Goal: Transaction & Acquisition: Purchase product/service

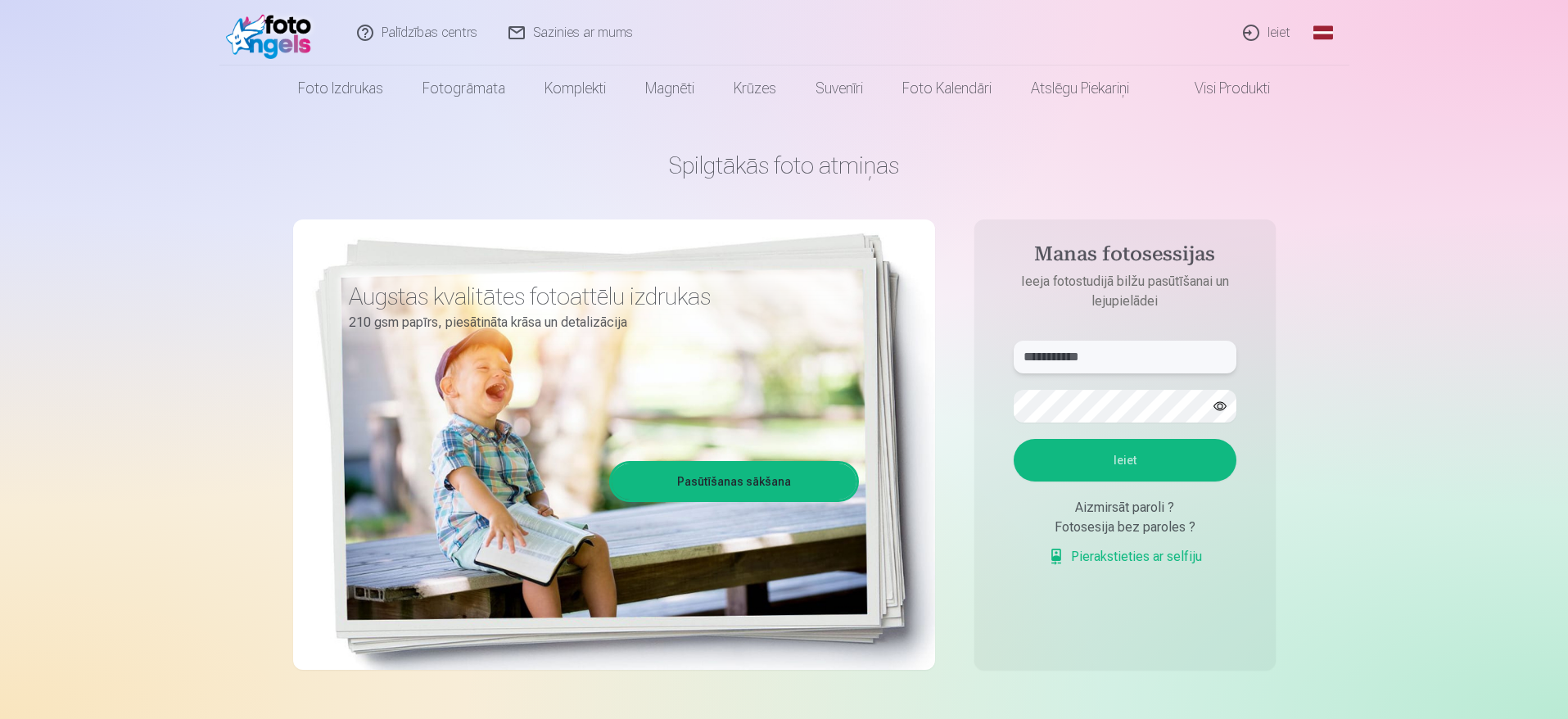
drag, startPoint x: 1154, startPoint y: 353, endPoint x: 933, endPoint y: 335, distance: 221.7
click at [933, 335] on div "**********" at bounding box center [785, 410] width 983 height 598
type input "**********"
click at [973, 401] on div "**********" at bounding box center [785, 410] width 983 height 598
click at [1049, 461] on button "Ieiet" at bounding box center [1124, 460] width 222 height 42
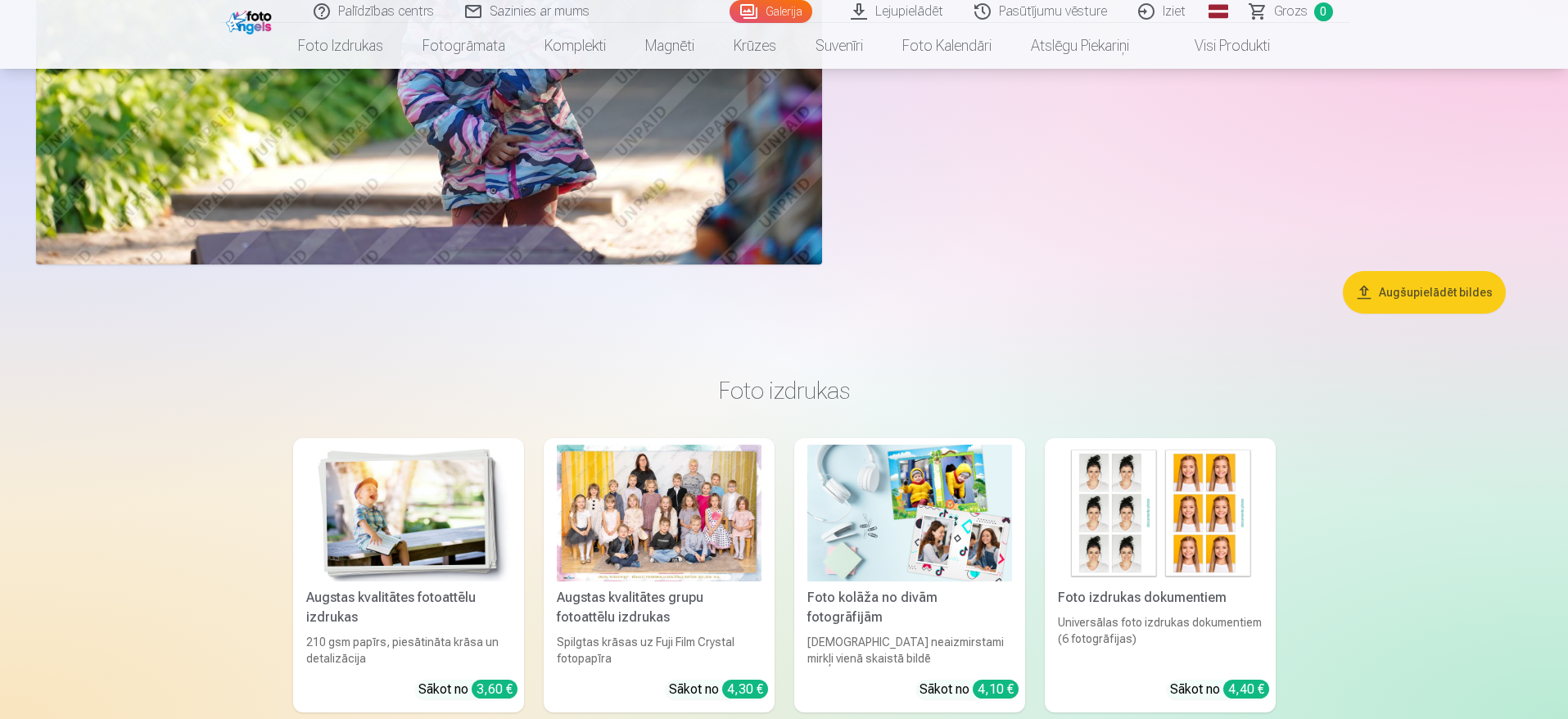
scroll to position [19949, 0]
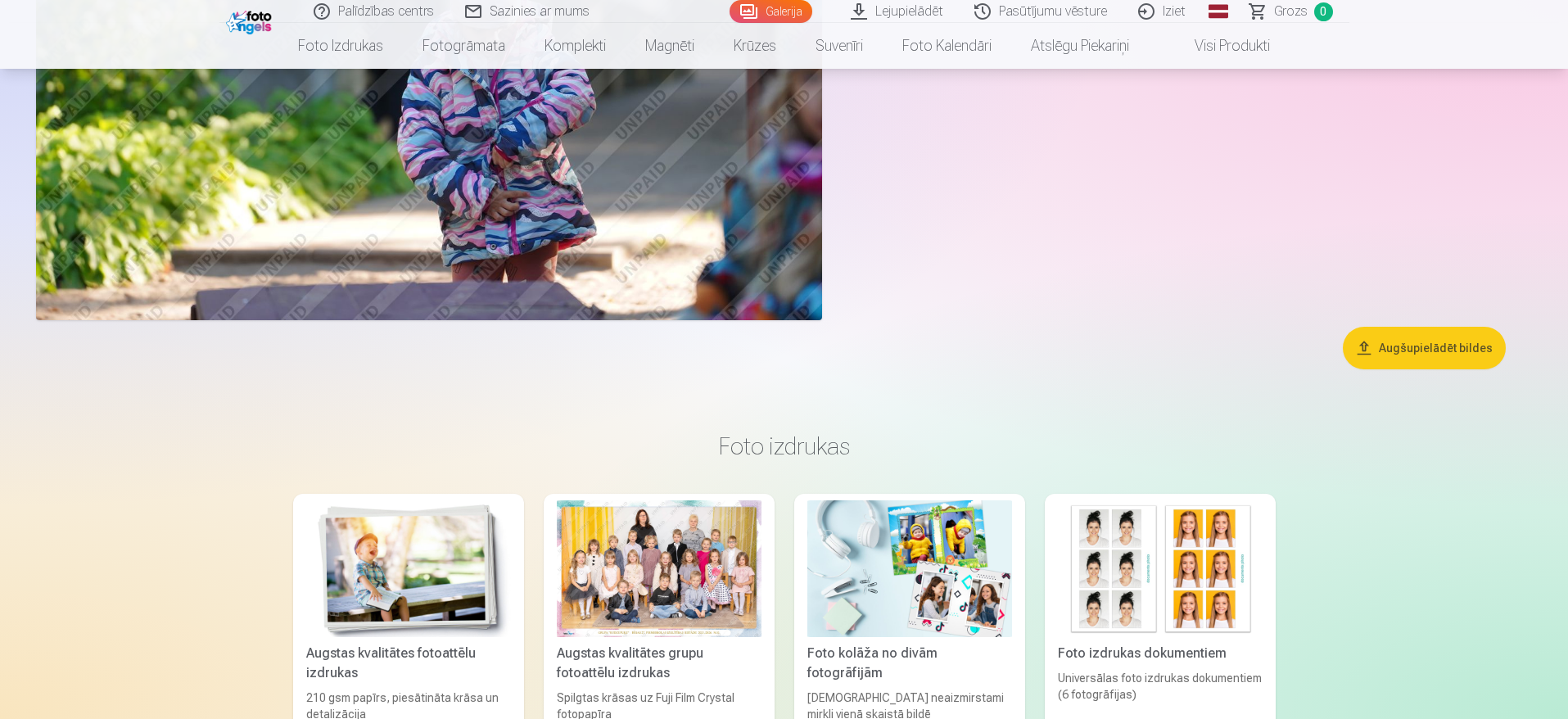
click at [1435, 360] on button "Augšupielādēt bildes" at bounding box center [1424, 348] width 163 height 42
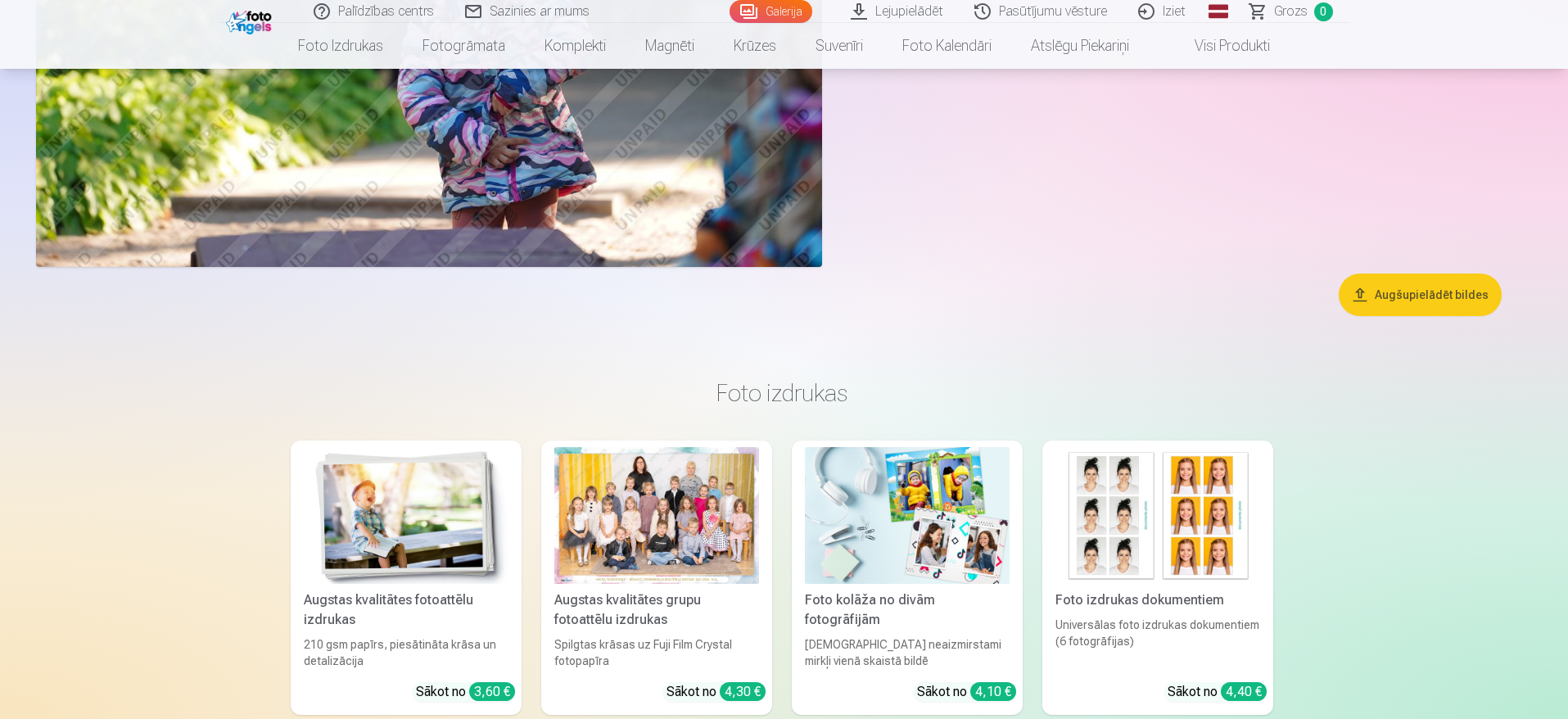
scroll to position [20003, 0]
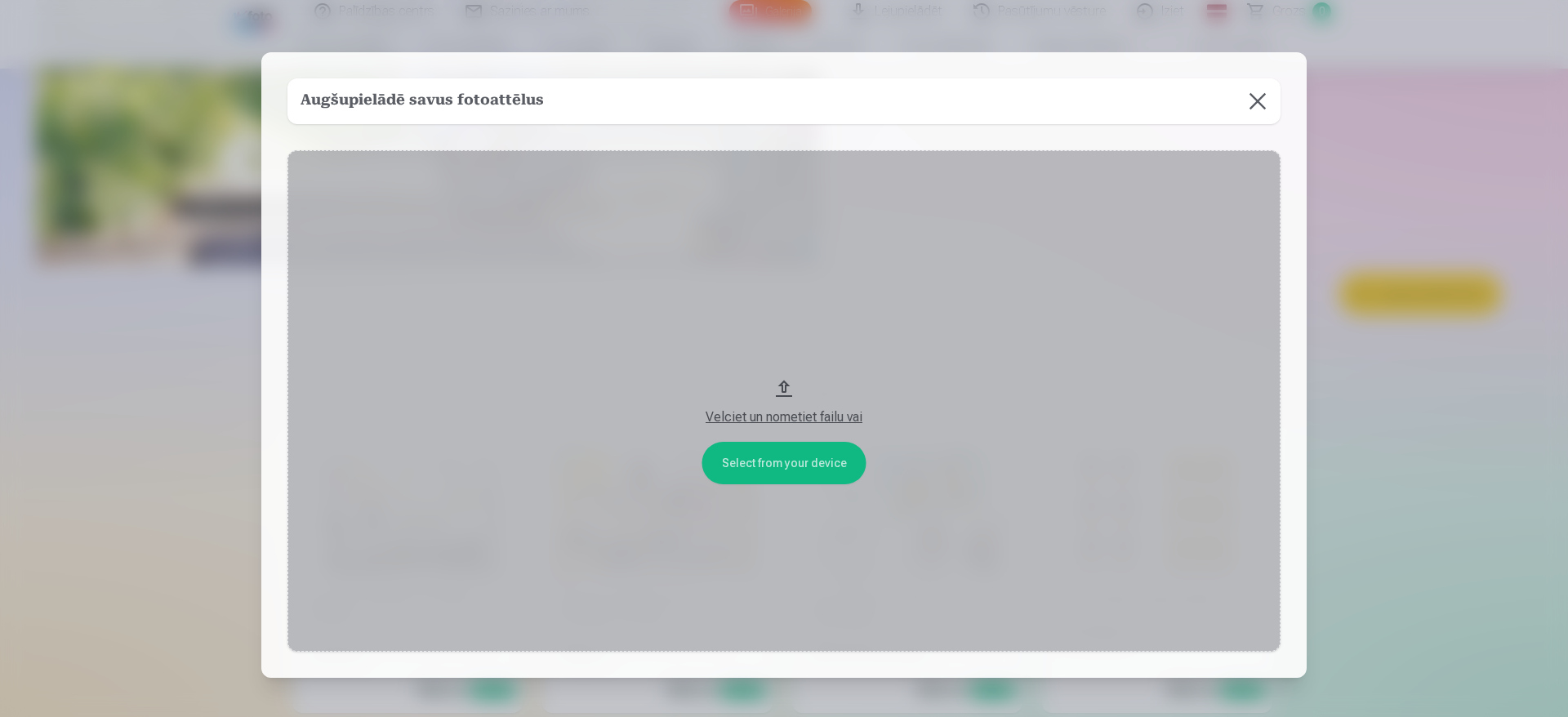
click at [1250, 106] on button at bounding box center [1258, 101] width 46 height 46
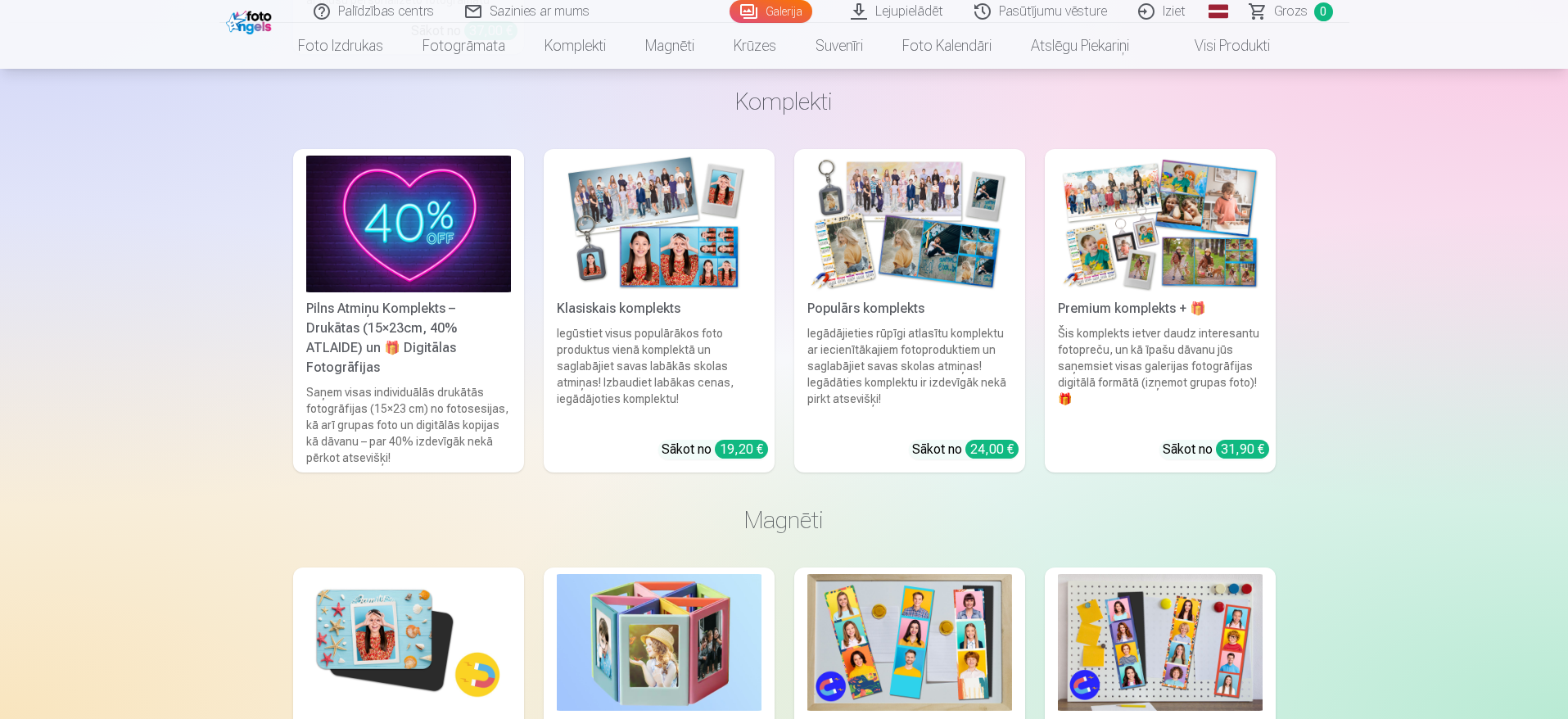
scroll to position [21329, 0]
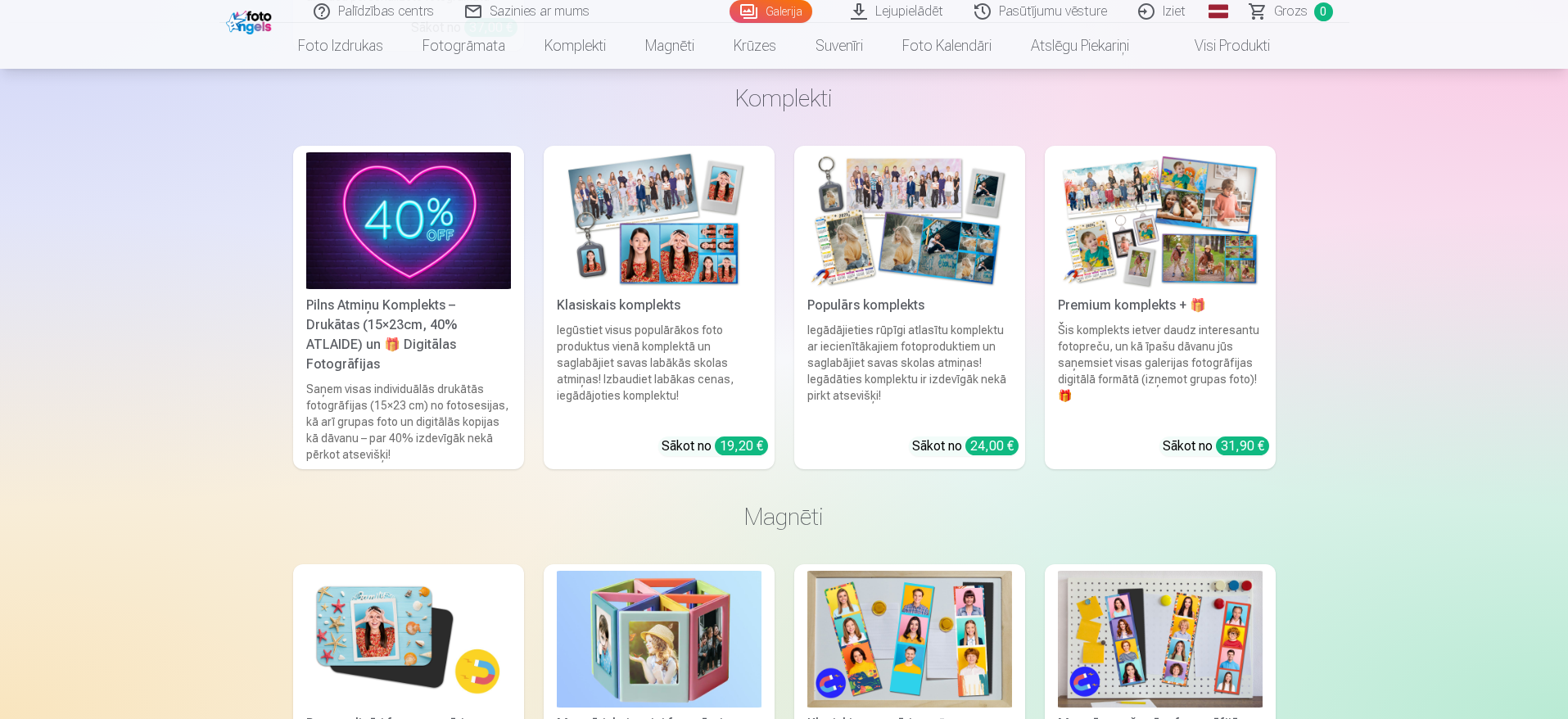
click at [459, 248] on img at bounding box center [408, 221] width 205 height 137
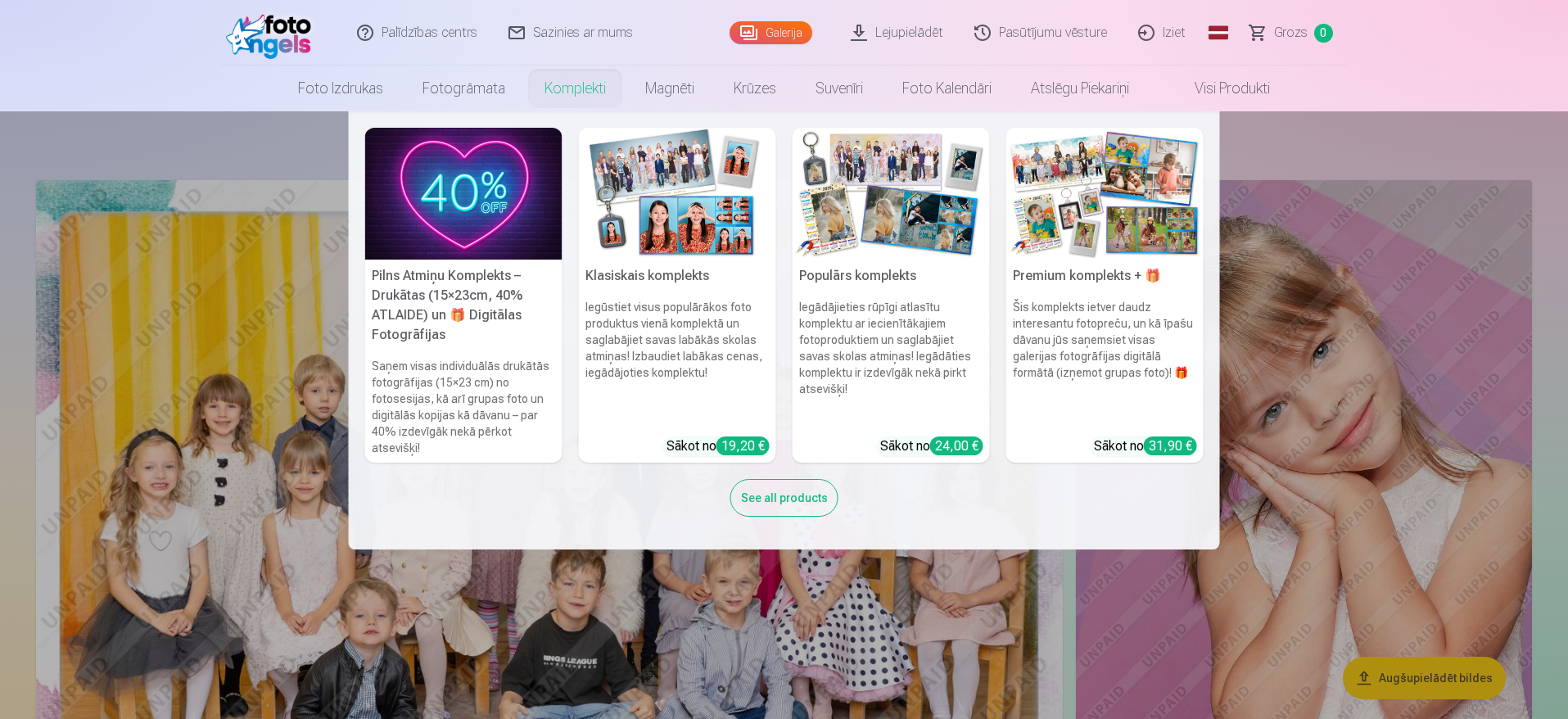
click at [1062, 354] on h6 "Šis komplekts ietver daudz interesantu fotopreču, un kā īpašu dāvanu jūs saņems…" at bounding box center [1105, 361] width 198 height 138
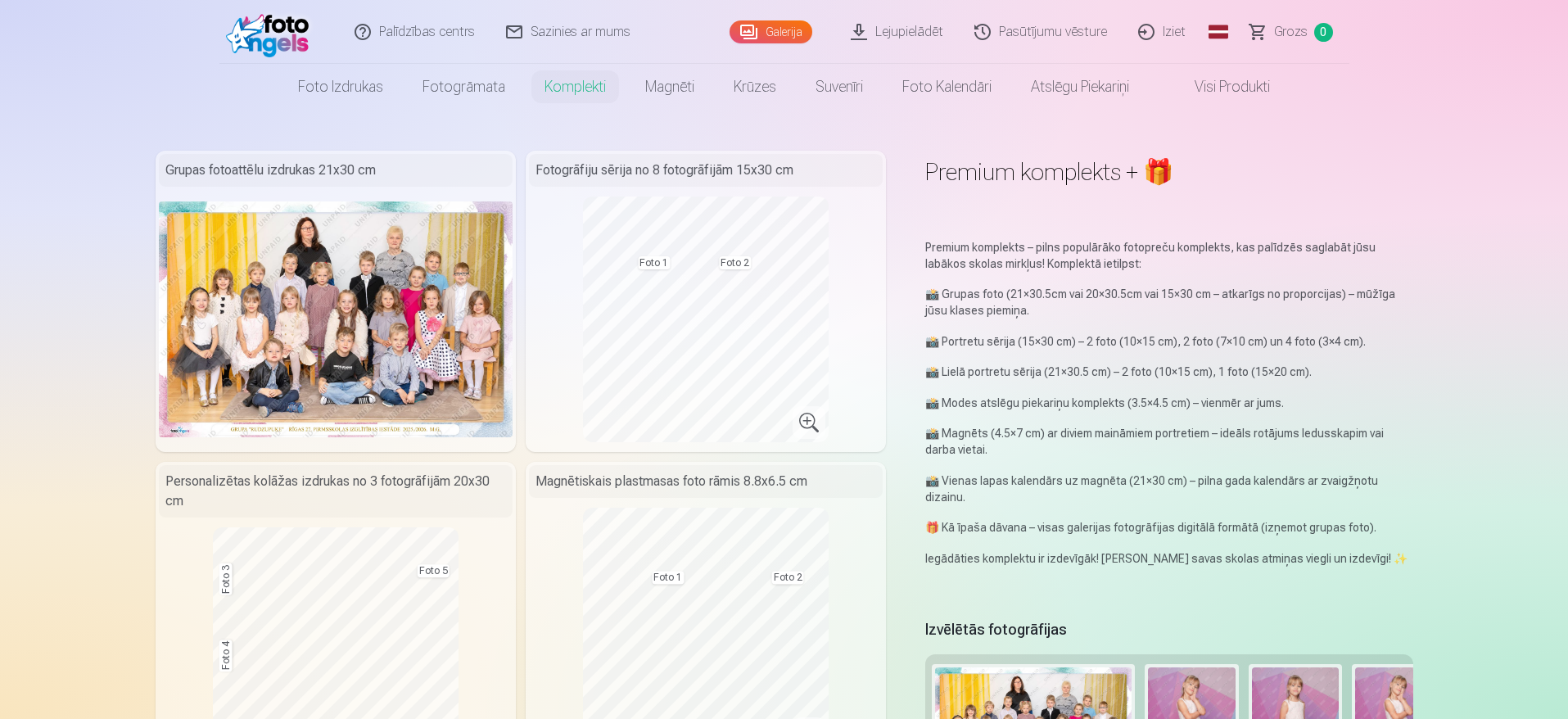
scroll to position [49, 0]
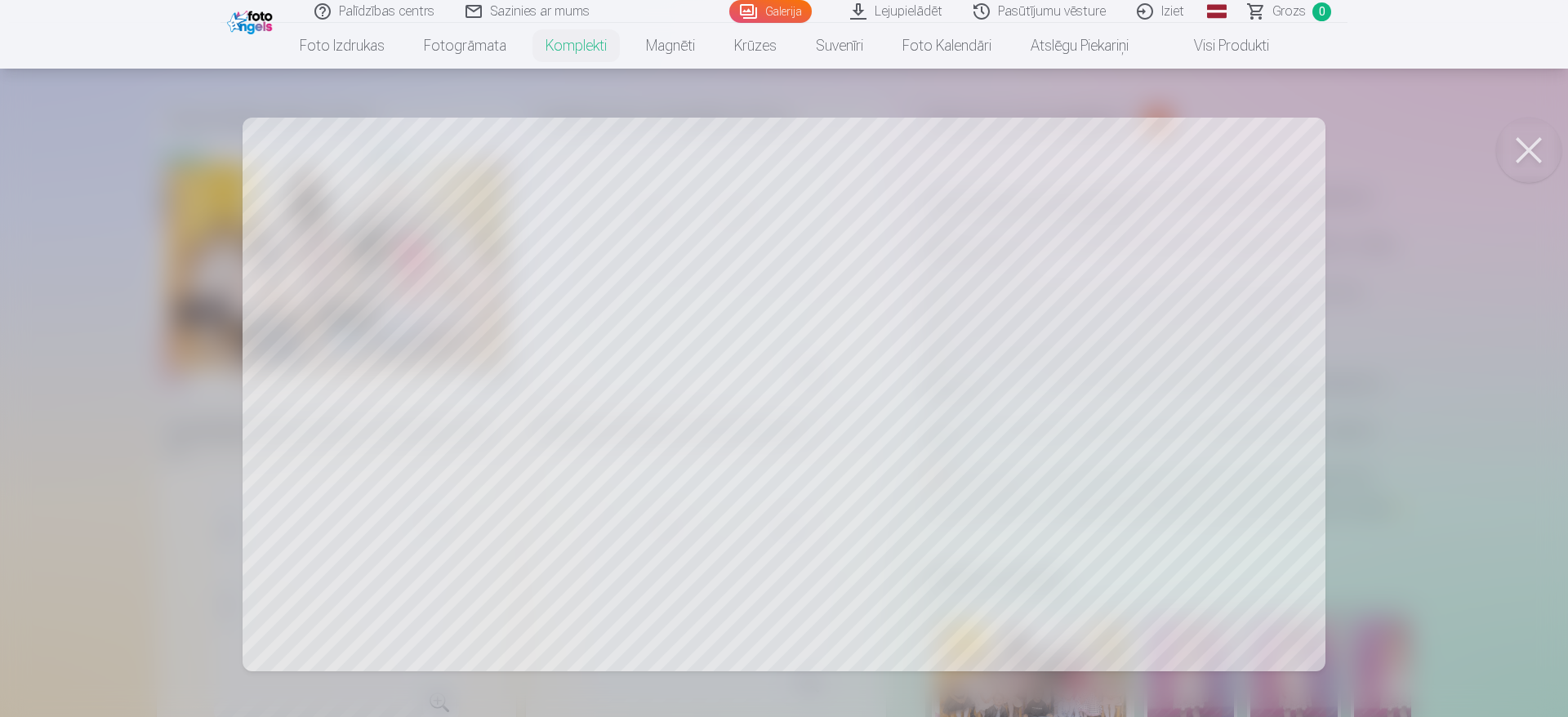
click at [677, 290] on div at bounding box center [784, 358] width 1568 height 717
click at [1525, 144] on button at bounding box center [1529, 150] width 66 height 66
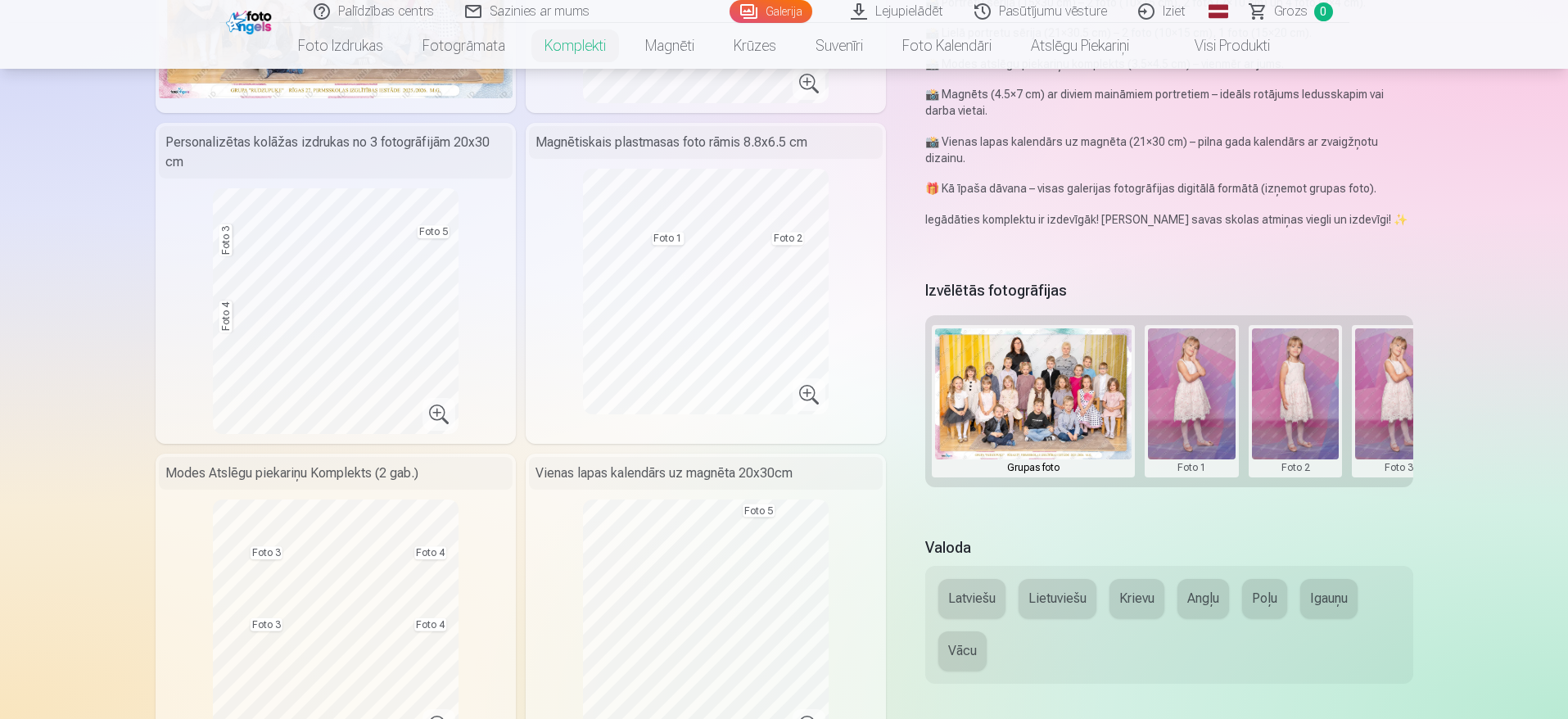
scroll to position [344, 0]
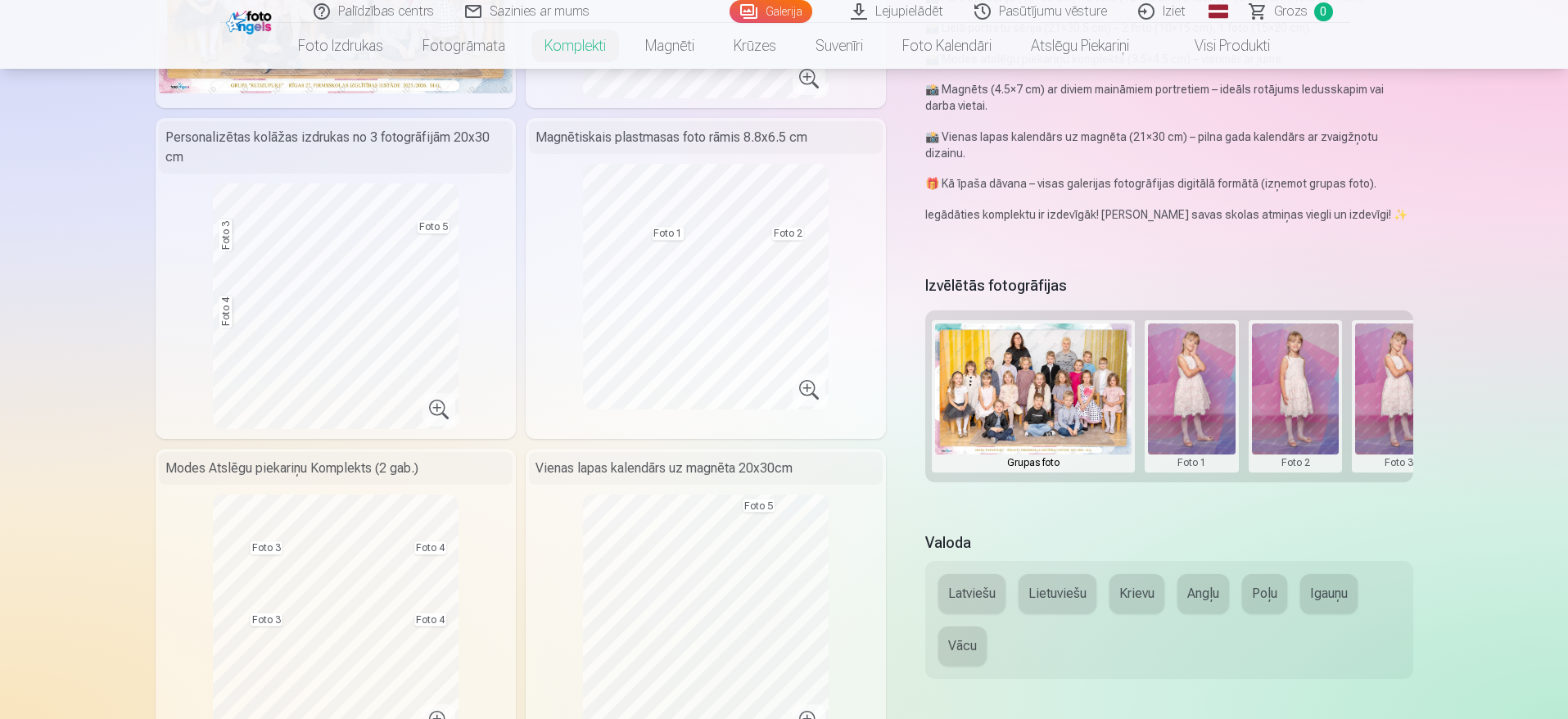
click at [1169, 407] on button at bounding box center [1192, 396] width 88 height 146
click at [1169, 407] on button "Nomainiet foto" at bounding box center [1191, 396] width 134 height 46
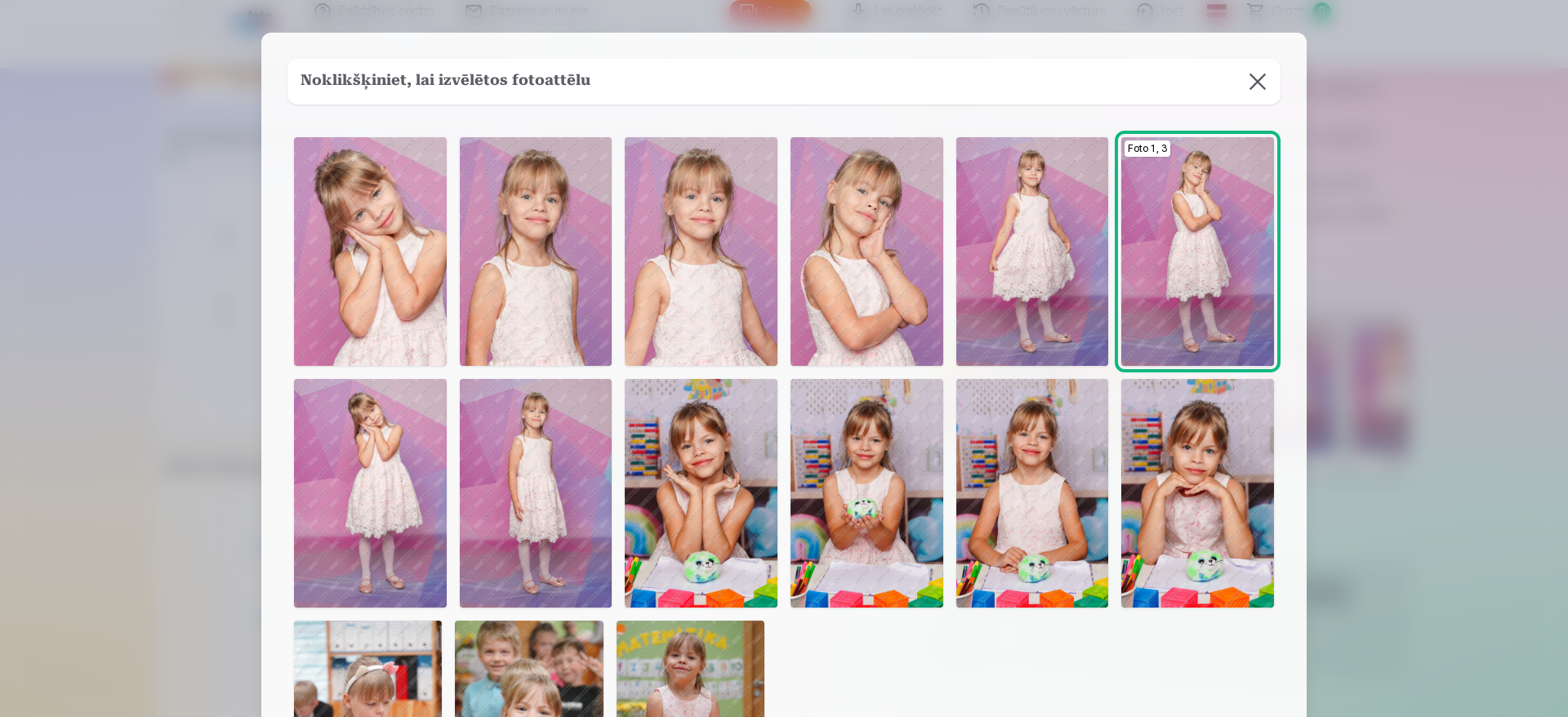
click at [1019, 241] on img at bounding box center [1032, 252] width 153 height 229
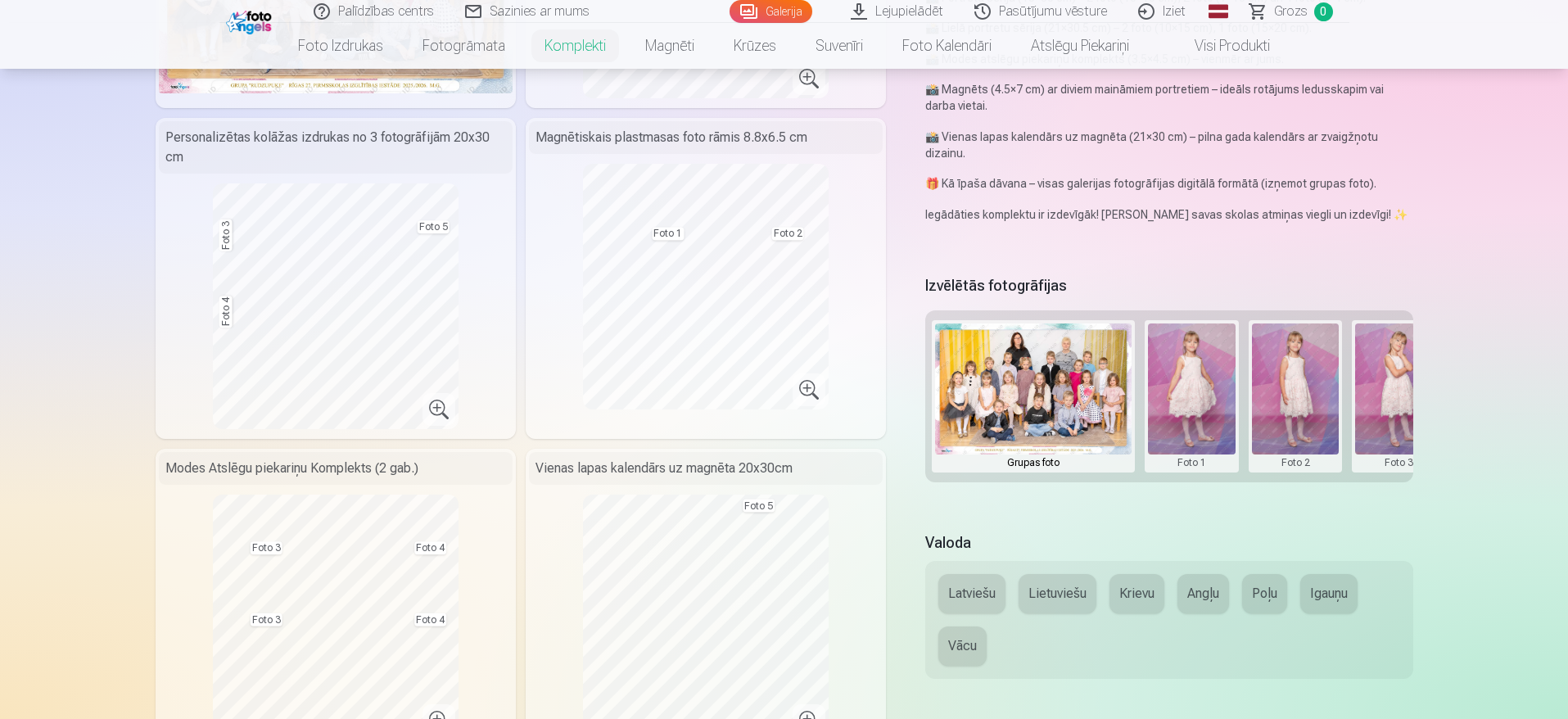
click at [1288, 367] on button at bounding box center [1296, 396] width 88 height 146
click at [1289, 393] on button "Nomainiet foto" at bounding box center [1296, 396] width 134 height 46
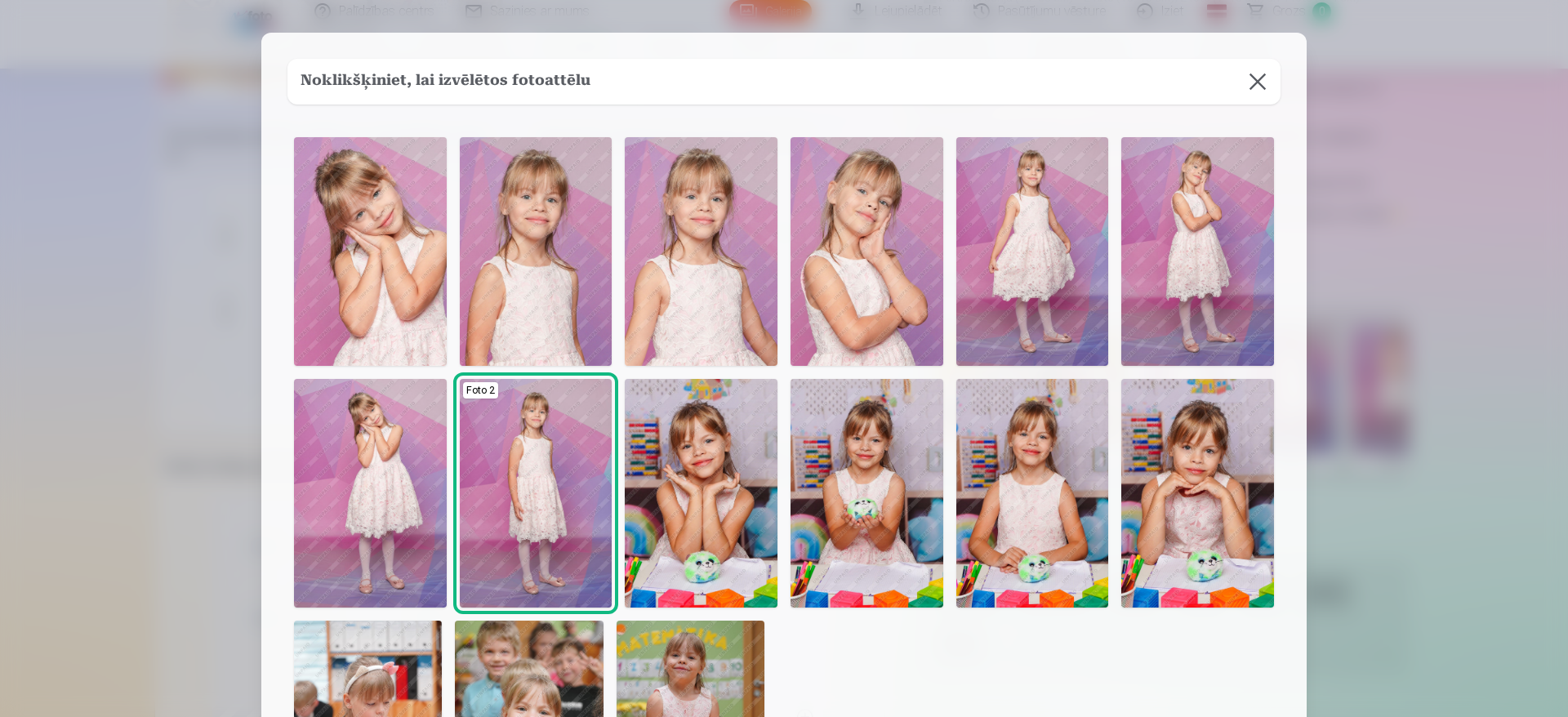
click at [424, 303] on img at bounding box center [370, 252] width 153 height 229
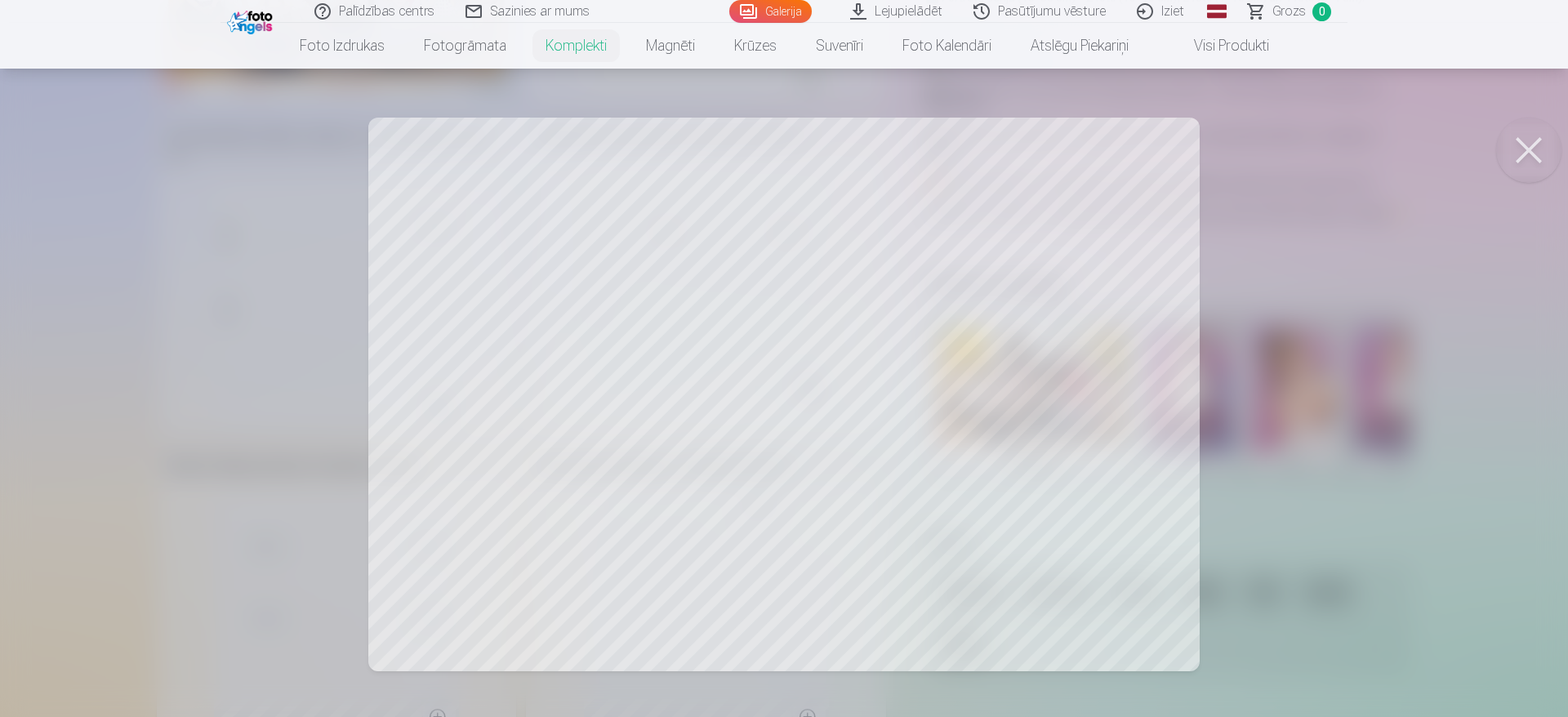
click at [1541, 147] on button at bounding box center [1529, 150] width 66 height 66
click at [1525, 159] on button at bounding box center [1529, 150] width 66 height 66
click at [1413, 338] on div at bounding box center [784, 358] width 1568 height 717
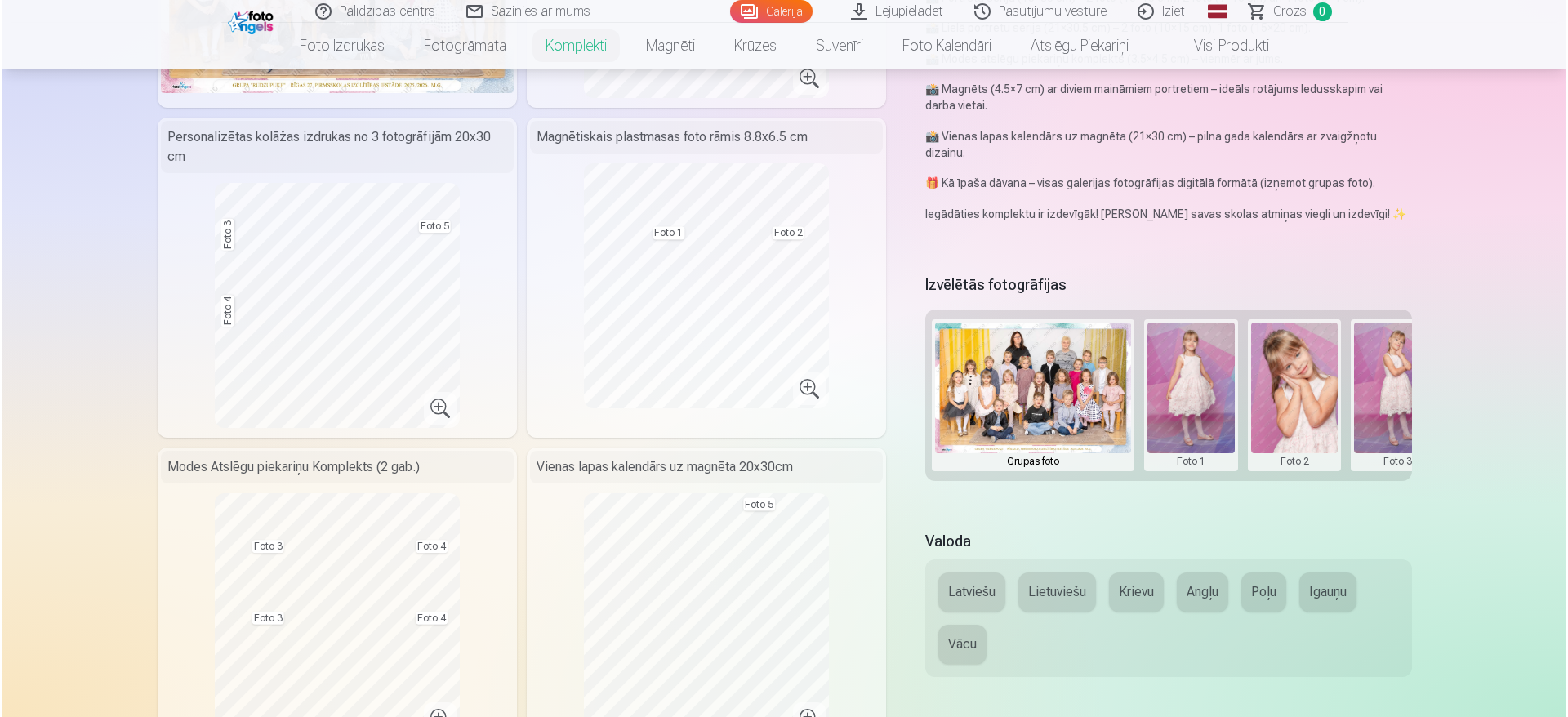
scroll to position [0, 245]
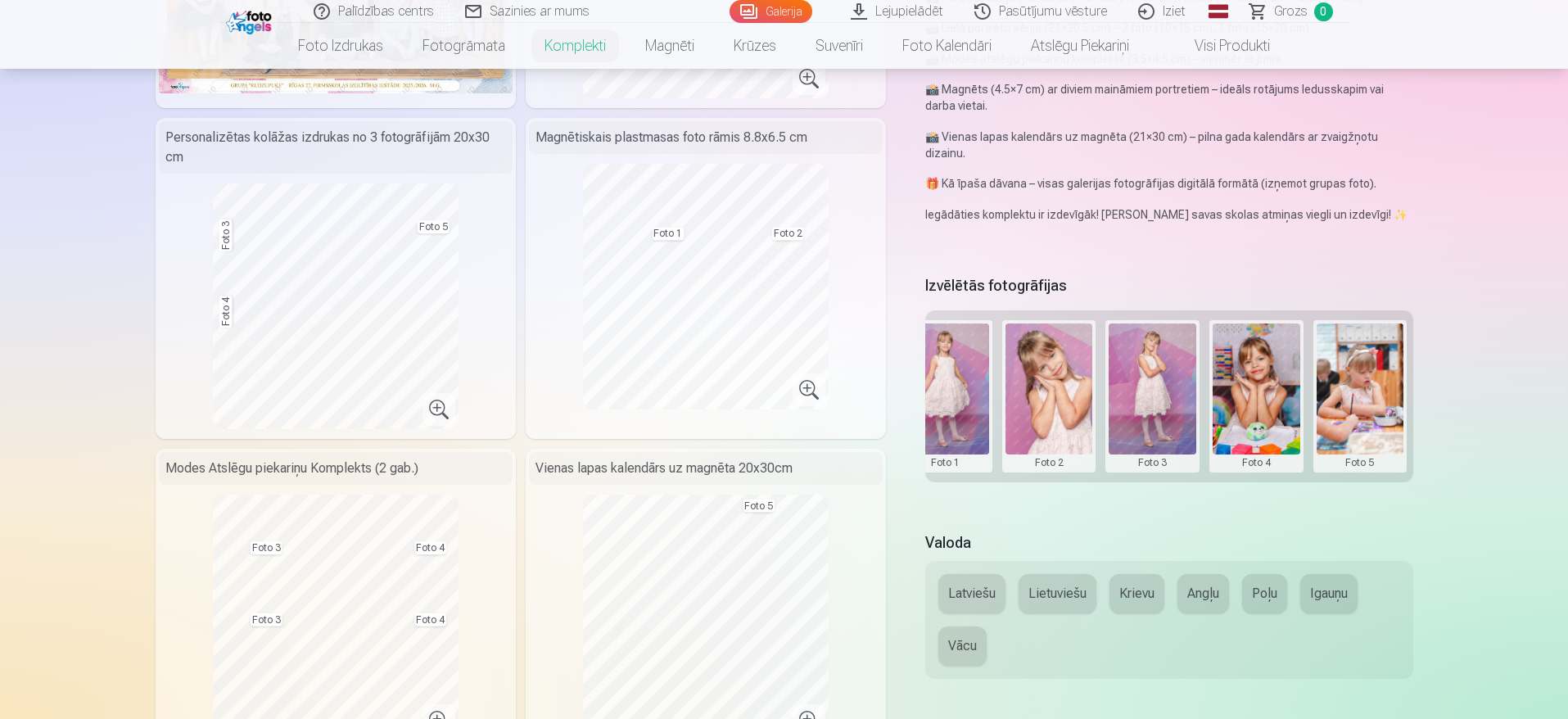
click at [1347, 405] on button at bounding box center [1361, 396] width 88 height 146
click at [1363, 397] on button "Nomainiet foto" at bounding box center [1360, 396] width 134 height 46
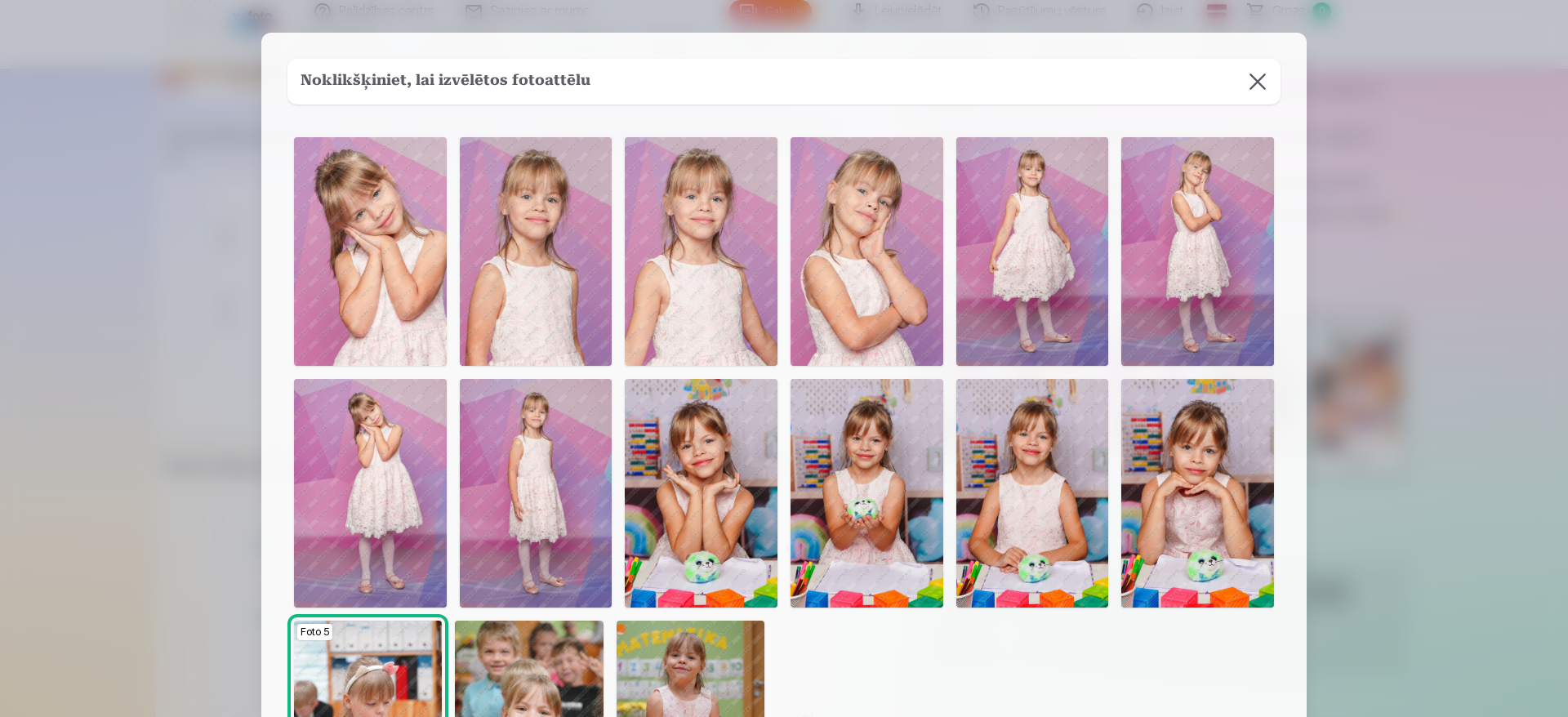
click at [1260, 83] on button at bounding box center [1258, 82] width 46 height 46
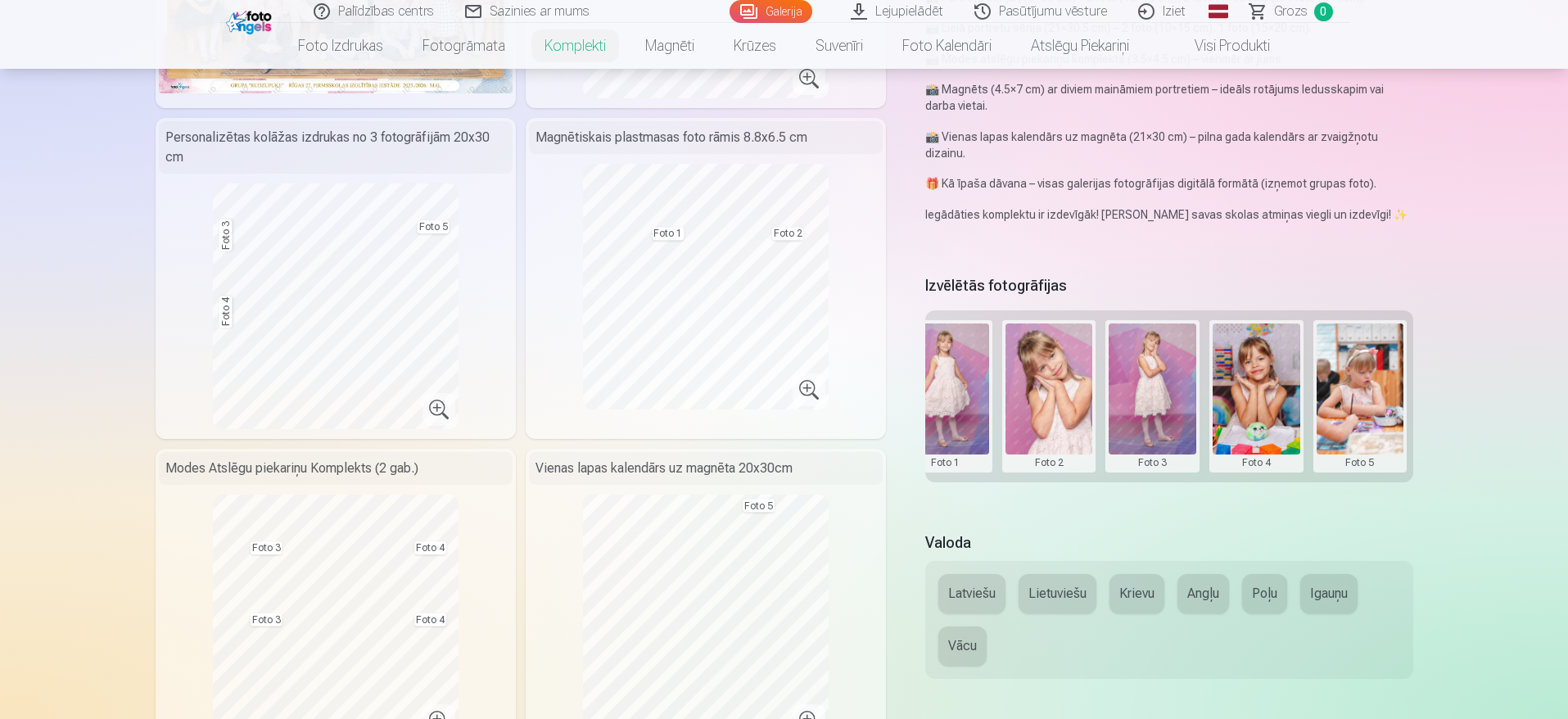
click at [1362, 409] on button at bounding box center [1361, 396] width 88 height 146
click at [1362, 409] on button "Nomainiet foto" at bounding box center [1360, 396] width 134 height 46
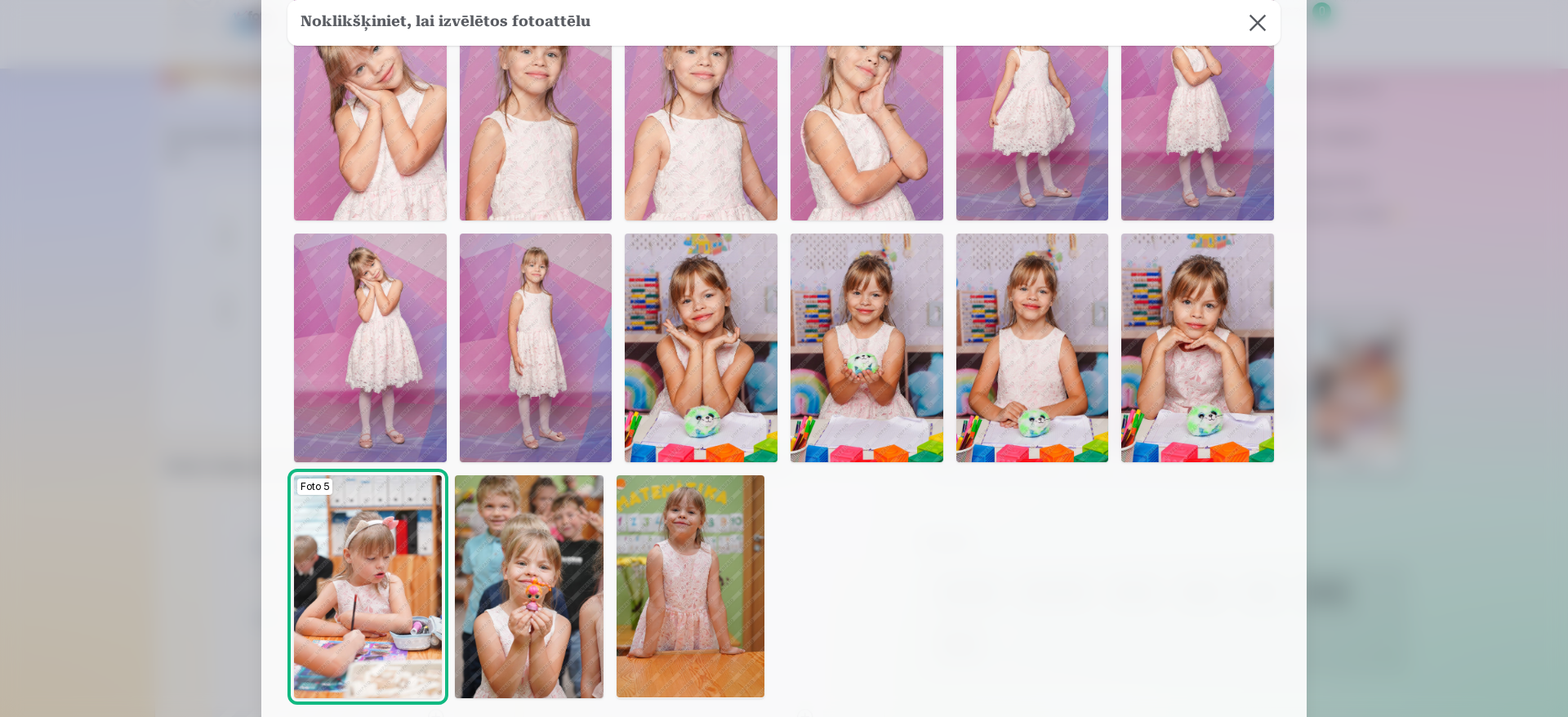
scroll to position [147, 0]
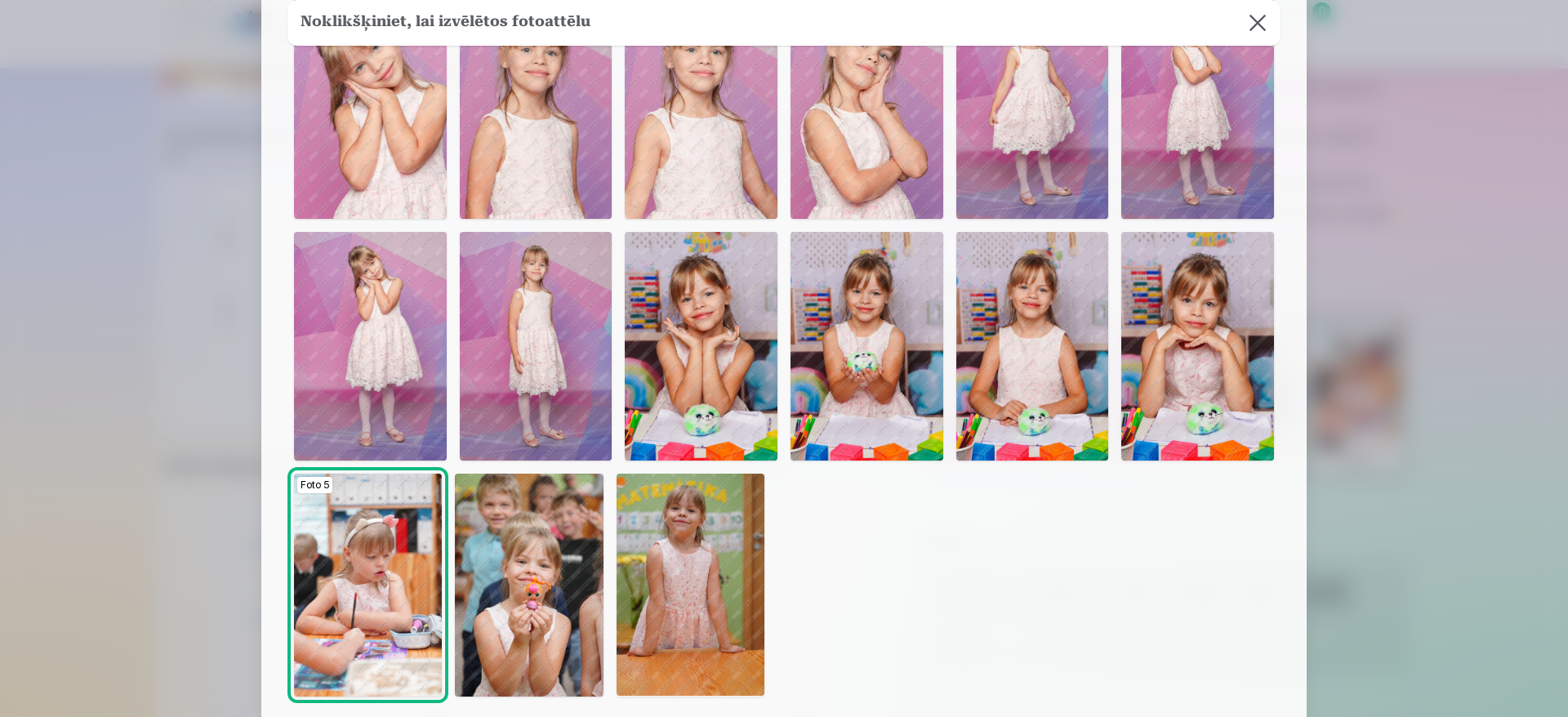
click at [894, 398] on img at bounding box center [867, 346] width 153 height 229
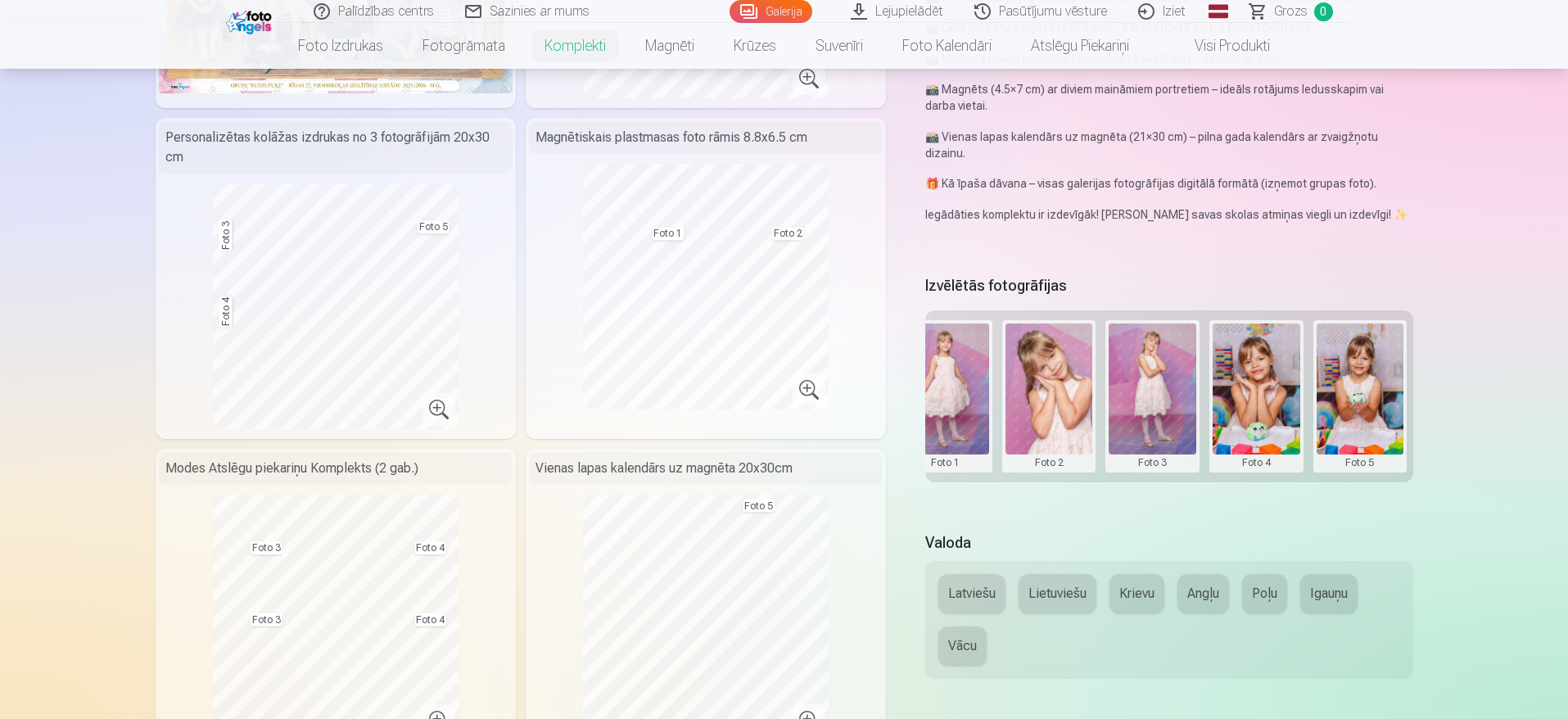
click at [1146, 402] on button at bounding box center [1153, 396] width 88 height 146
click at [1146, 402] on button "Nomainiet foto" at bounding box center [1152, 396] width 134 height 46
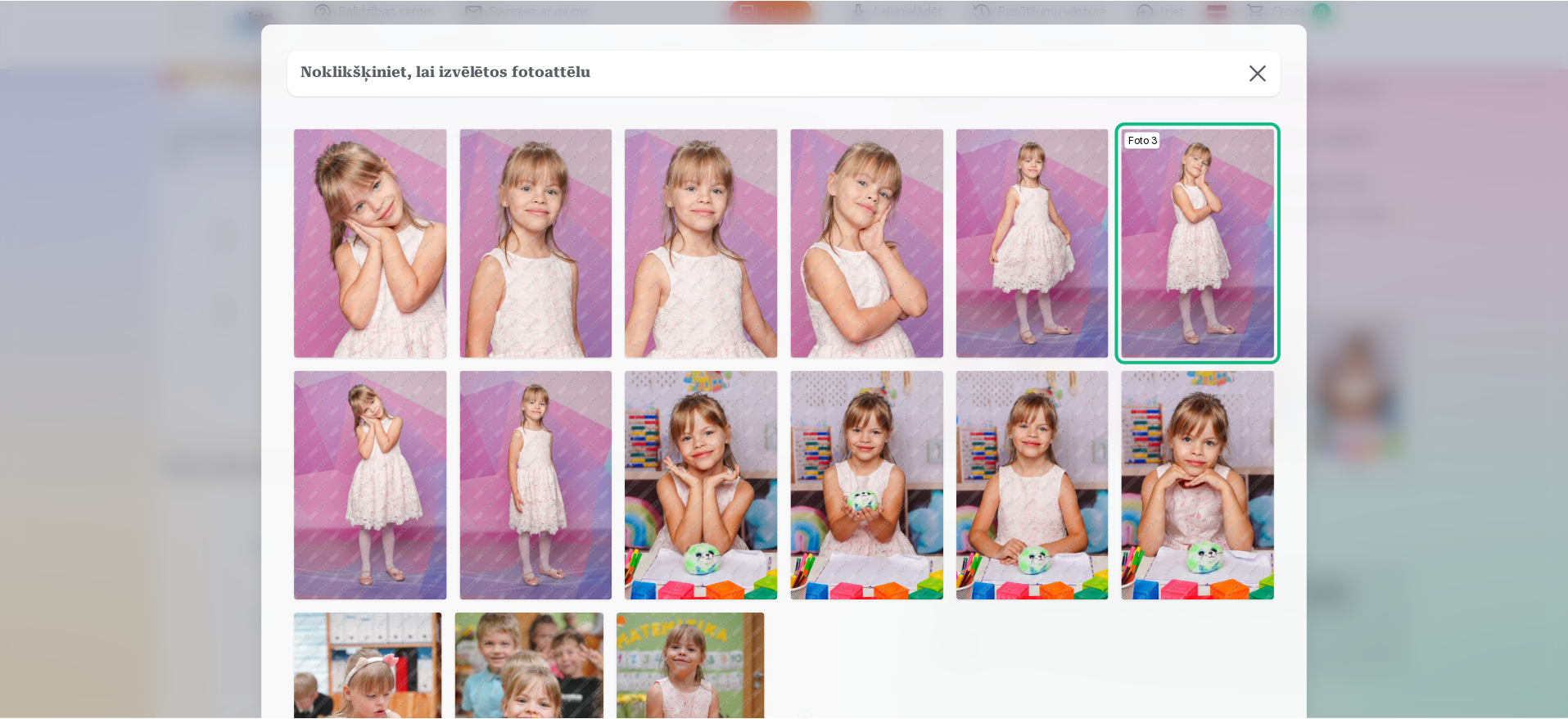
scroll to position [0, 0]
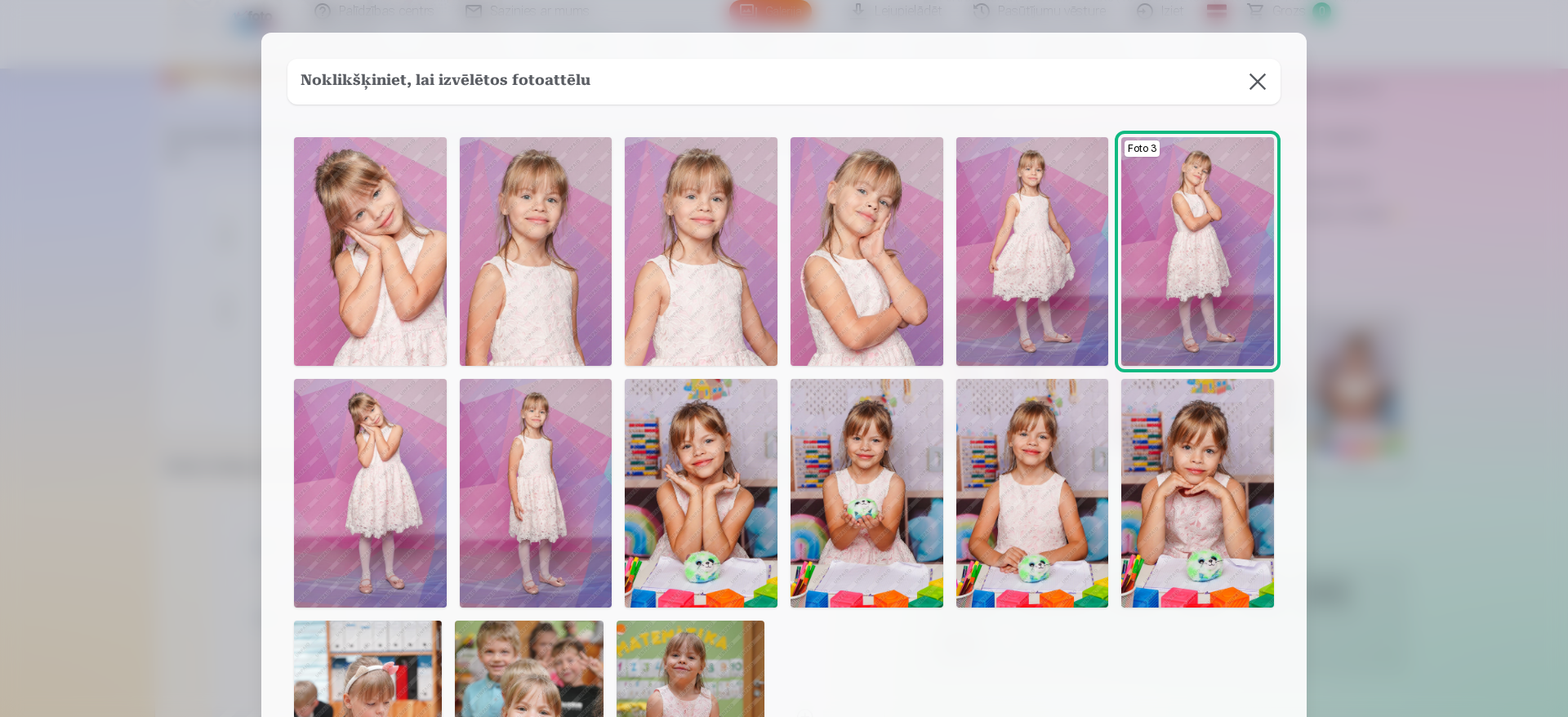
click at [1058, 546] on img at bounding box center [1032, 493] width 153 height 229
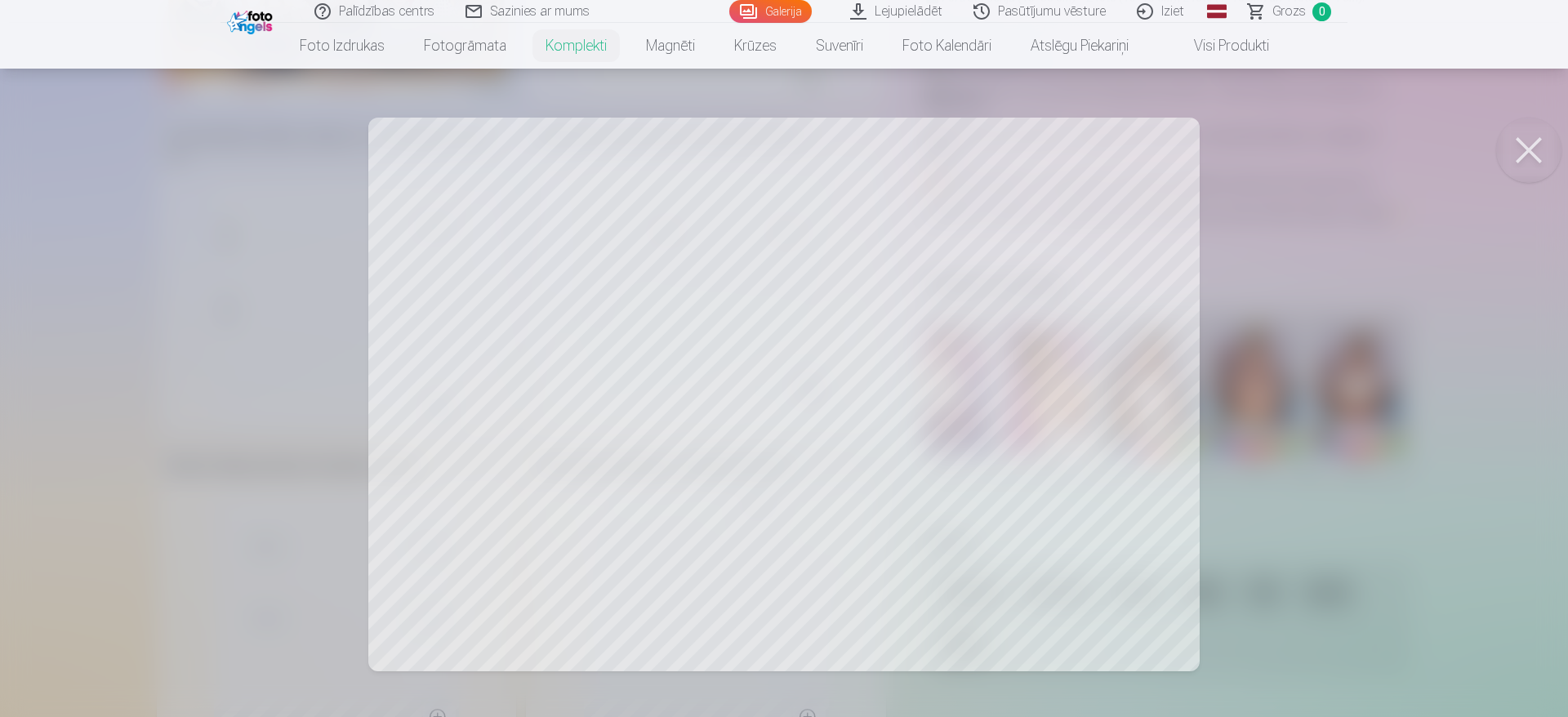
click at [1539, 148] on button at bounding box center [1529, 150] width 66 height 66
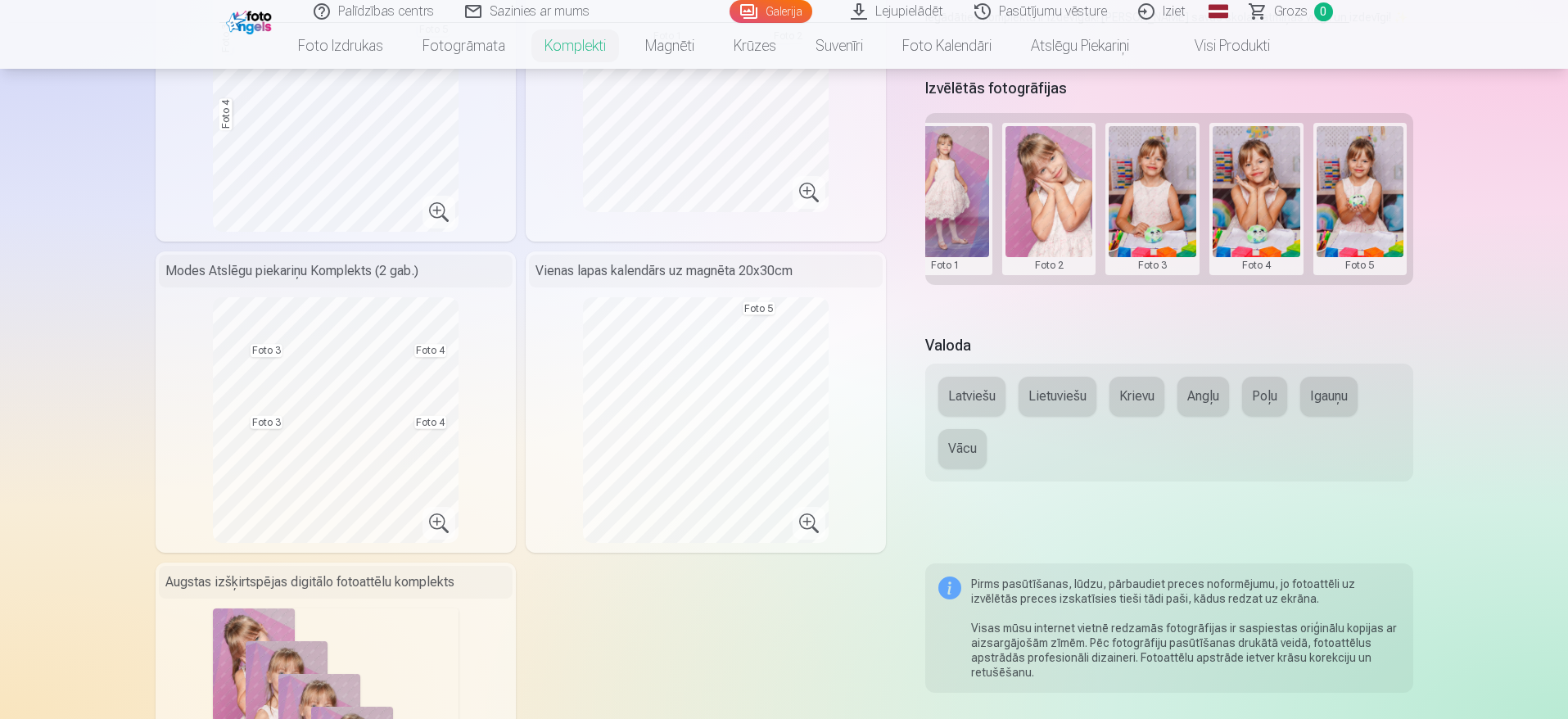
scroll to position [541, 0]
click at [1257, 185] on button at bounding box center [1257, 200] width 88 height 146
click at [1267, 202] on button "Nomainiet foto" at bounding box center [1256, 199] width 134 height 46
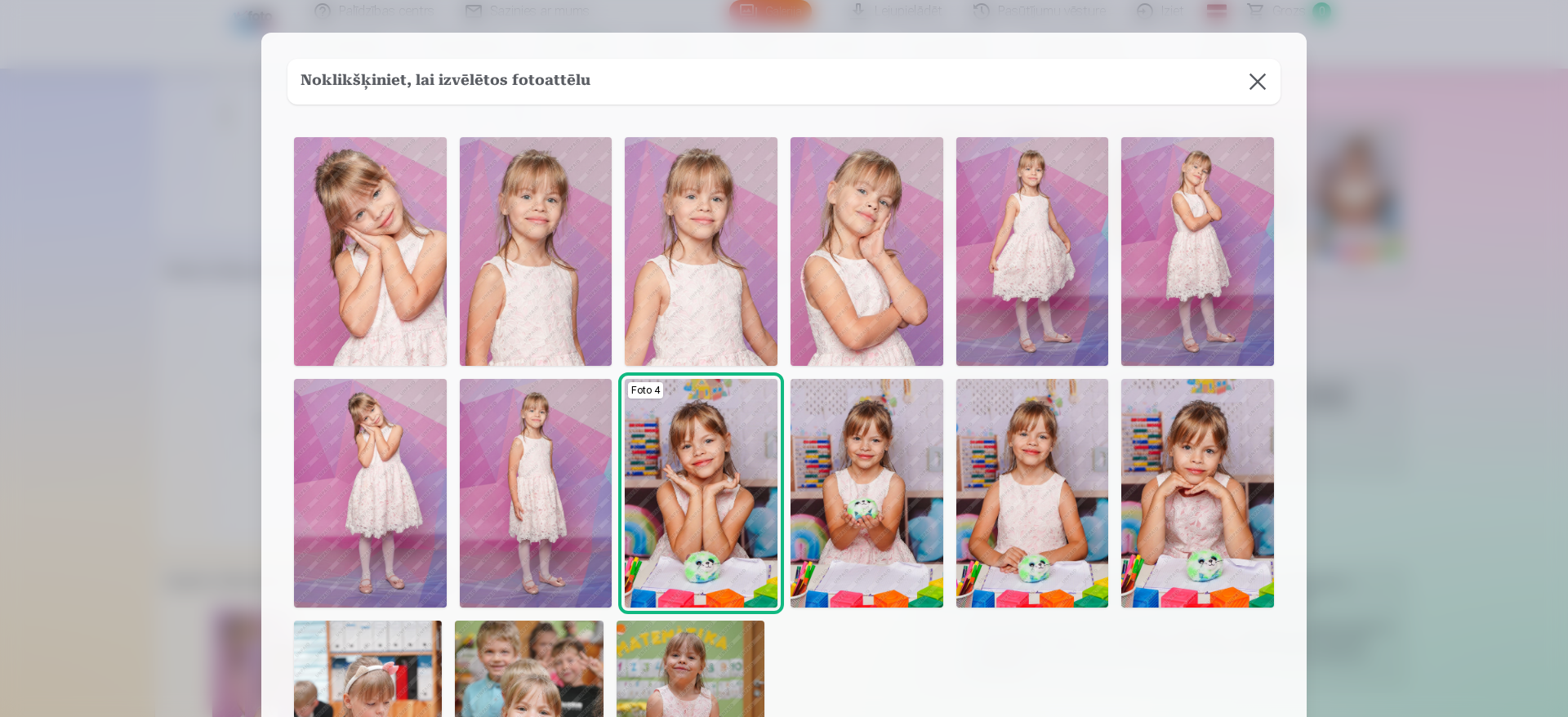
click at [1257, 69] on button at bounding box center [1258, 82] width 46 height 46
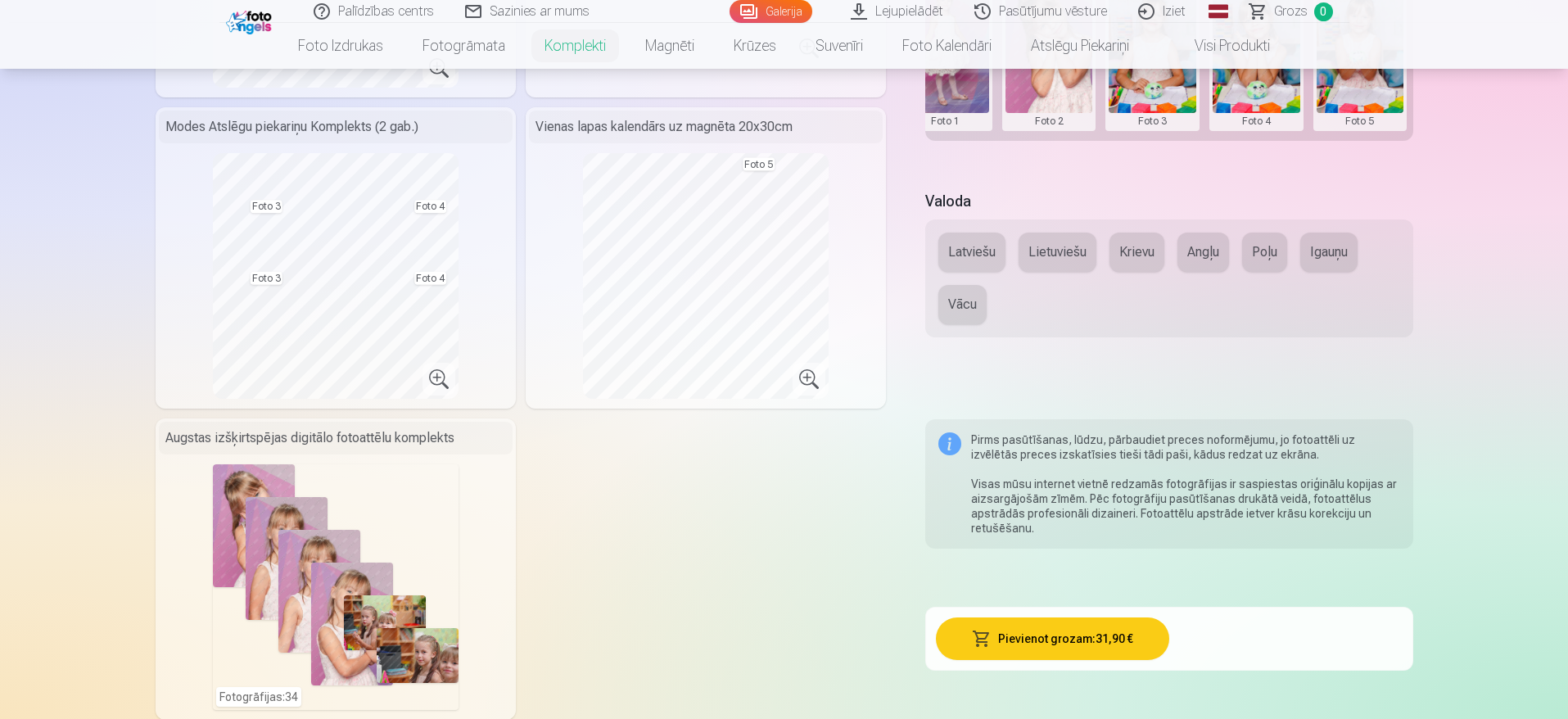
scroll to position [688, 0]
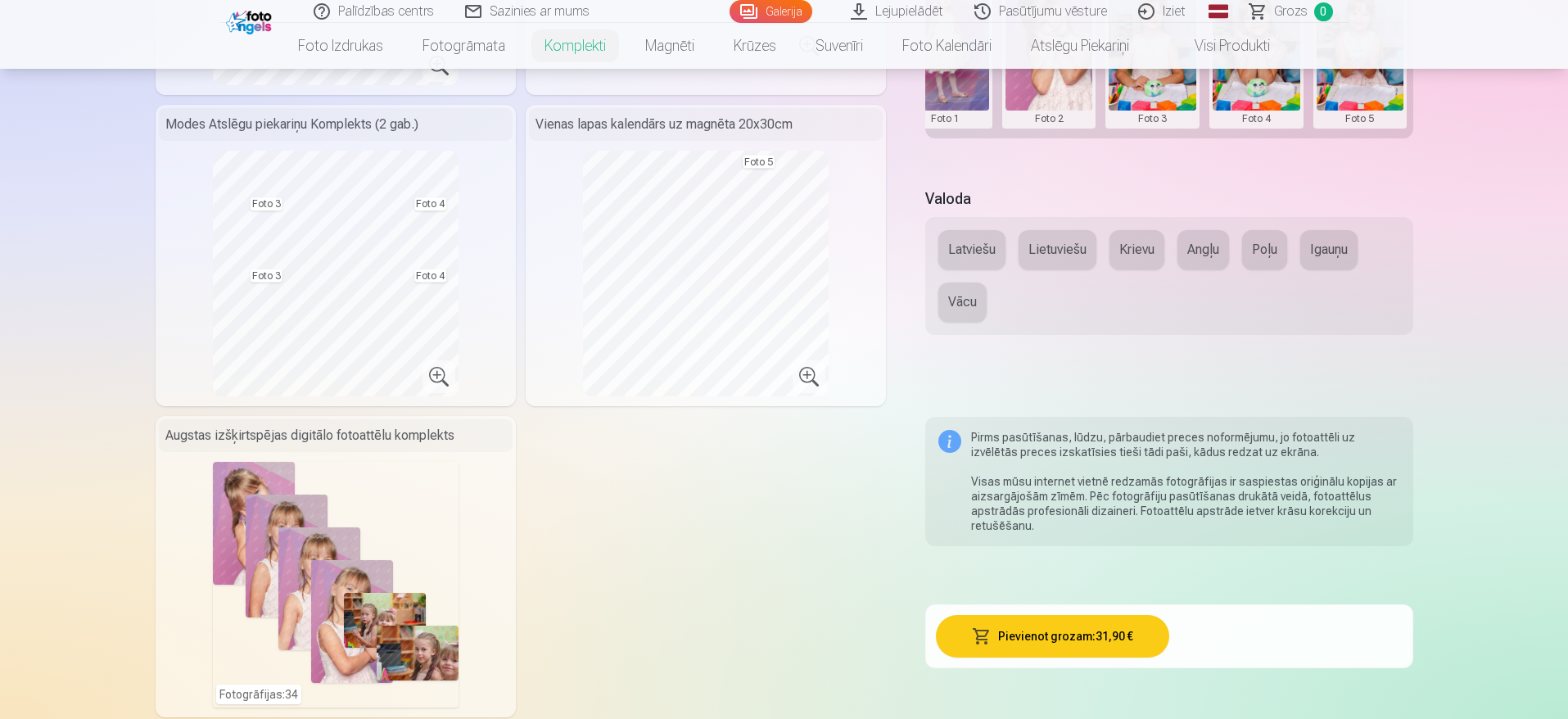
click at [969, 246] on button "Latviešu" at bounding box center [972, 250] width 67 height 40
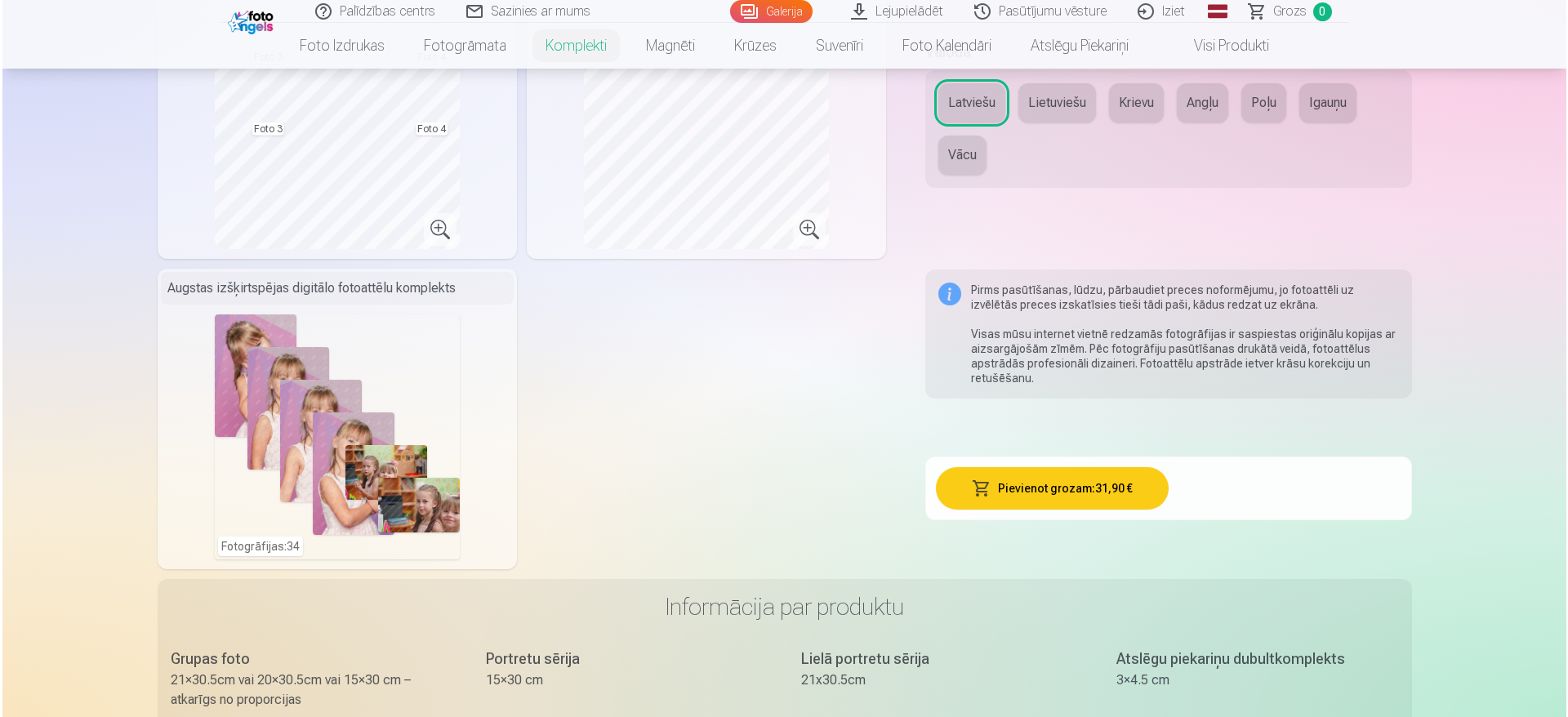
scroll to position [833, 0]
click at [247, 542] on div "Fotogrāfijas : 34" at bounding box center [335, 437] width 245 height 245
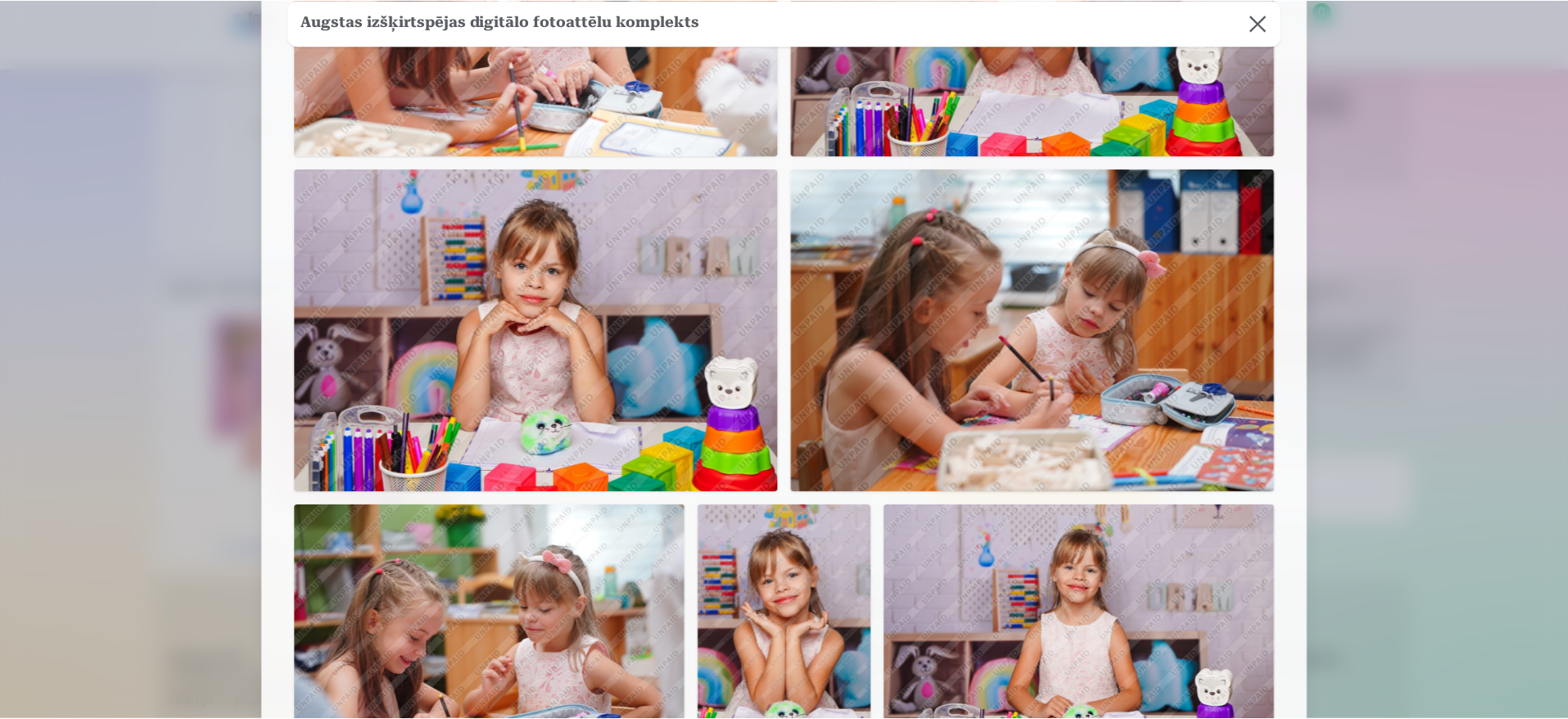
scroll to position [1109, 0]
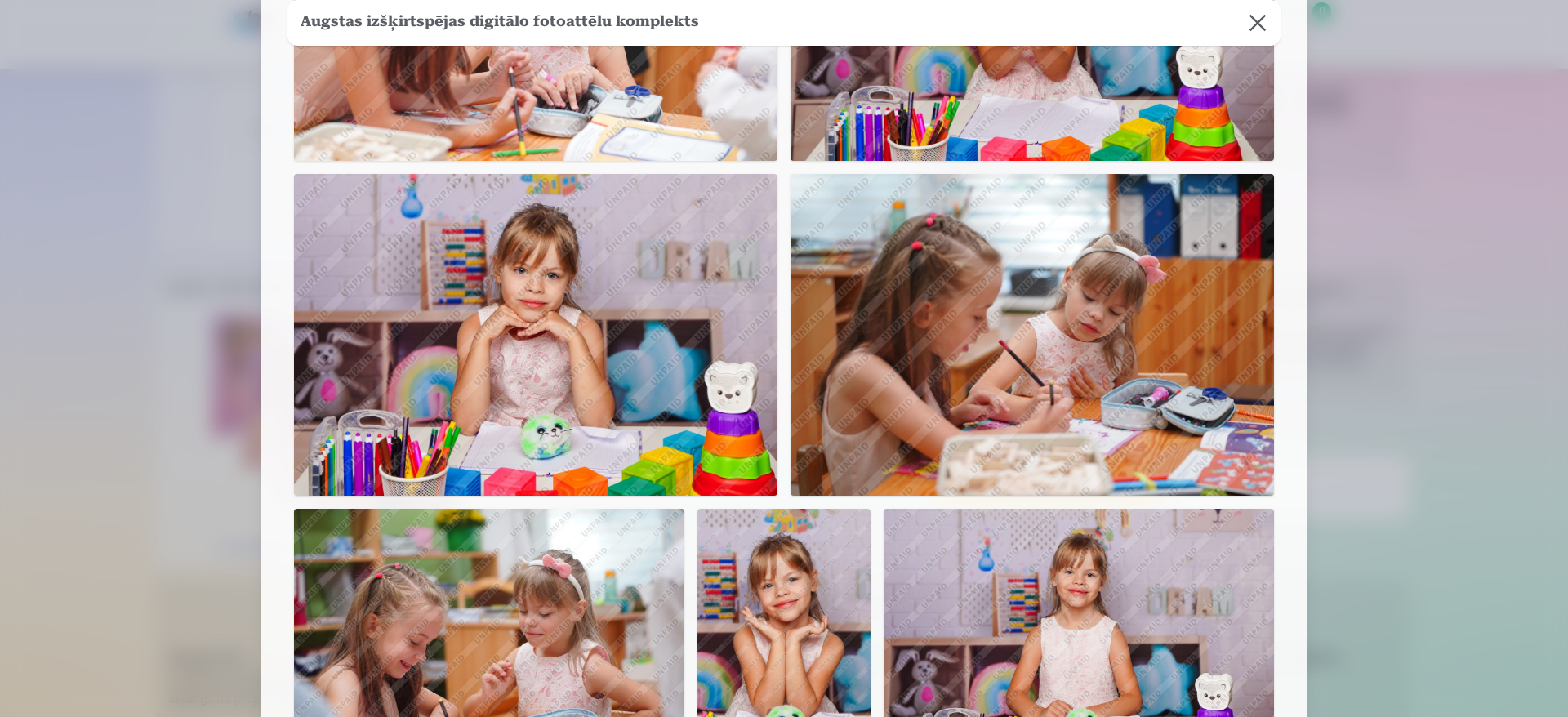
click at [1248, 41] on button at bounding box center [1258, 23] width 46 height 46
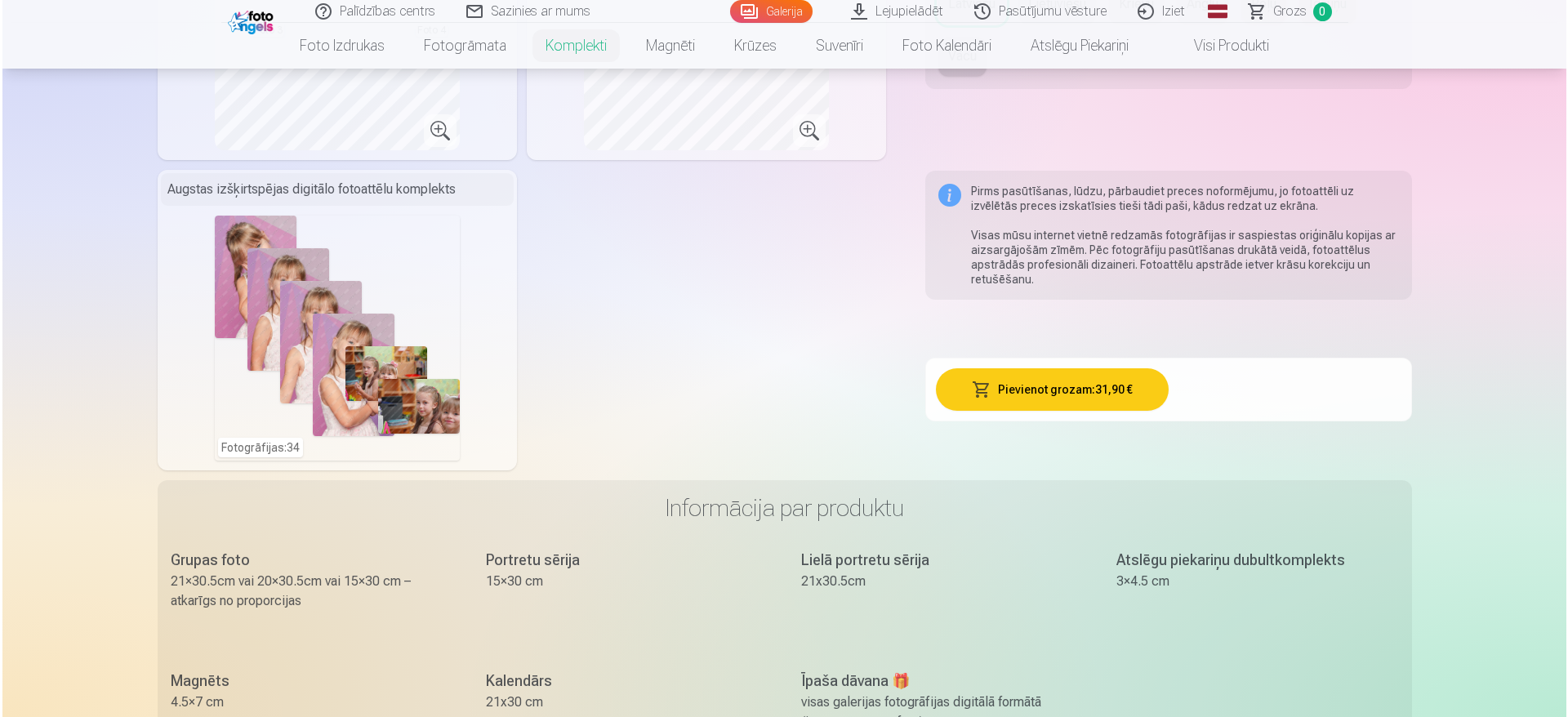
scroll to position [1029, 0]
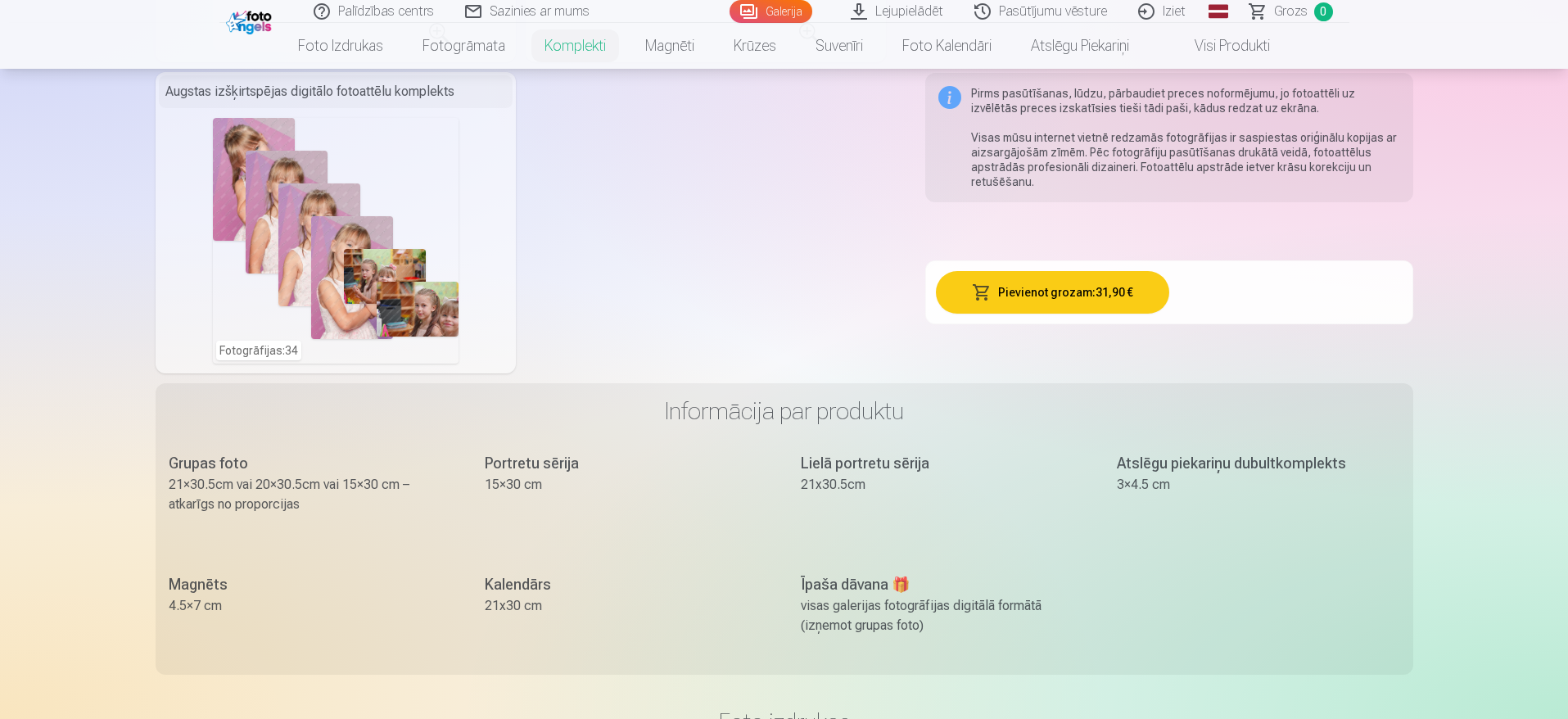
click at [1036, 293] on button "Pievienot grozam : 31,90 €" at bounding box center [1053, 292] width 234 height 42
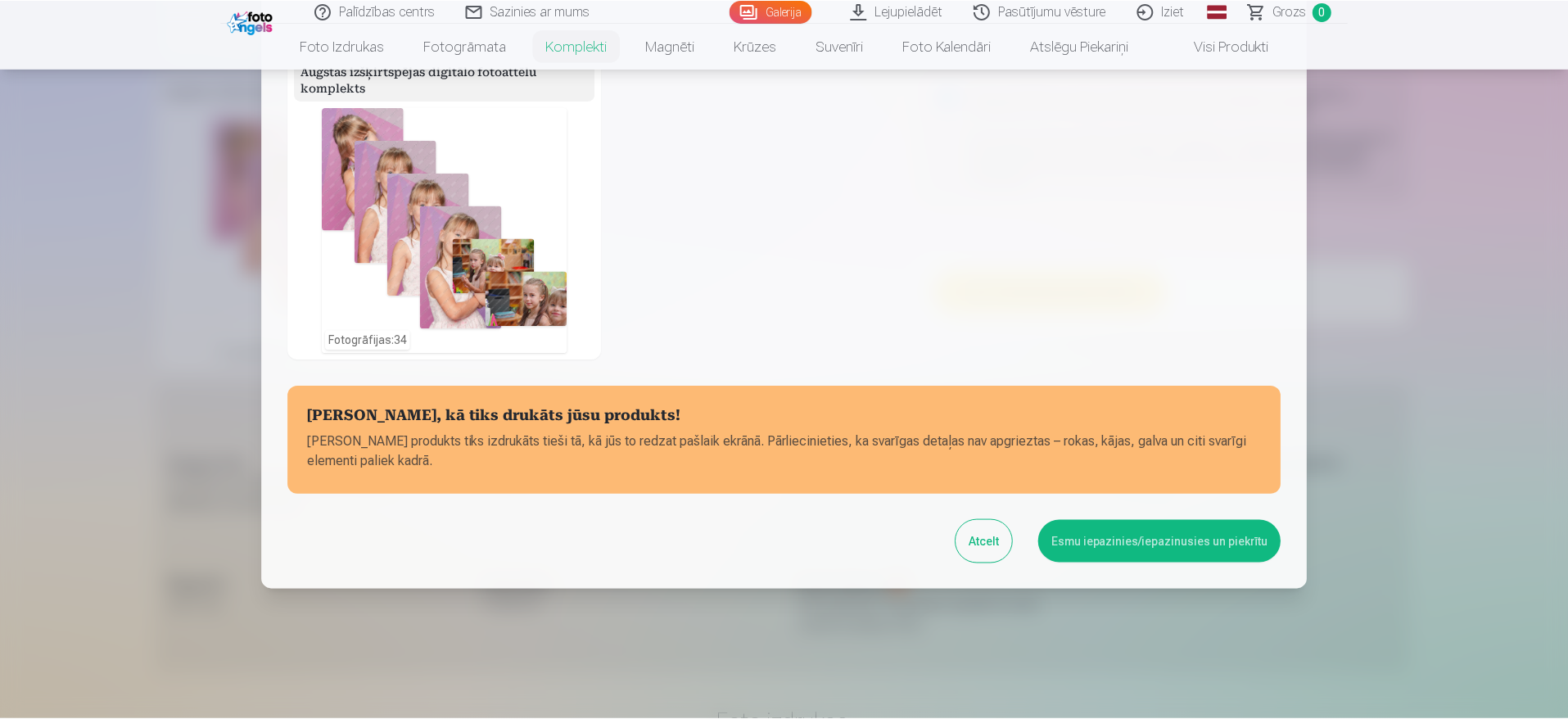
scroll to position [552, 0]
click at [1090, 532] on button "Esmu iepazinies/iepazinusies un piekrītu" at bounding box center [1162, 541] width 243 height 42
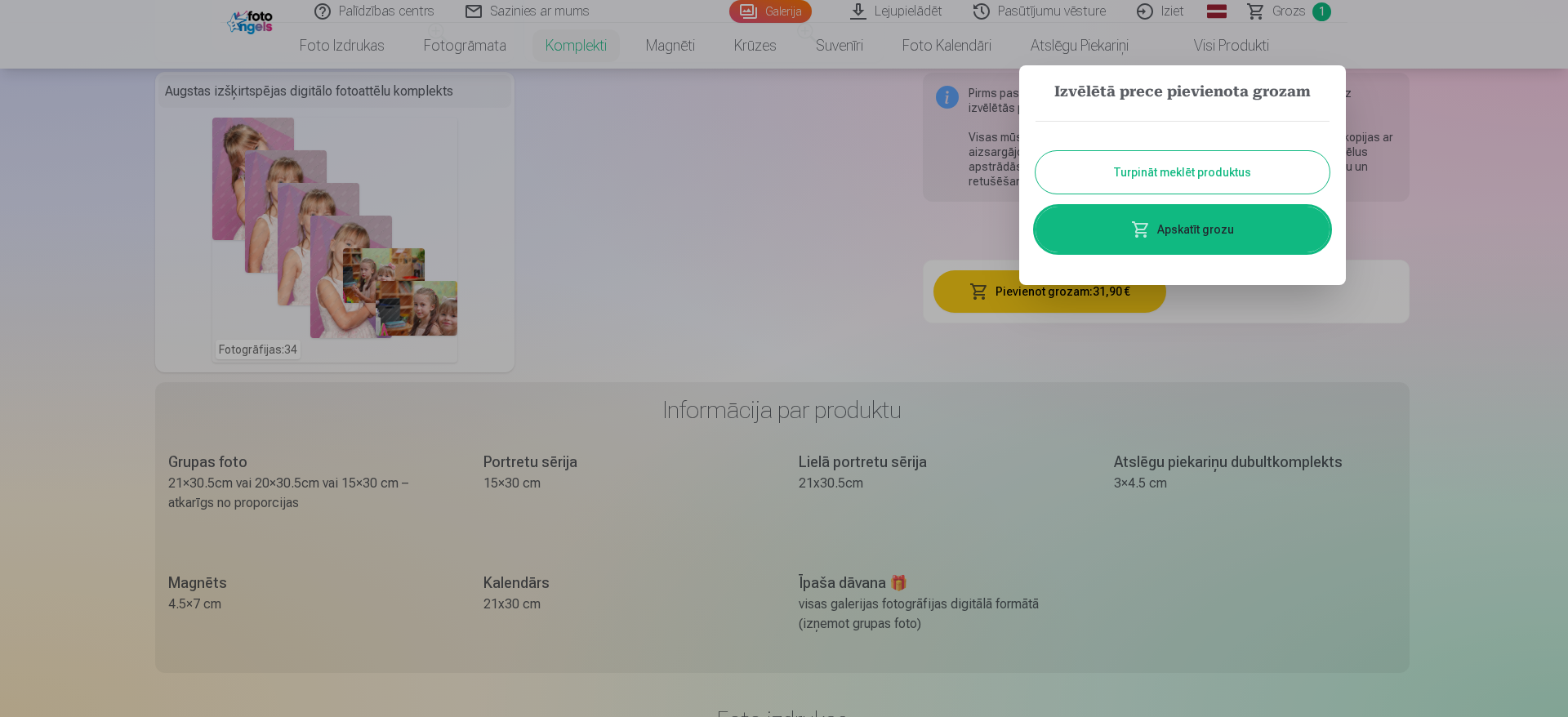
click at [848, 183] on div at bounding box center [784, 358] width 1568 height 717
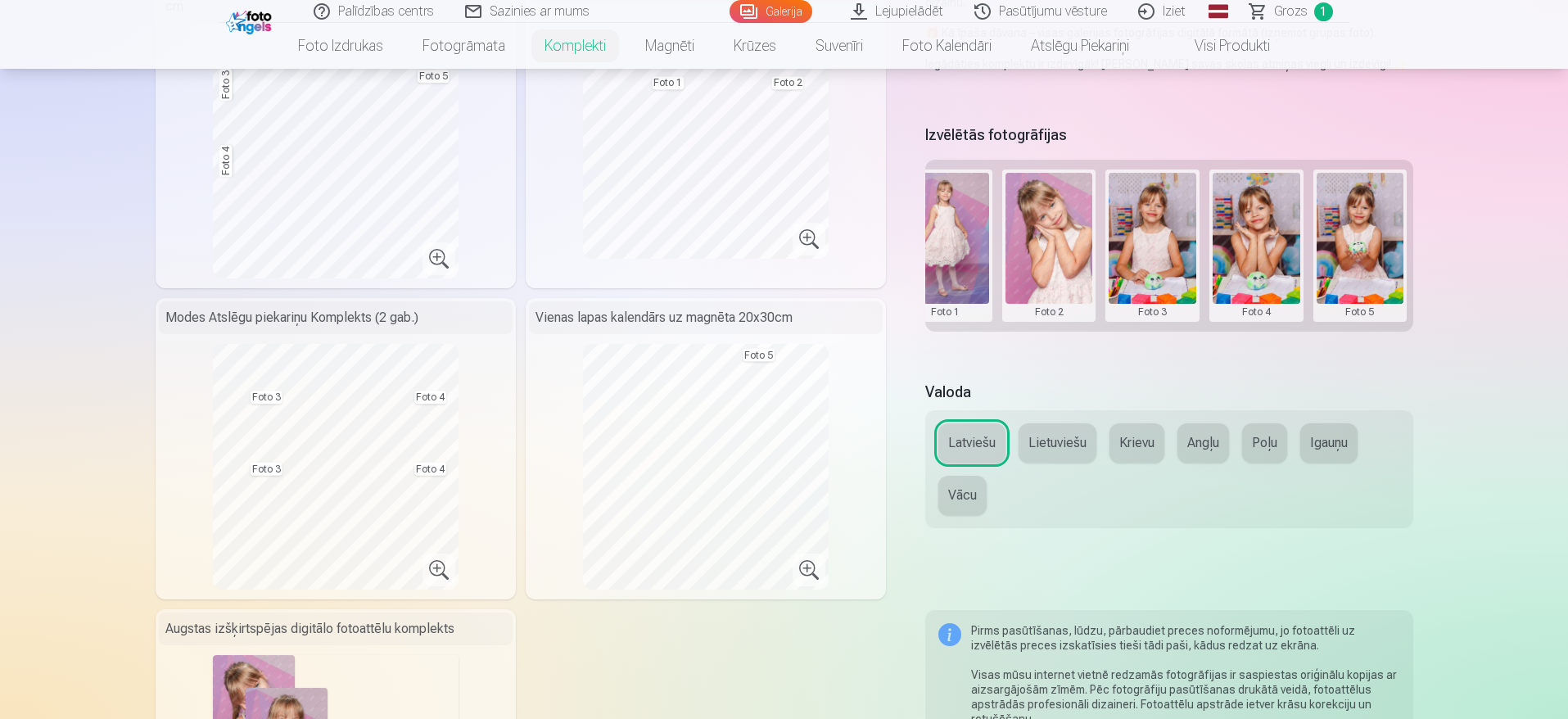
scroll to position [491, 0]
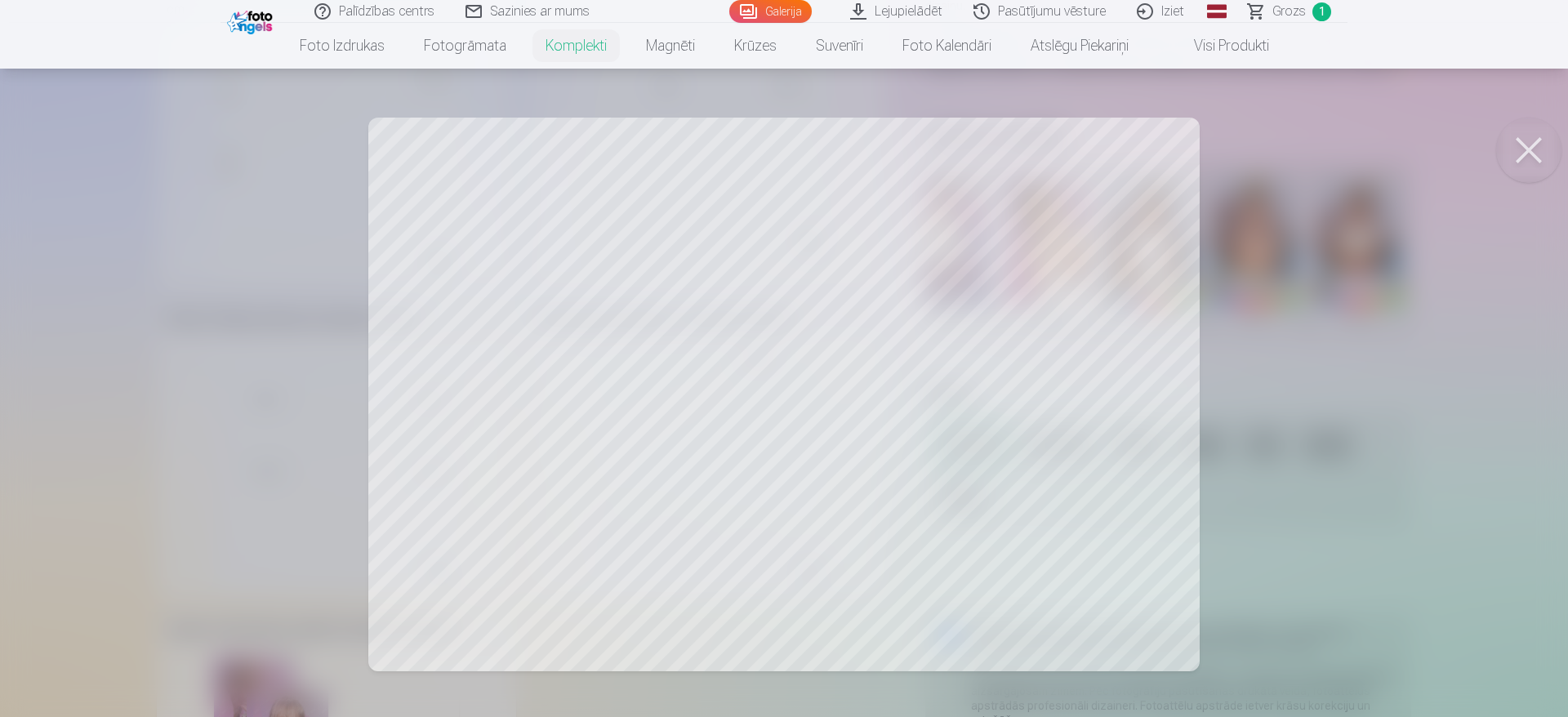
click at [1049, 380] on div at bounding box center [784, 358] width 1568 height 717
click at [1510, 153] on button at bounding box center [1529, 150] width 66 height 66
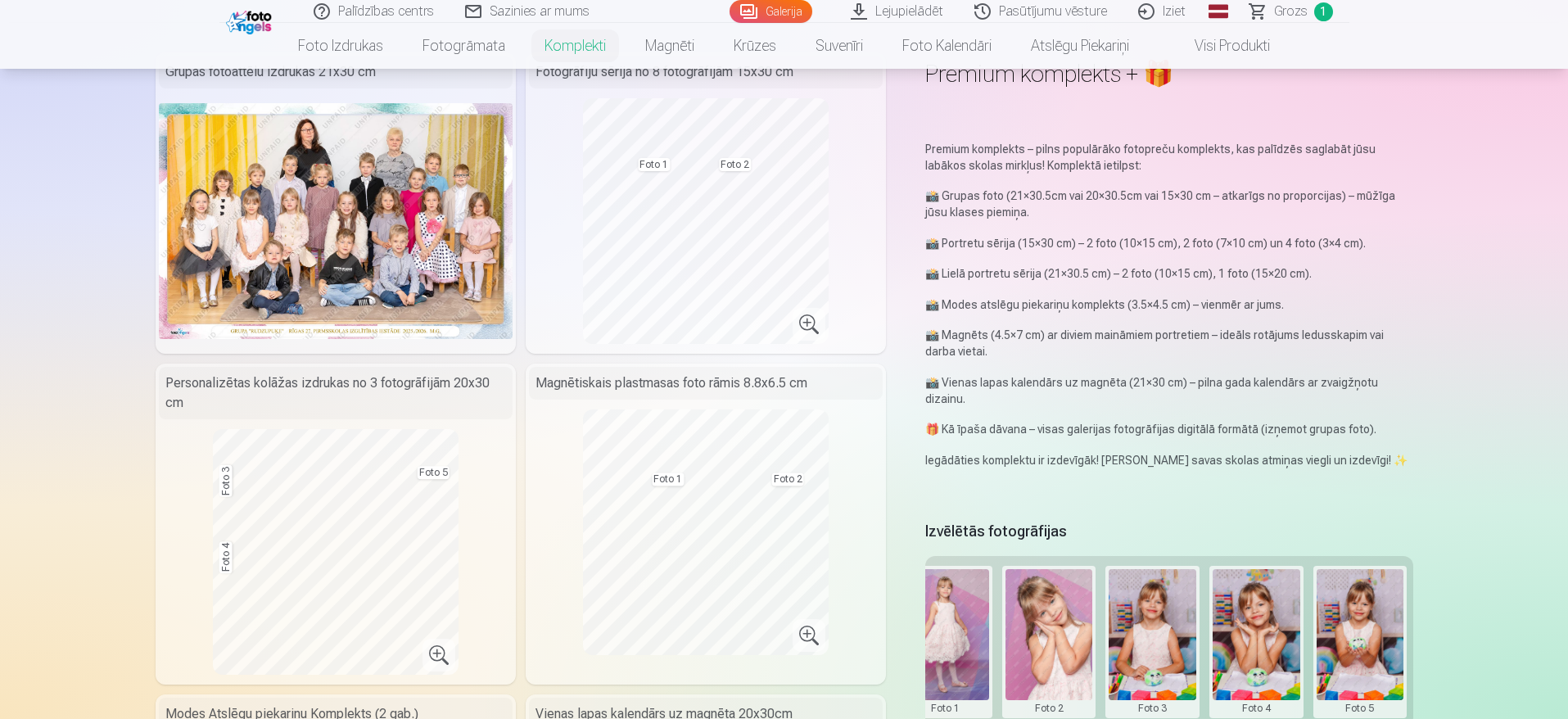
scroll to position [0, 0]
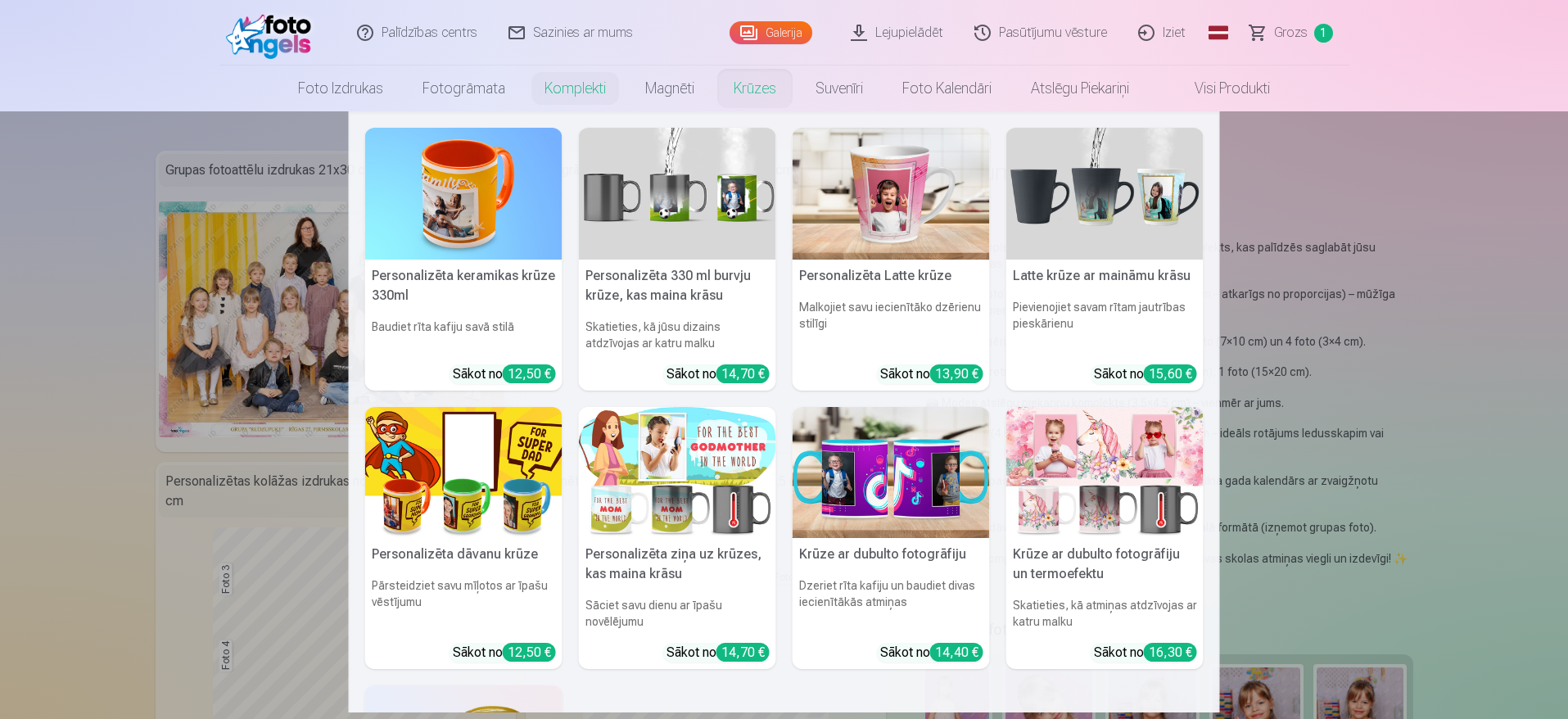
click at [953, 227] on img at bounding box center [891, 193] width 198 height 132
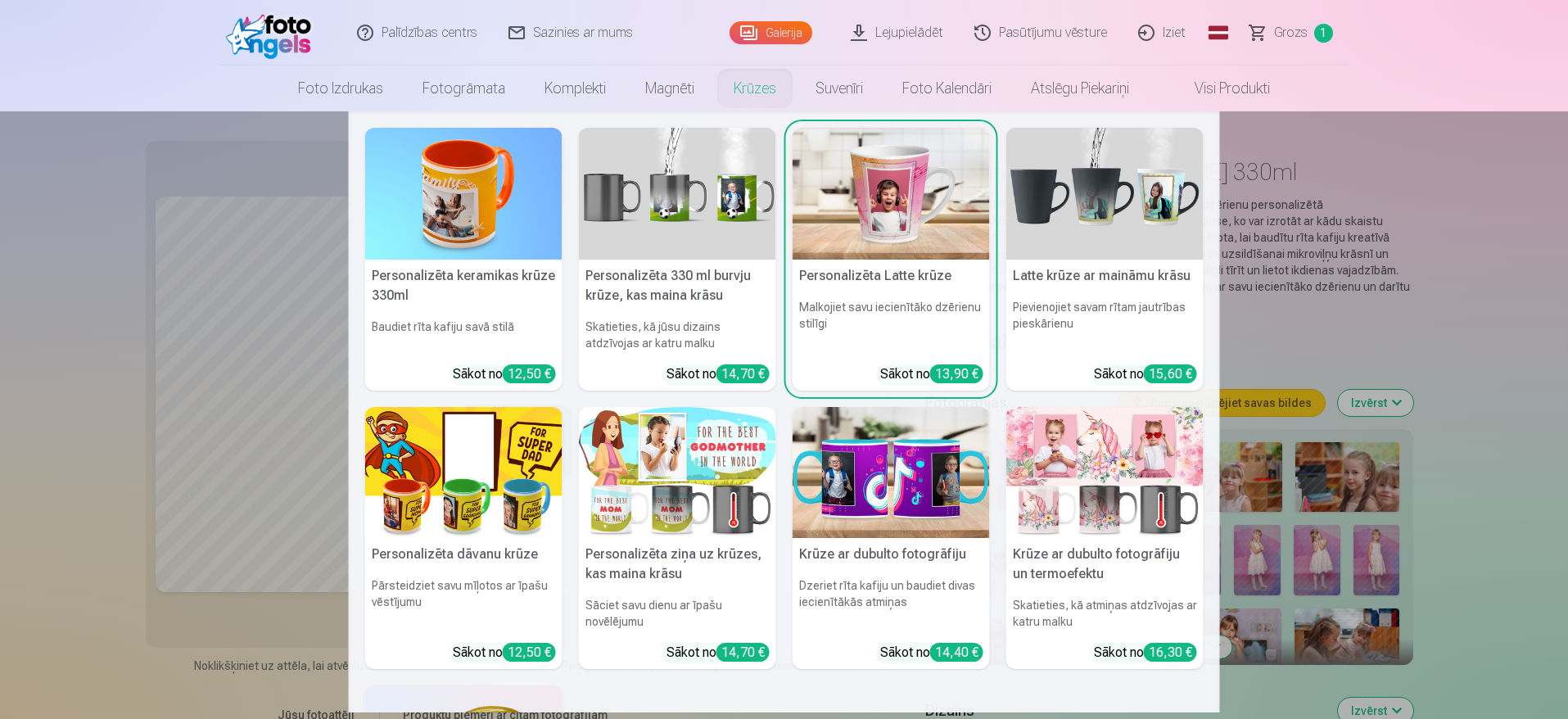
click at [180, 327] on nav "Personalizēta keramikas krūze 330ml Baudiet rīta kafiju savā stilā Sākot no 12,…" at bounding box center [784, 412] width 1568 height 601
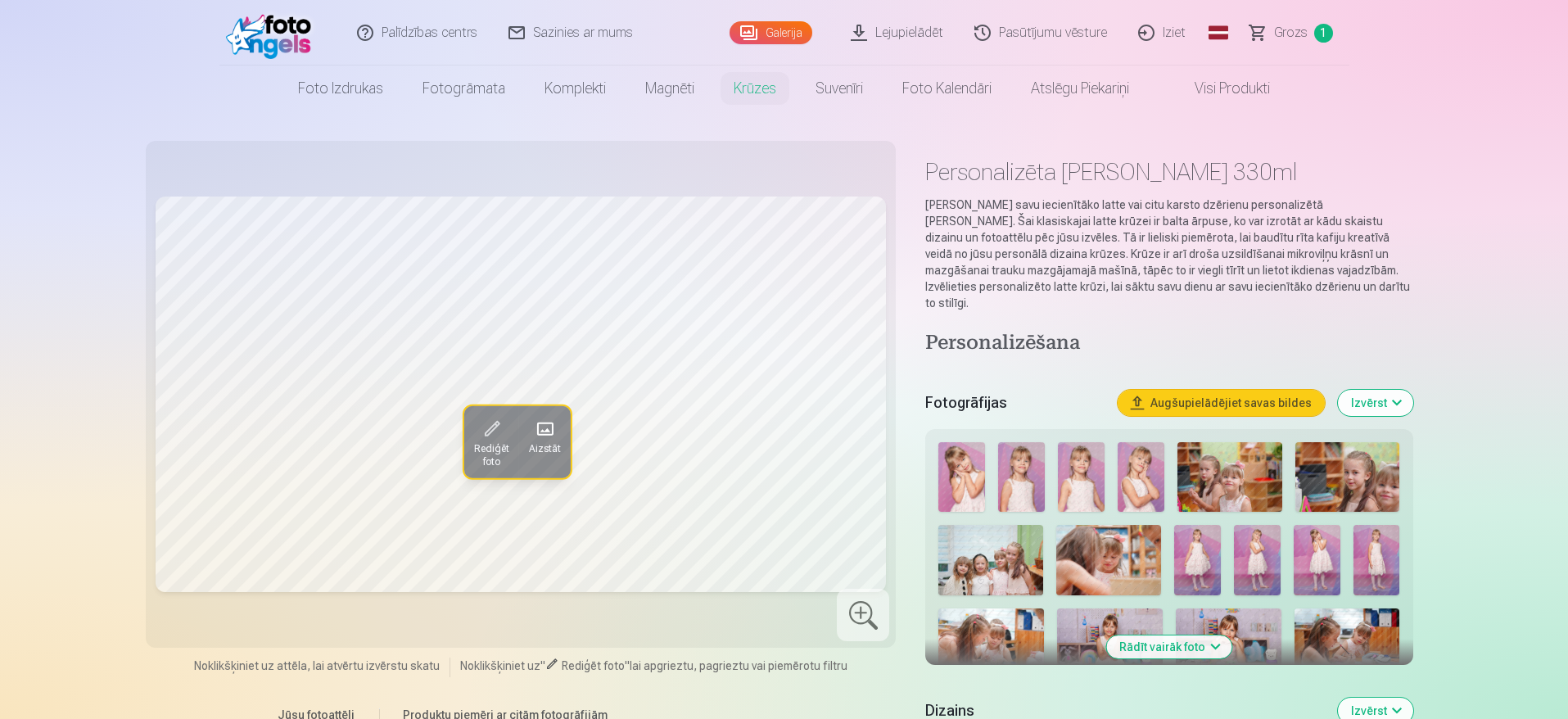
click at [550, 430] on span at bounding box center [545, 428] width 26 height 26
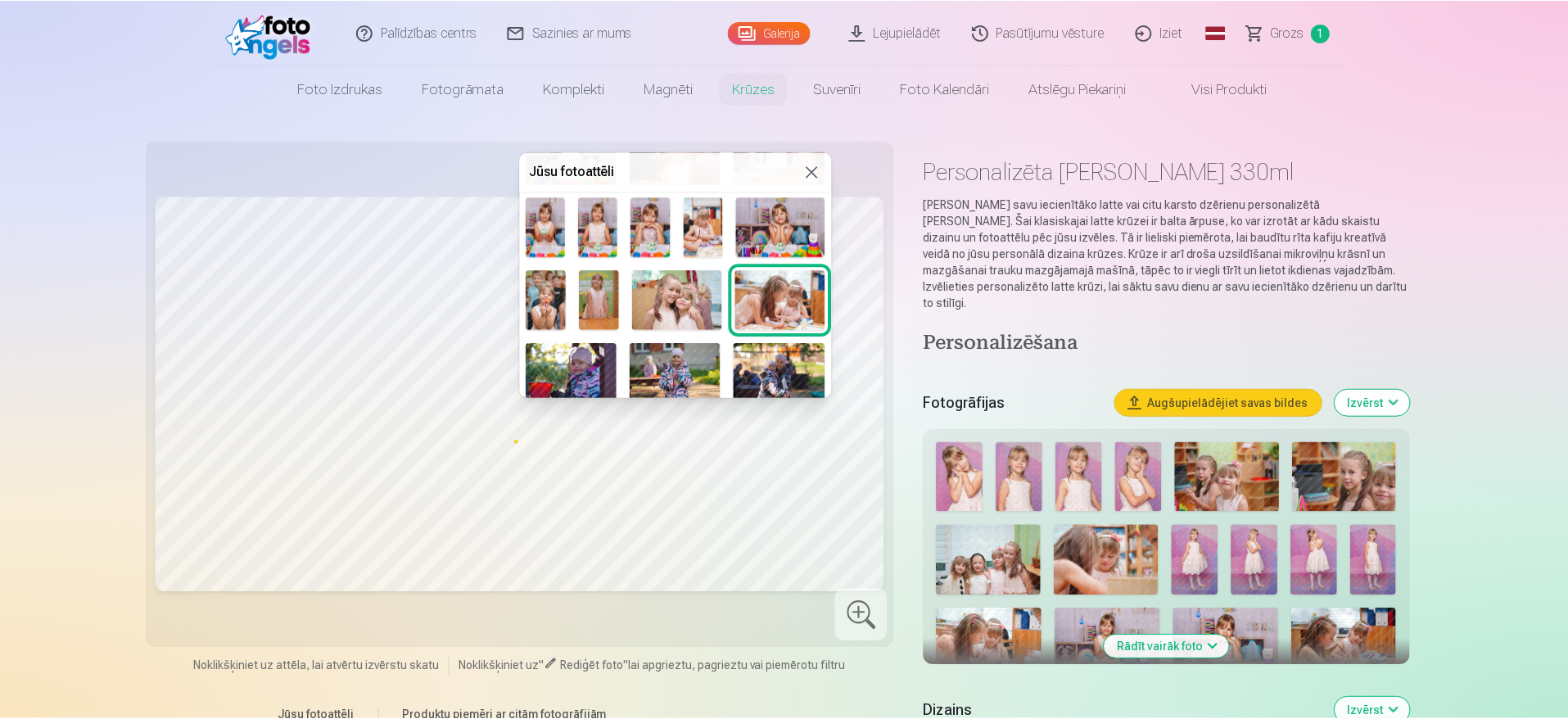
scroll to position [464, 0]
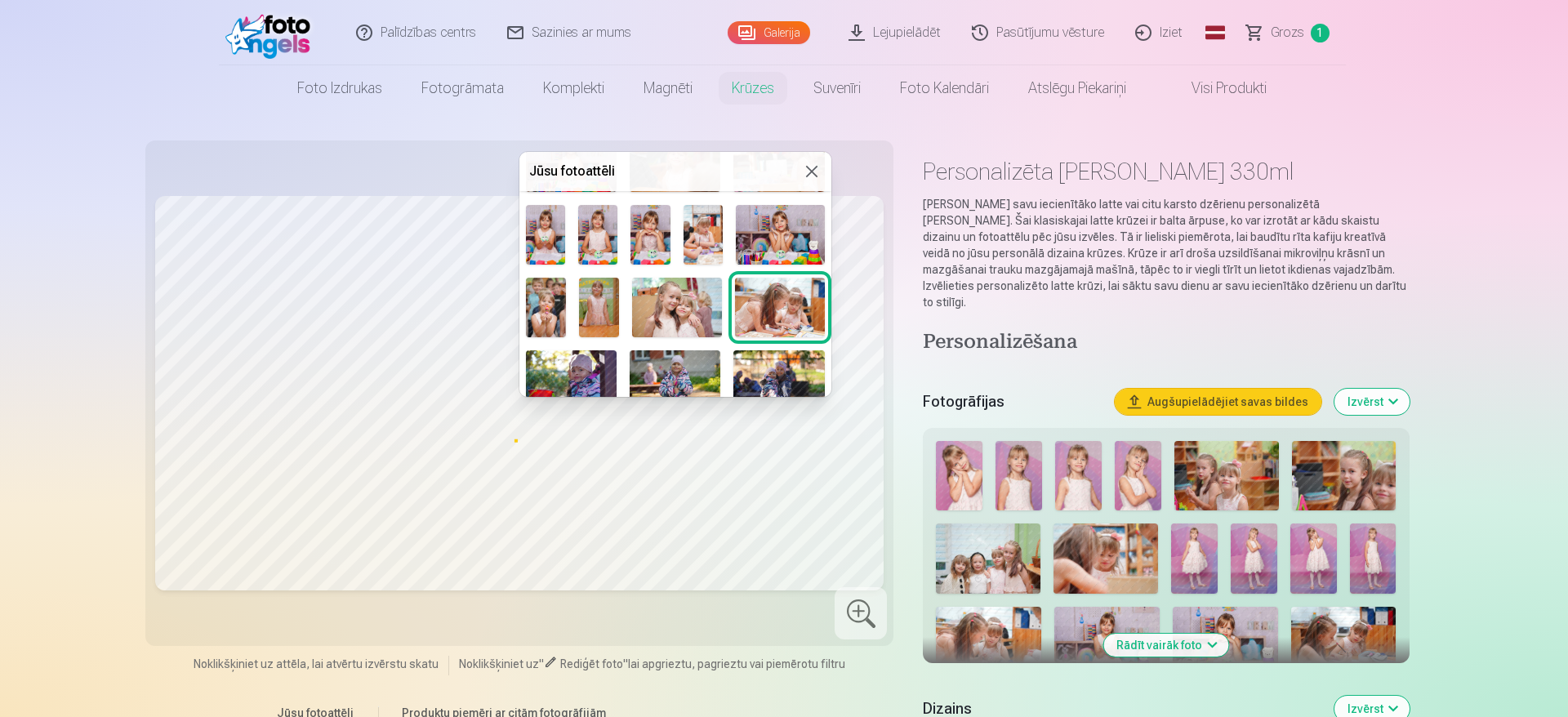
click at [580, 383] on img at bounding box center [571, 380] width 90 height 60
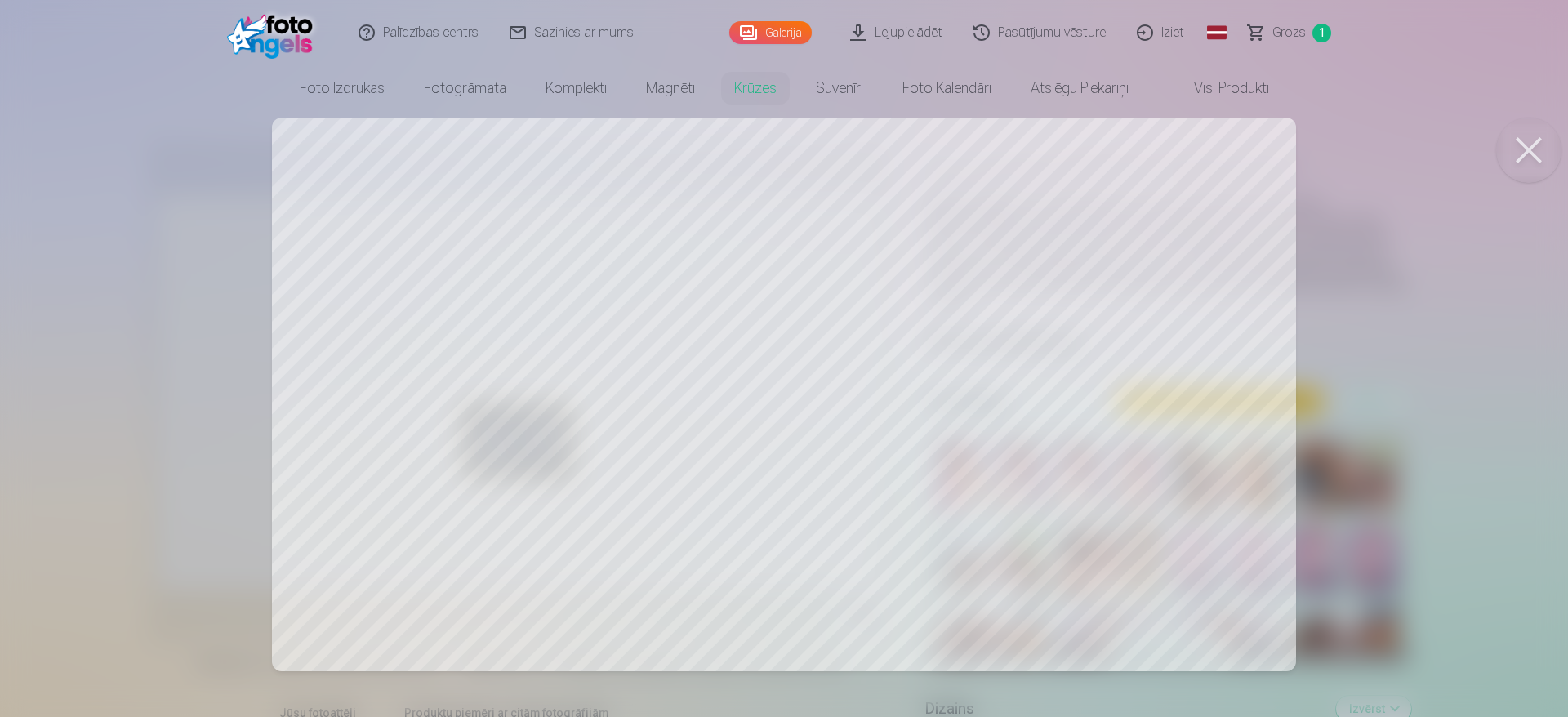
click at [1071, 370] on div at bounding box center [784, 358] width 1568 height 717
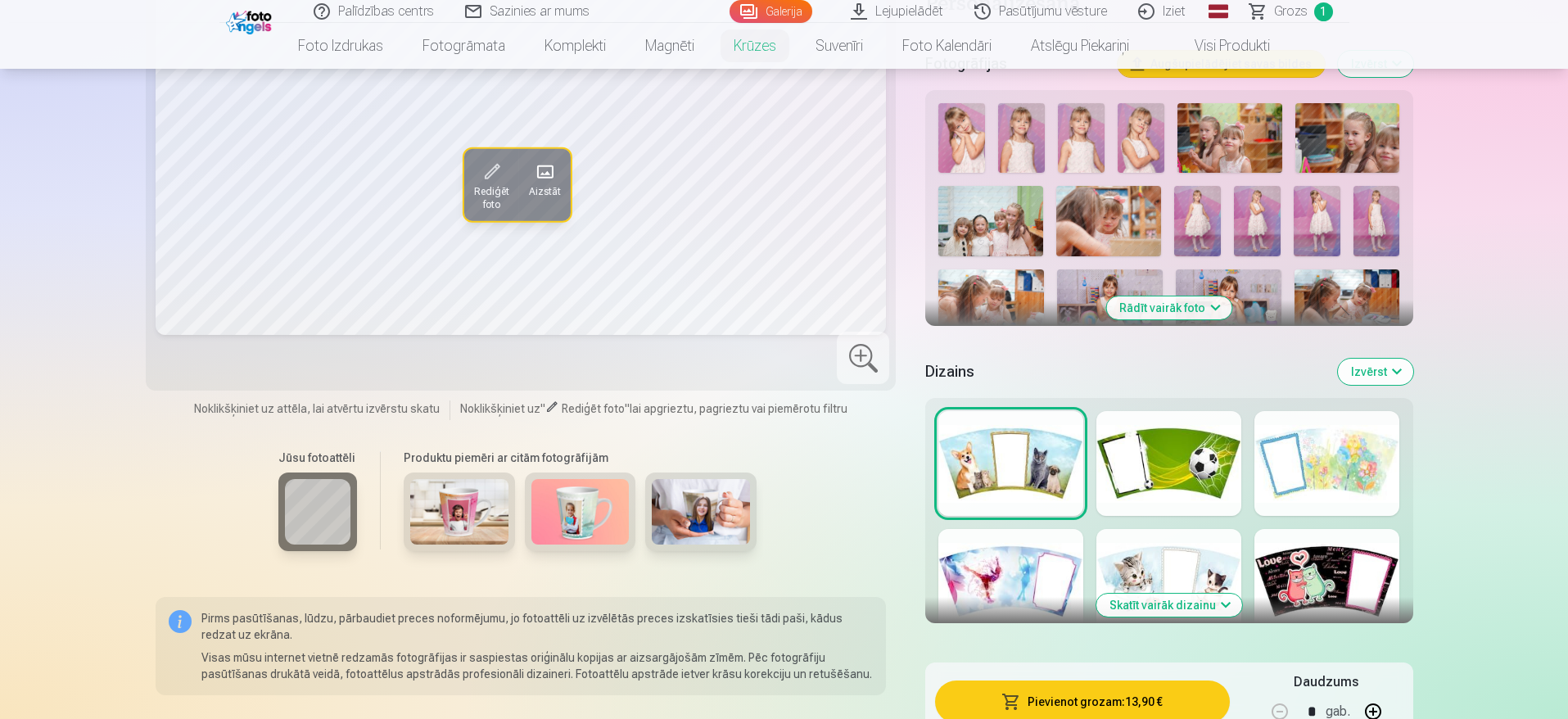
scroll to position [307, 0]
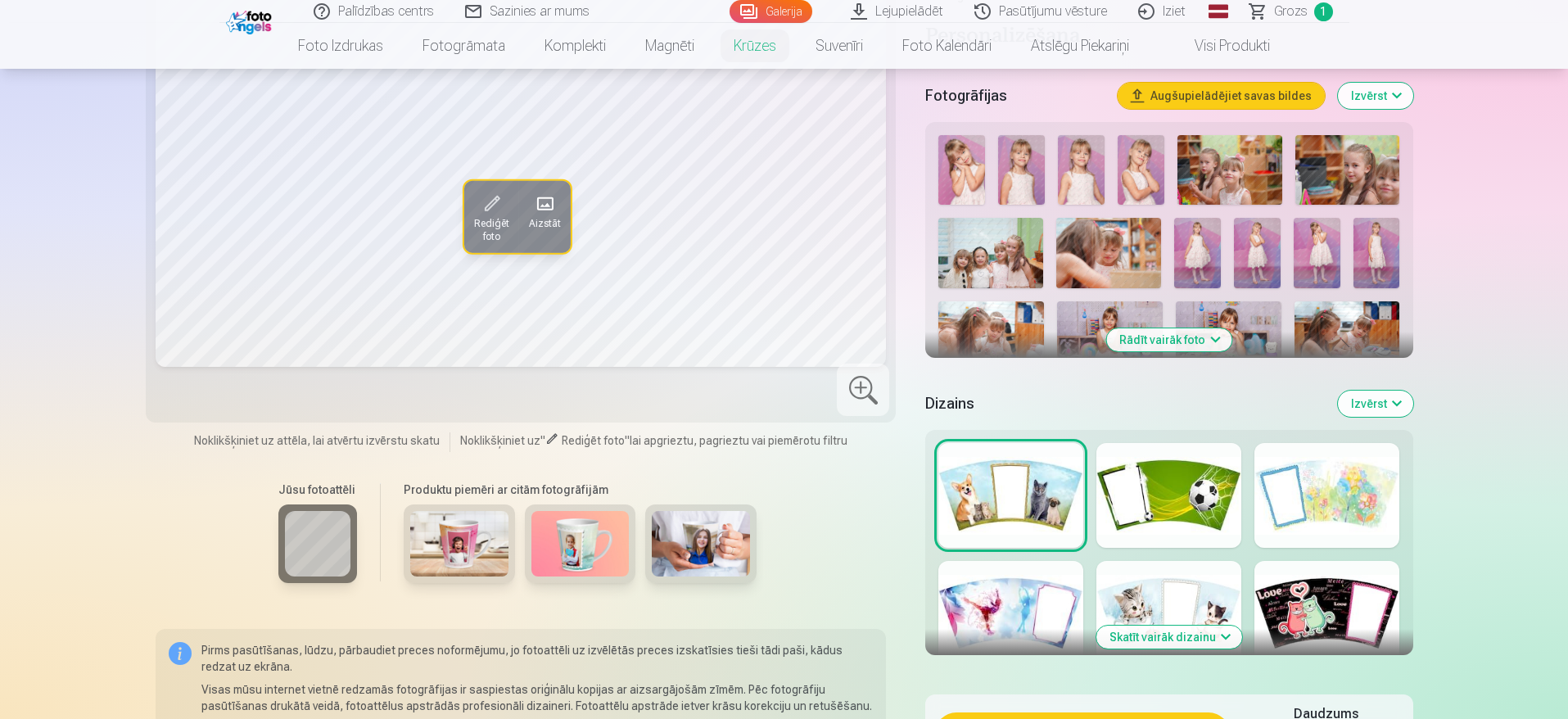
click at [1347, 474] on div at bounding box center [1326, 495] width 145 height 105
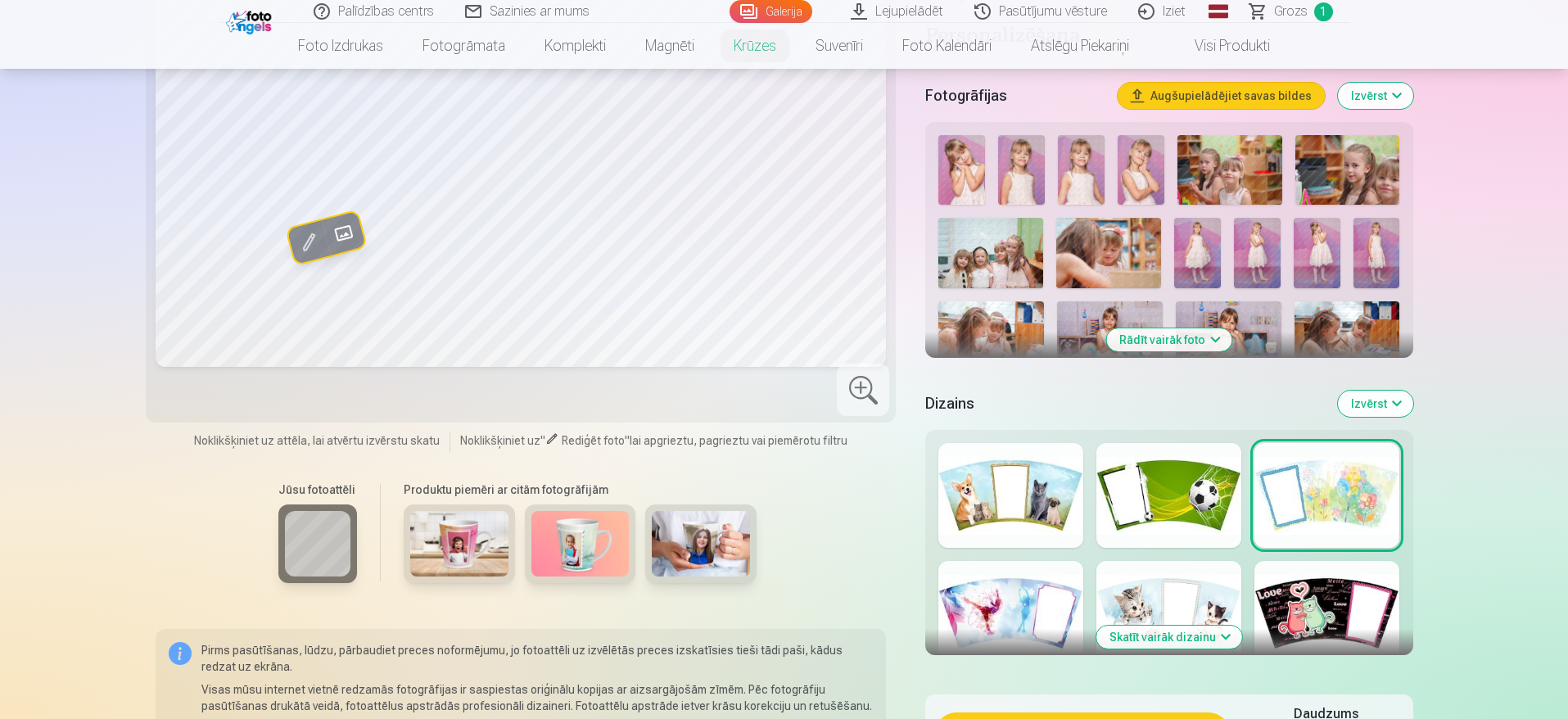
click at [1030, 617] on div at bounding box center [1011, 613] width 145 height 105
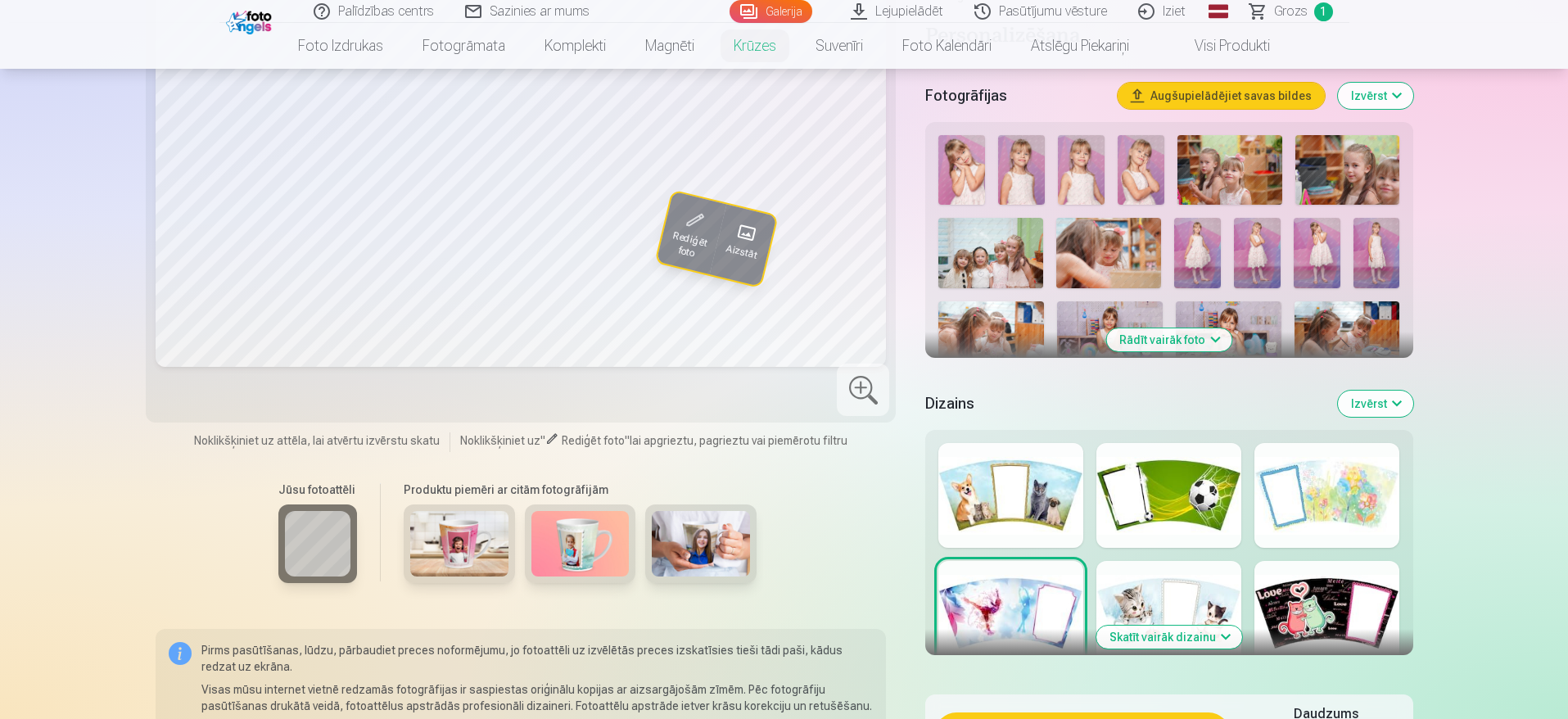
click at [1186, 627] on button "Skatīt vairāk dizainu" at bounding box center [1170, 637] width 146 height 23
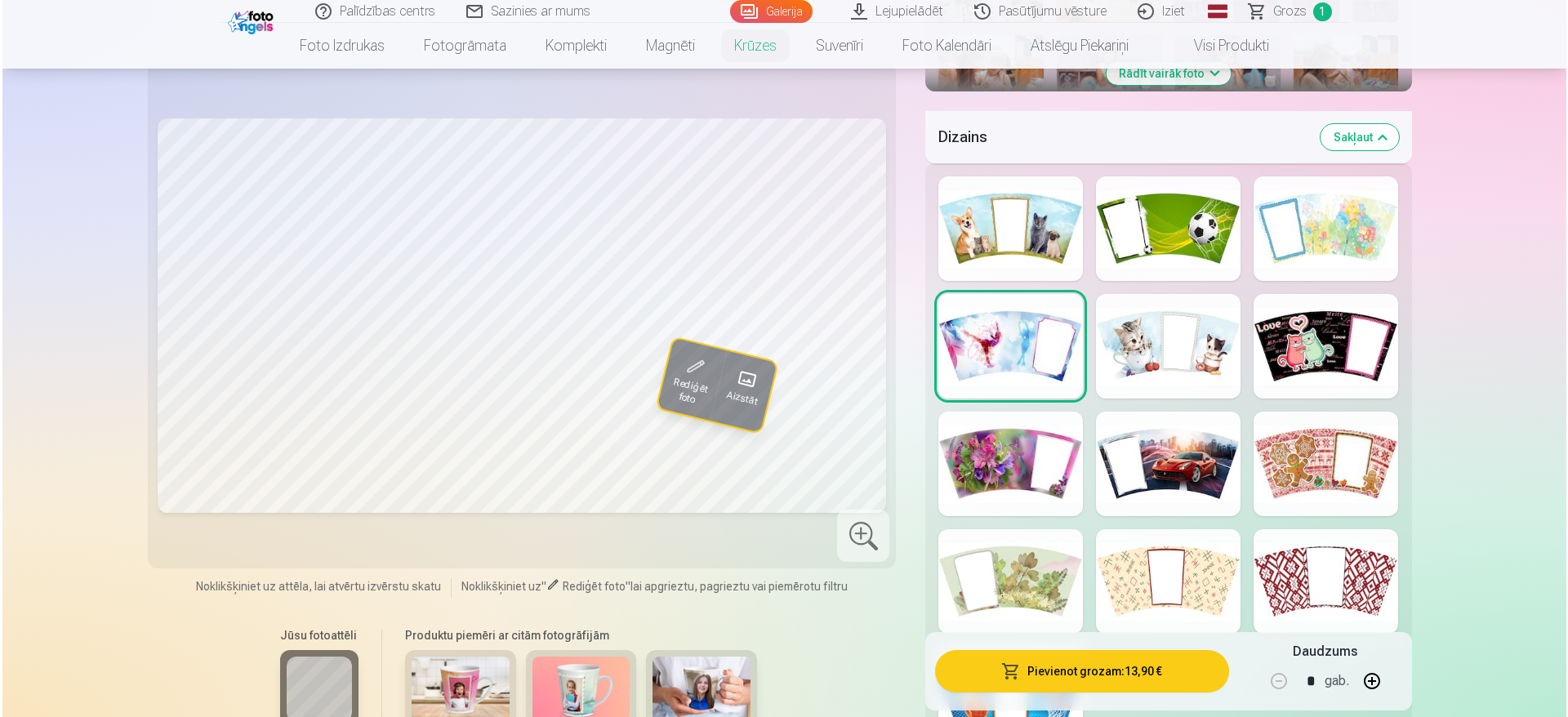
scroll to position [640, 0]
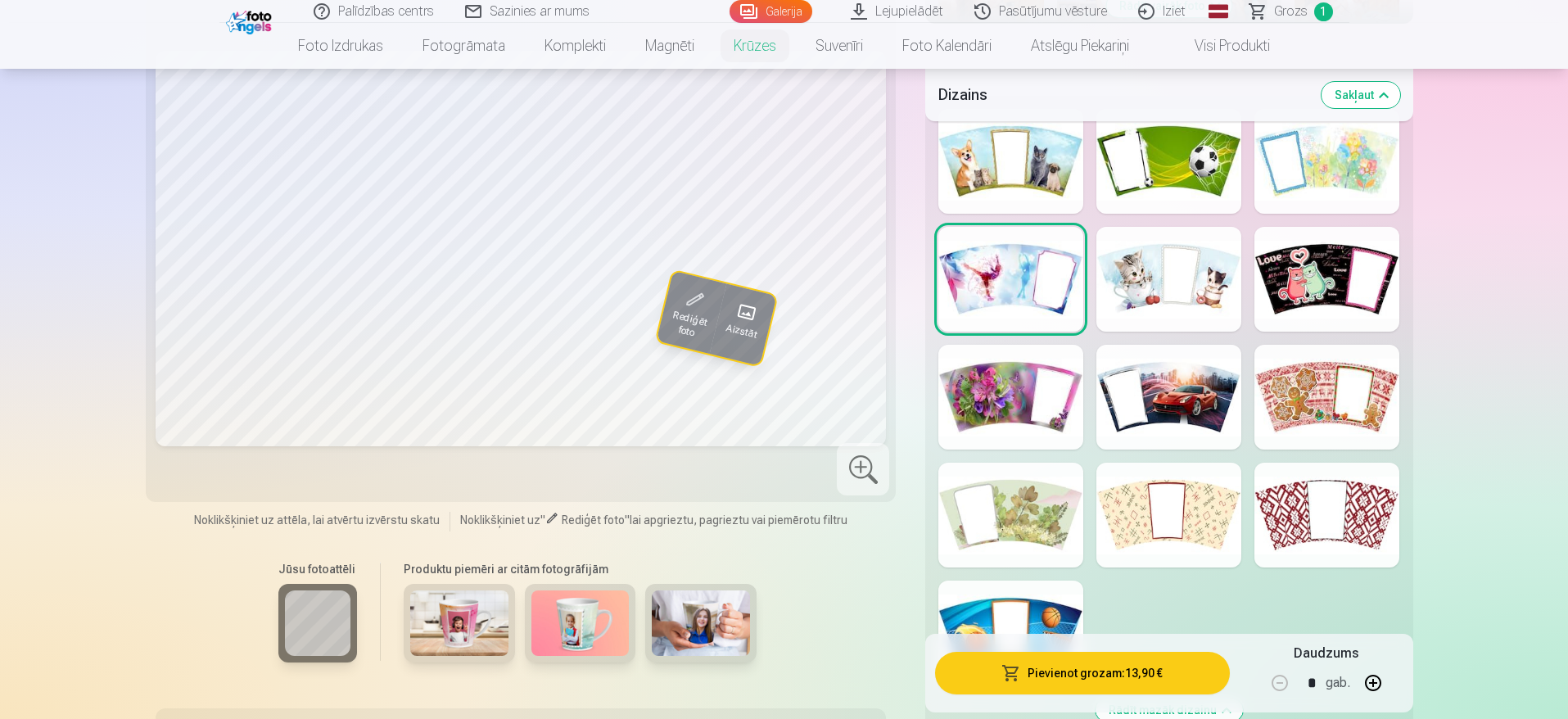
click at [980, 357] on div at bounding box center [1011, 396] width 145 height 105
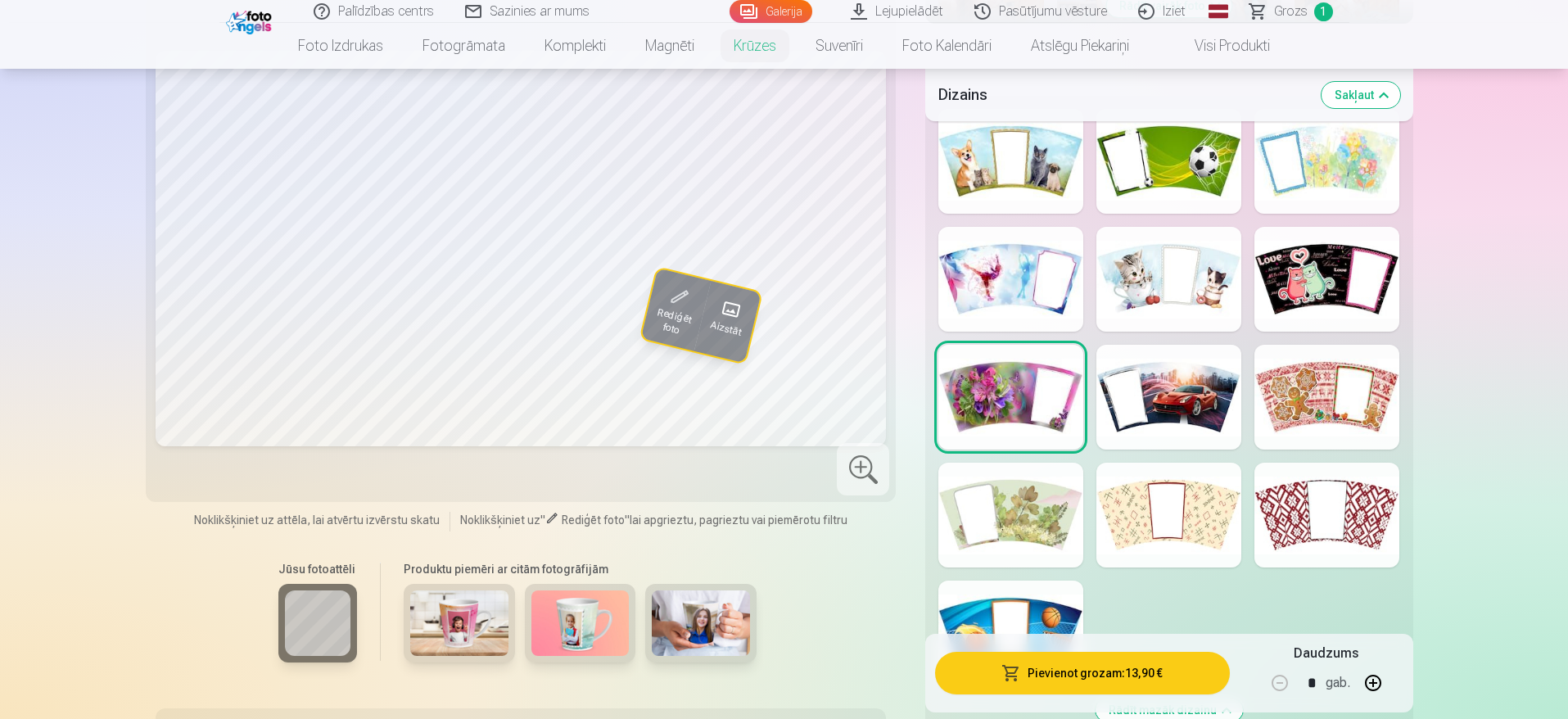
click at [1337, 509] on div at bounding box center [1326, 514] width 145 height 105
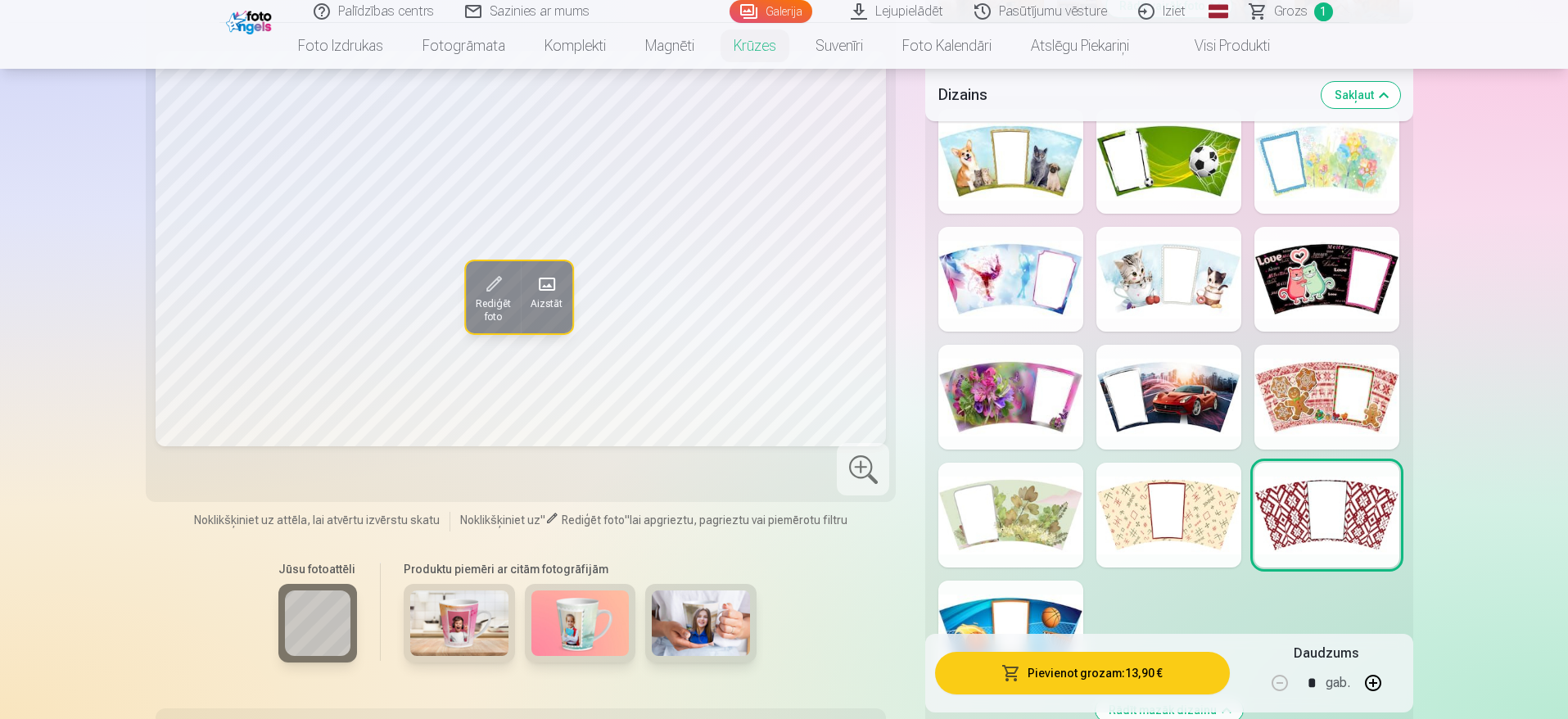
click at [981, 395] on div at bounding box center [1011, 396] width 145 height 105
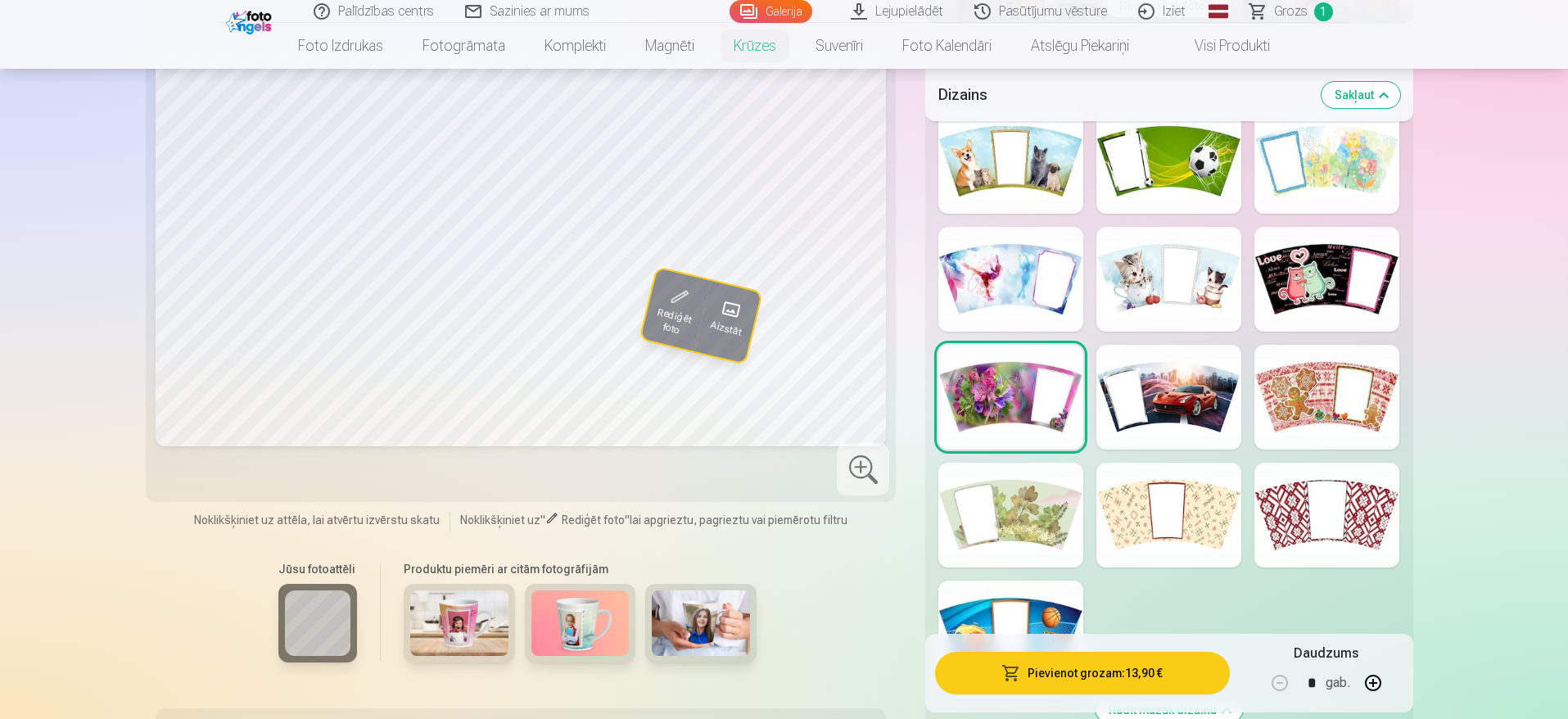
click at [1095, 679] on button "Pievienot grozam : 13,90 €" at bounding box center [1082, 673] width 294 height 42
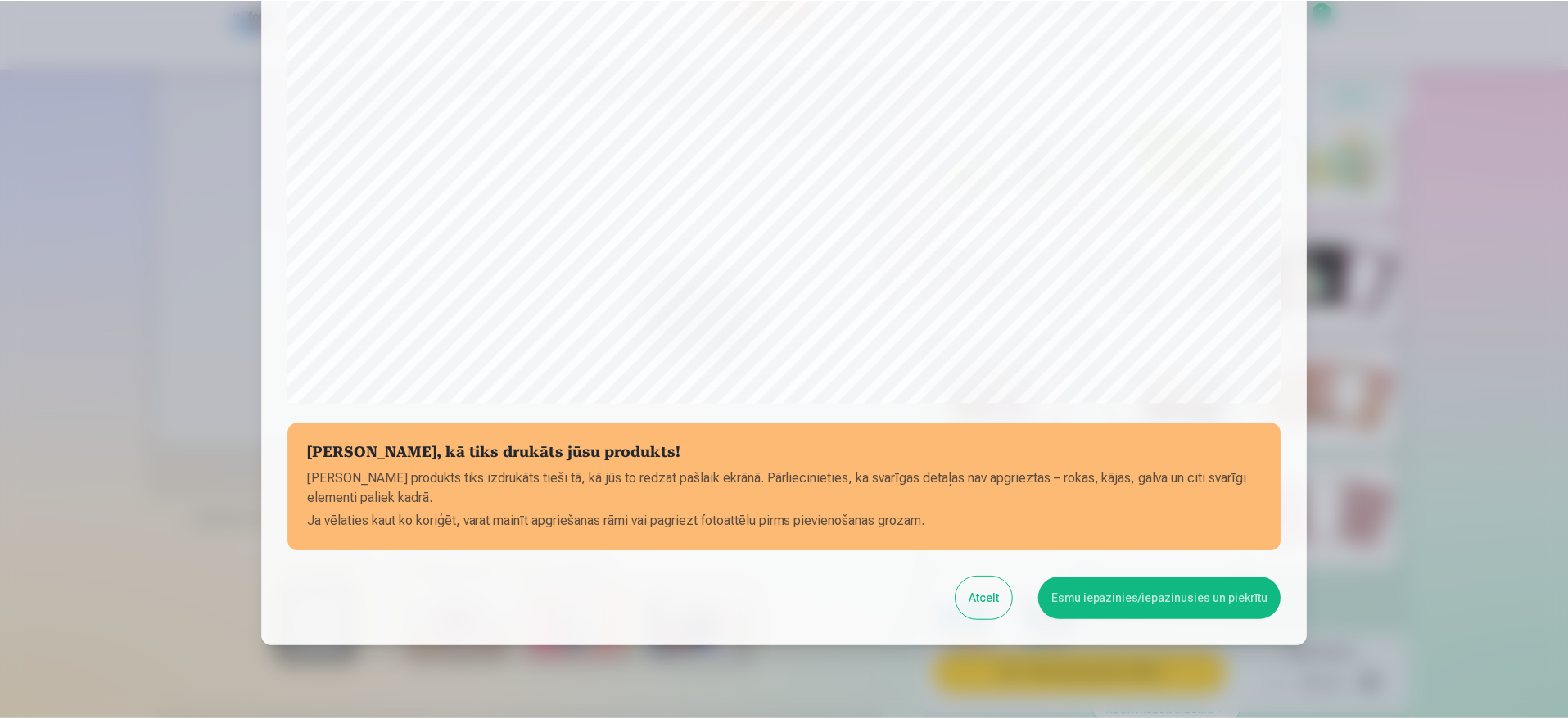
scroll to position [411, 0]
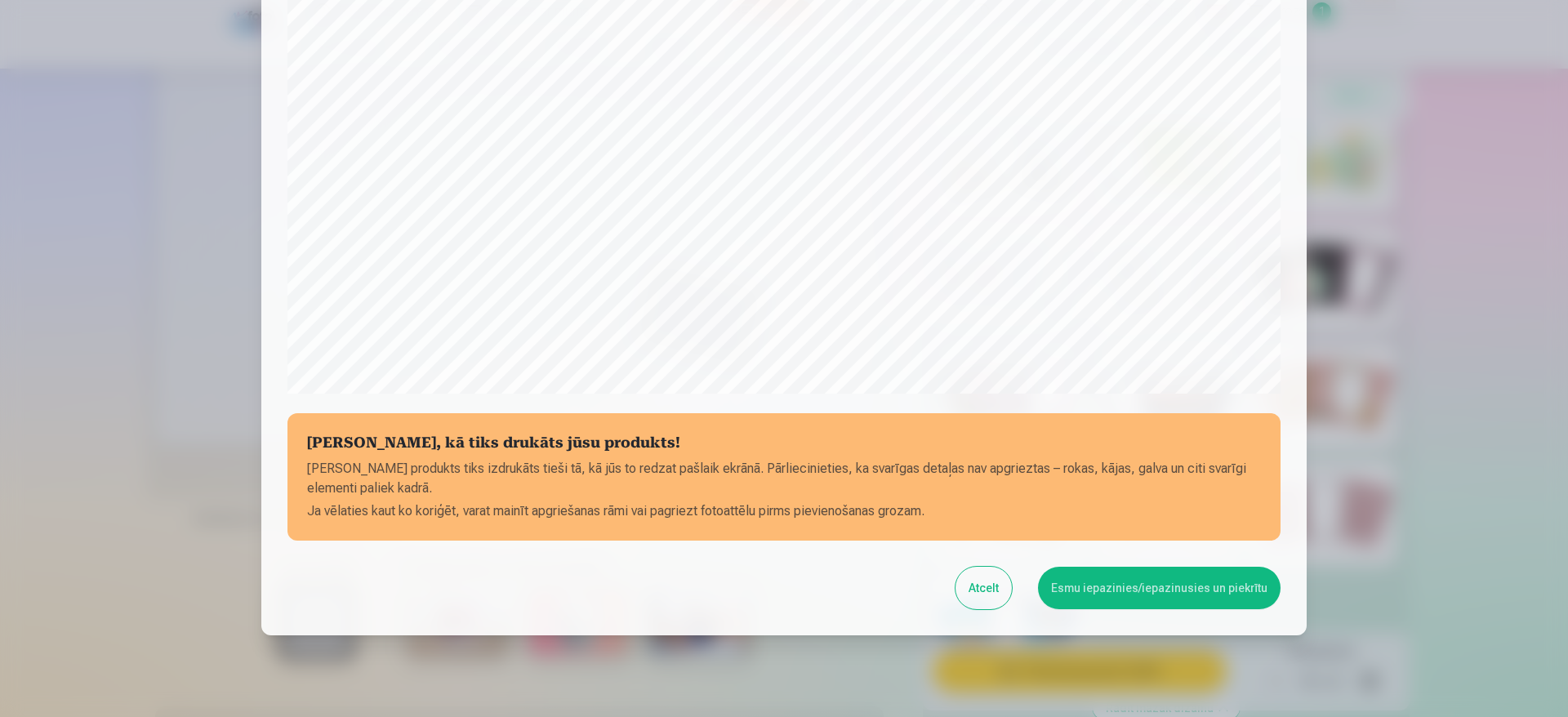
click at [1156, 595] on button "Esmu iepazinies/iepazinusies un piekrītu" at bounding box center [1159, 588] width 243 height 42
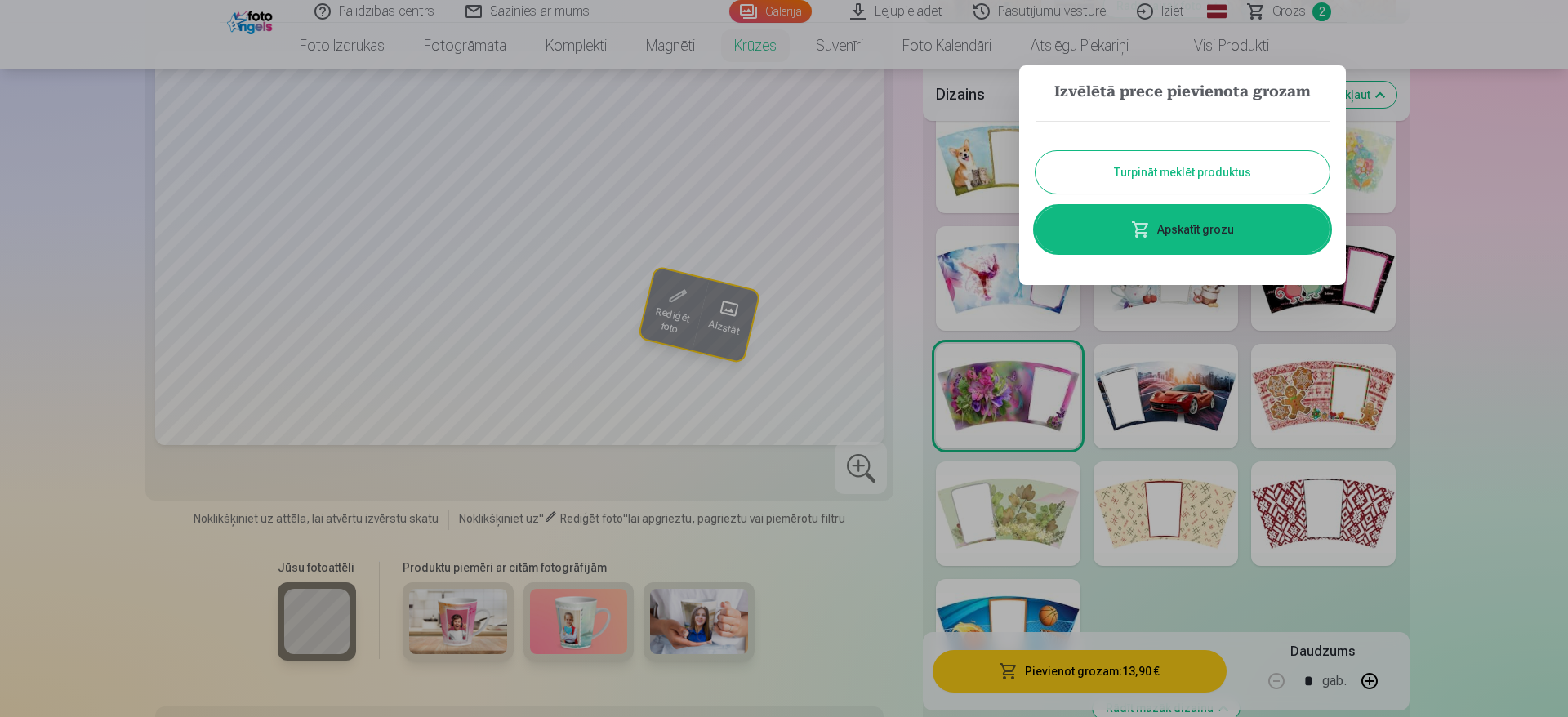
click at [1160, 176] on button "Turpināt meklēt produktus" at bounding box center [1181, 172] width 294 height 42
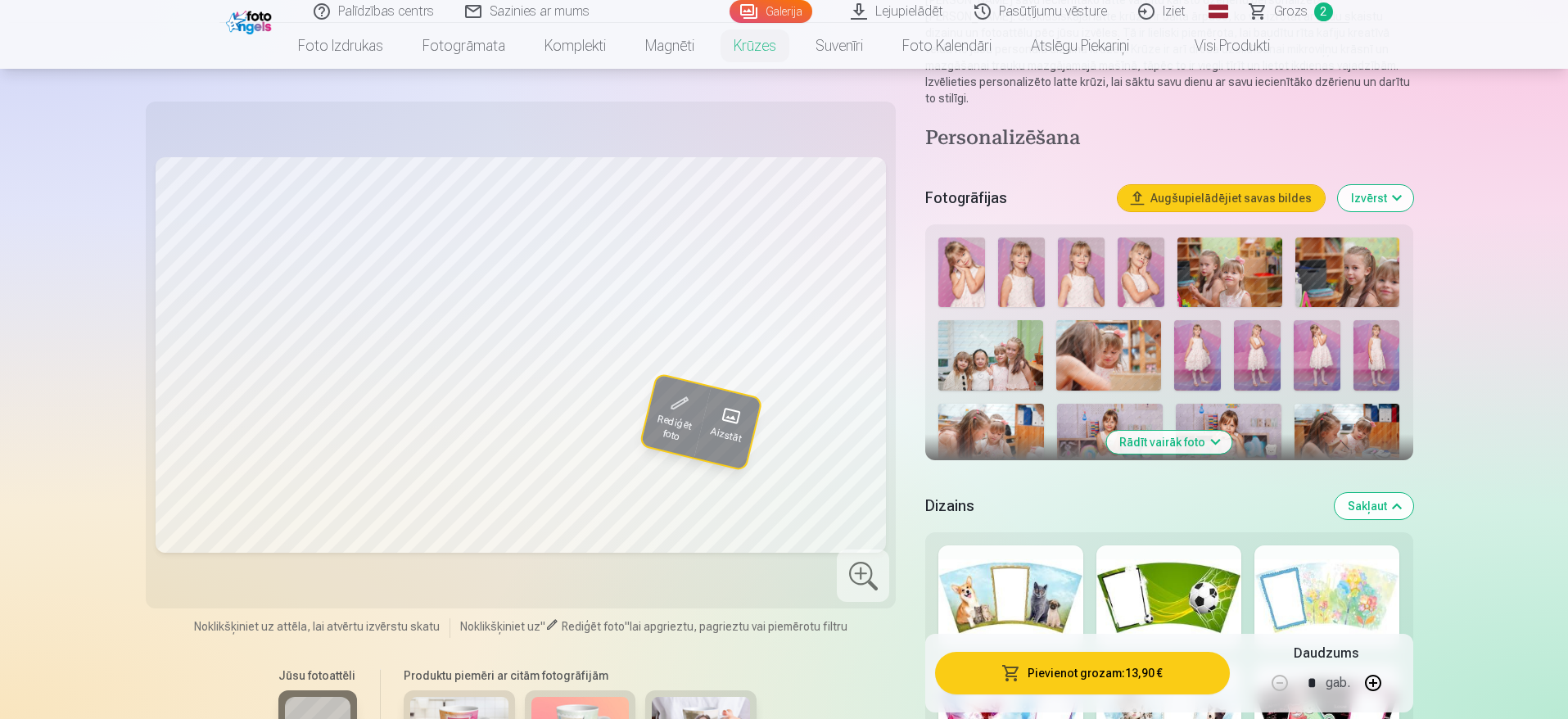
scroll to position [0, 0]
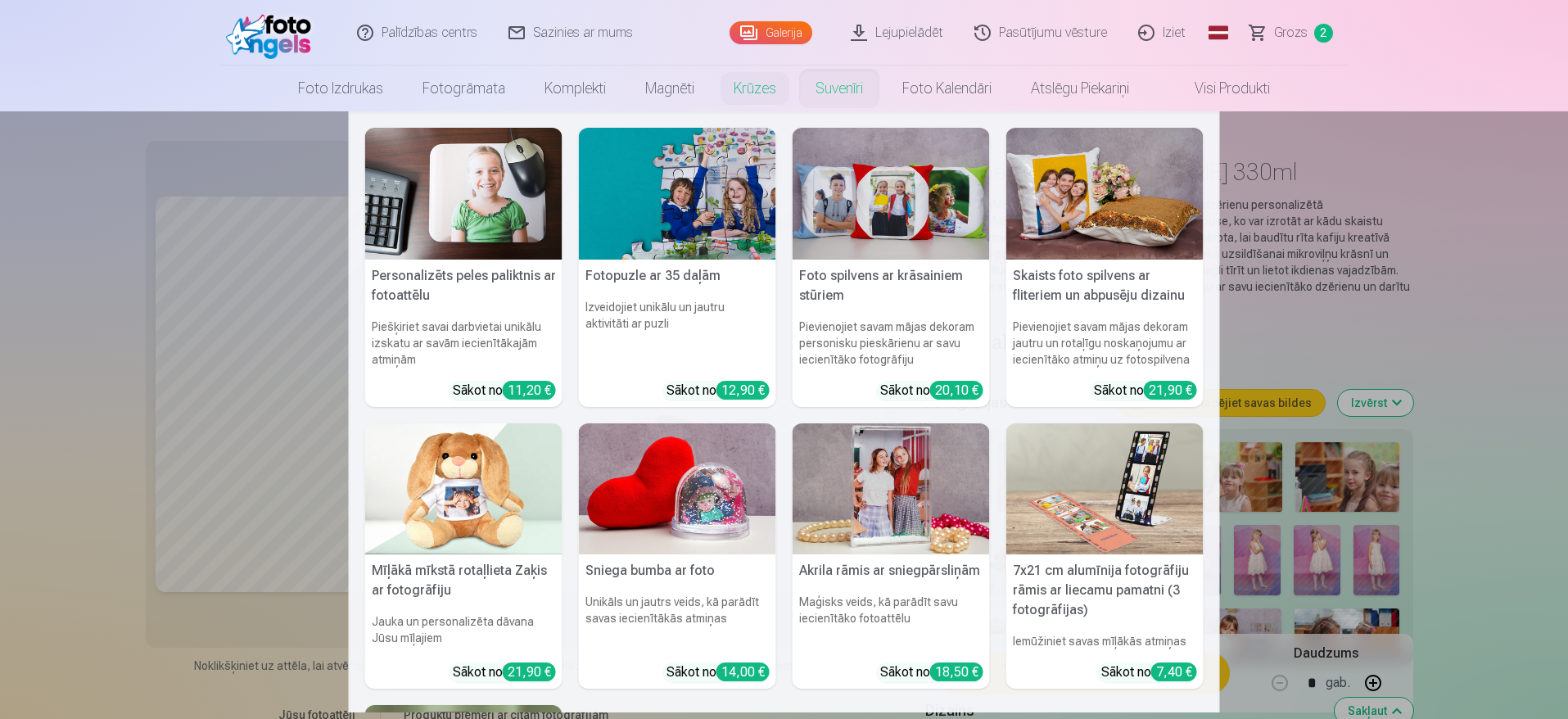
click at [838, 95] on link "Suvenīri" at bounding box center [839, 89] width 87 height 46
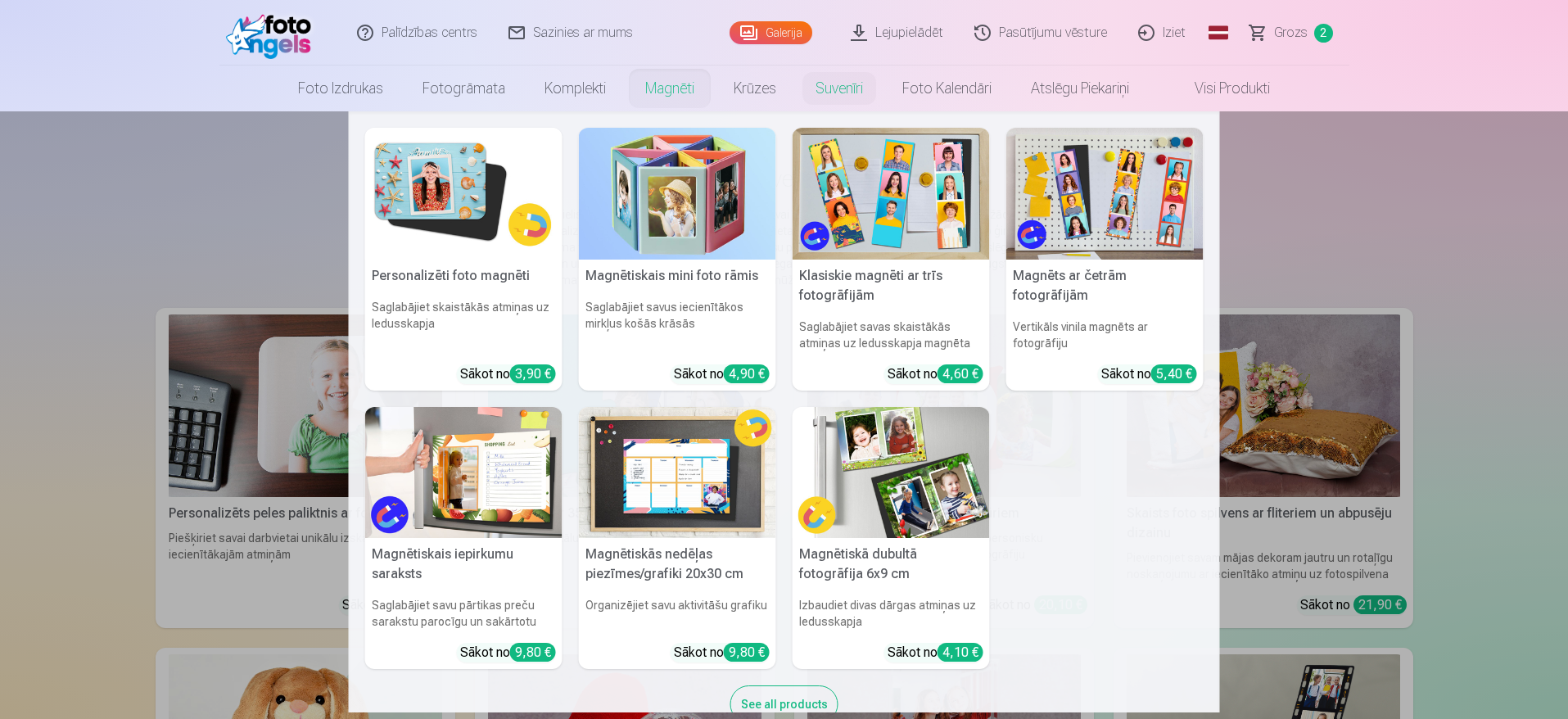
click at [669, 92] on link "Magnēti" at bounding box center [670, 89] width 89 height 46
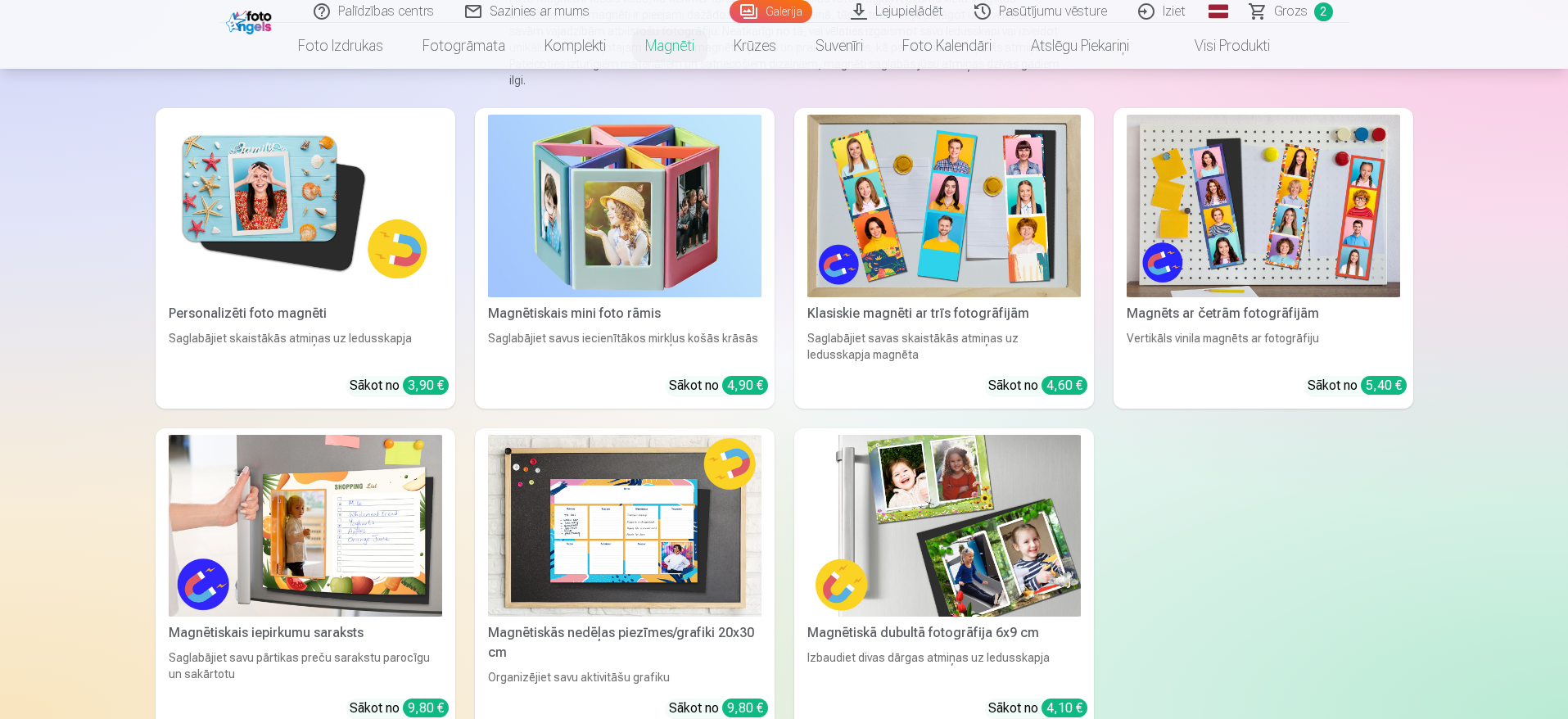
scroll to position [206, 0]
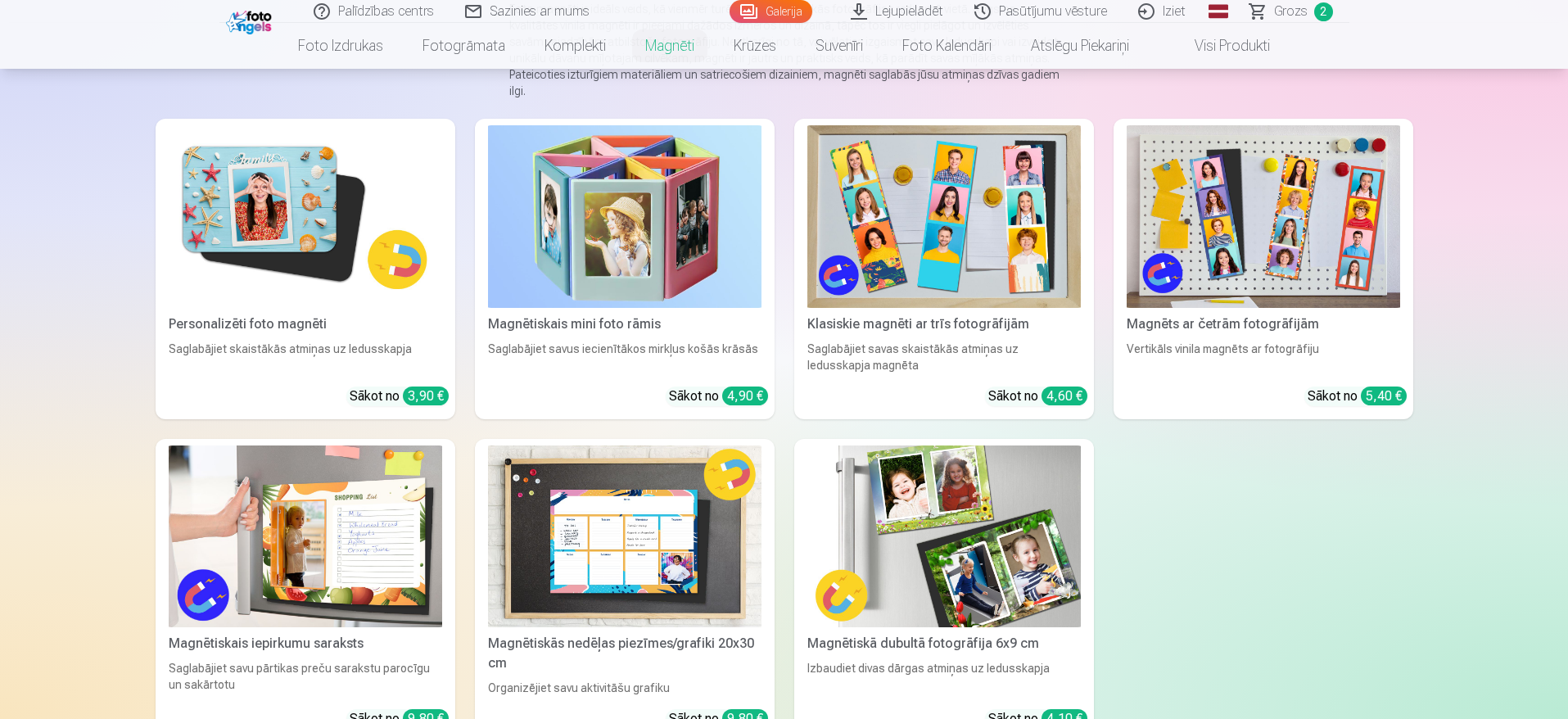
click at [264, 255] on img at bounding box center [305, 217] width 273 height 183
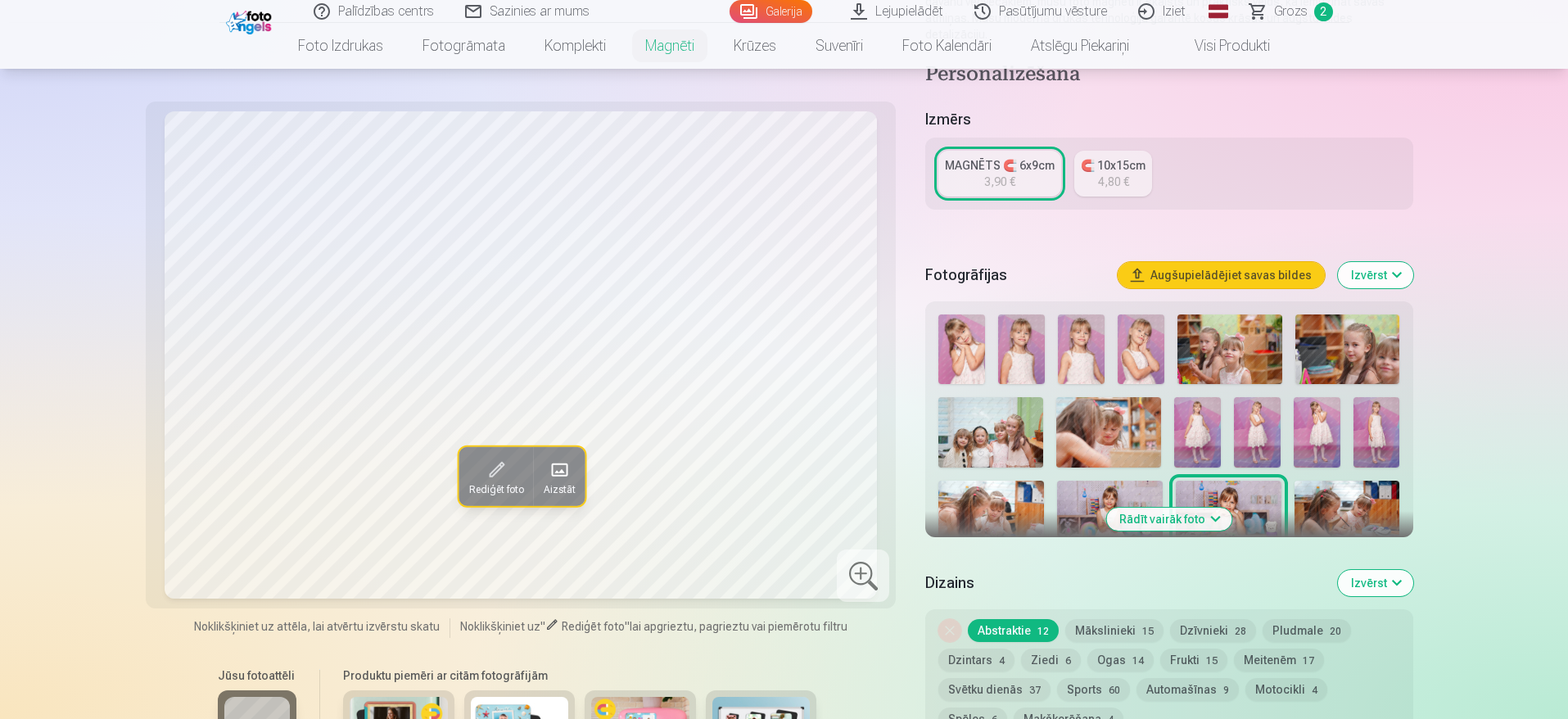
scroll to position [243, 0]
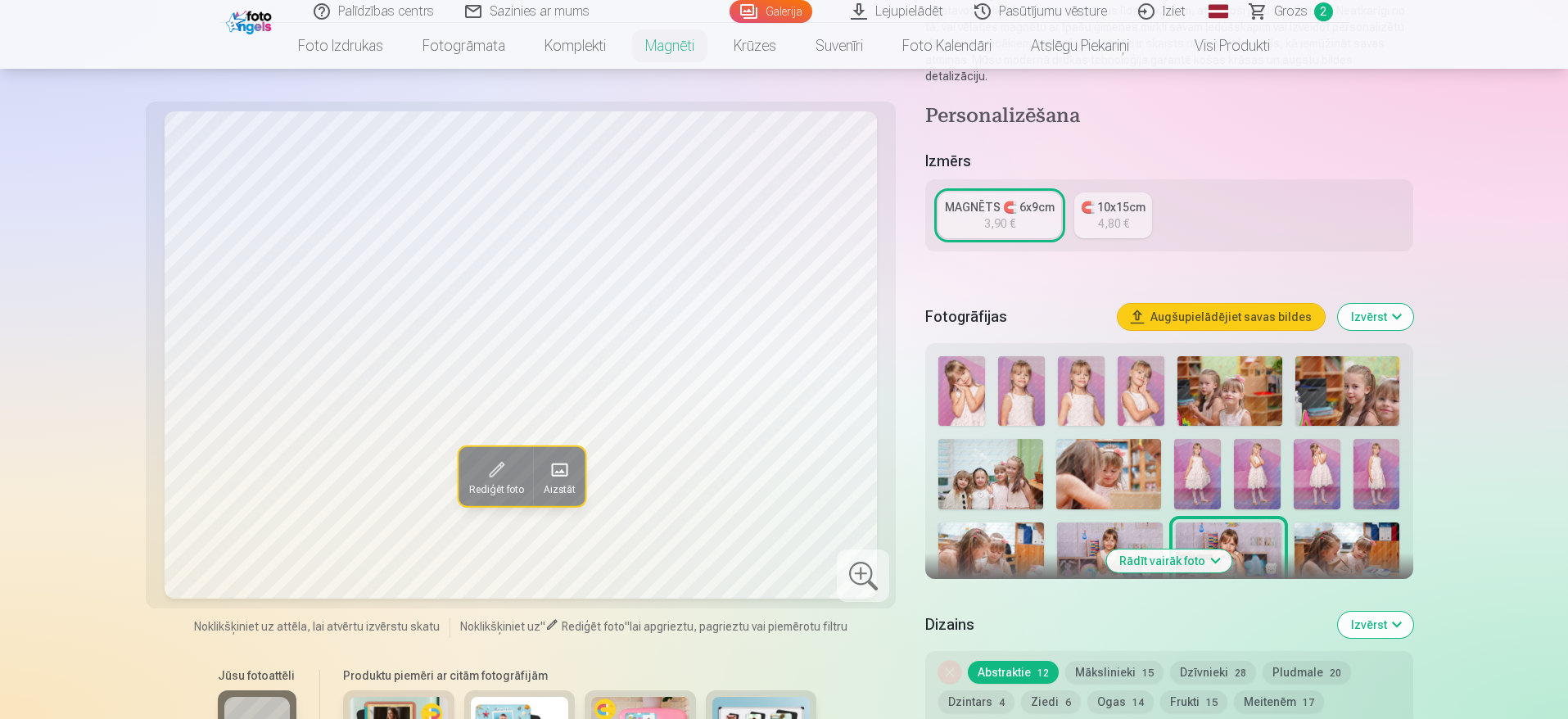
click at [1133, 199] on div "🧲 10x15cm" at bounding box center [1114, 207] width 65 height 17
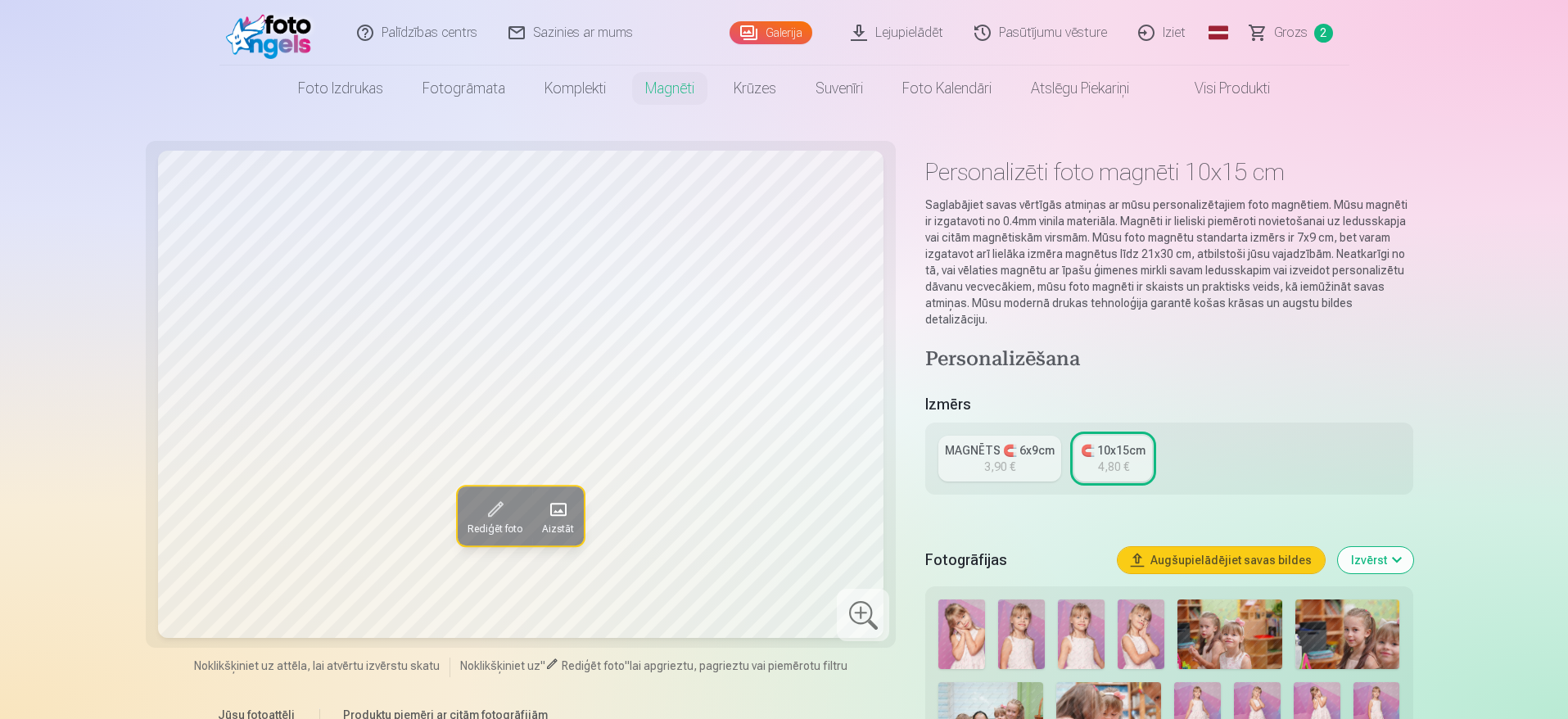
click at [991, 442] on div "MAGNĒTS 🧲 6x9cm" at bounding box center [999, 450] width 110 height 17
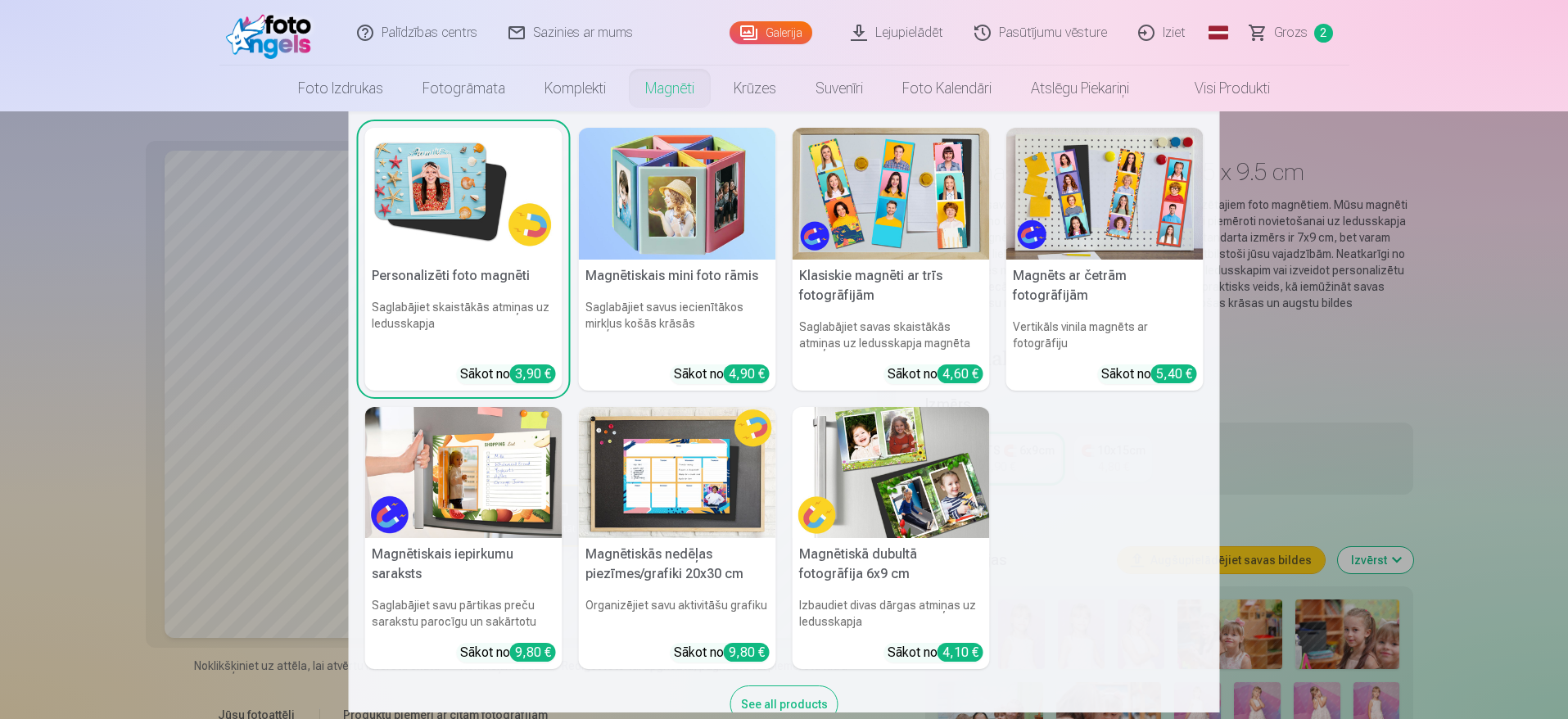
click at [665, 84] on link "Magnēti" at bounding box center [670, 89] width 89 height 46
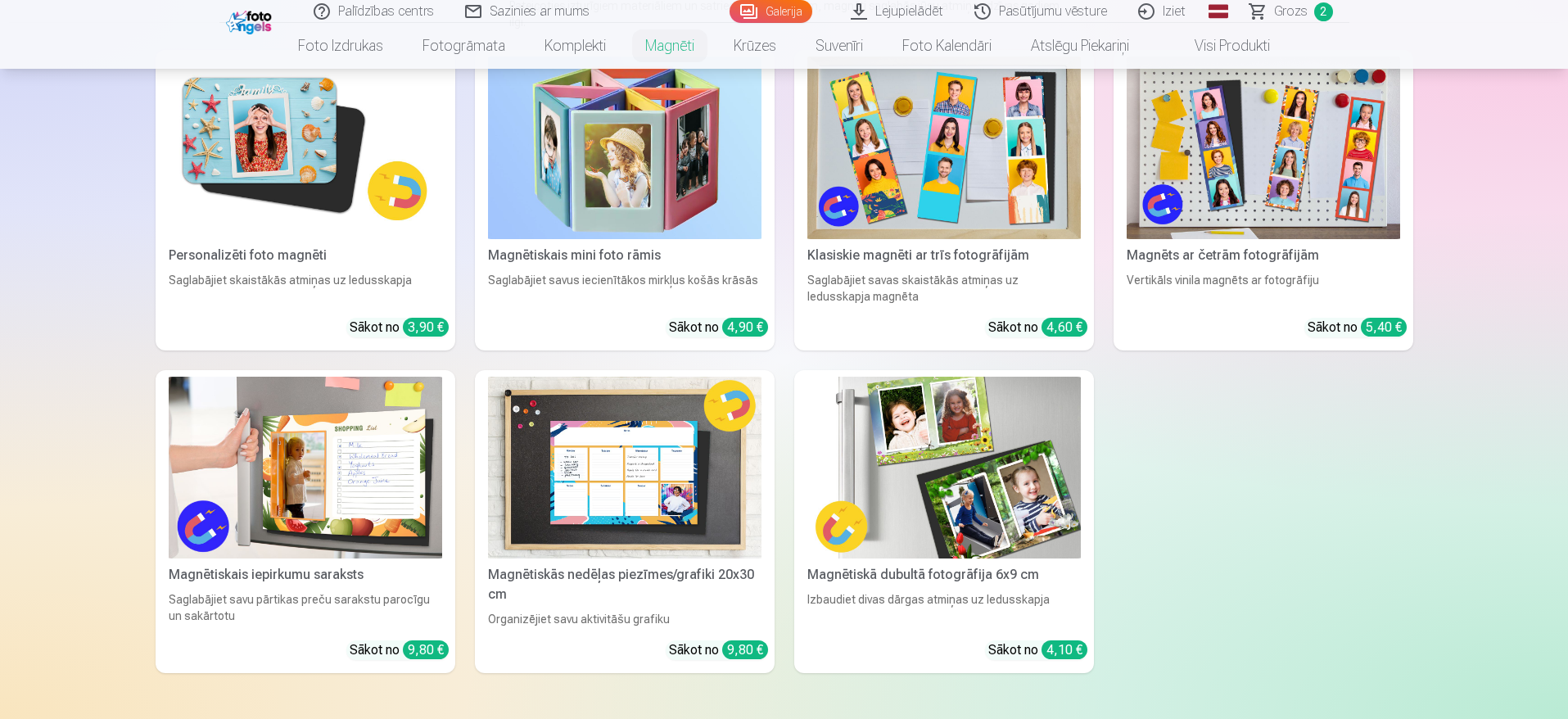
scroll to position [349, 0]
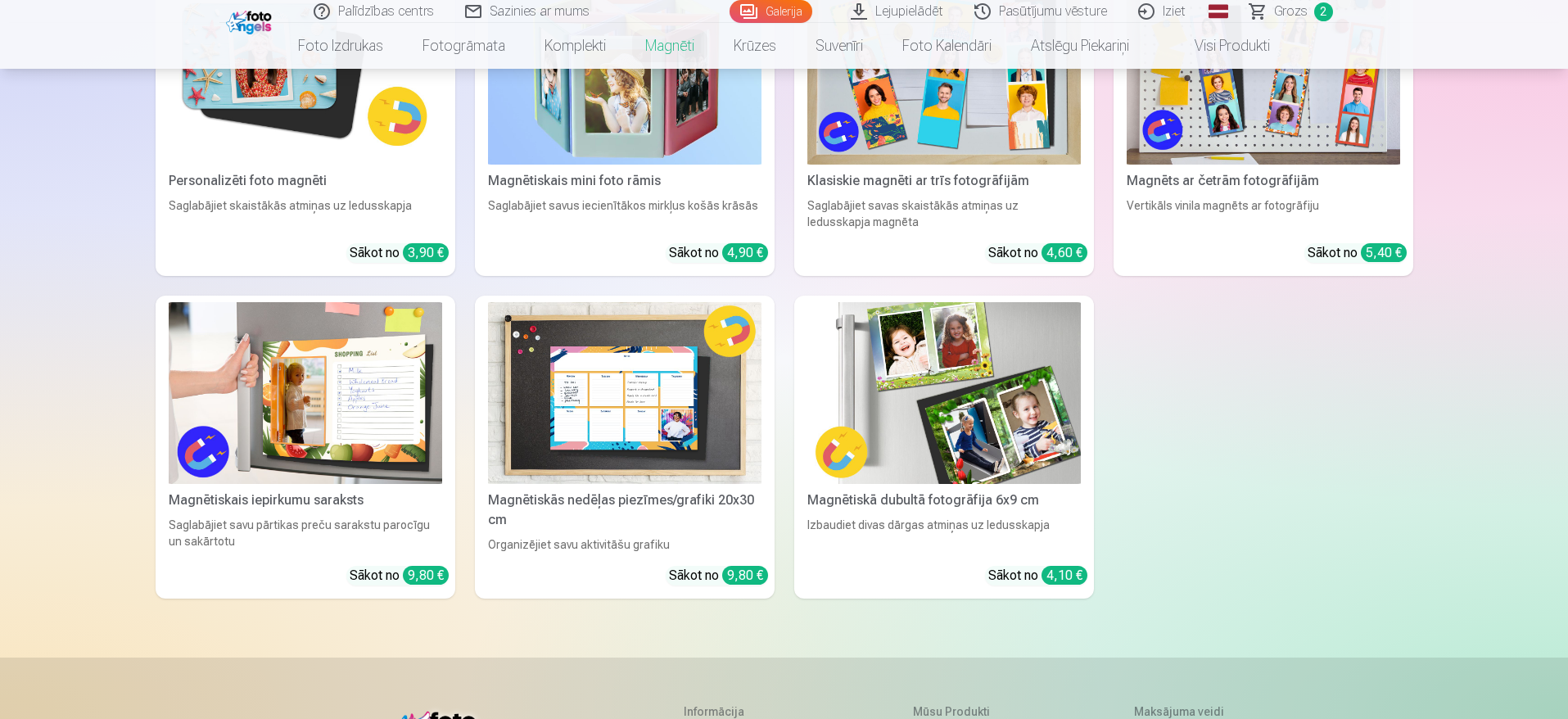
click at [977, 376] on img at bounding box center [944, 394] width 273 height 183
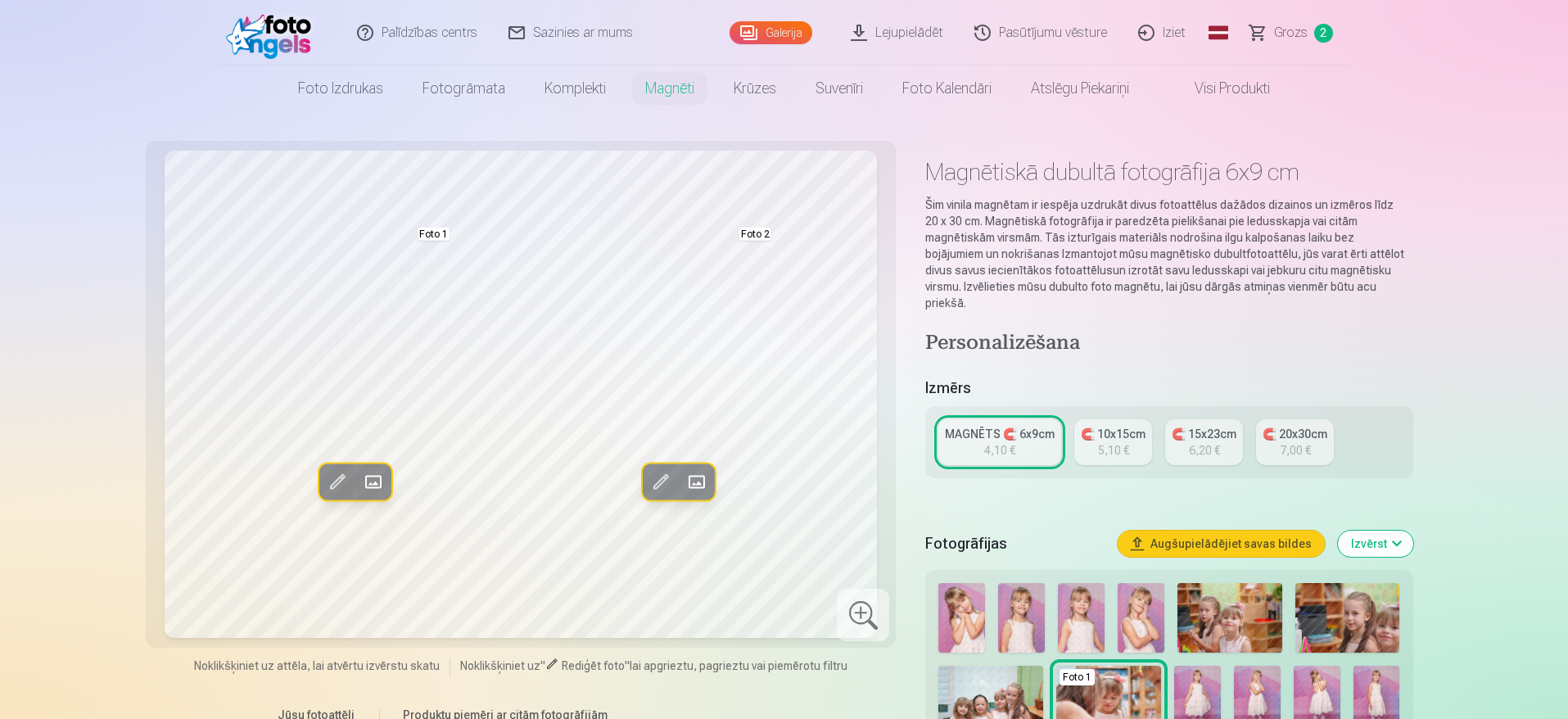
click at [341, 481] on span at bounding box center [338, 483] width 26 height 26
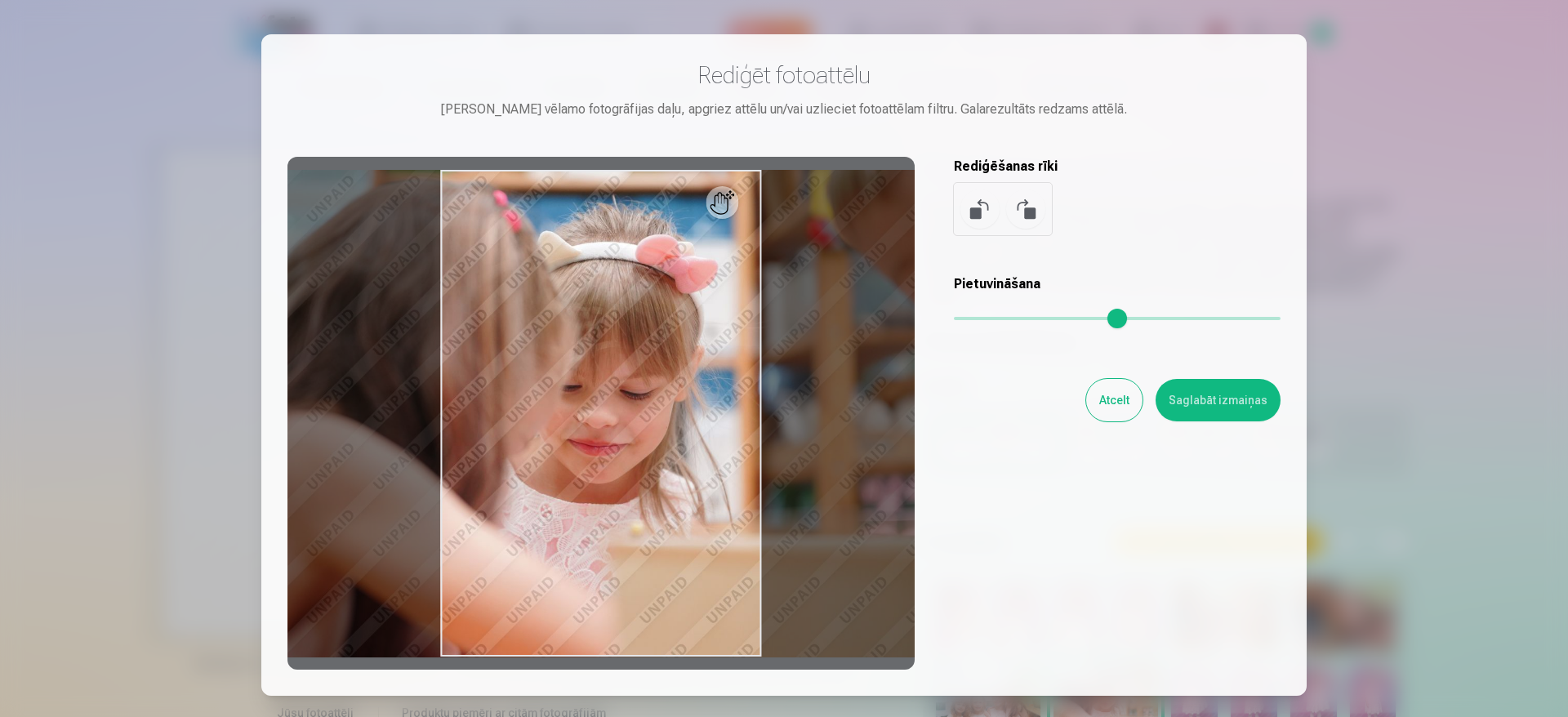
click at [1422, 185] on div at bounding box center [784, 358] width 1568 height 717
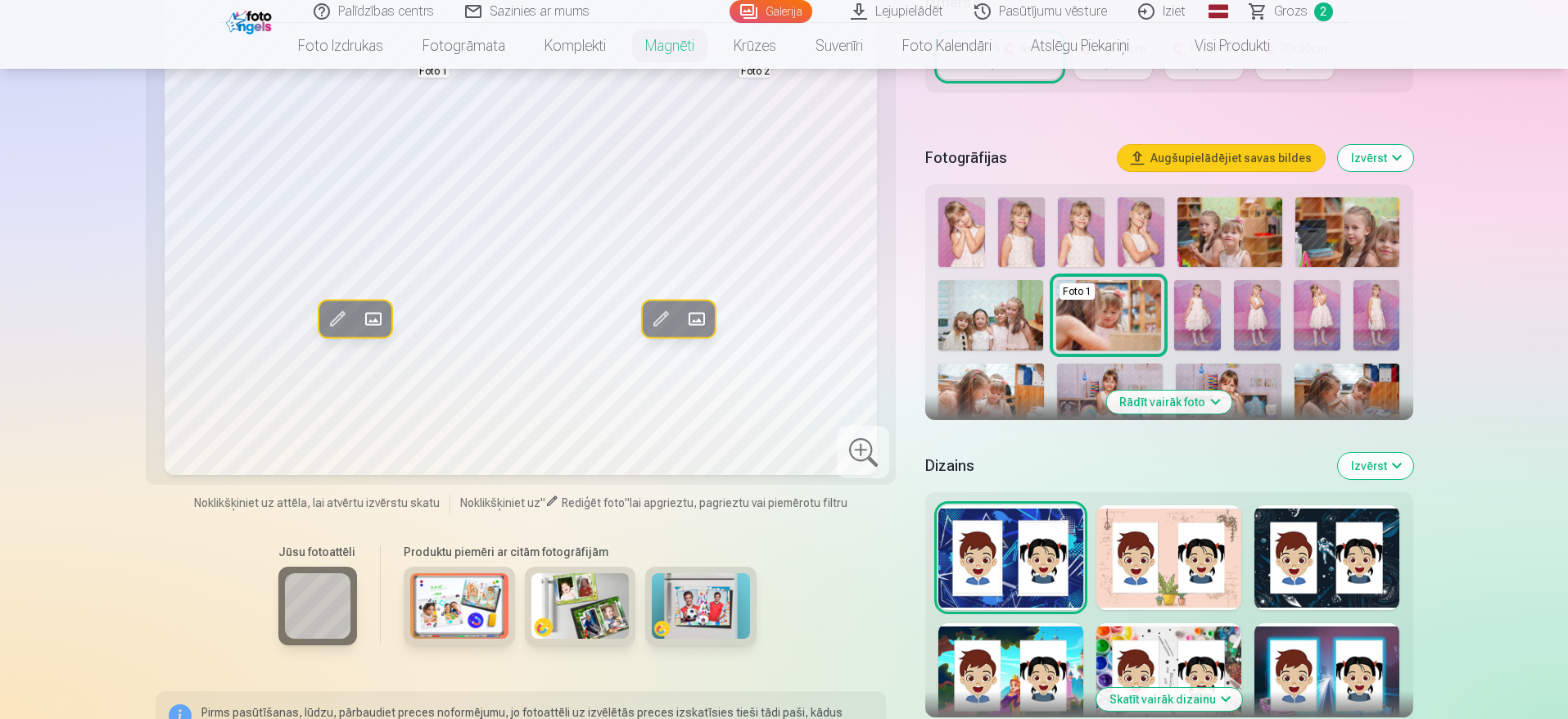
scroll to position [361, 0]
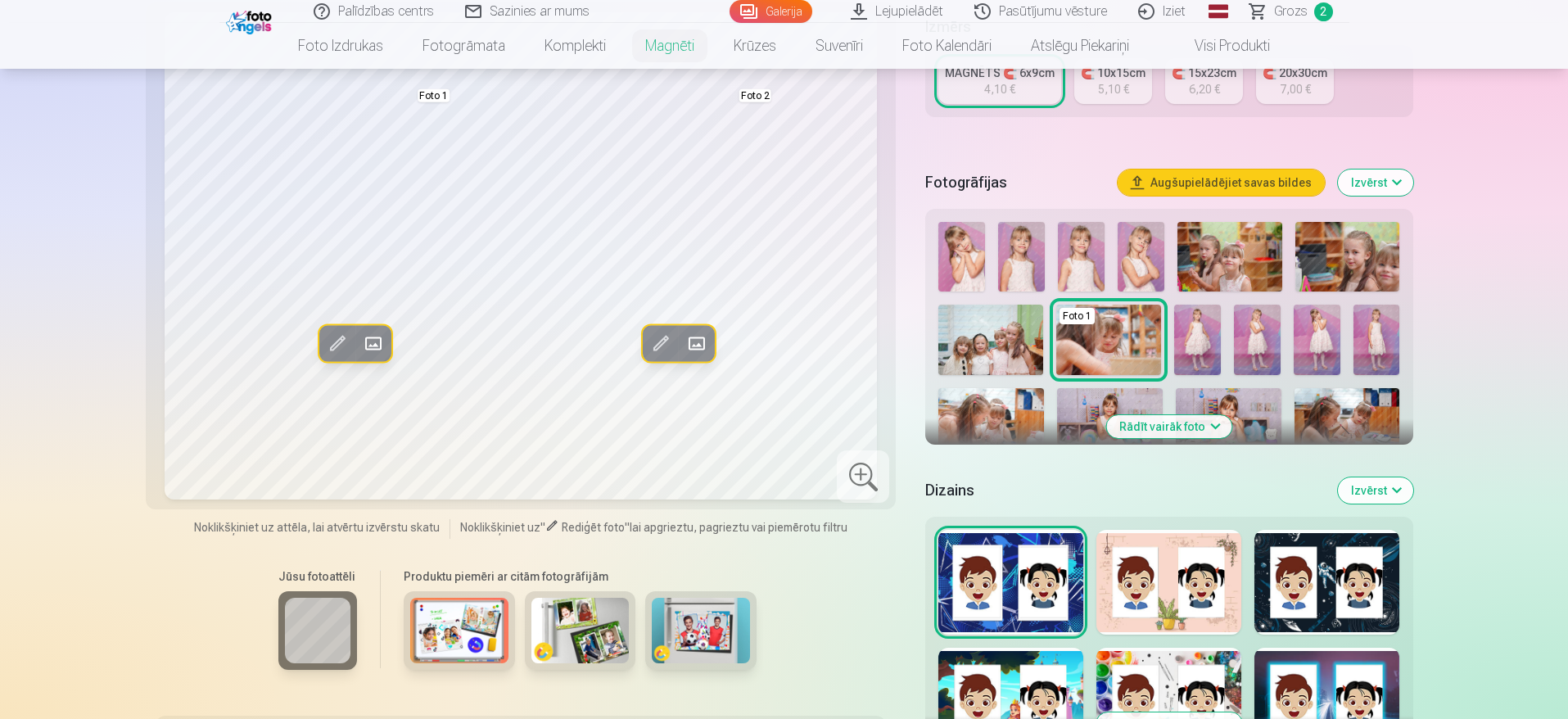
click at [1370, 170] on button "Izvērst" at bounding box center [1376, 183] width 76 height 26
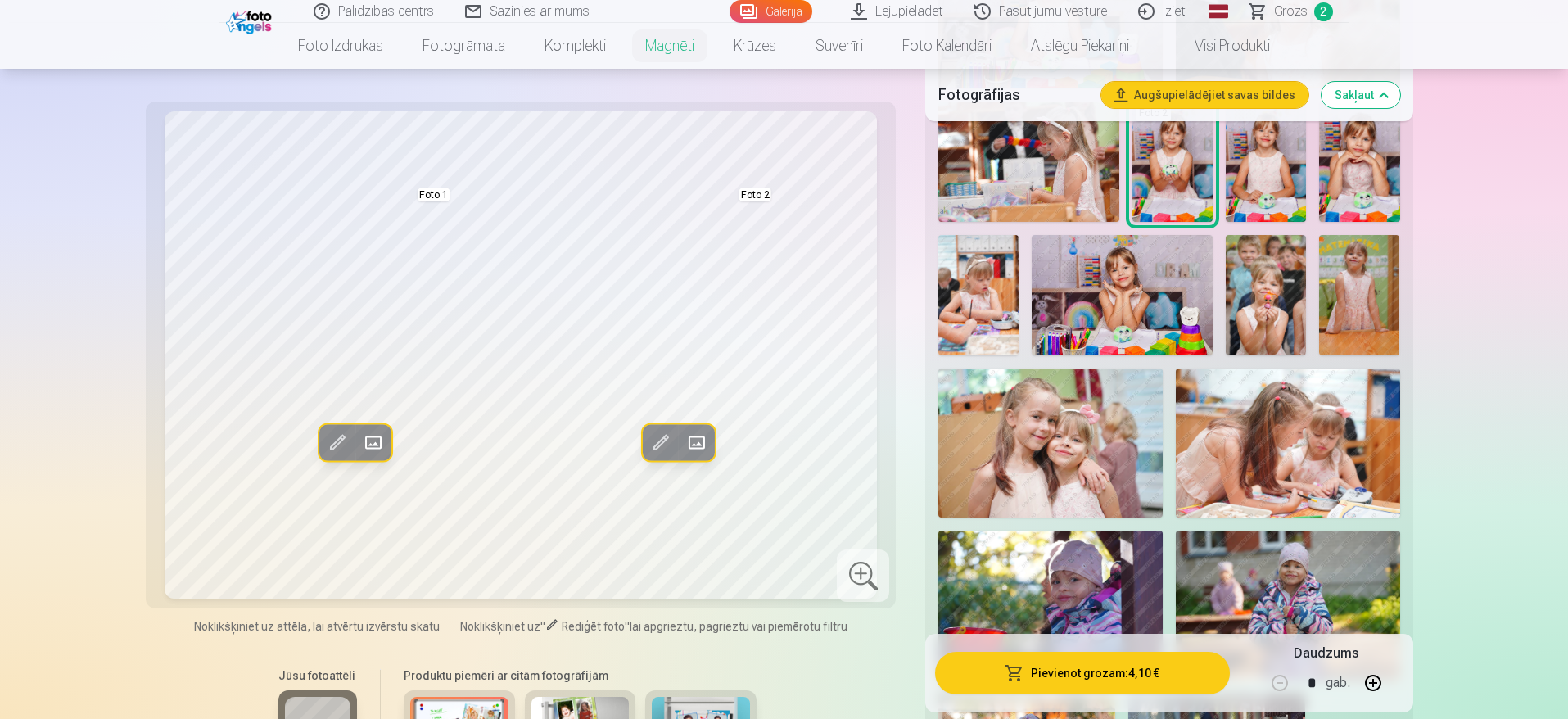
scroll to position [1780, 0]
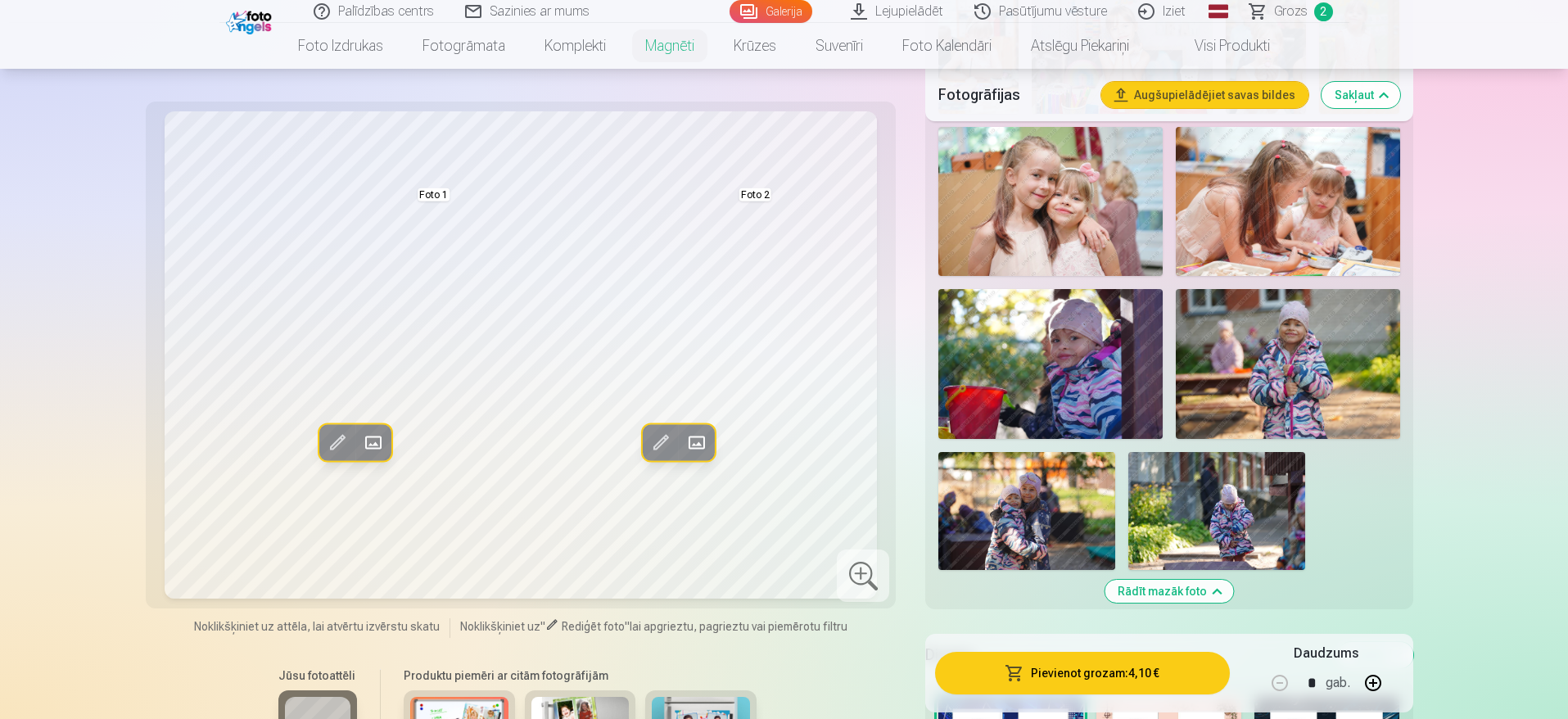
click at [1079, 390] on img at bounding box center [1050, 364] width 224 height 149
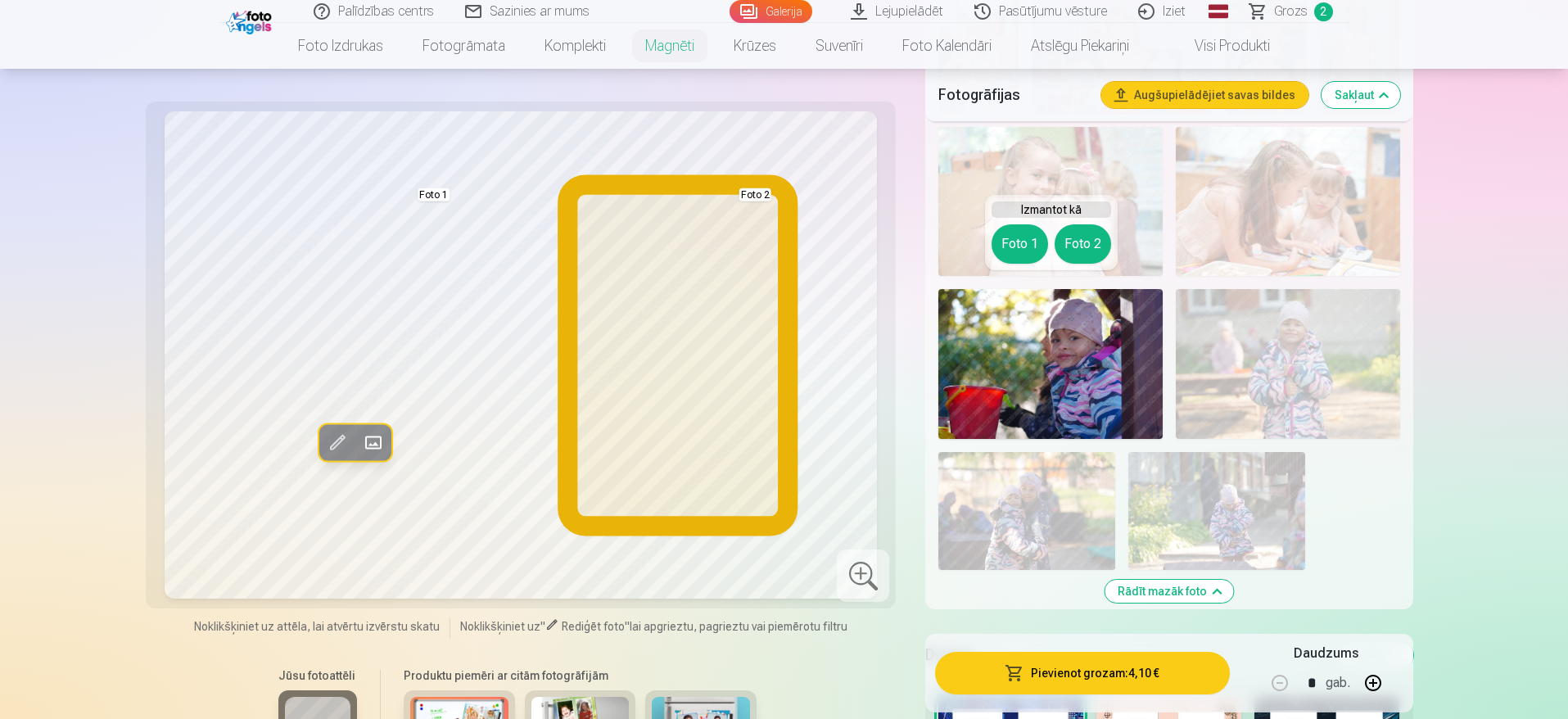
click at [1090, 243] on button "Foto 2" at bounding box center [1083, 243] width 56 height 40
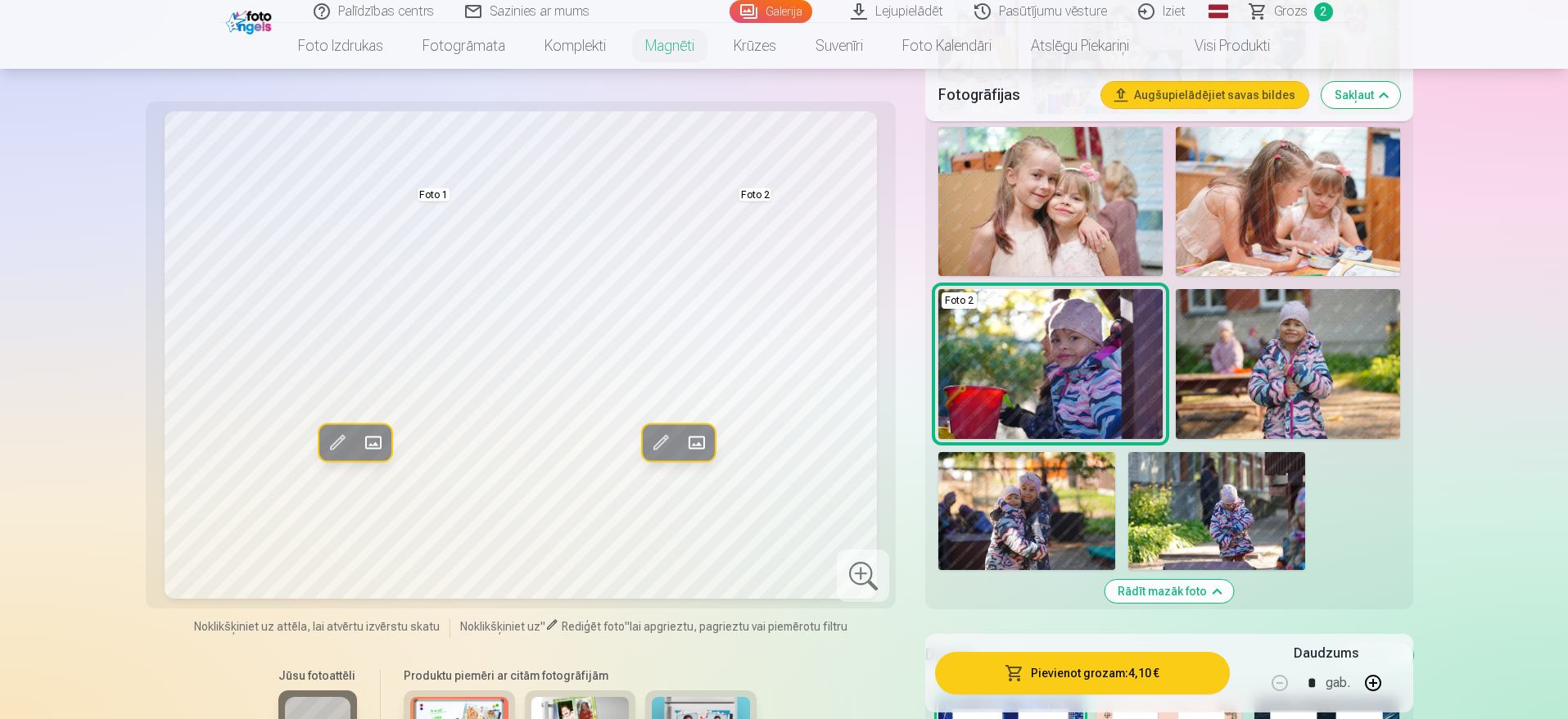
click at [339, 439] on span at bounding box center [338, 443] width 26 height 26
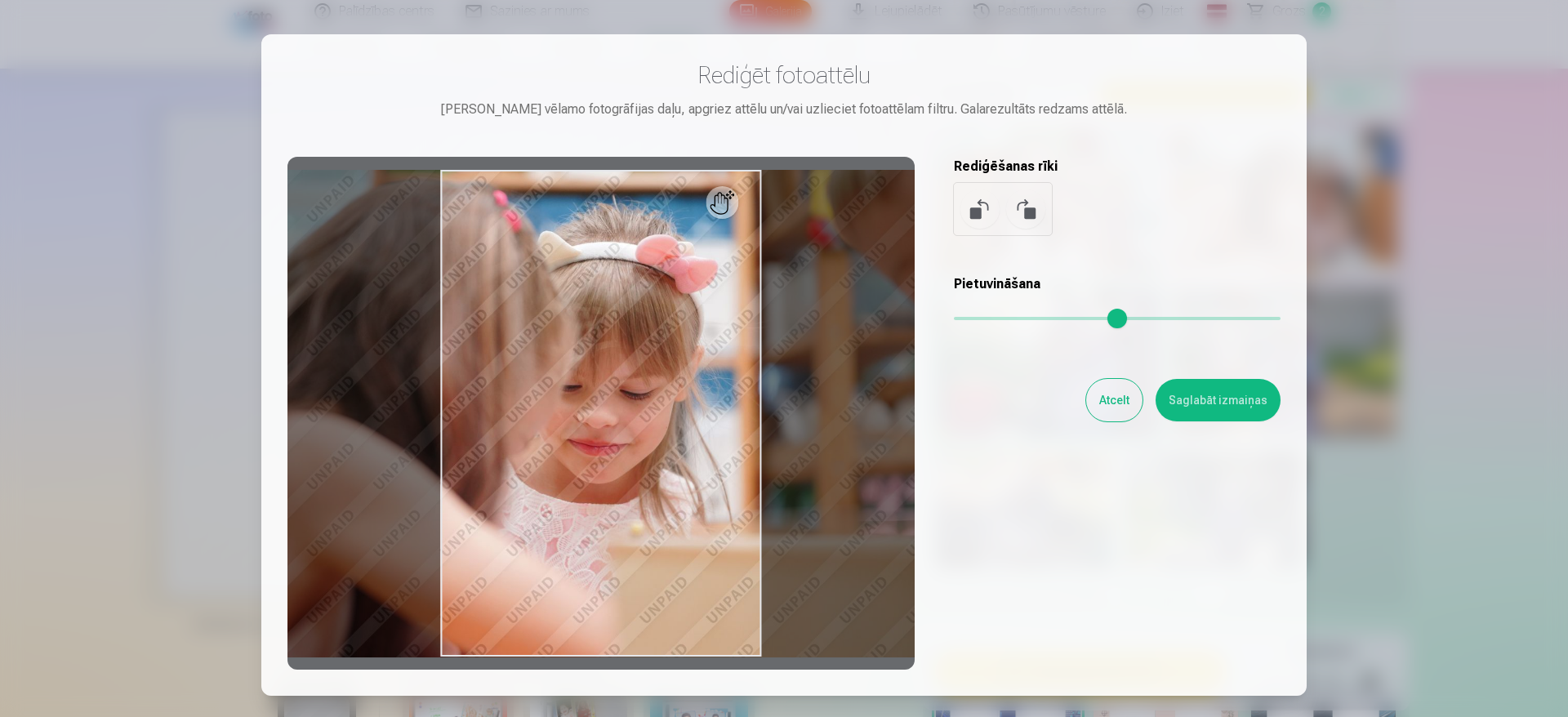
click at [1436, 174] on div at bounding box center [784, 358] width 1568 height 717
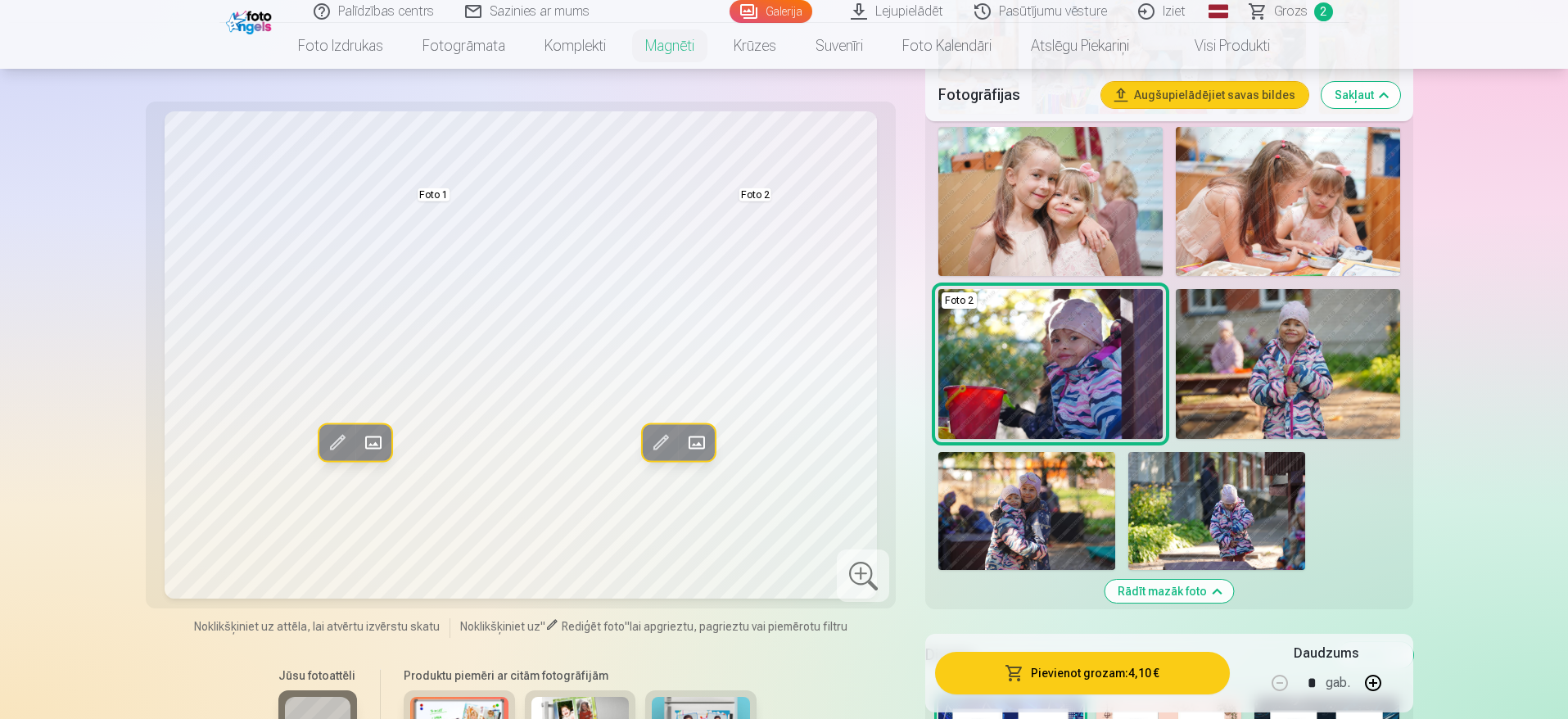
click at [1035, 473] on img at bounding box center [1027, 511] width 177 height 118
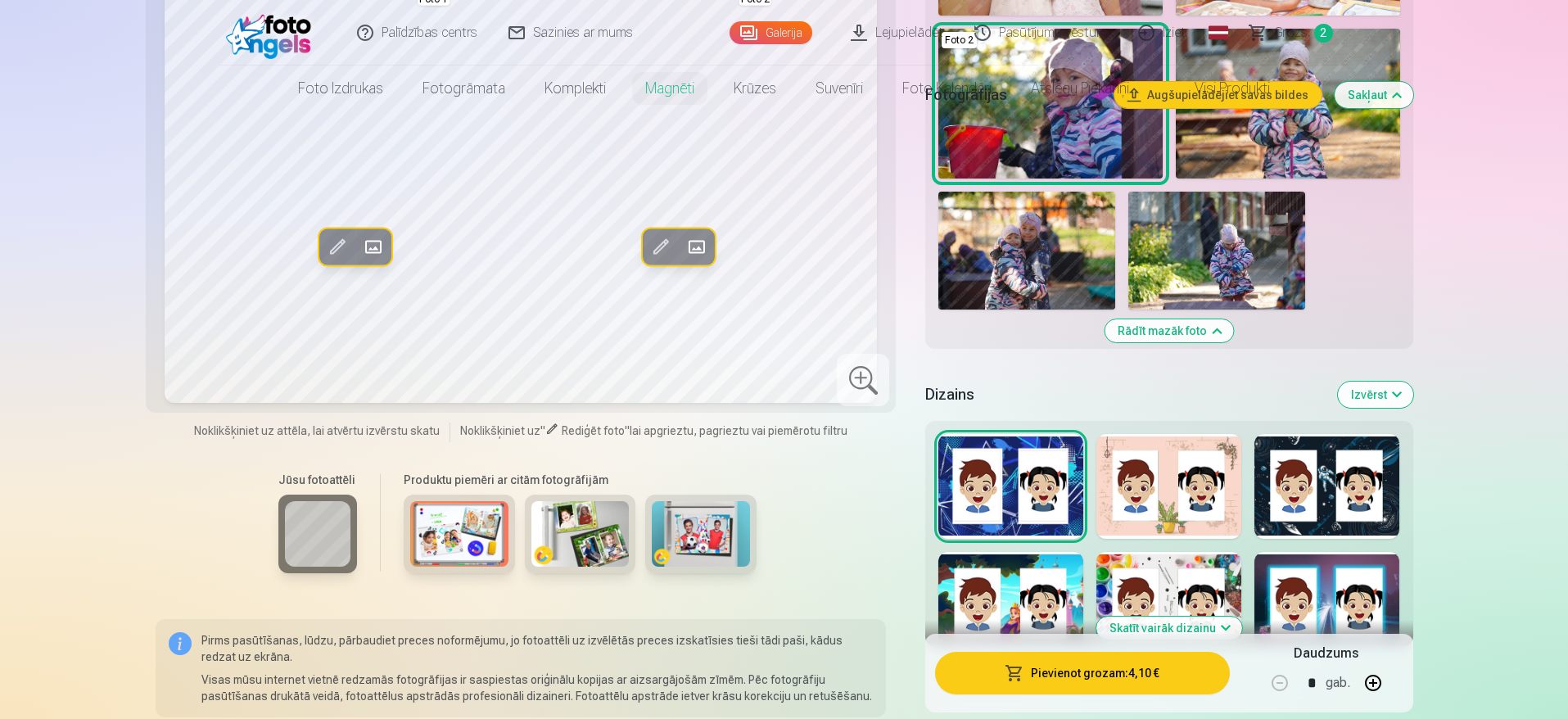
scroll to position [0, 0]
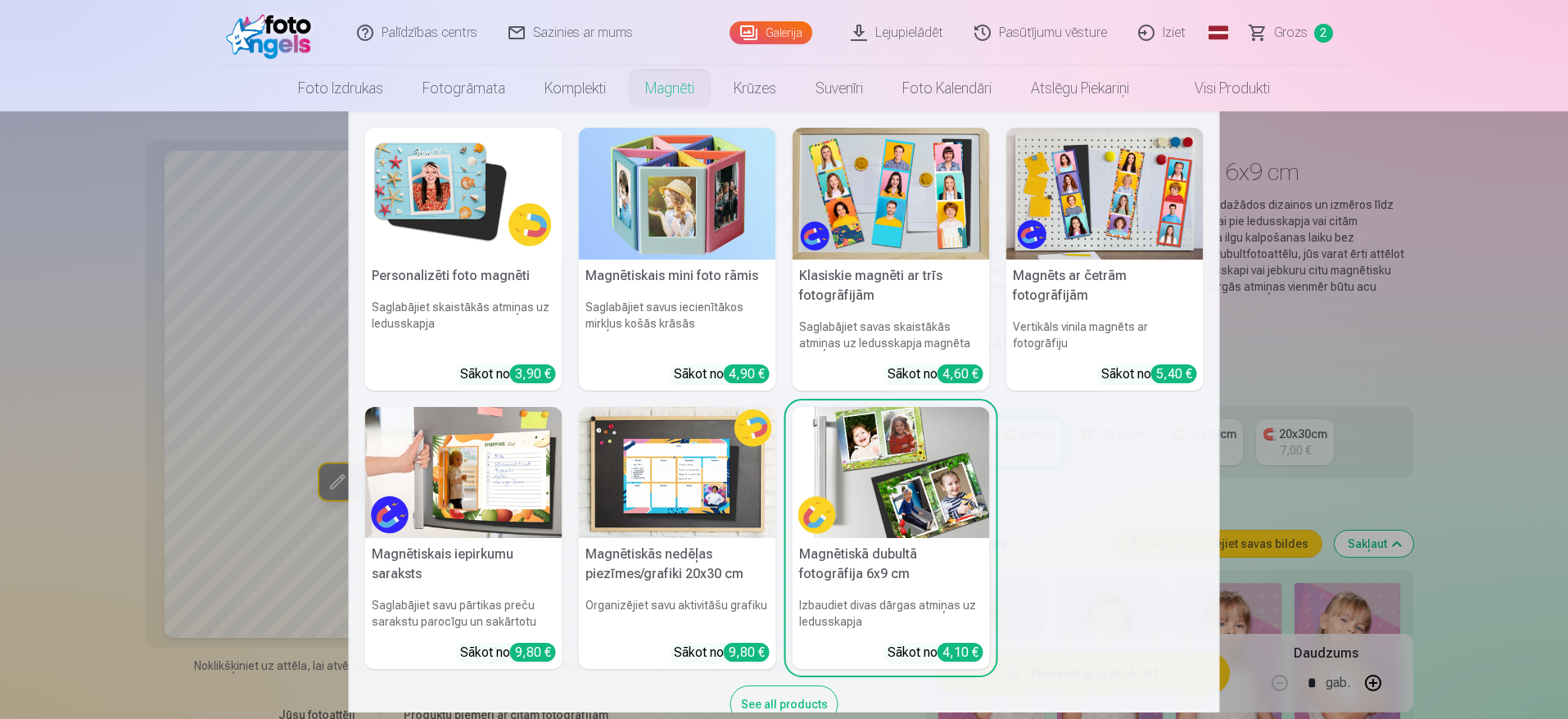
click at [858, 245] on img at bounding box center [891, 193] width 198 height 132
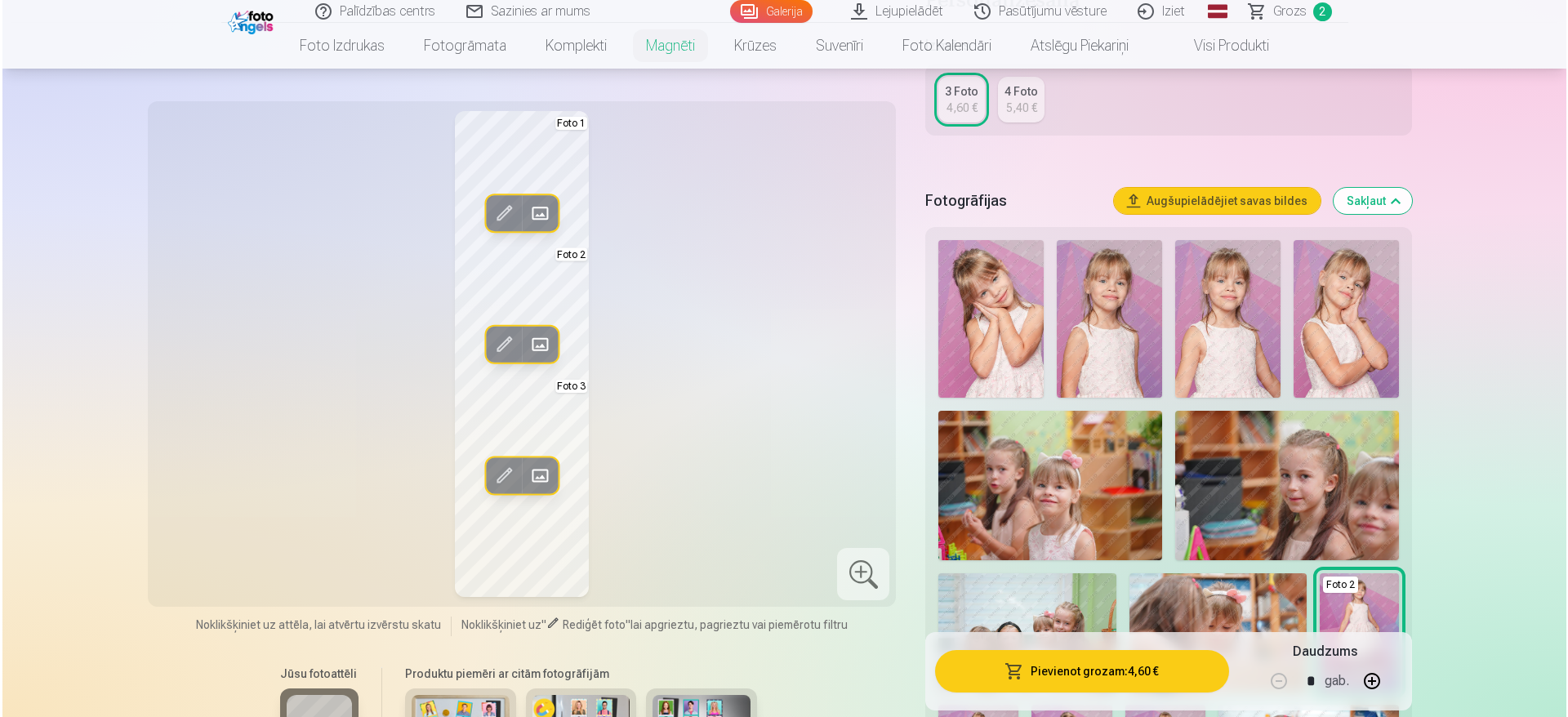
scroll to position [330, 0]
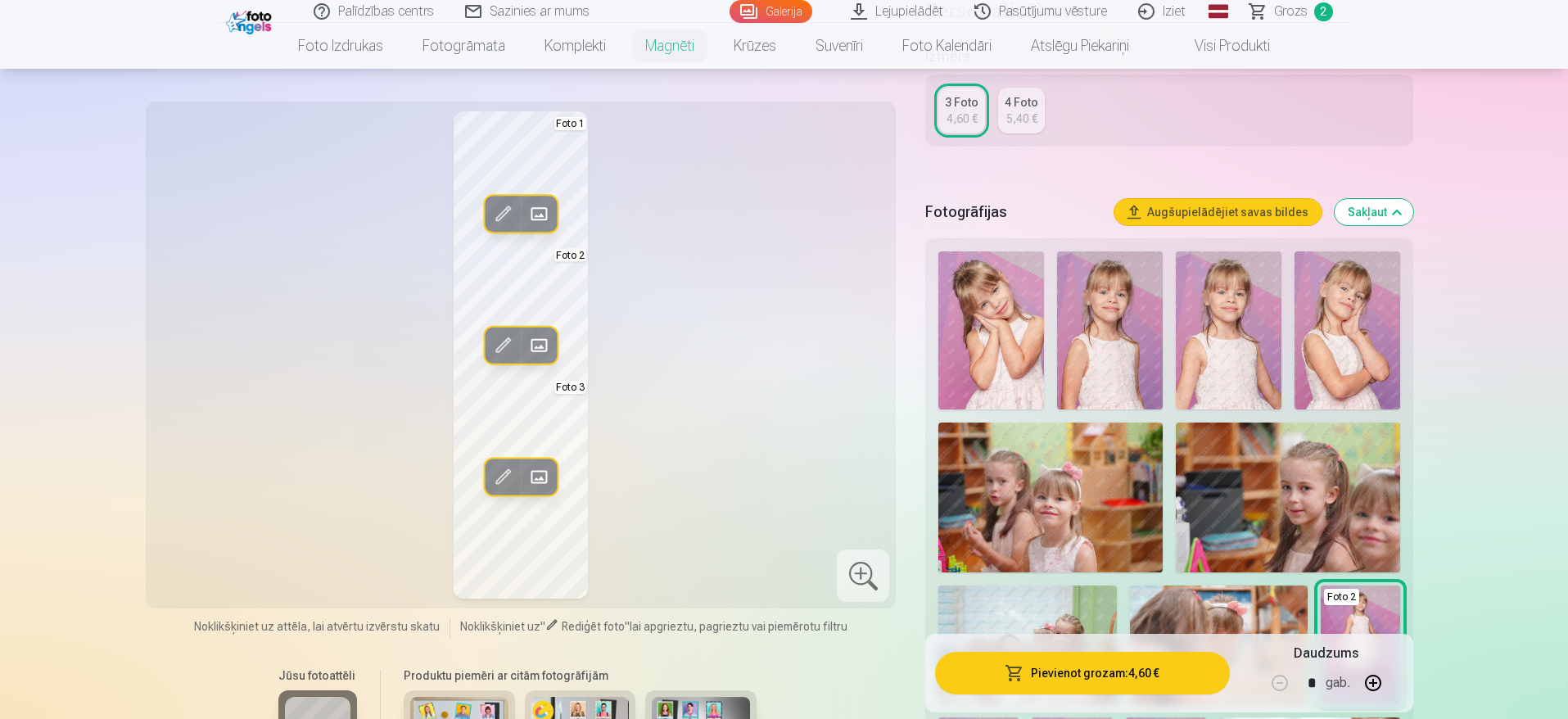
click at [506, 205] on span at bounding box center [503, 214] width 26 height 26
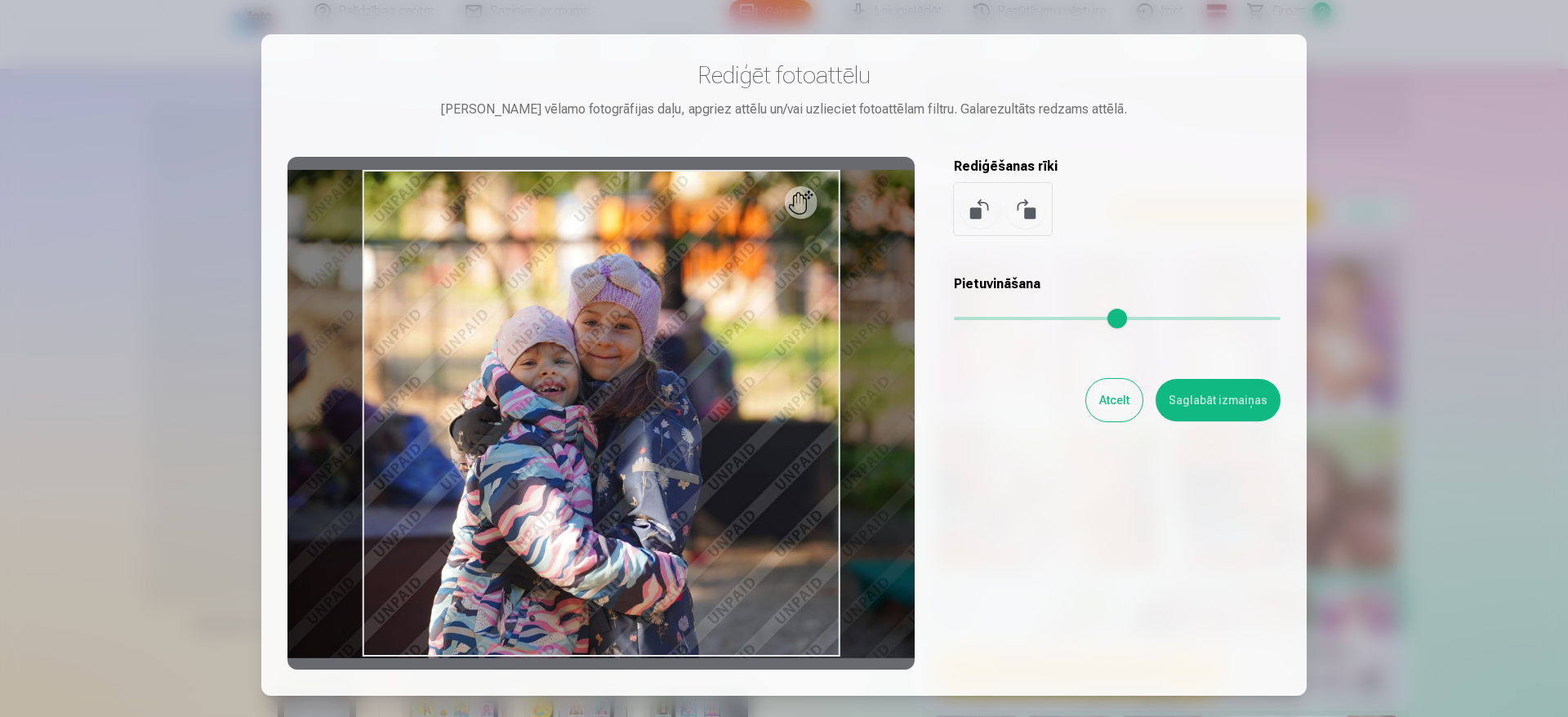
click at [1110, 394] on button "Atcelt" at bounding box center [1114, 400] width 56 height 42
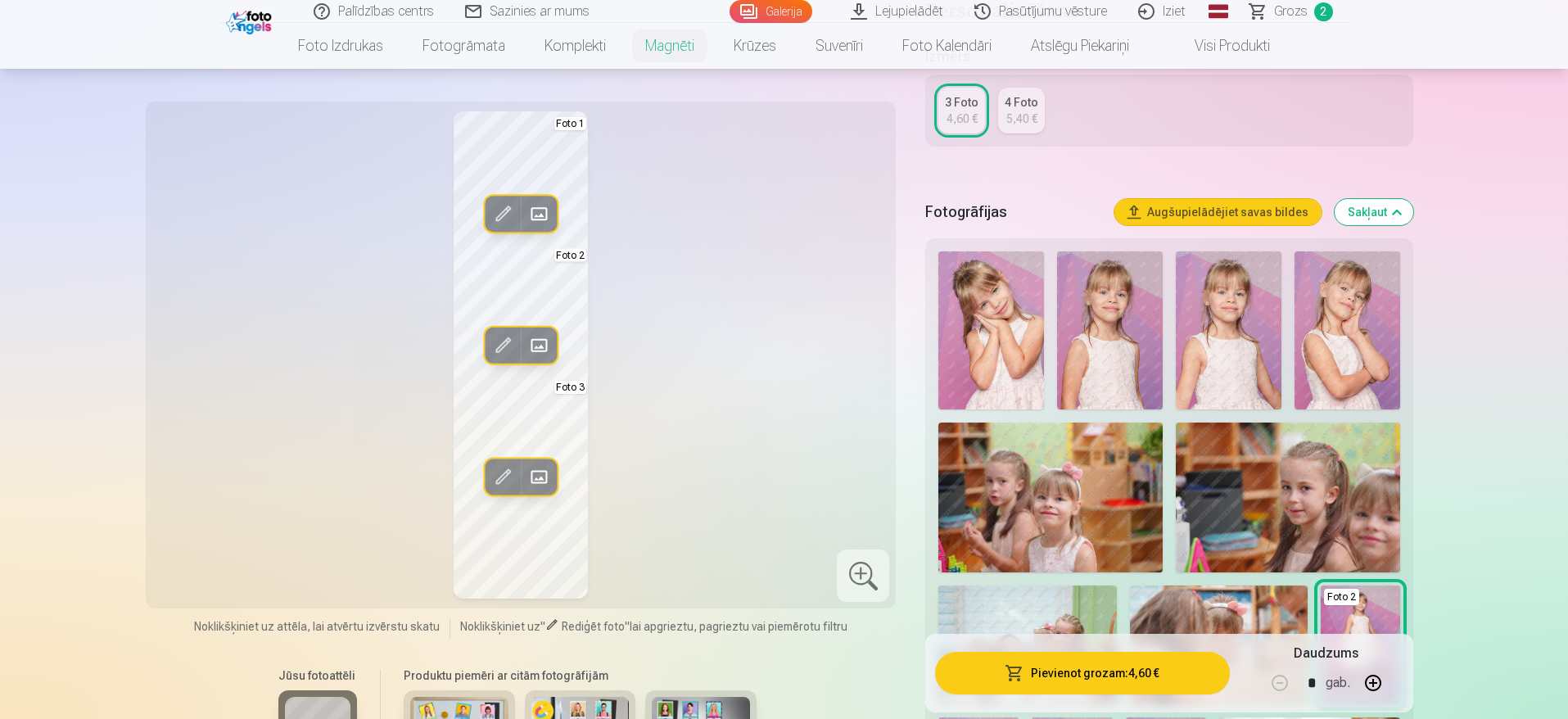
click at [546, 214] on span at bounding box center [539, 214] width 26 height 26
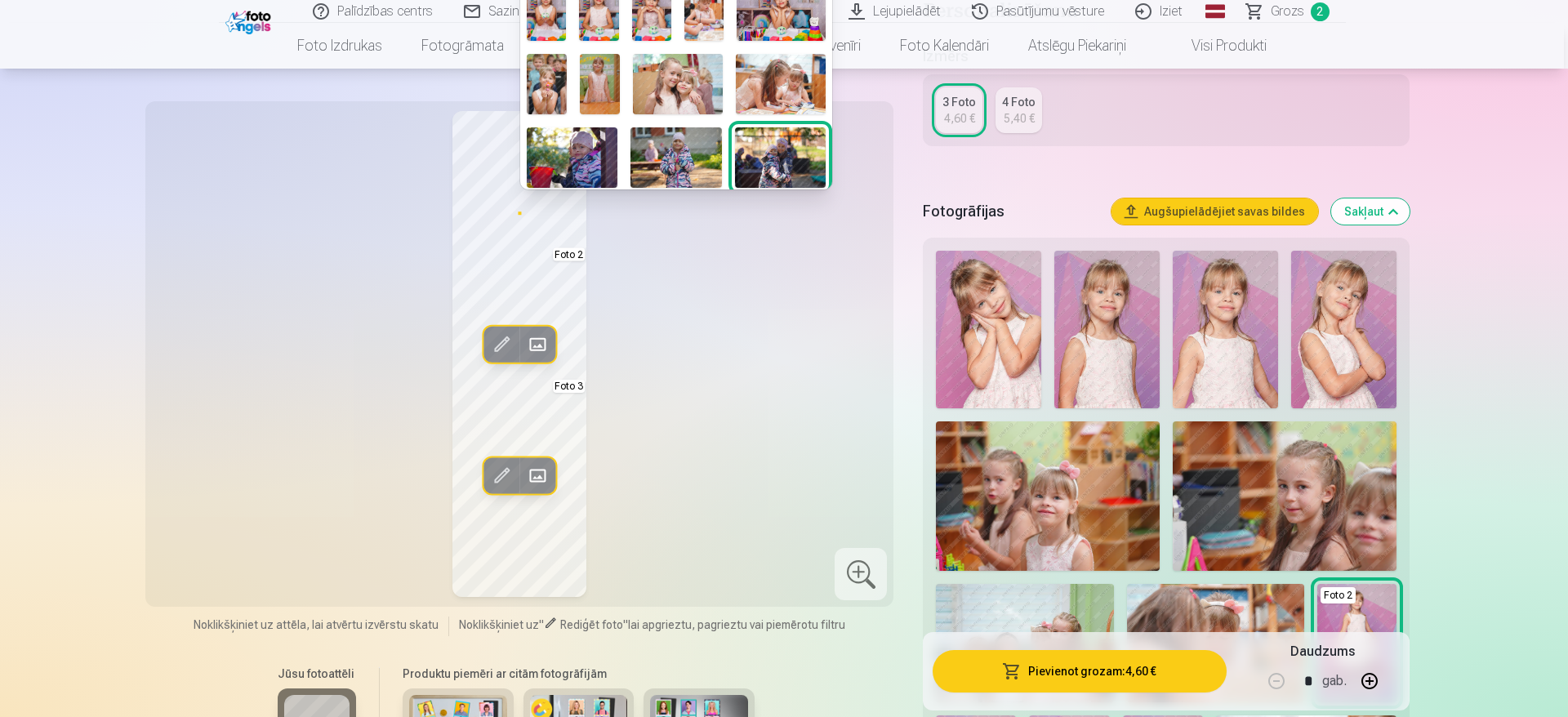
scroll to position [490, 0]
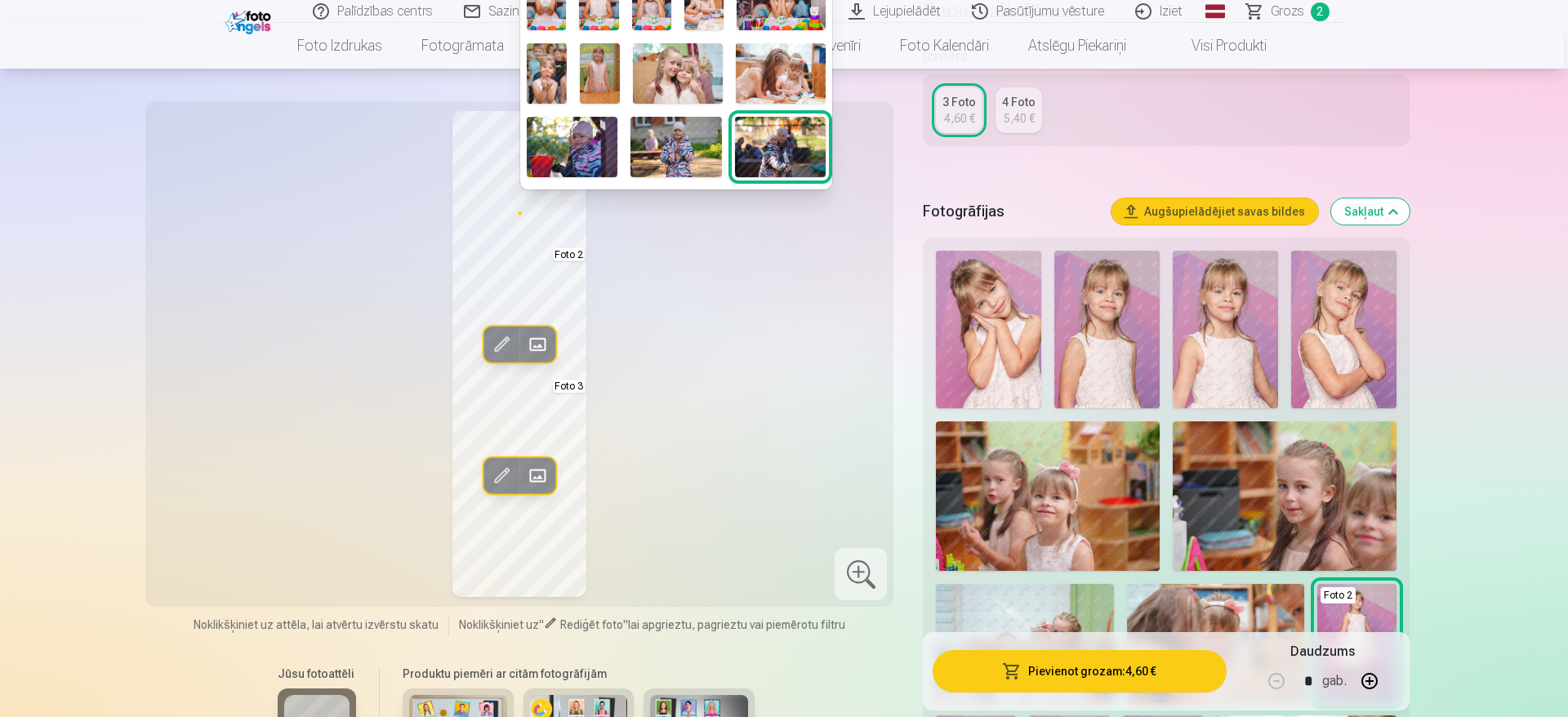
click at [585, 144] on img at bounding box center [571, 146] width 90 height 60
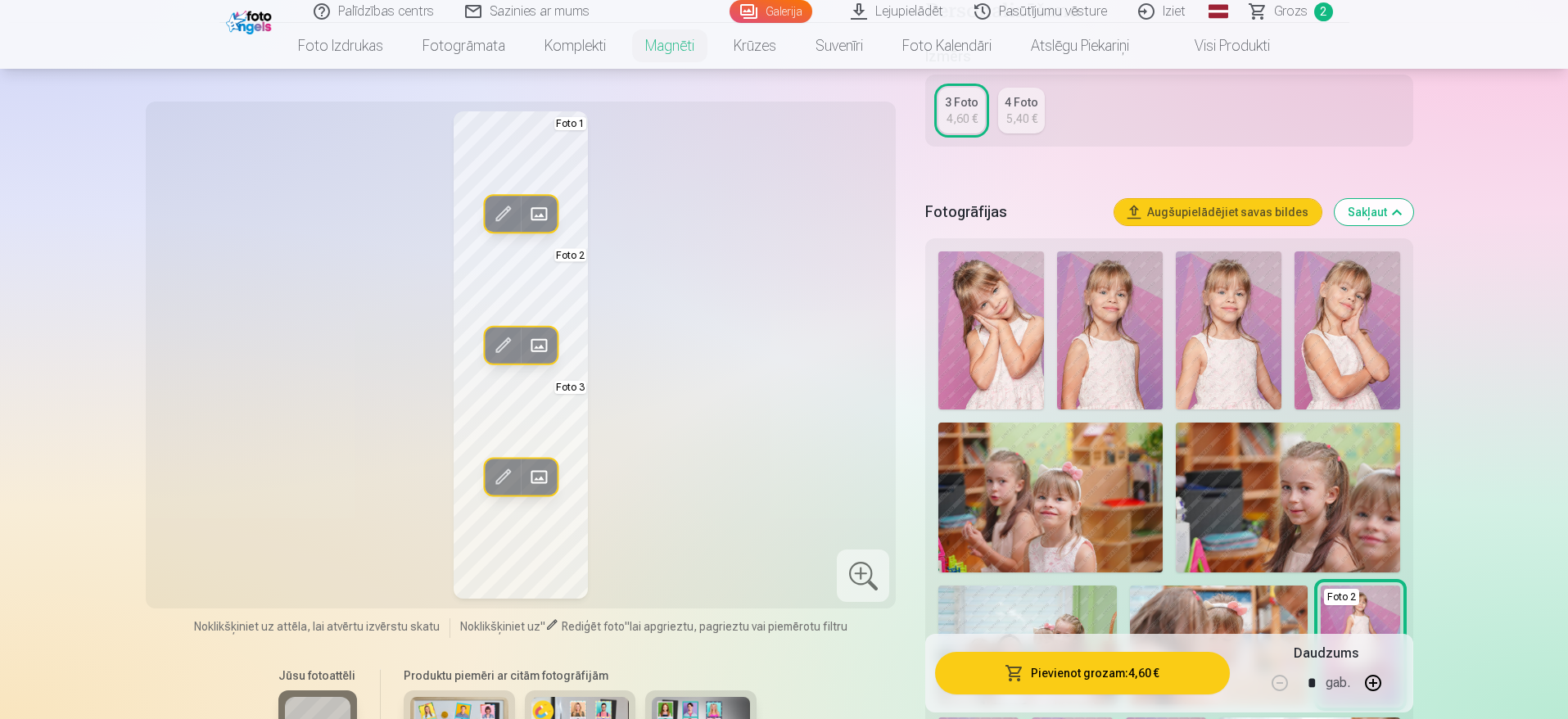
click at [534, 462] on div "Rediģēt foto Aizstāt Foto 1 Rediģēt foto Aizstāt Foto 2 Rediģēt foto Aizstāt Fo…" at bounding box center [521, 355] width 731 height 487
click at [494, 480] on span at bounding box center [503, 476] width 26 height 26
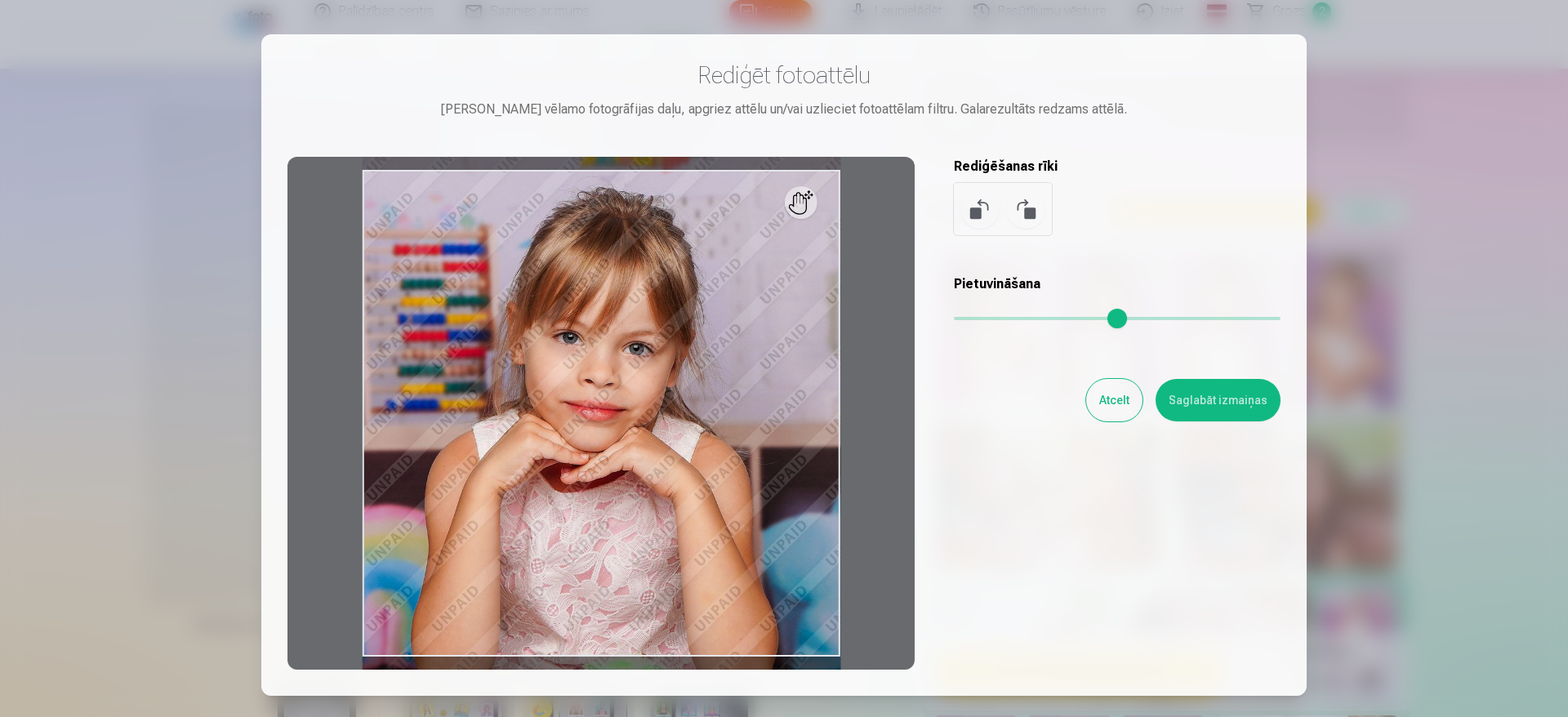
click at [1379, 181] on div at bounding box center [784, 358] width 1568 height 717
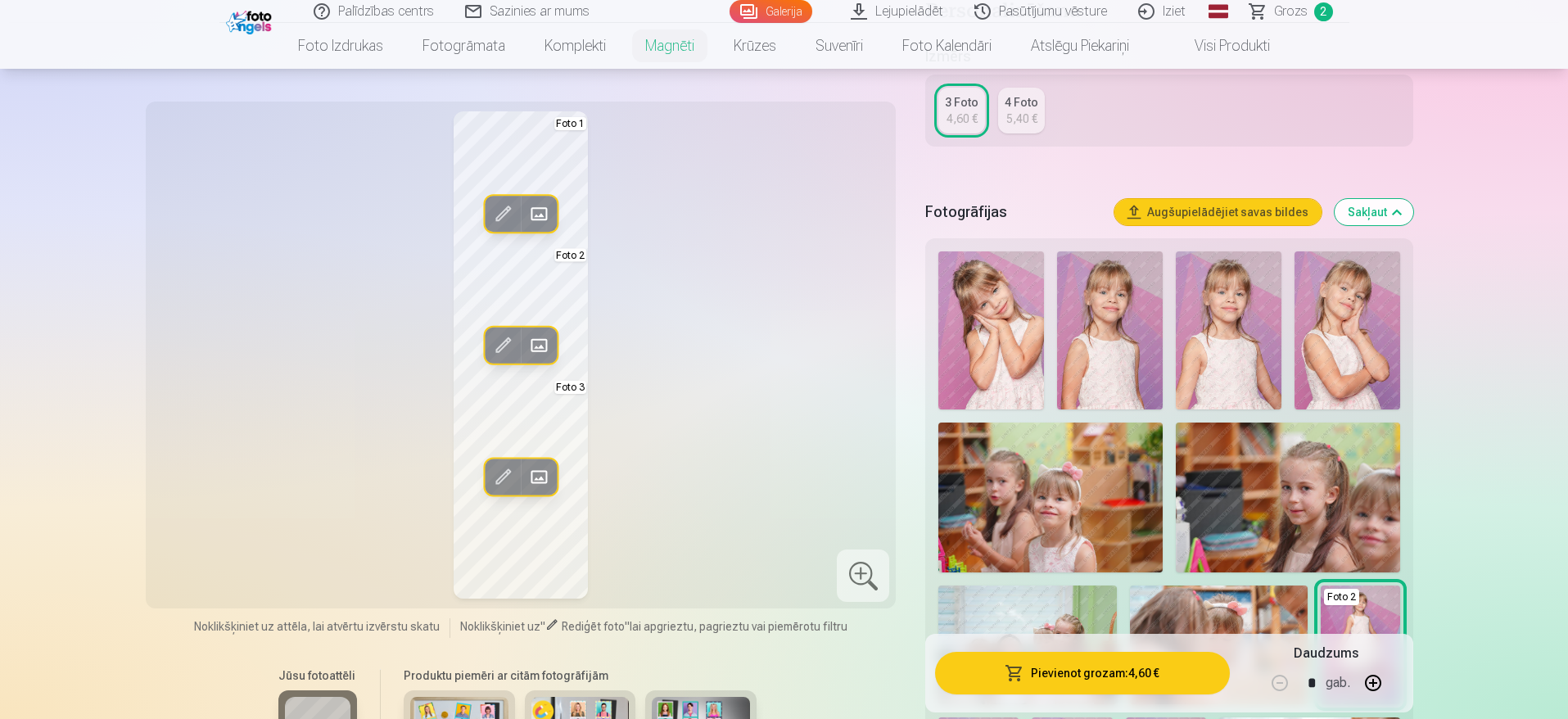
click at [544, 486] on span at bounding box center [539, 476] width 26 height 26
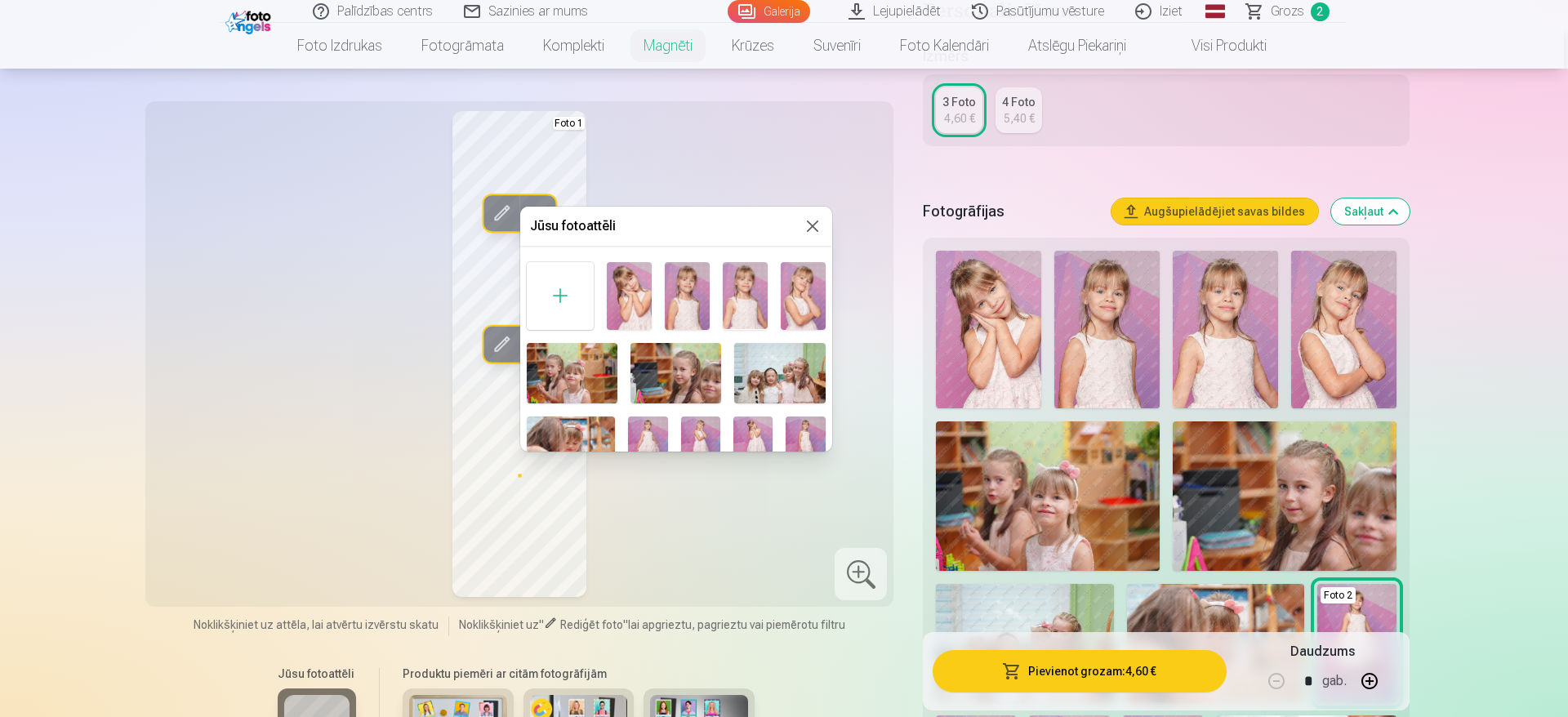
scroll to position [541, 0]
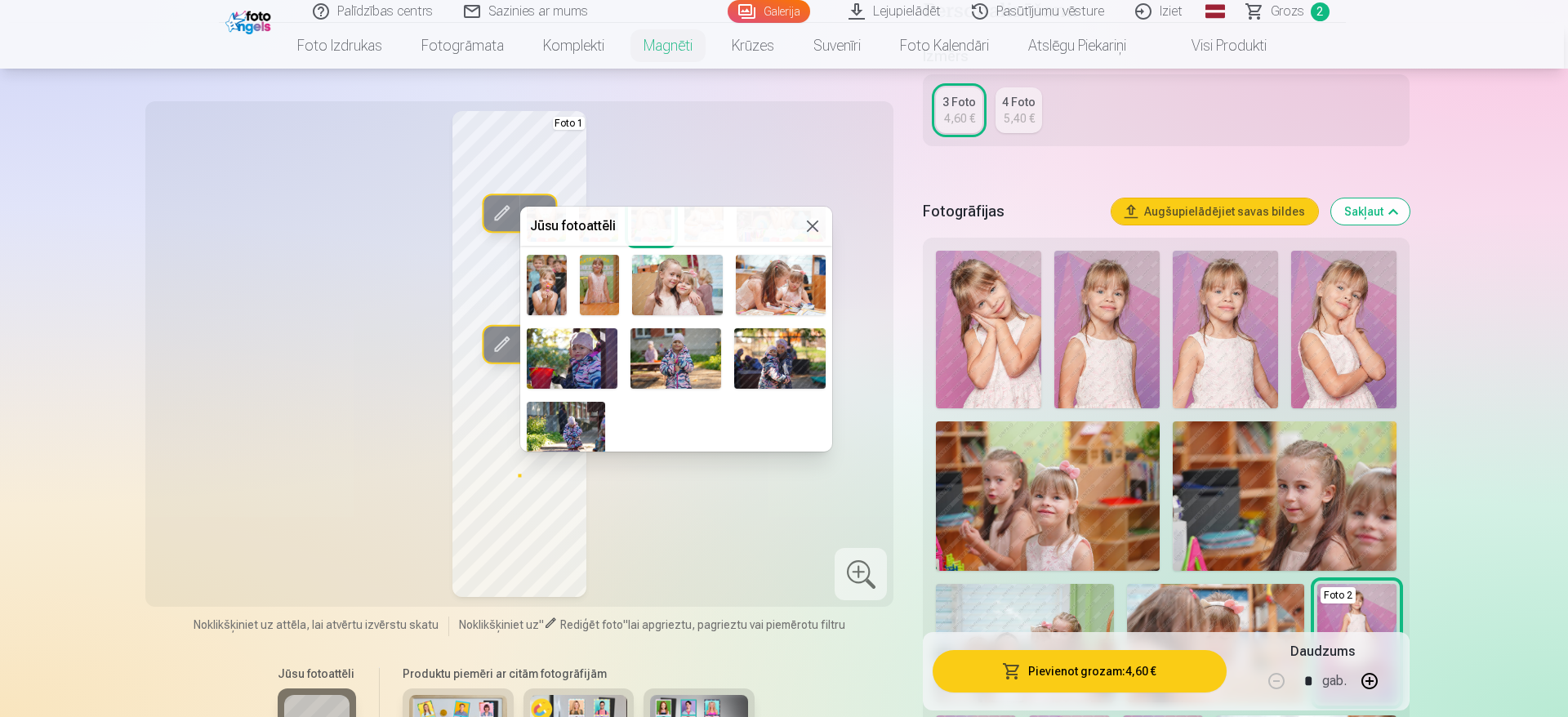
click at [576, 353] on img at bounding box center [571, 358] width 90 height 60
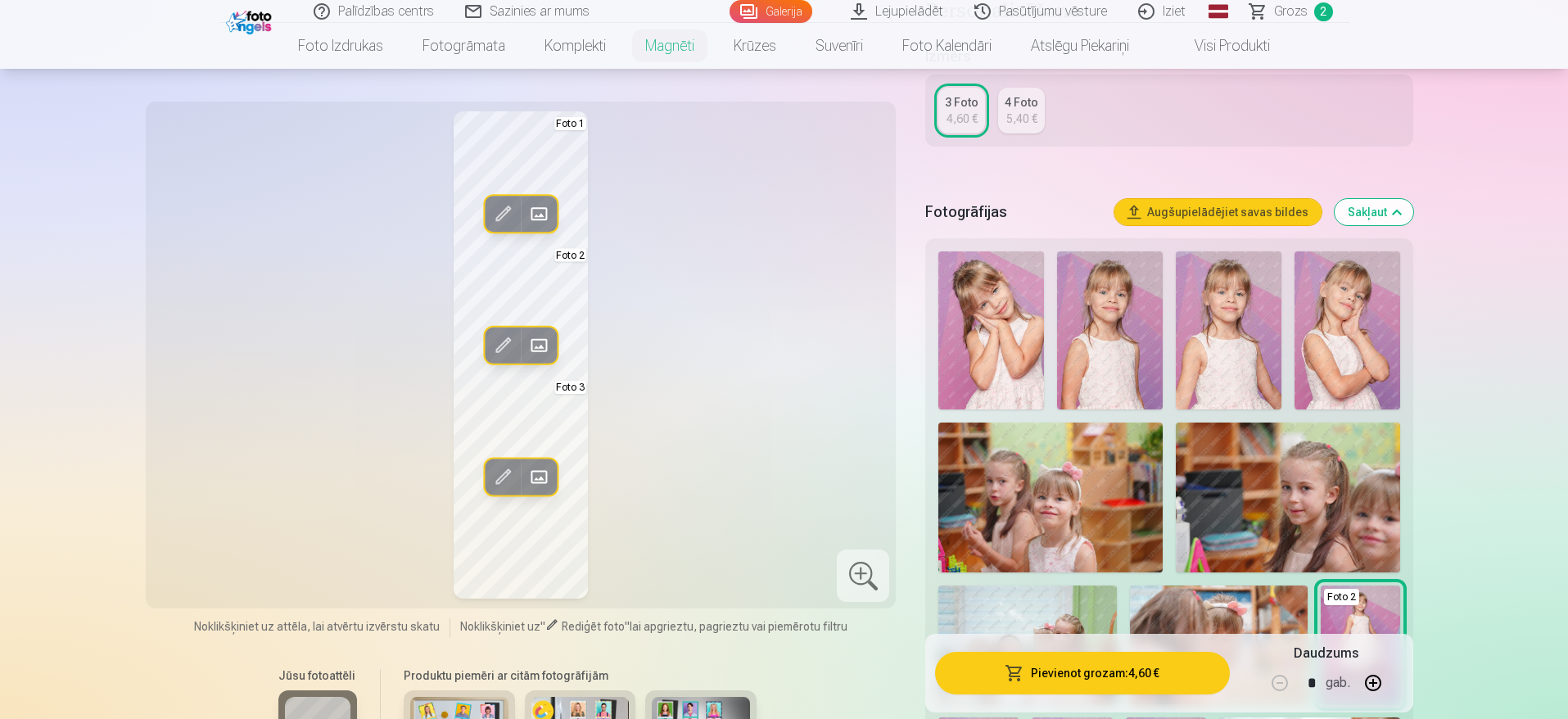
click at [503, 335] on span at bounding box center [503, 345] width 26 height 26
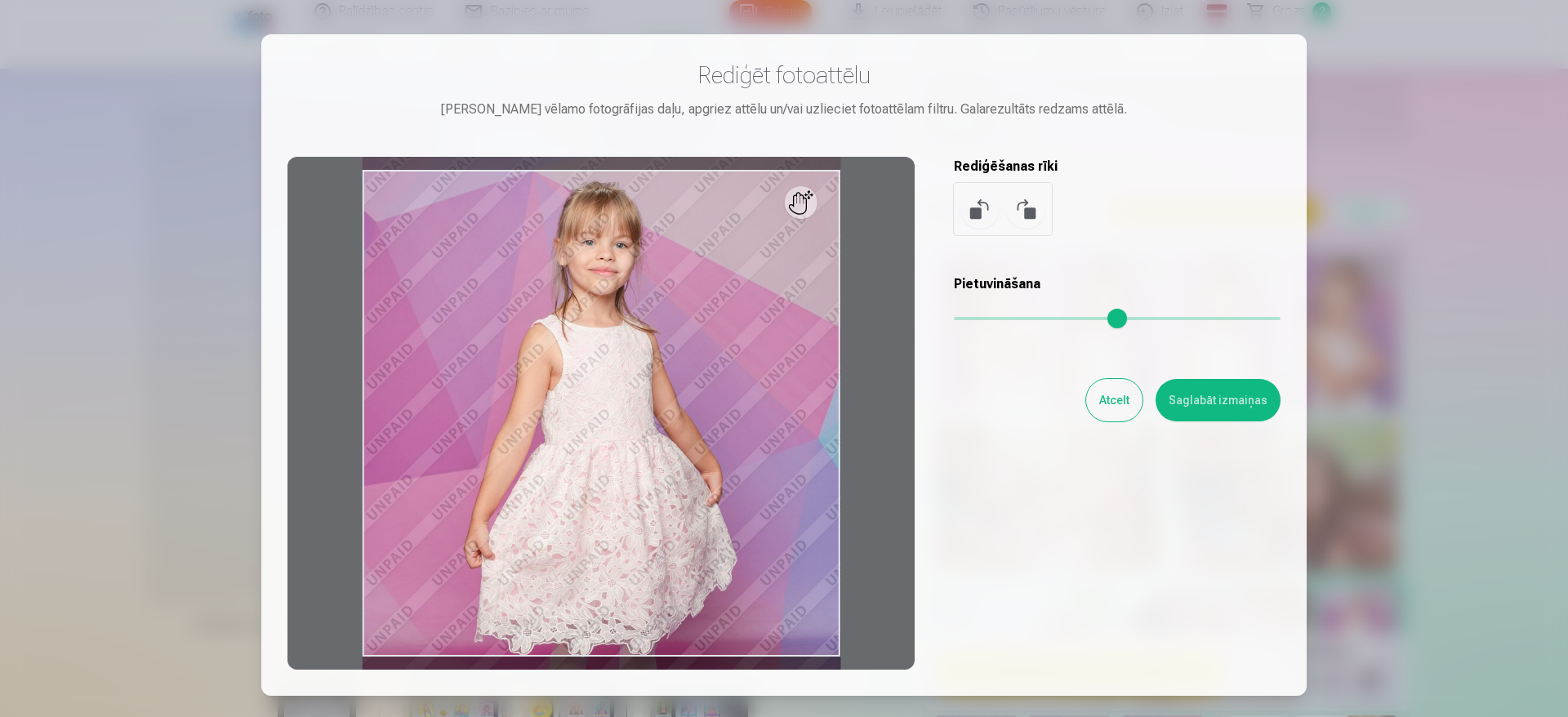
click at [1444, 104] on div at bounding box center [784, 358] width 1568 height 717
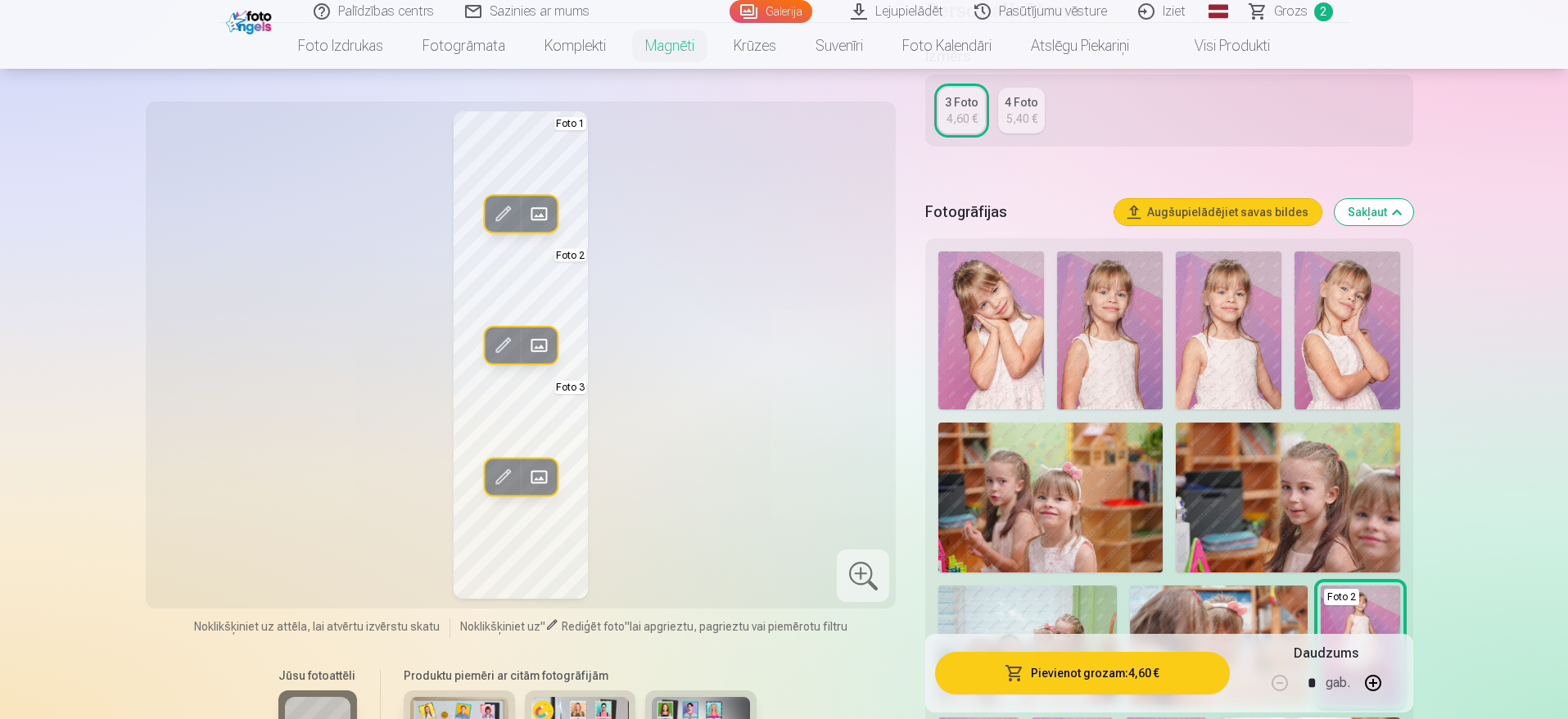
click at [534, 348] on span at bounding box center [539, 345] width 26 height 26
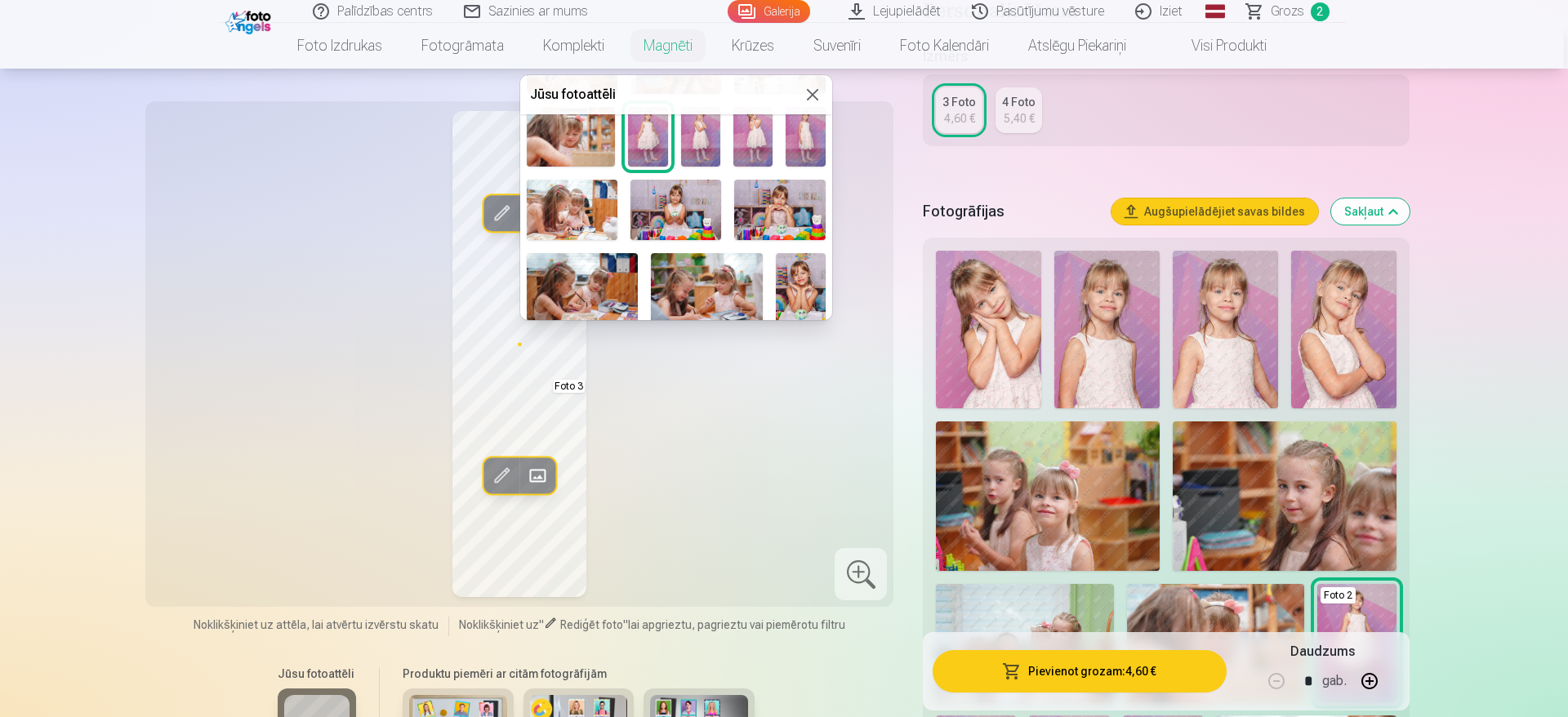
scroll to position [183, 0]
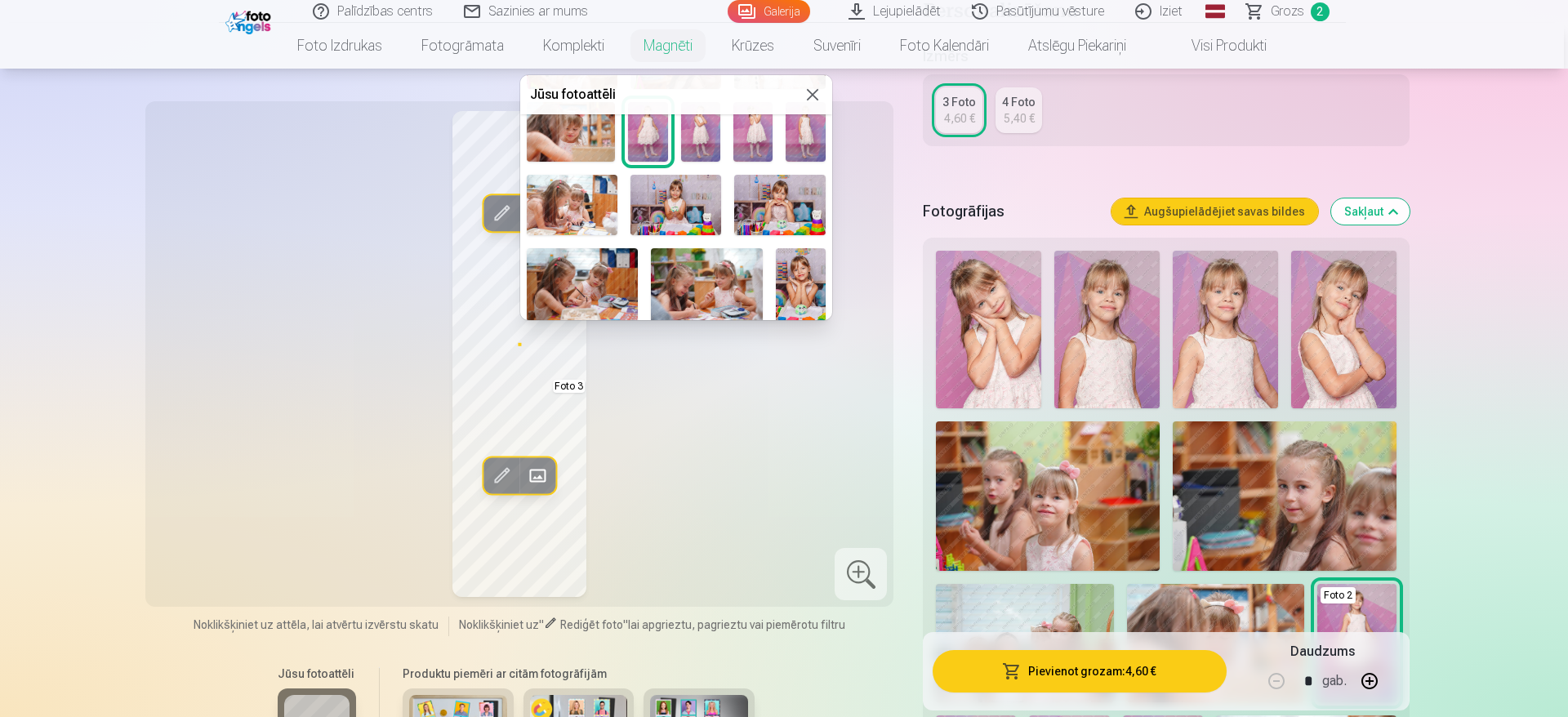
click at [786, 281] on img at bounding box center [800, 285] width 50 height 75
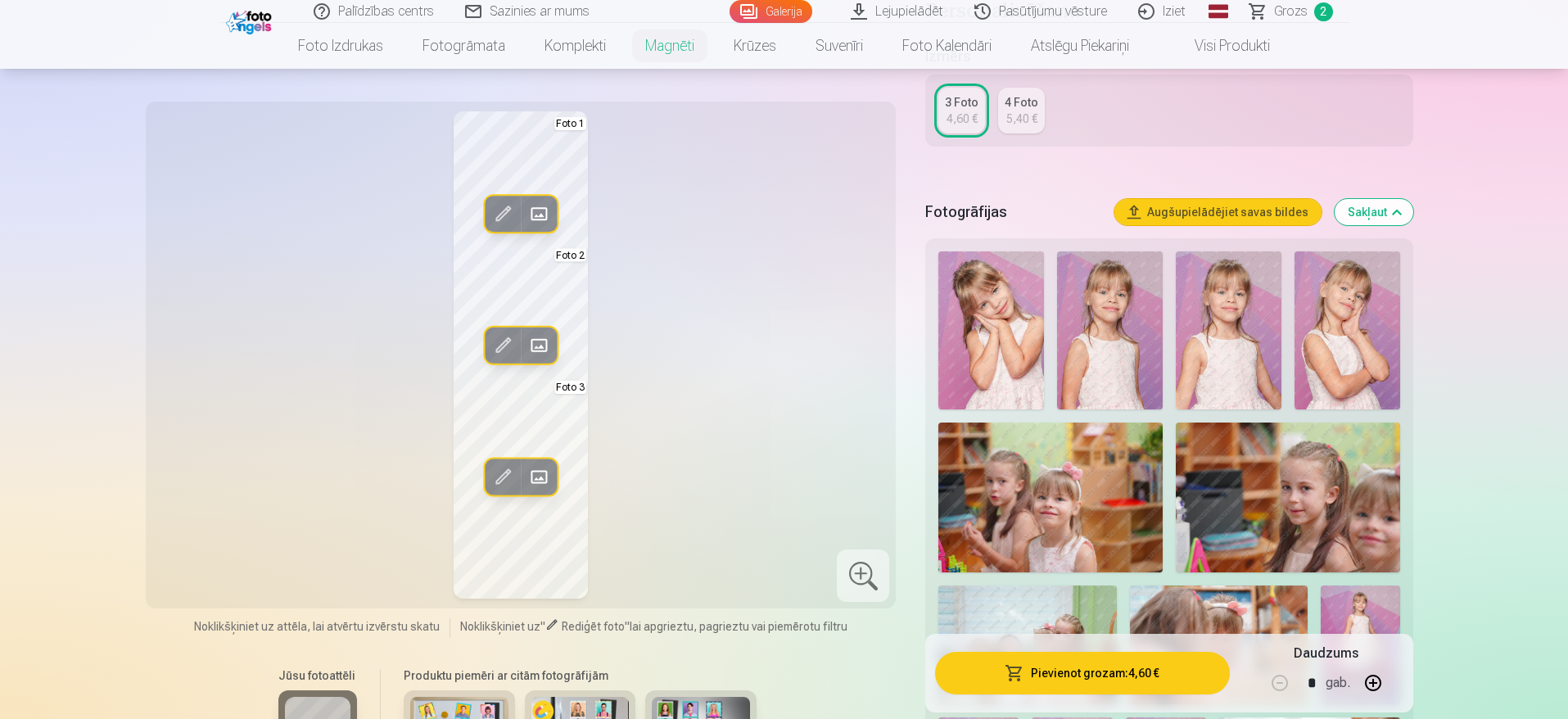
click at [501, 219] on span at bounding box center [503, 214] width 26 height 26
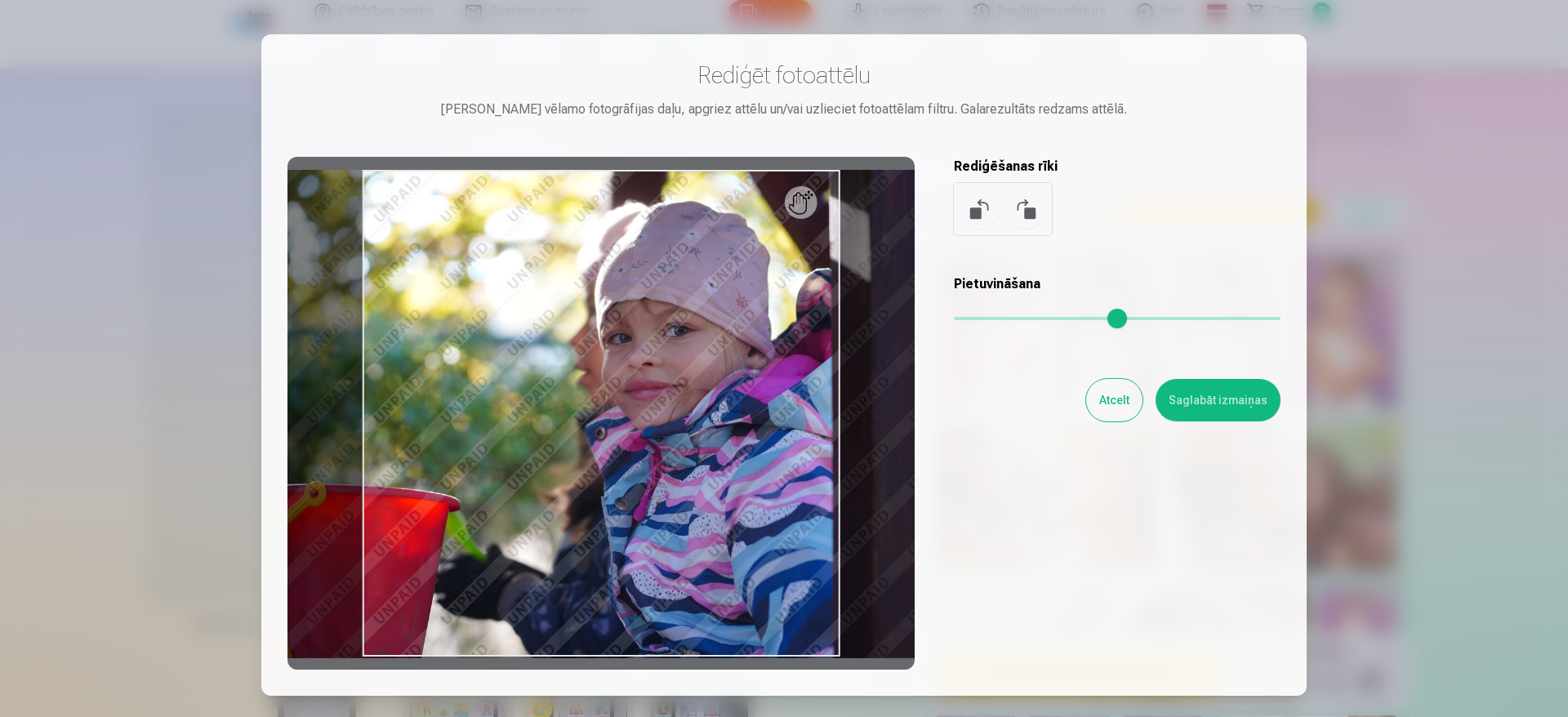
click at [1387, 191] on div at bounding box center [784, 358] width 1568 height 717
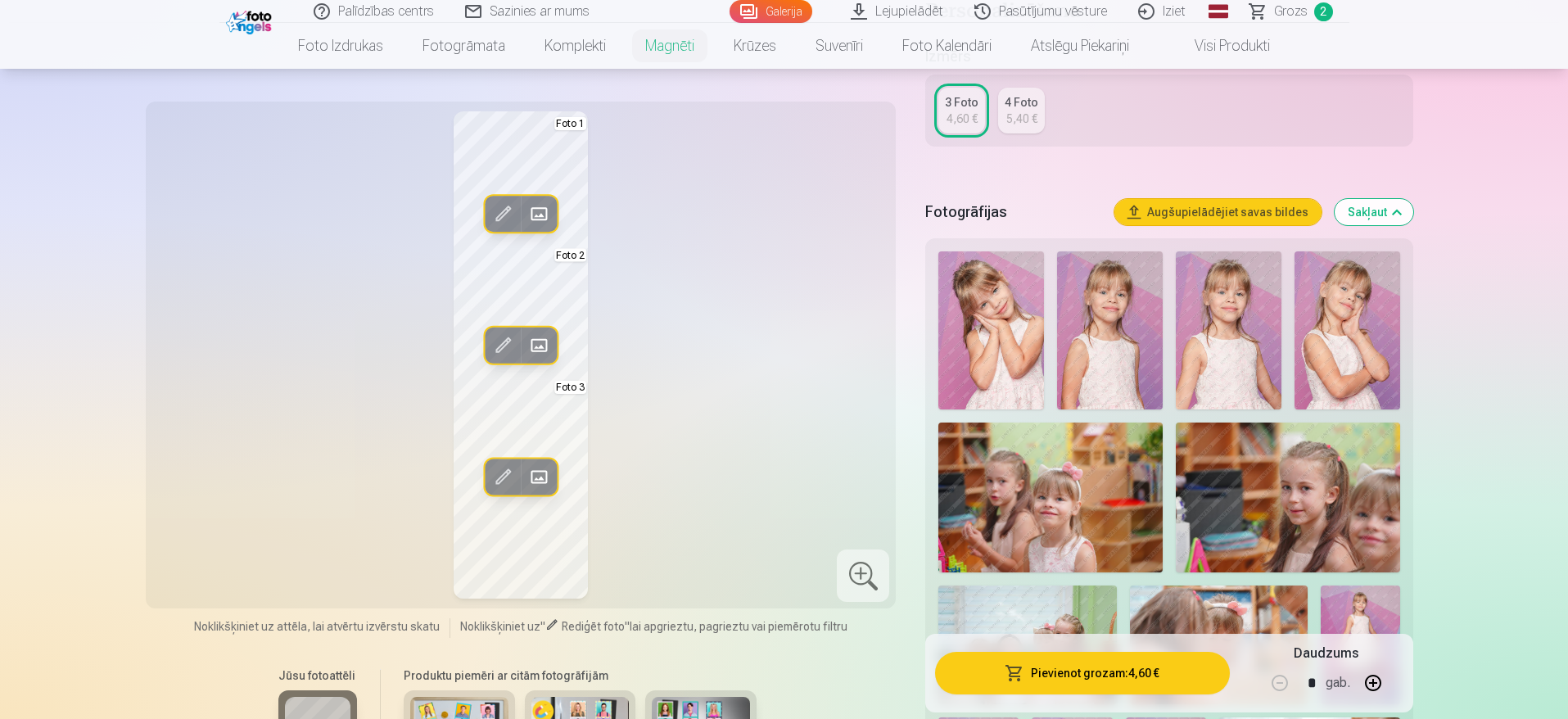
click at [551, 216] on span at bounding box center [539, 214] width 26 height 26
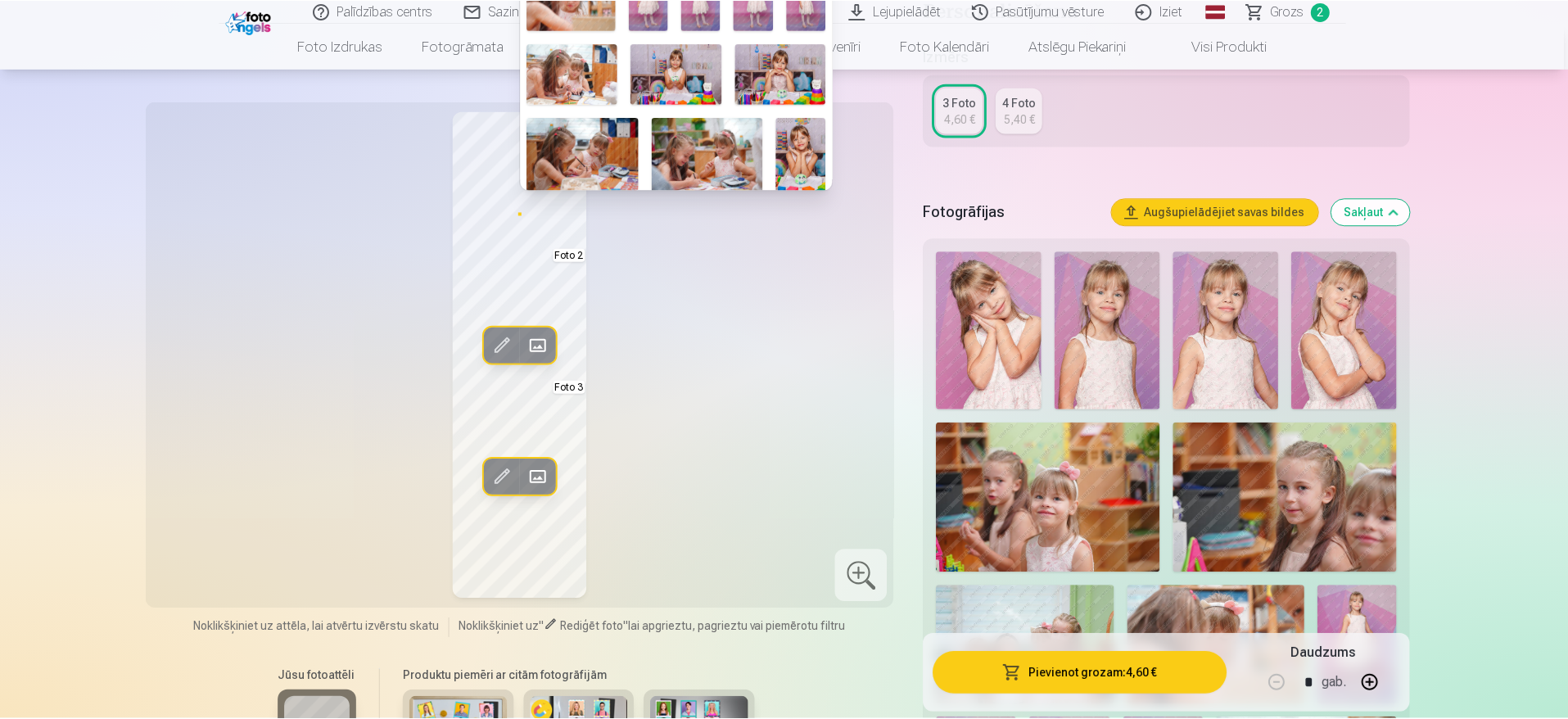
scroll to position [186, 0]
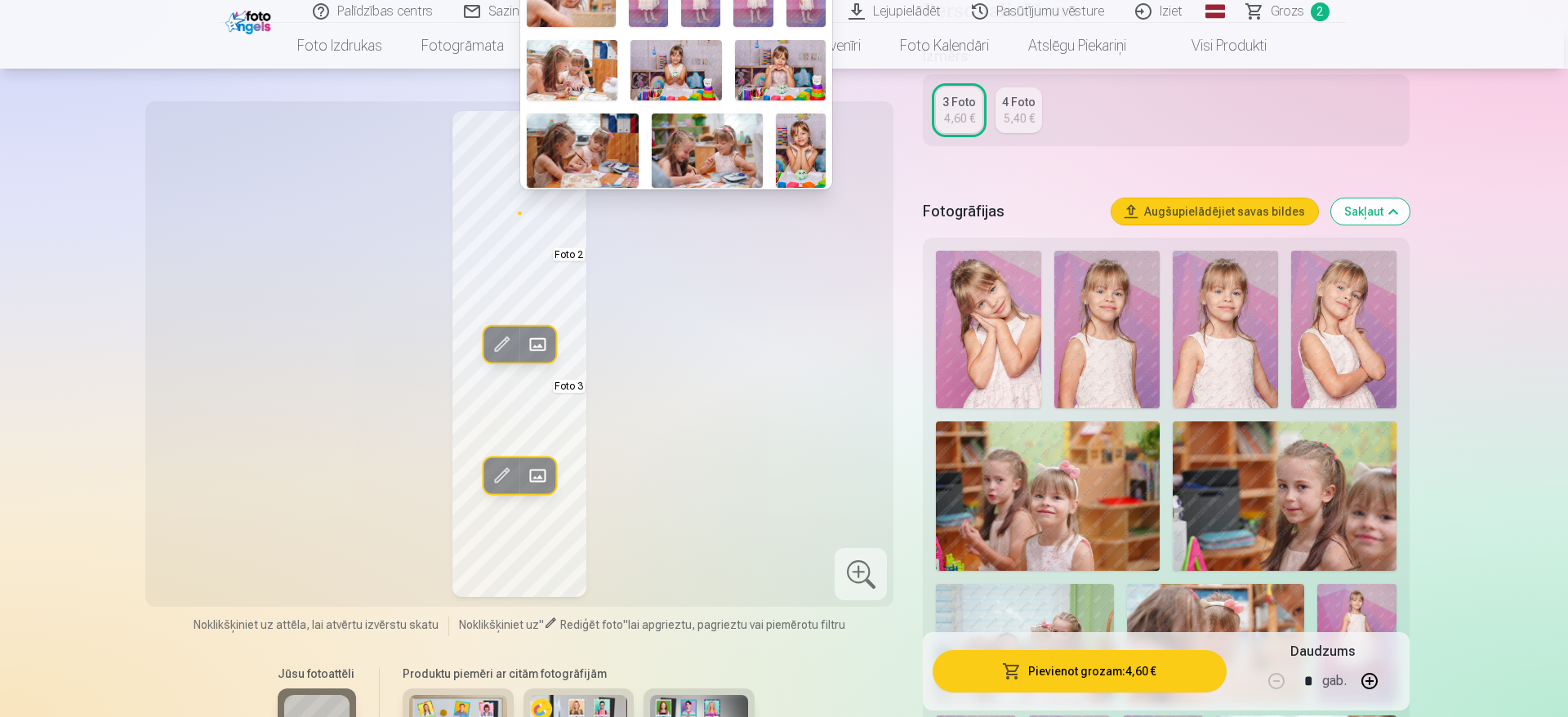
click at [616, 148] on img at bounding box center [583, 151] width 112 height 75
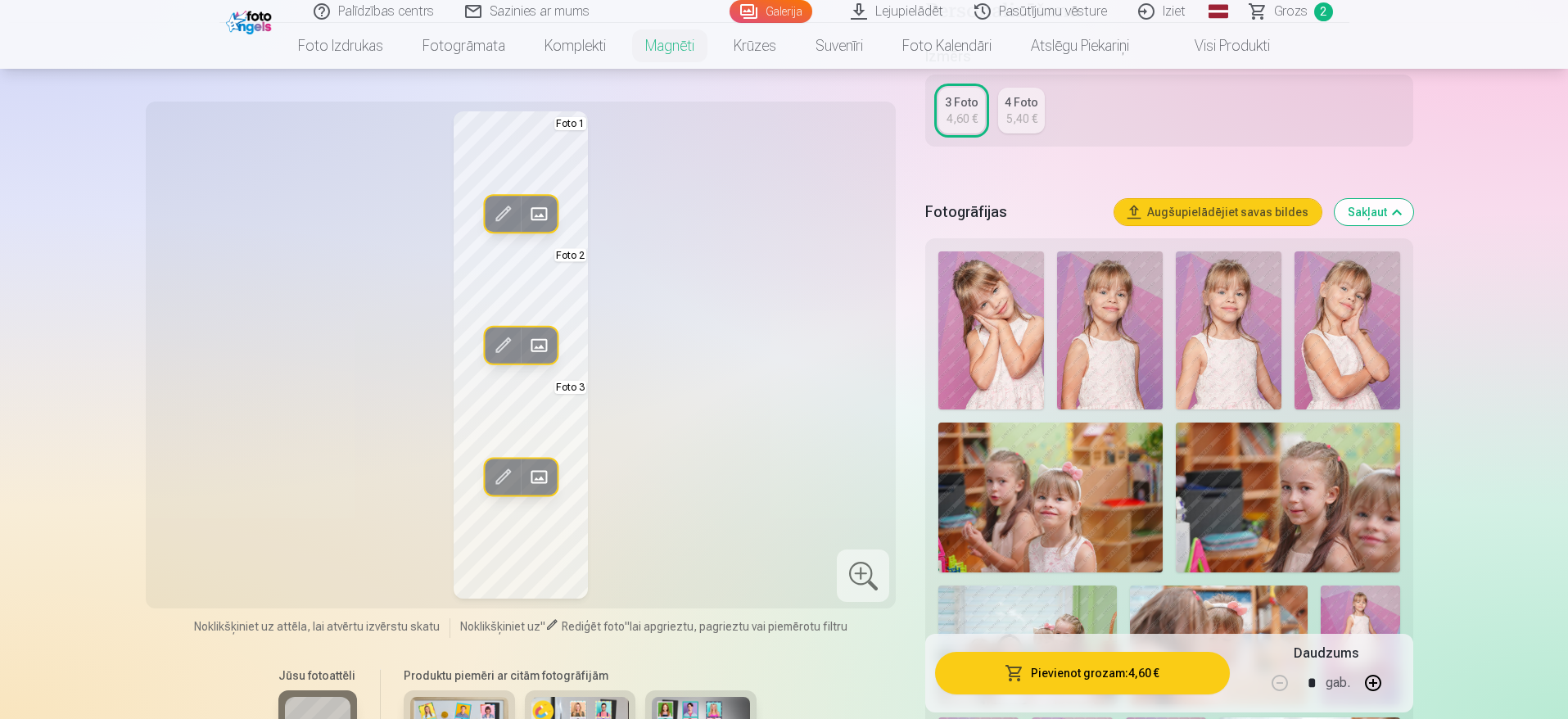
click at [518, 216] on button "Rediģēt foto" at bounding box center [503, 214] width 36 height 36
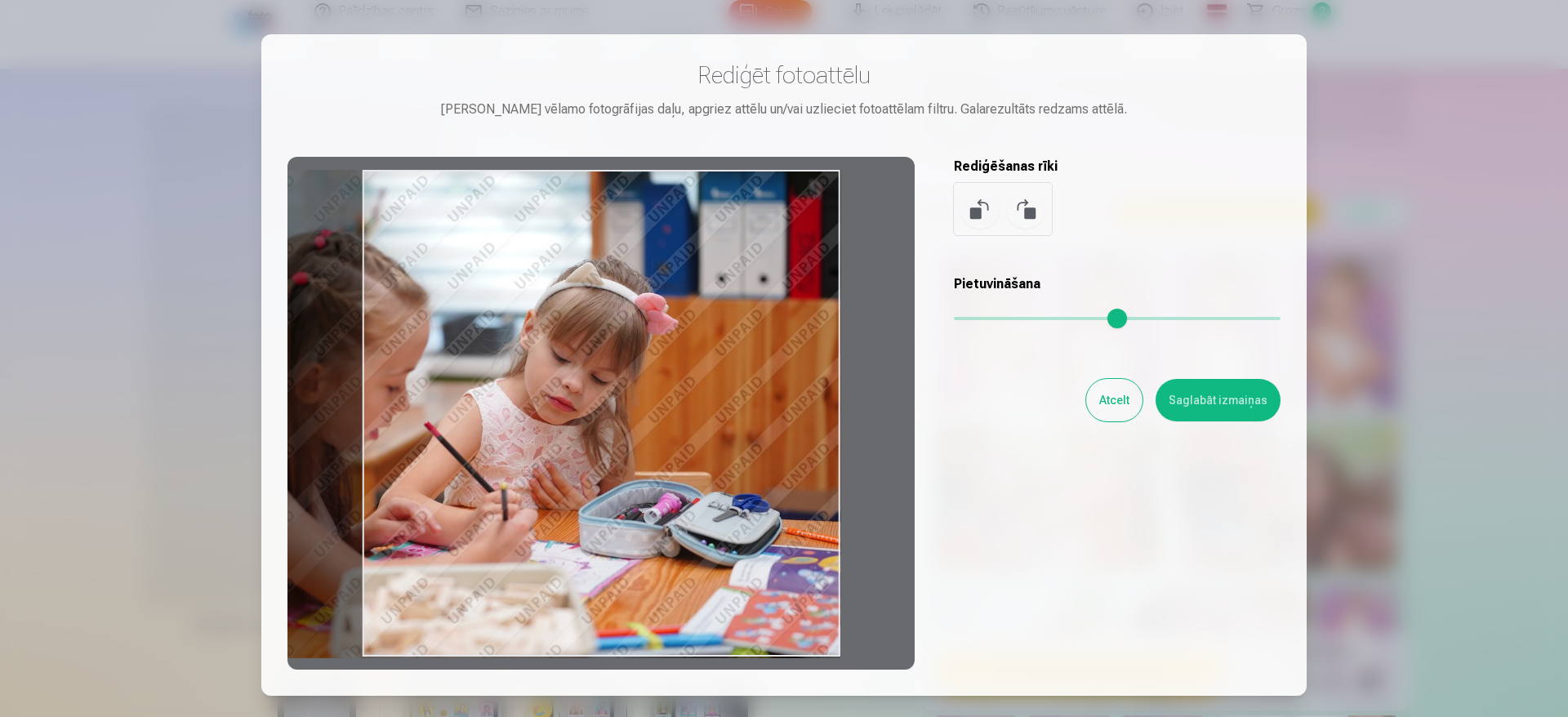
drag, startPoint x: 644, startPoint y: 365, endPoint x: 436, endPoint y: 381, distance: 208.6
click at [436, 381] on div at bounding box center [601, 413] width 628 height 513
click at [568, 316] on div at bounding box center [601, 413] width 628 height 513
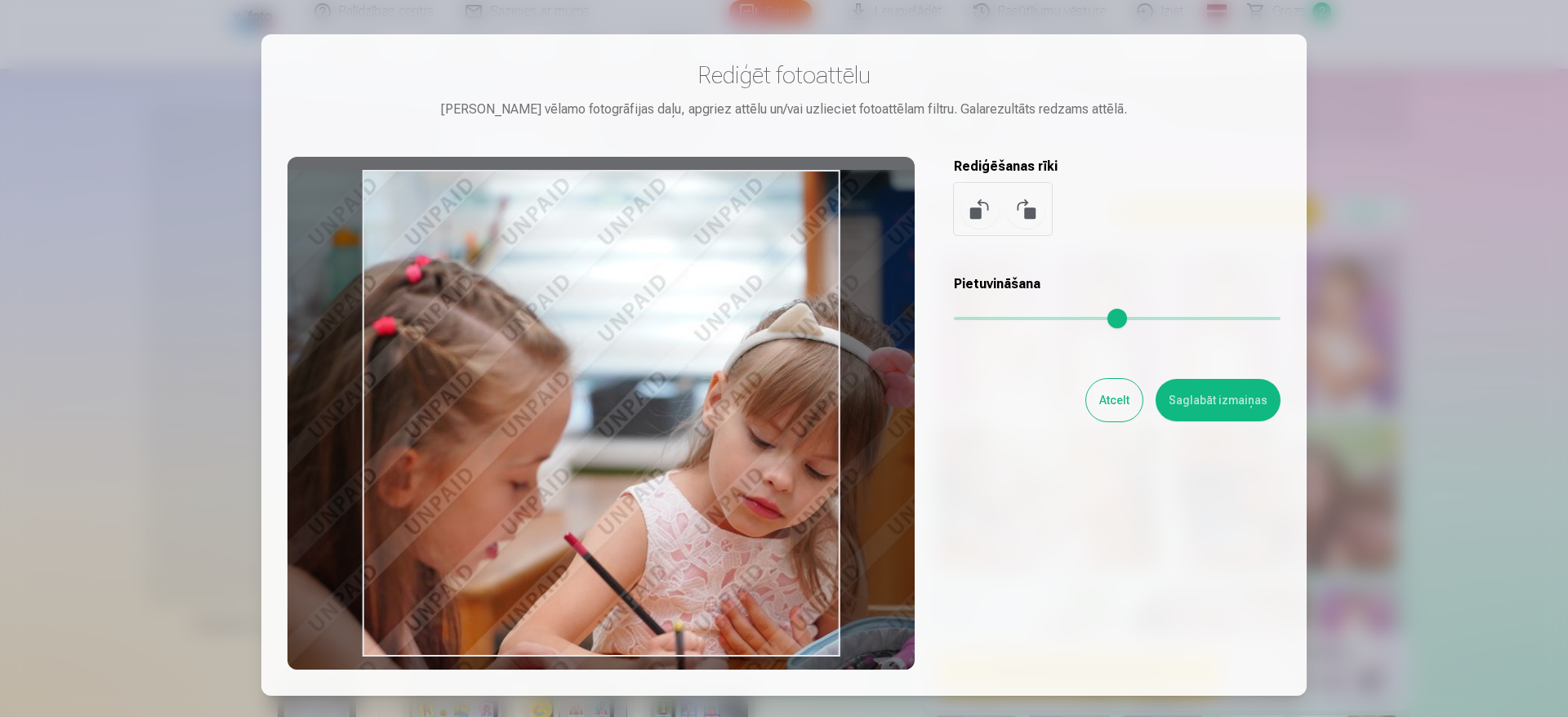
drag, startPoint x: 966, startPoint y: 319, endPoint x: 989, endPoint y: 326, distance: 24.0
type input "****"
click at [989, 320] on input "range" at bounding box center [1117, 319] width 327 height 4
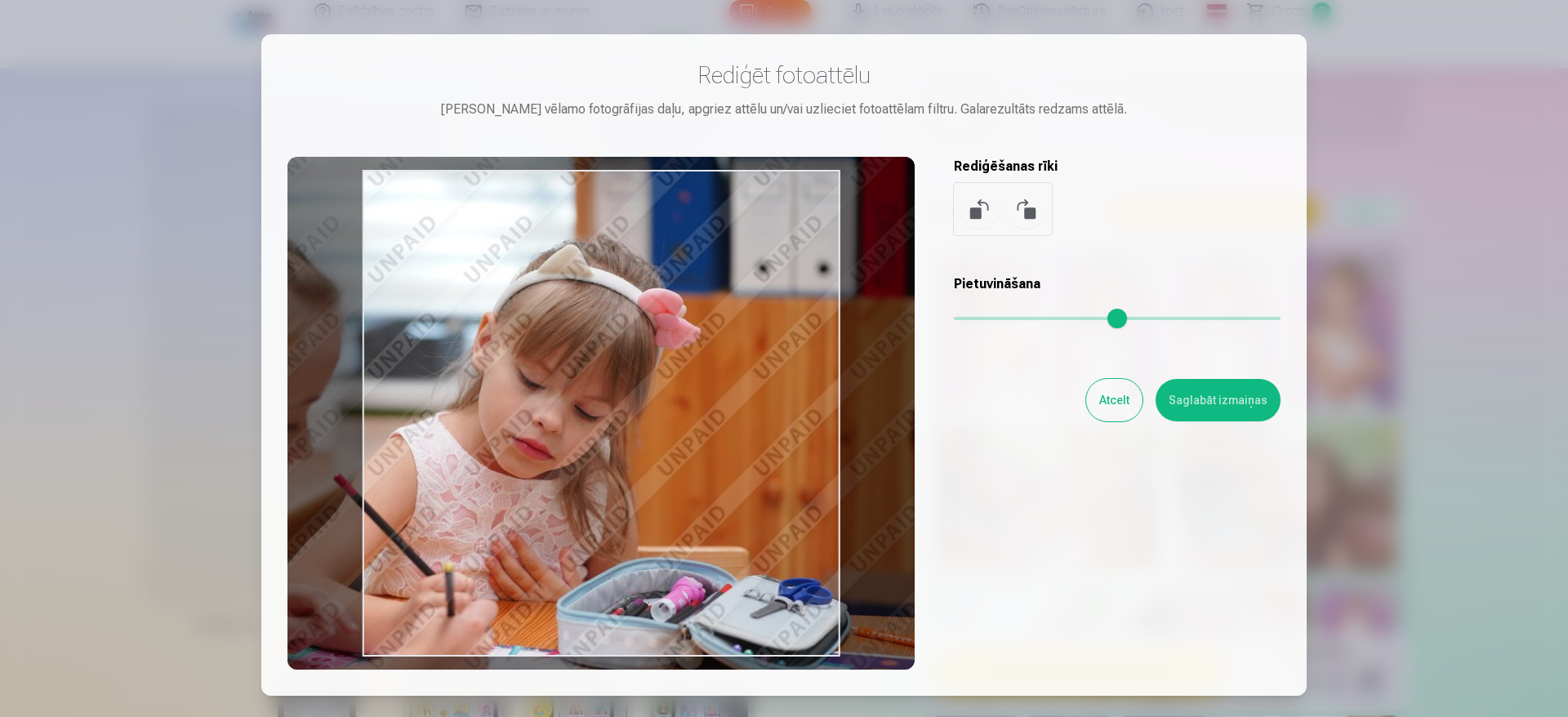
drag, startPoint x: 723, startPoint y: 461, endPoint x: 493, endPoint y: 401, distance: 237.7
click at [493, 401] on div at bounding box center [601, 413] width 628 height 513
click at [1222, 408] on button "Saglabāt izmaiņas" at bounding box center [1217, 400] width 125 height 42
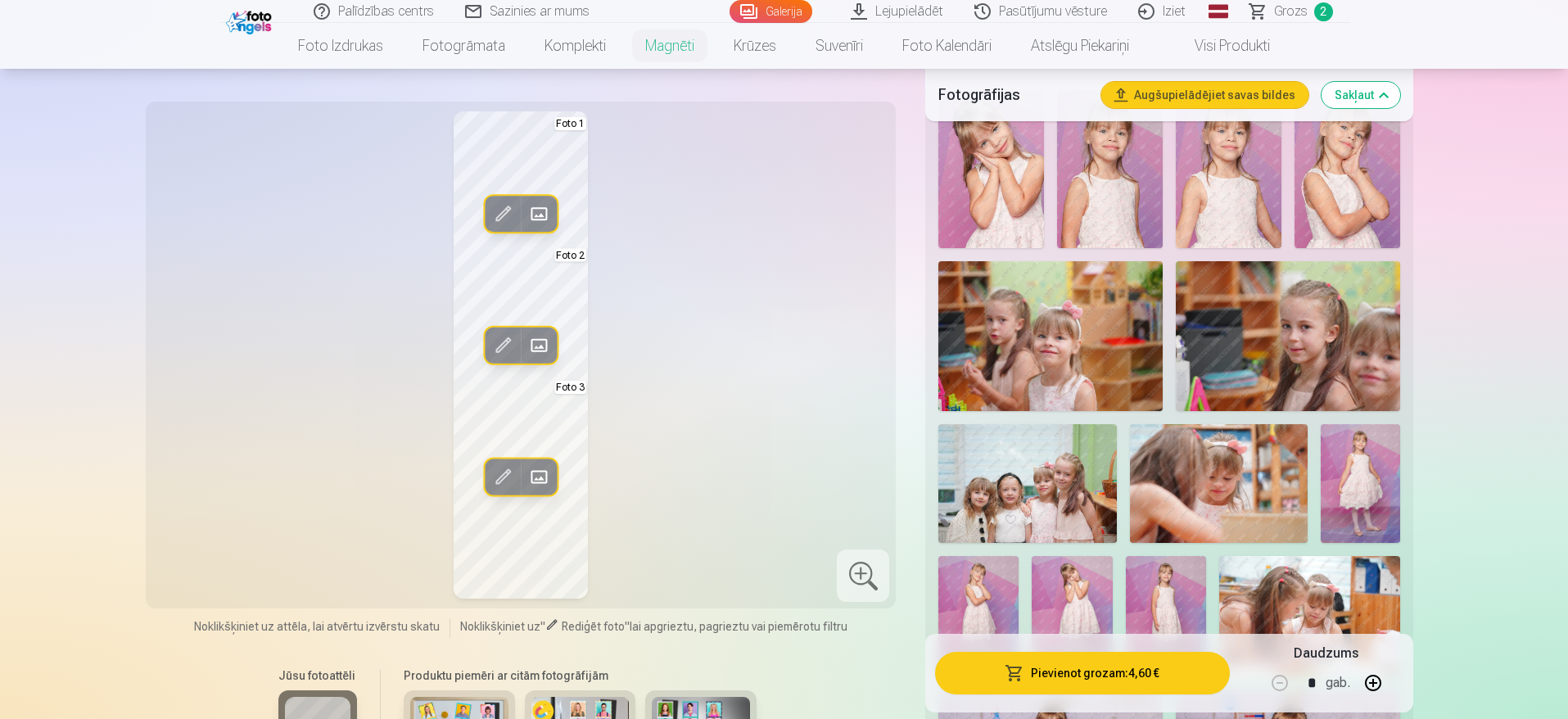
scroll to position [523, 0]
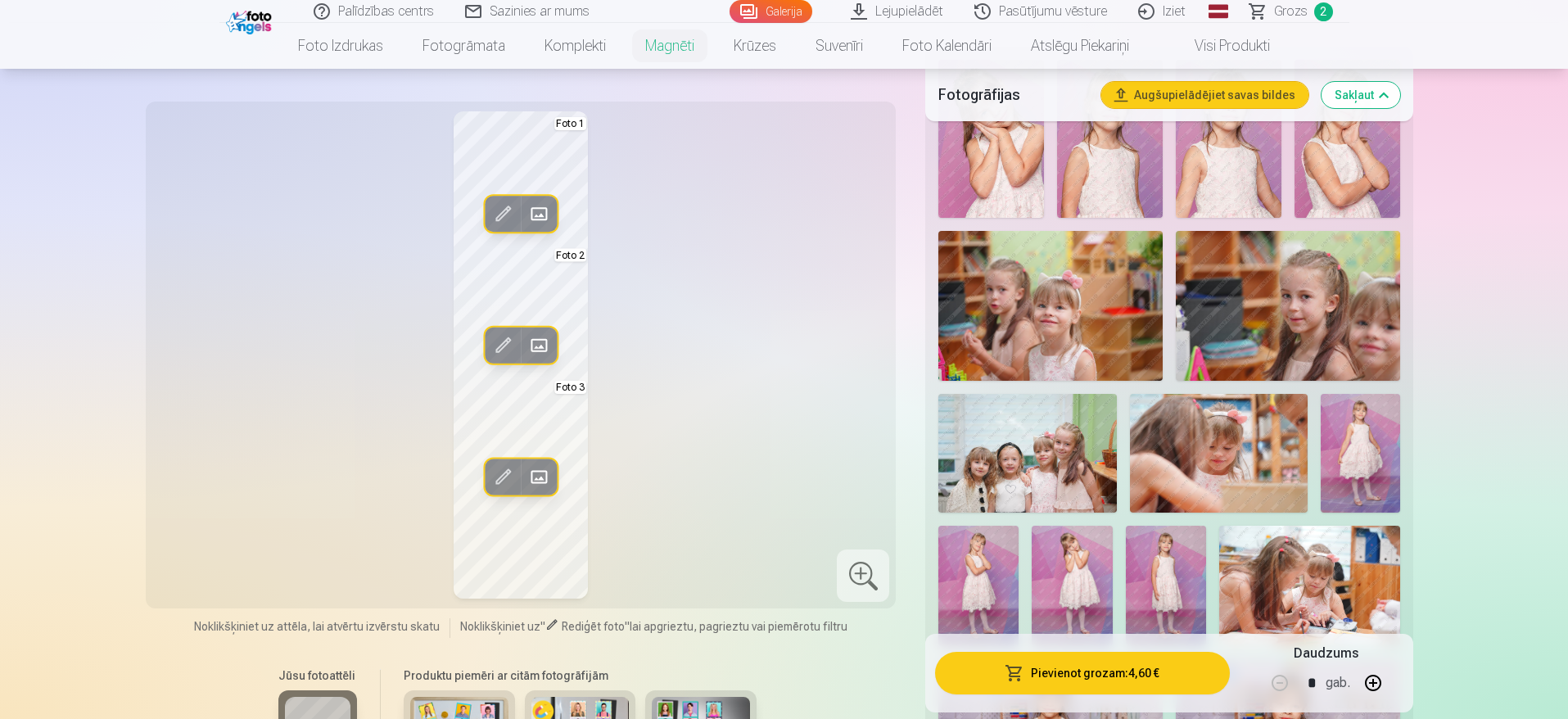
click at [1373, 689] on button "button" at bounding box center [1373, 683] width 40 height 40
type input "*"
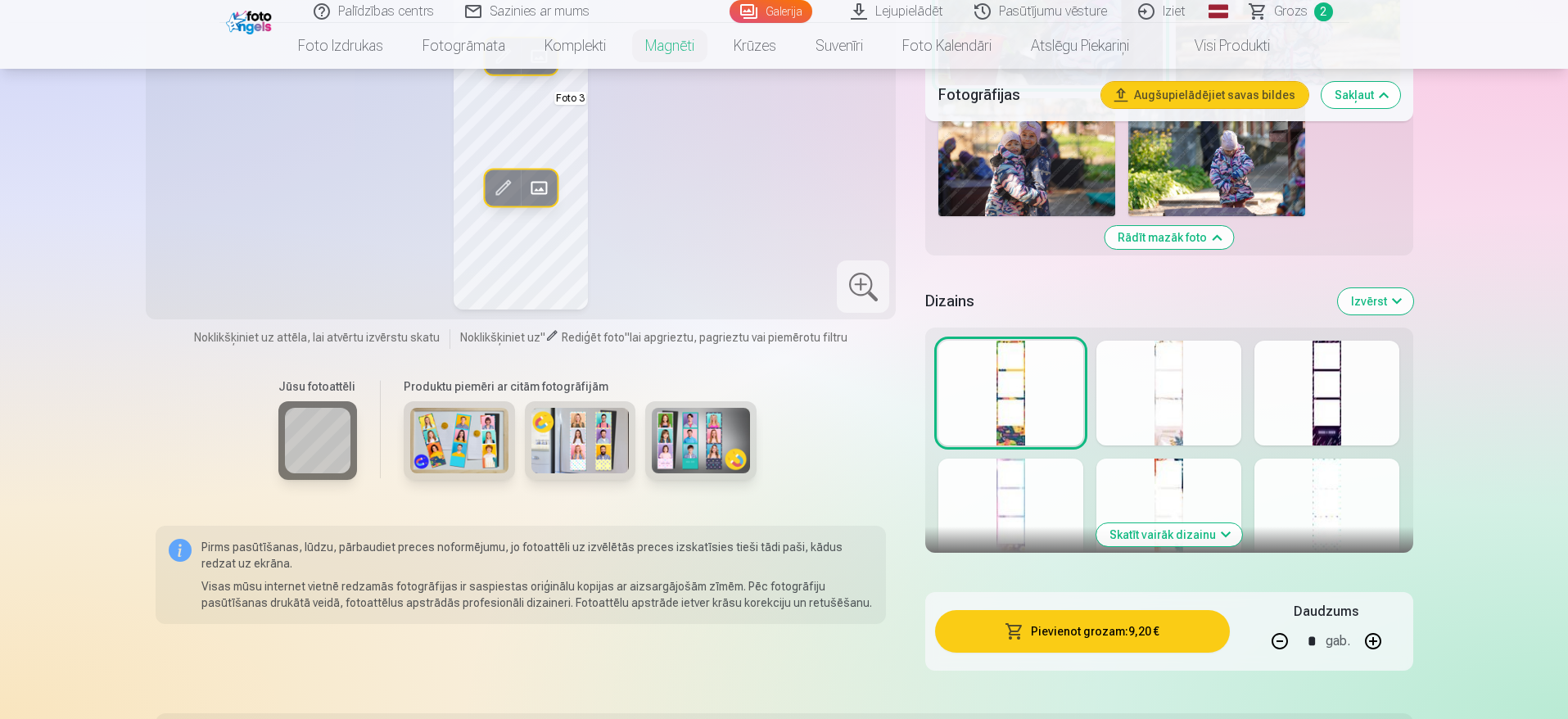
scroll to position [2062, 0]
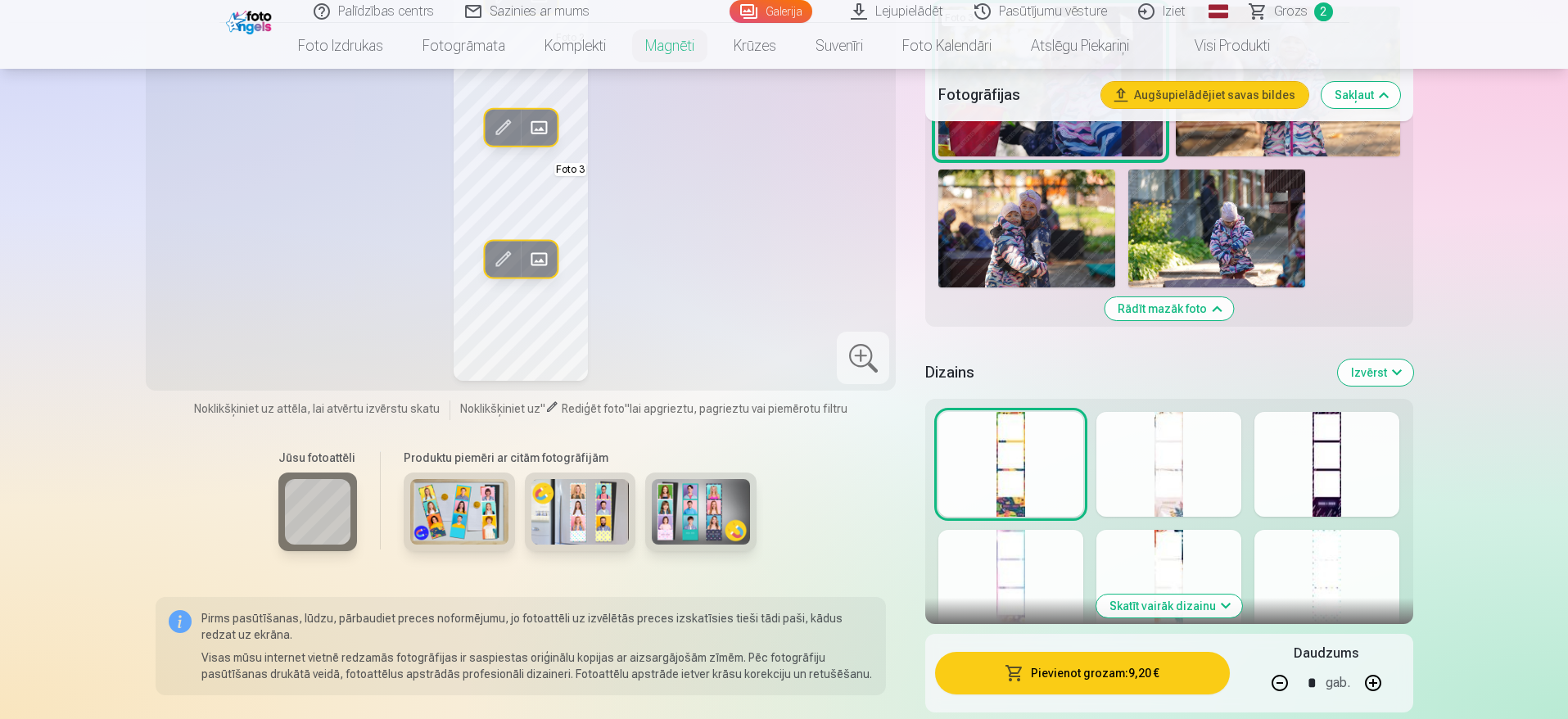
click at [1217, 452] on div at bounding box center [1169, 464] width 145 height 105
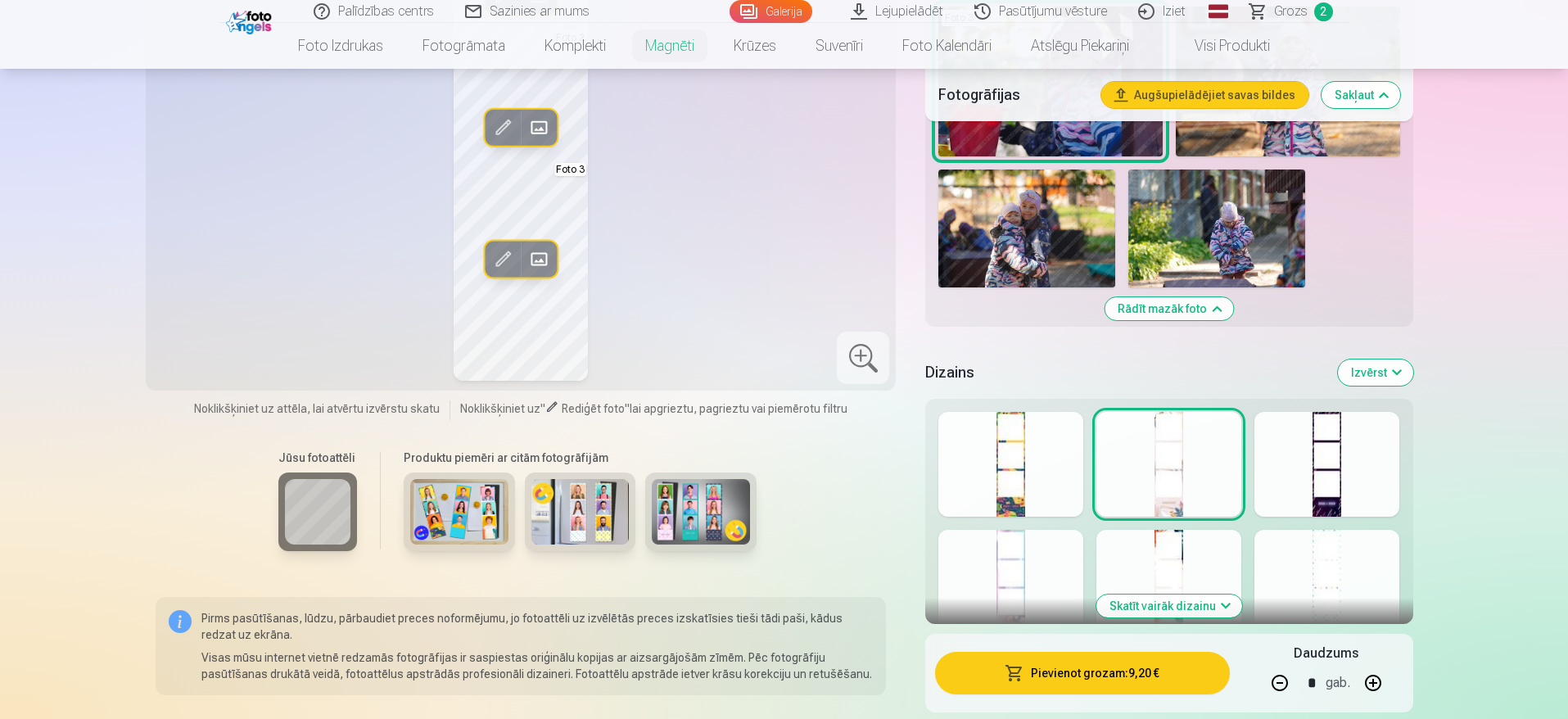
click at [1024, 586] on div at bounding box center [1011, 582] width 145 height 105
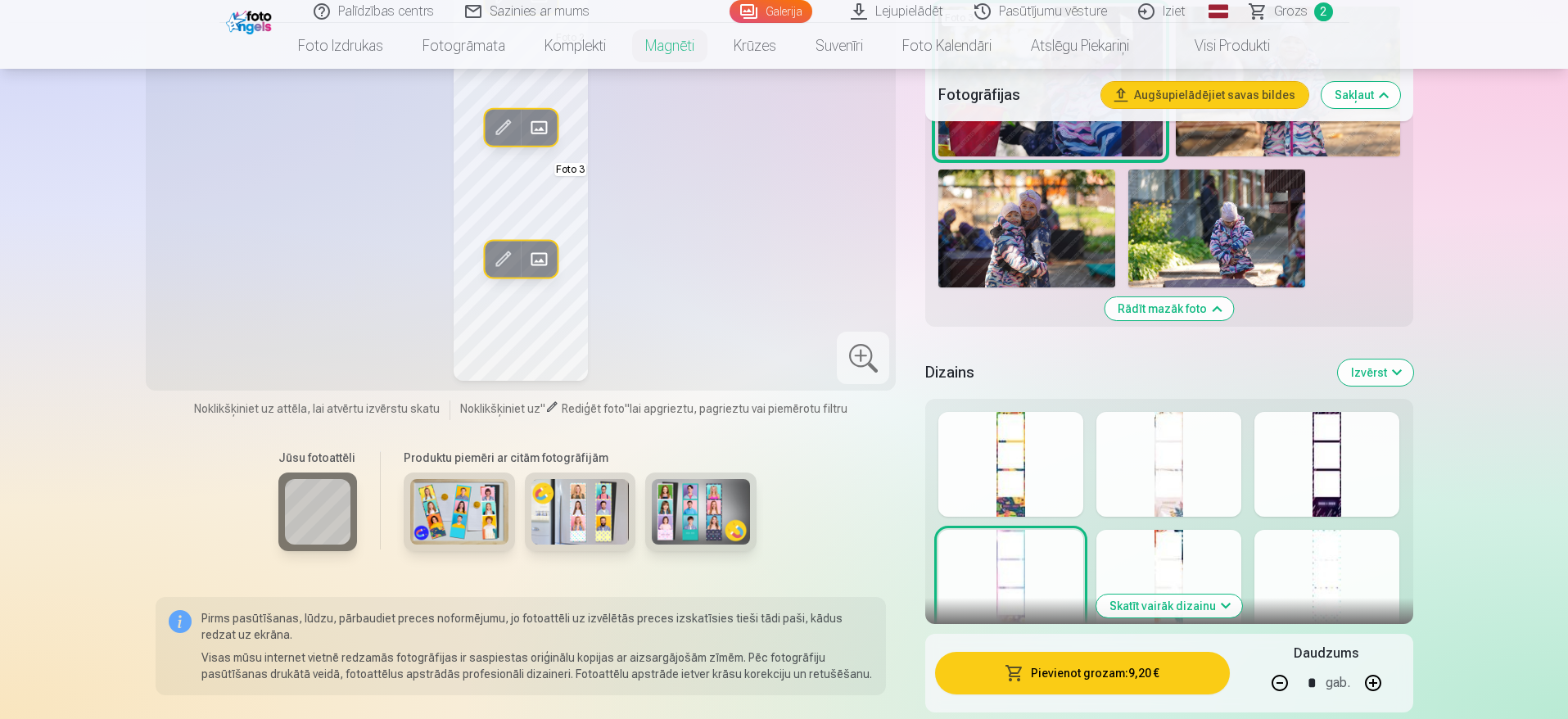
click at [1327, 577] on div at bounding box center [1326, 582] width 145 height 105
click at [1194, 548] on div at bounding box center [1169, 582] width 145 height 105
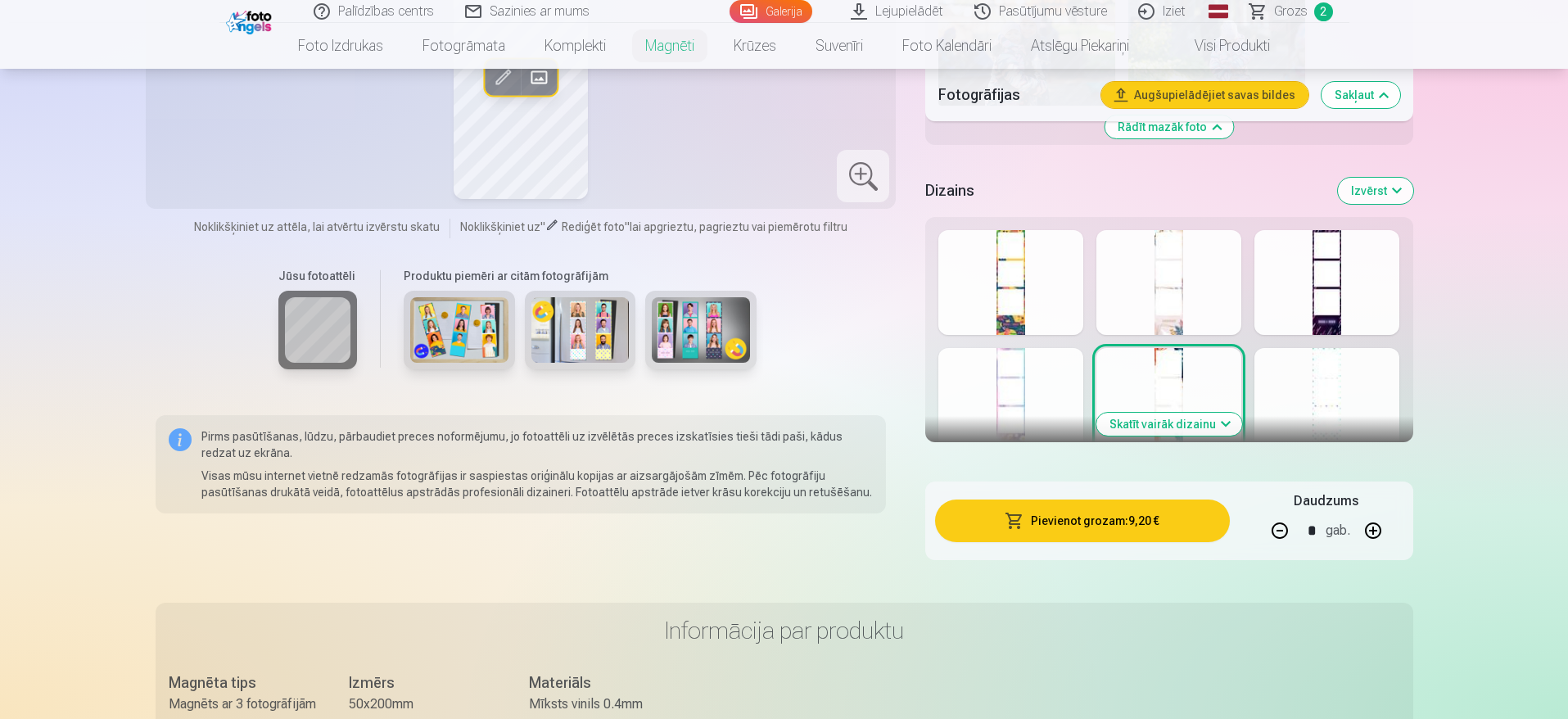
click at [1154, 425] on button "Skatīt vairāk dizainu" at bounding box center [1170, 425] width 146 height 23
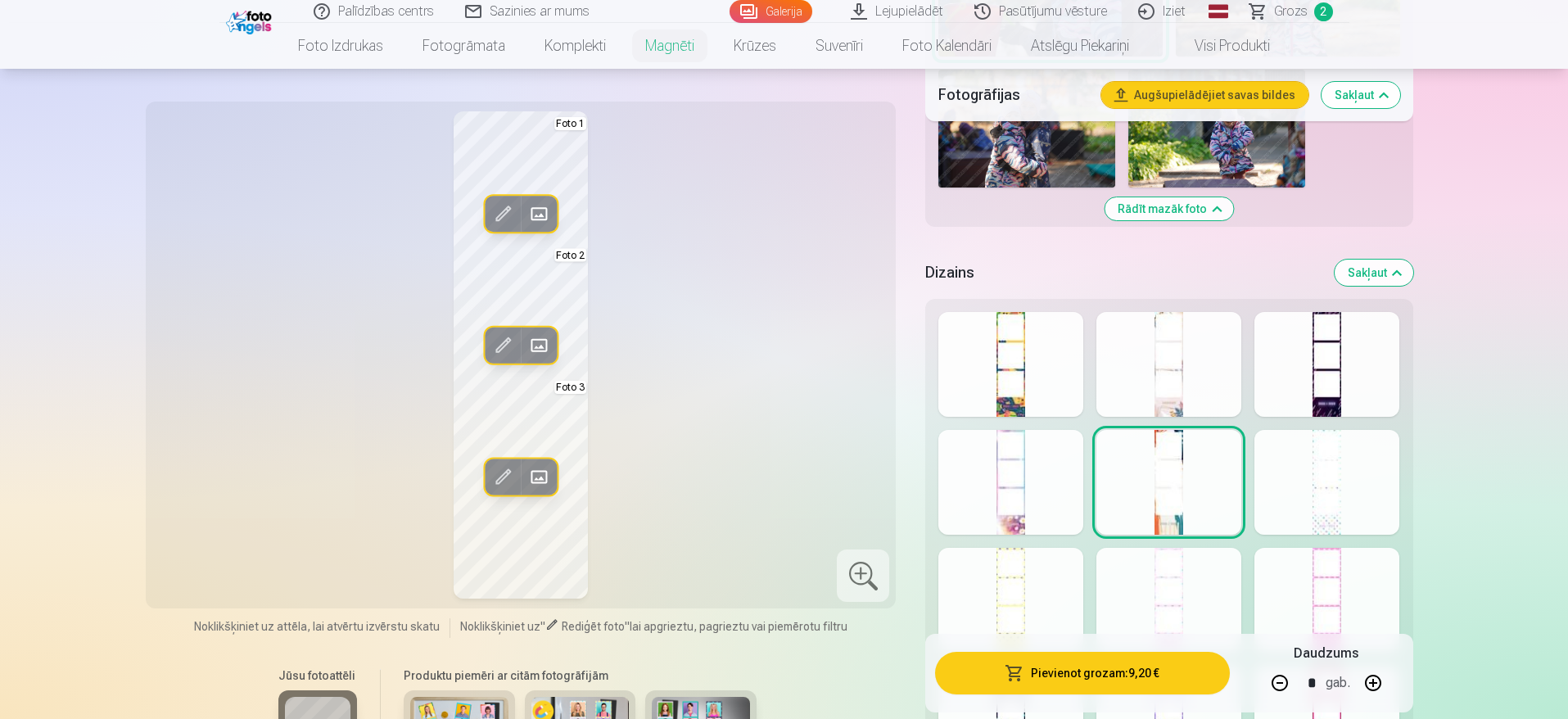
scroll to position [2108, 0]
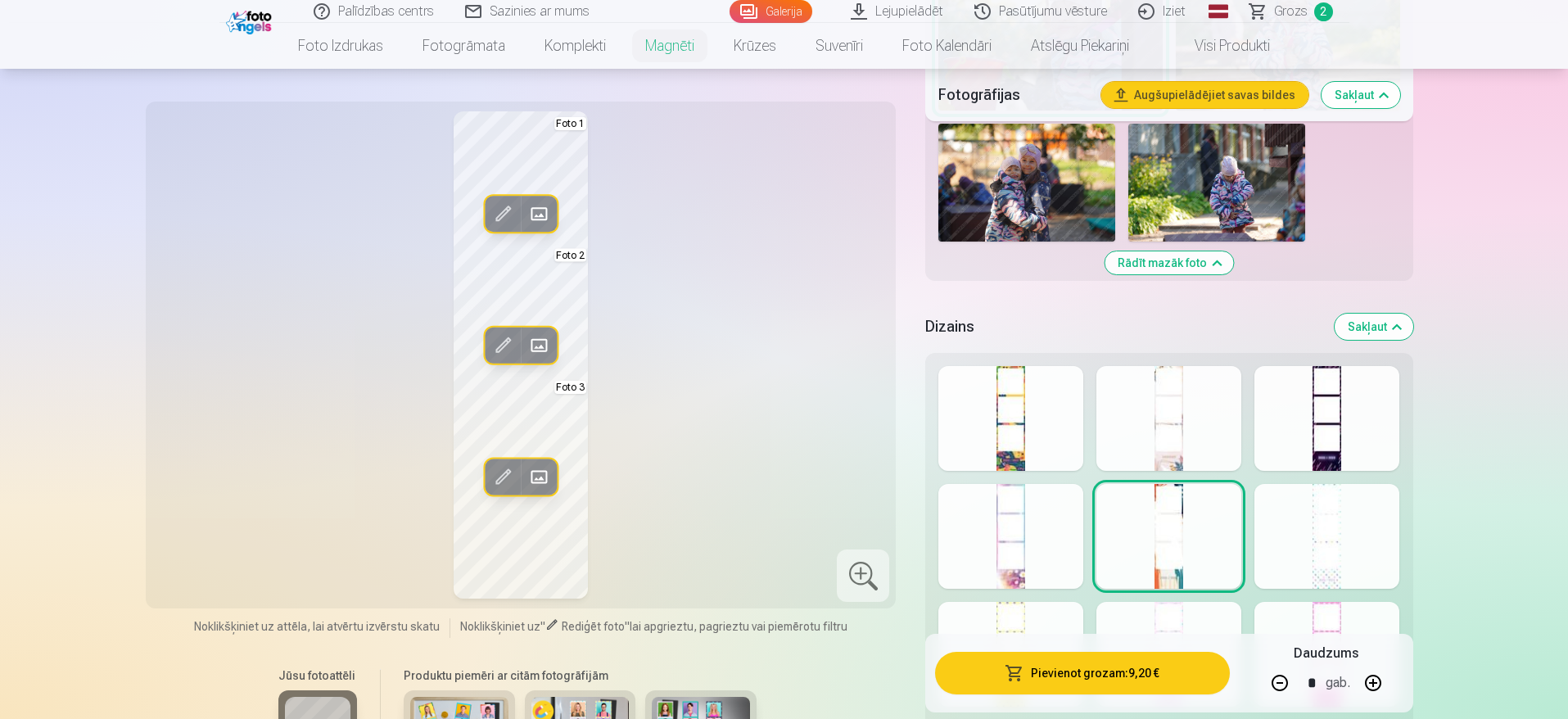
click at [1348, 416] on div at bounding box center [1326, 418] width 145 height 105
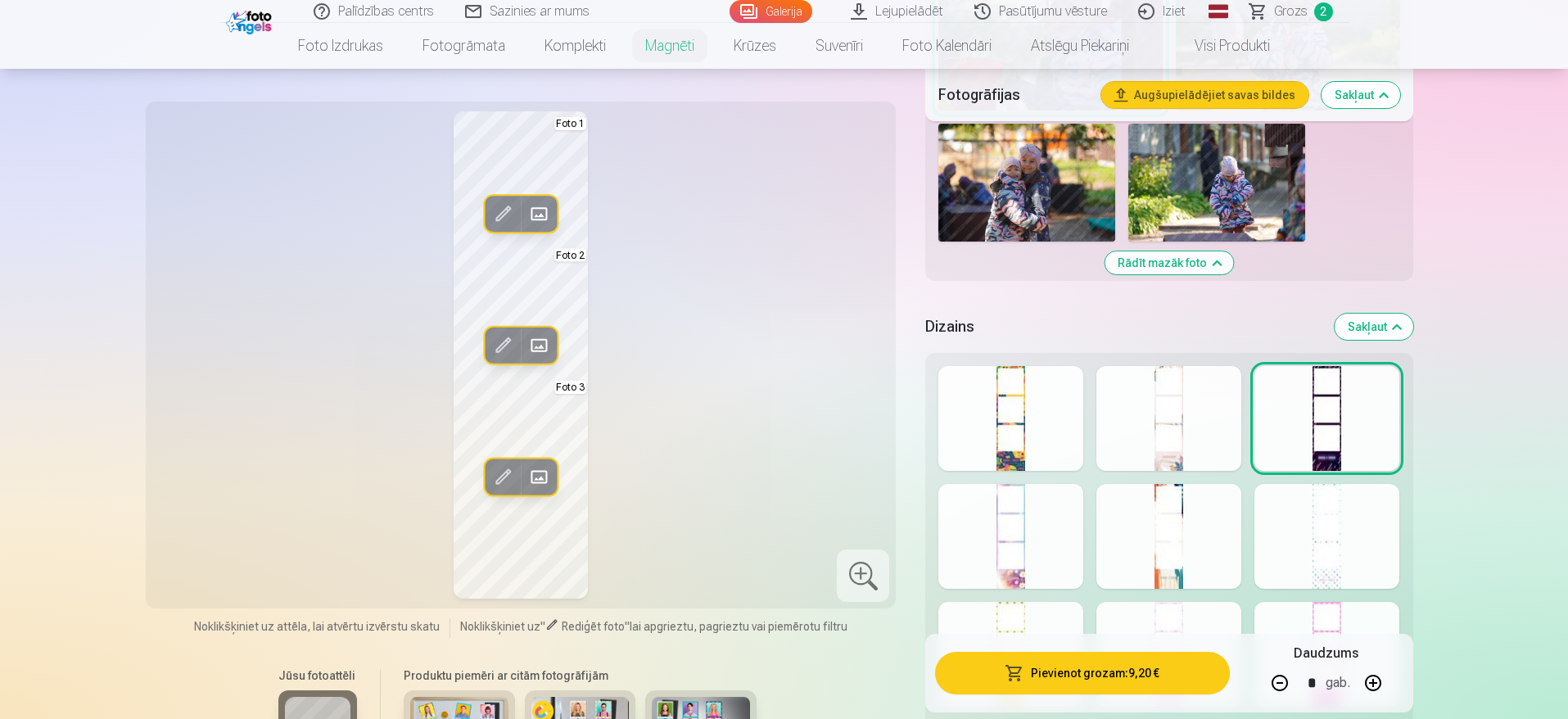
click at [1022, 557] on div at bounding box center [1011, 536] width 145 height 105
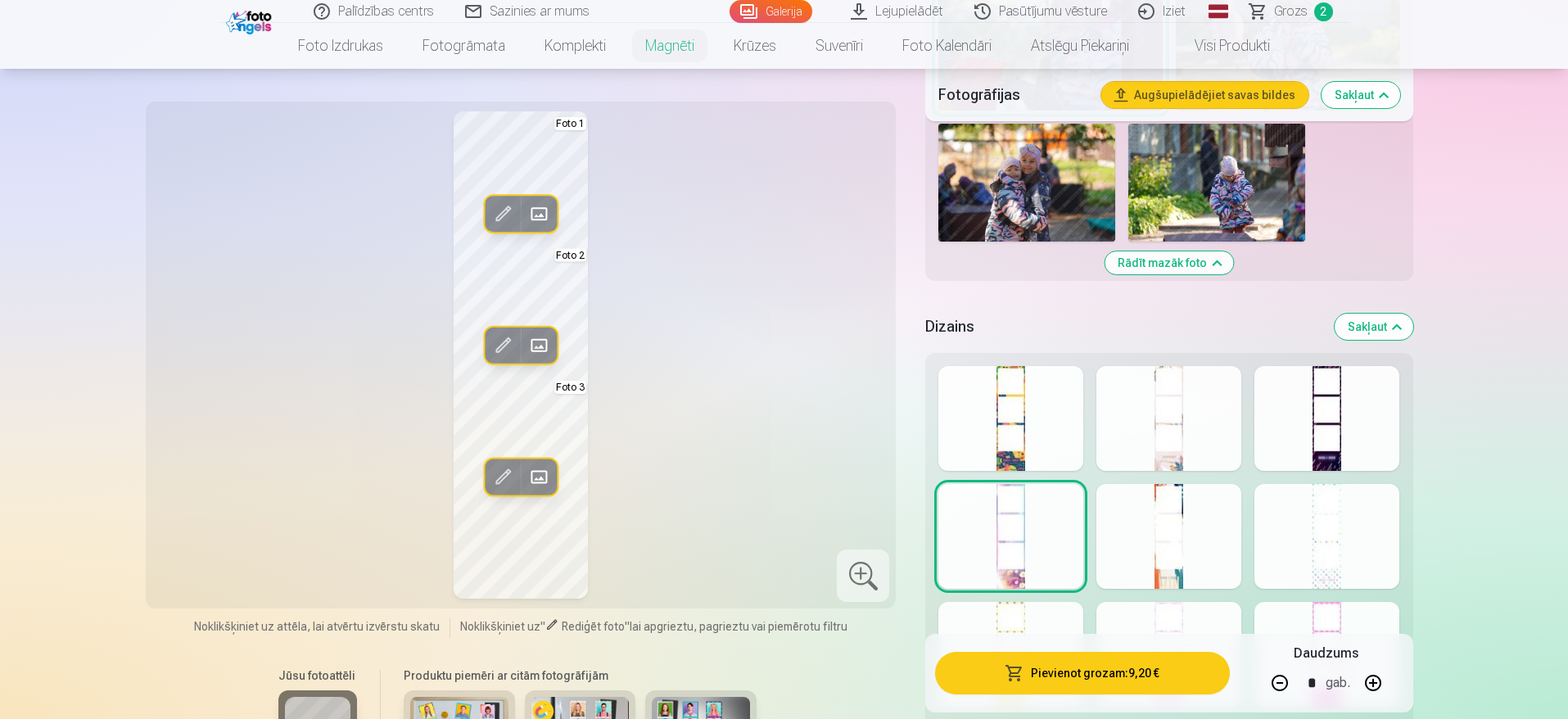
click at [1190, 454] on div at bounding box center [1169, 418] width 145 height 105
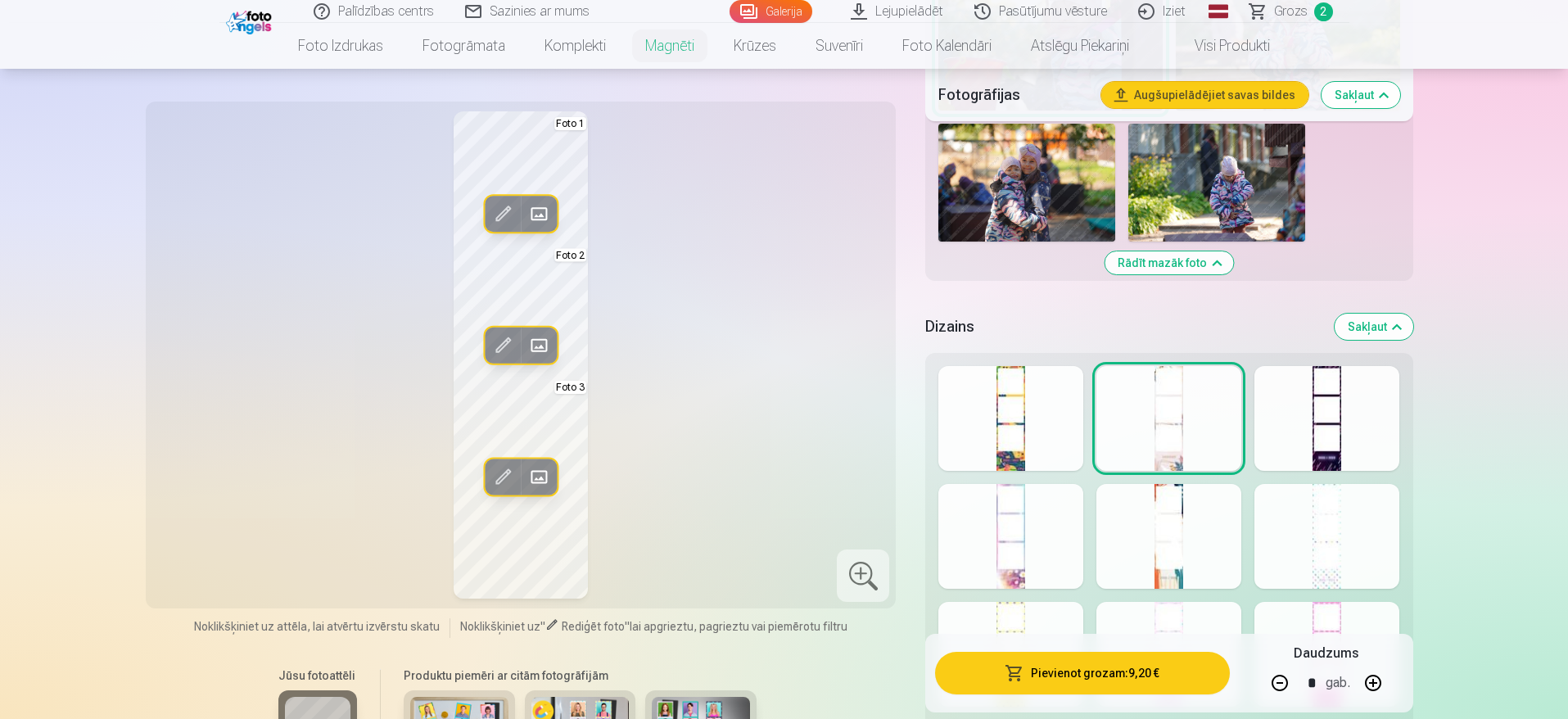
click at [1327, 532] on div at bounding box center [1326, 536] width 145 height 105
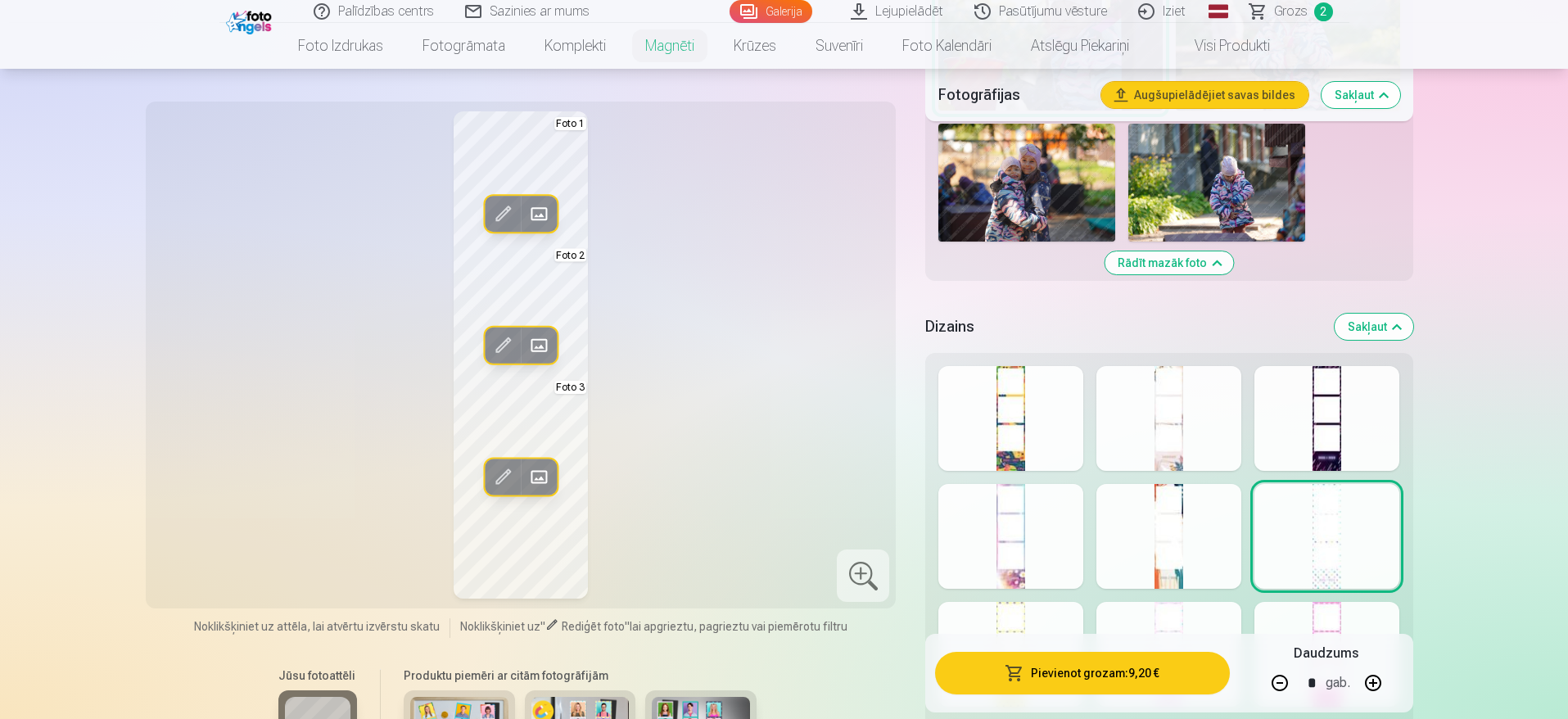
click at [1356, 438] on div at bounding box center [1326, 418] width 145 height 105
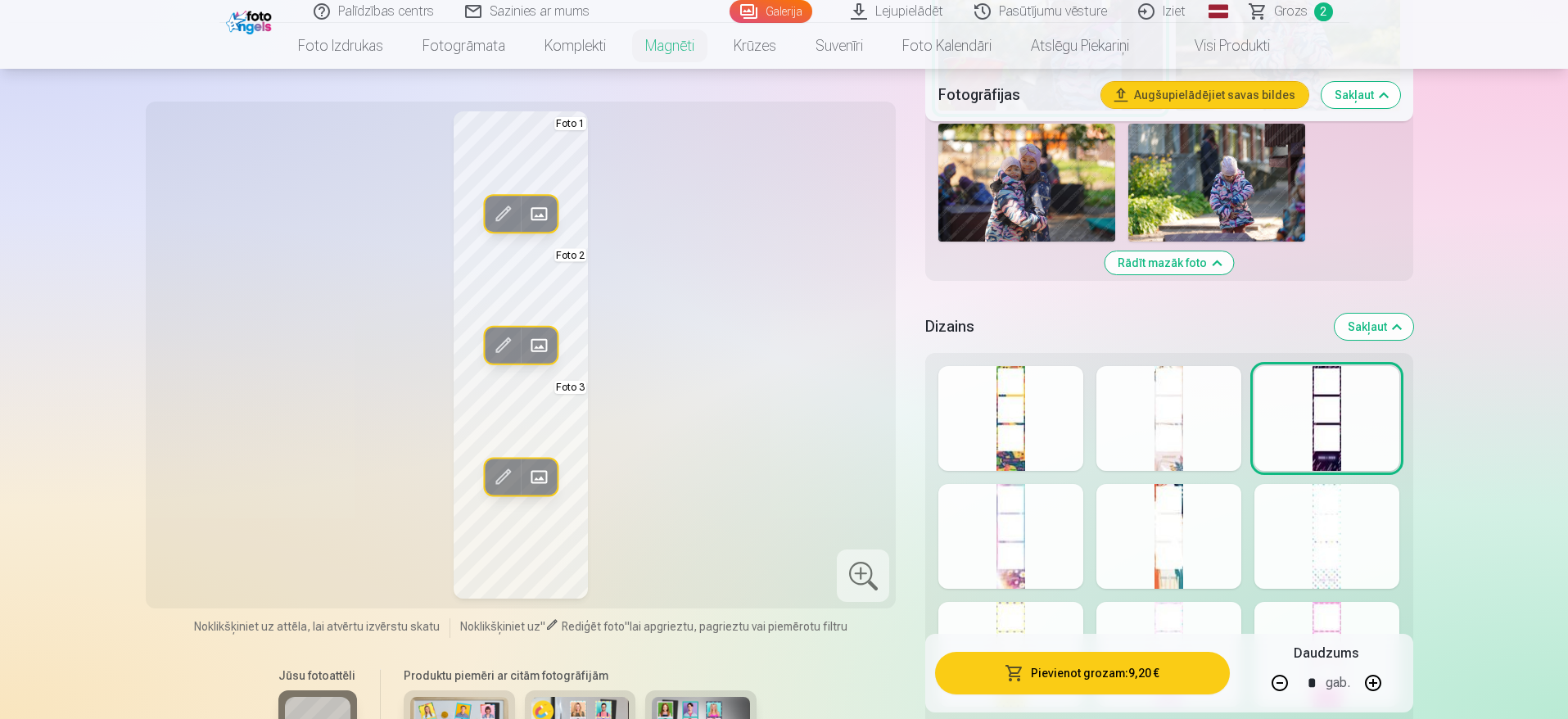
click at [505, 479] on span at bounding box center [503, 476] width 26 height 26
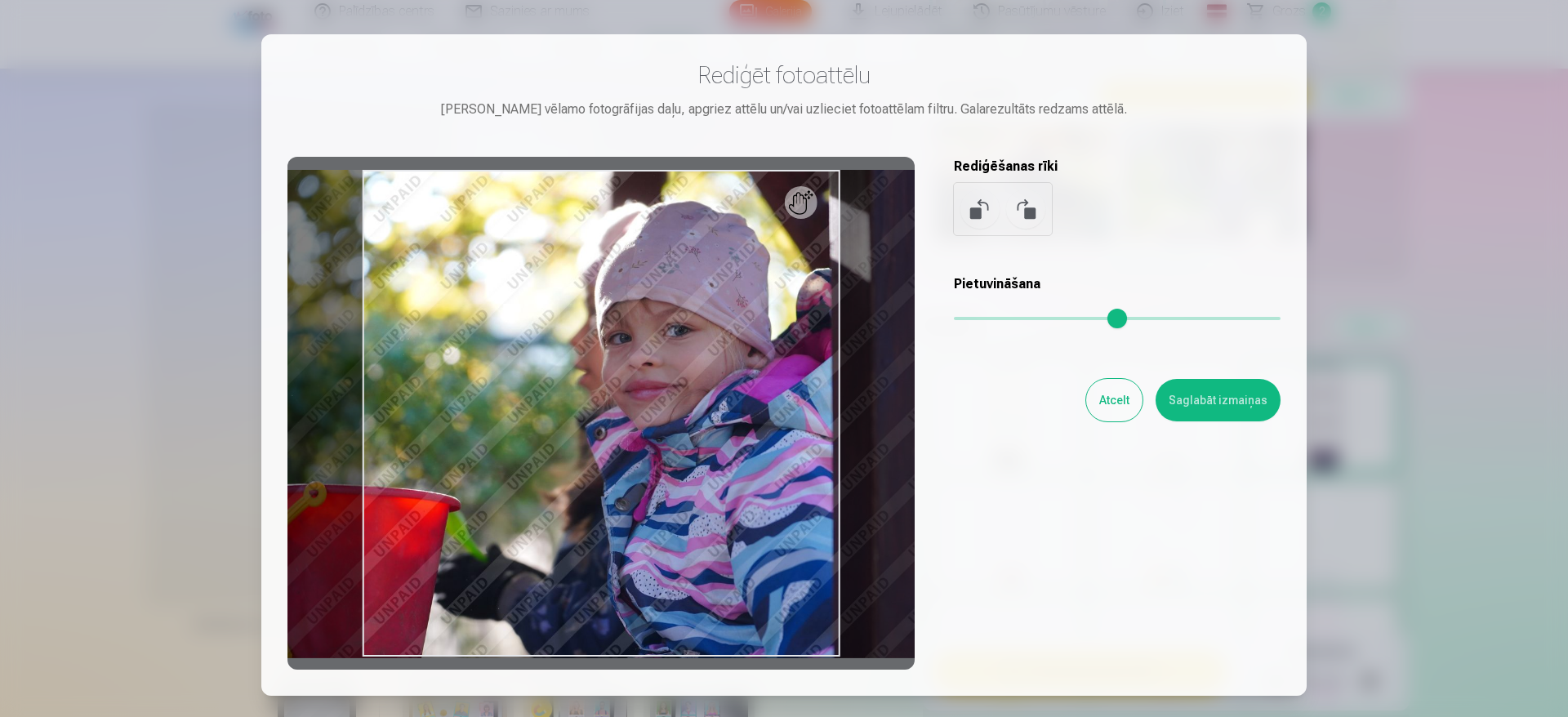
click at [662, 304] on div at bounding box center [601, 413] width 628 height 513
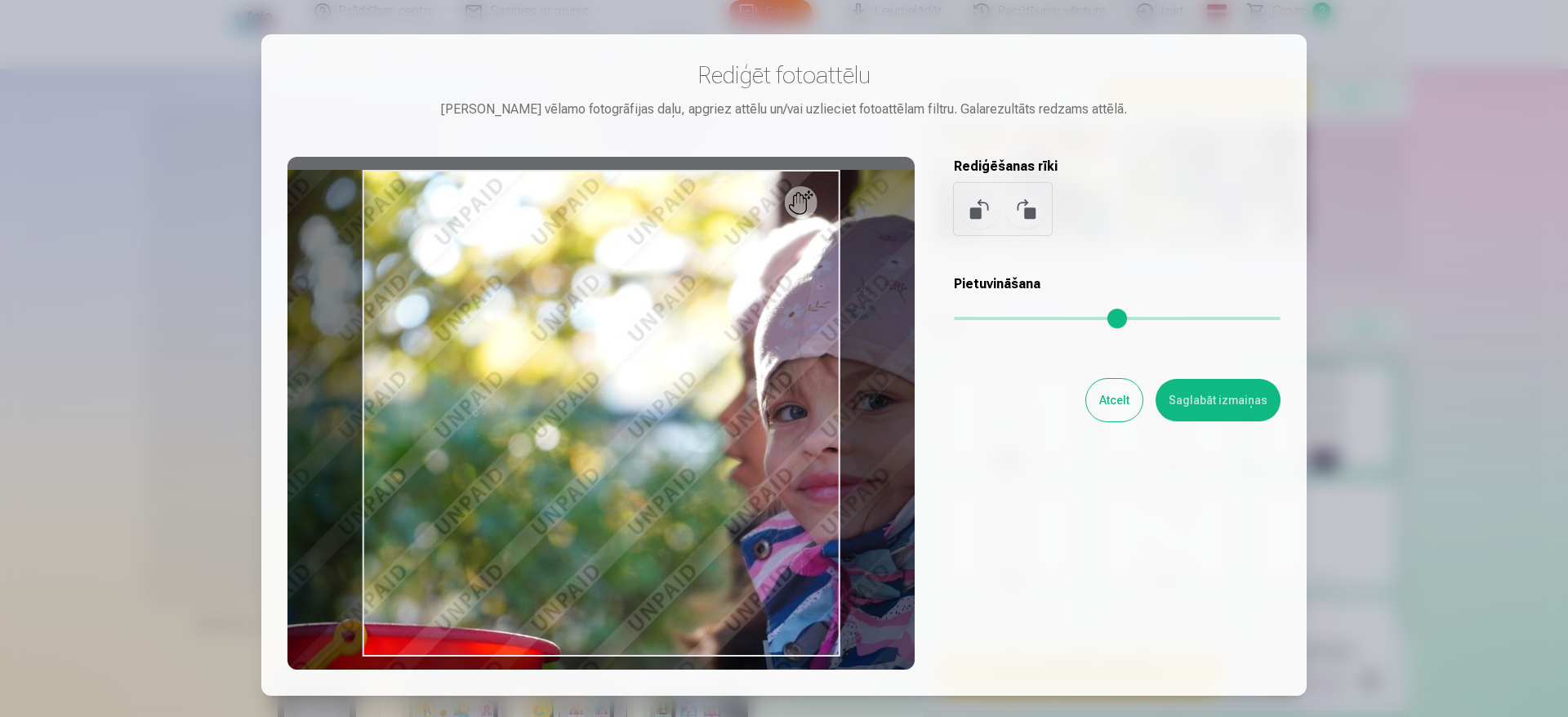
drag, startPoint x: 964, startPoint y: 314, endPoint x: 989, endPoint y: 322, distance: 26.2
type input "****"
click at [989, 320] on input "range" at bounding box center [1117, 319] width 327 height 4
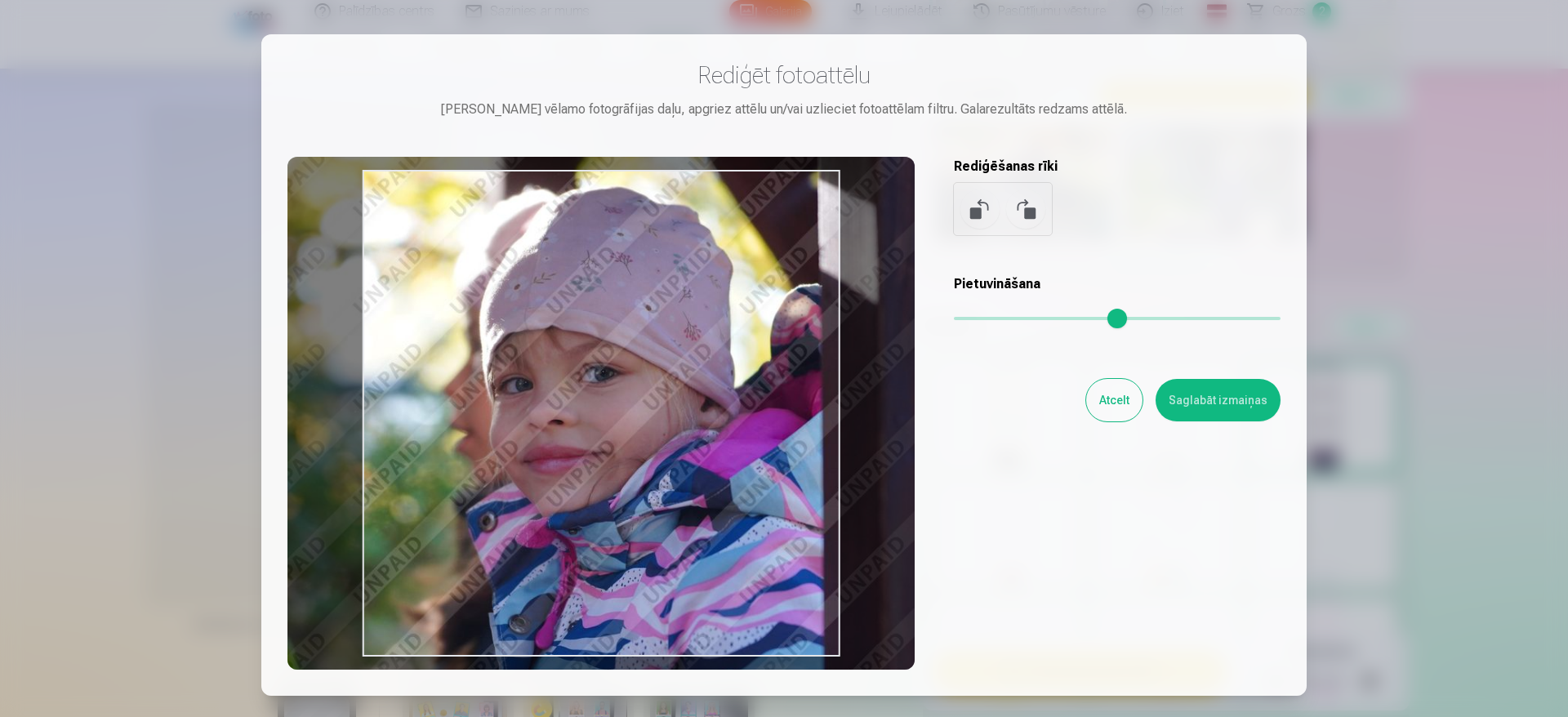
drag, startPoint x: 652, startPoint y: 434, endPoint x: 377, endPoint y: 405, distance: 276.5
click at [377, 405] on div at bounding box center [601, 413] width 628 height 513
click at [1206, 401] on button "Saglabāt izmaiņas" at bounding box center [1217, 400] width 125 height 42
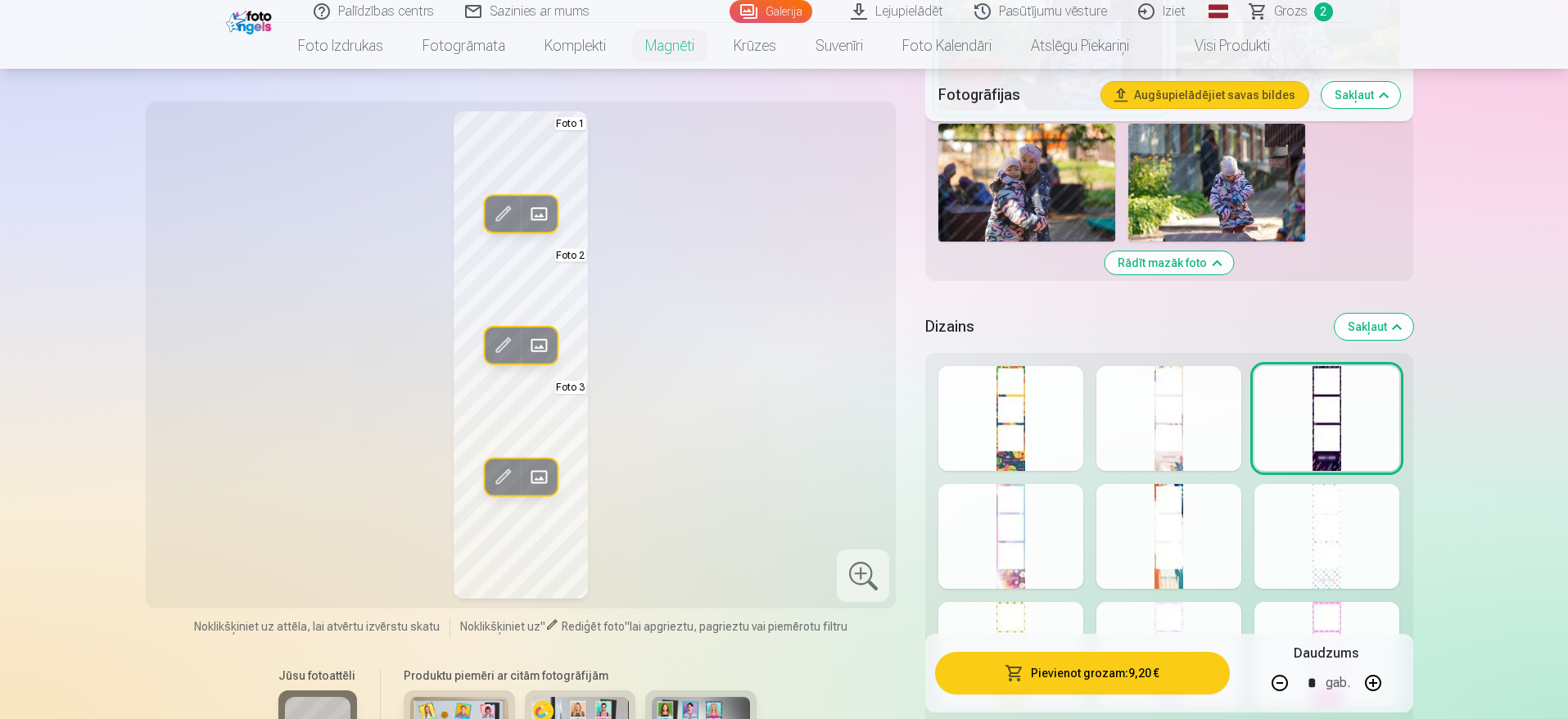
click at [500, 477] on span at bounding box center [503, 476] width 26 height 26
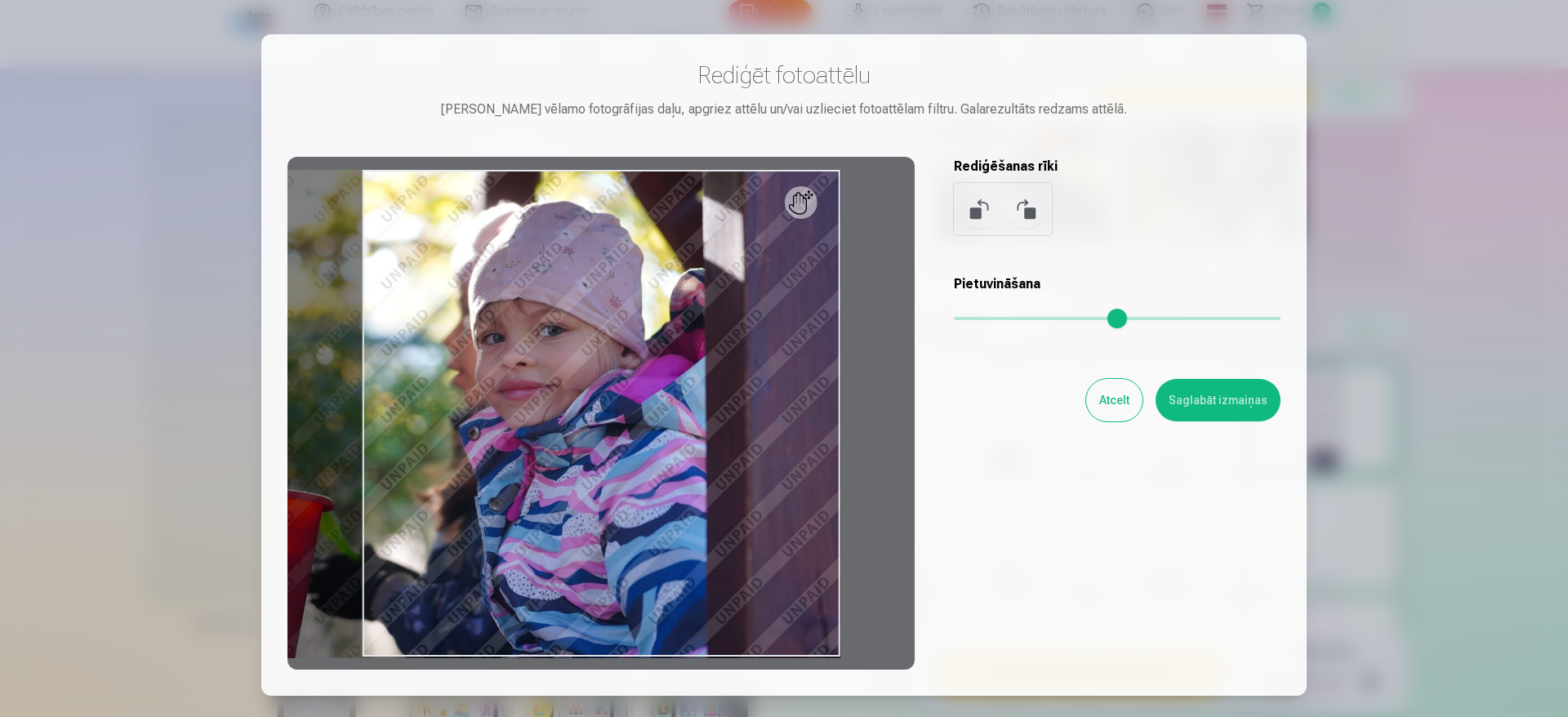
drag, startPoint x: 993, startPoint y: 316, endPoint x: 912, endPoint y: 315, distance: 81.0
type input "*"
click at [954, 317] on input "range" at bounding box center [1117, 319] width 327 height 4
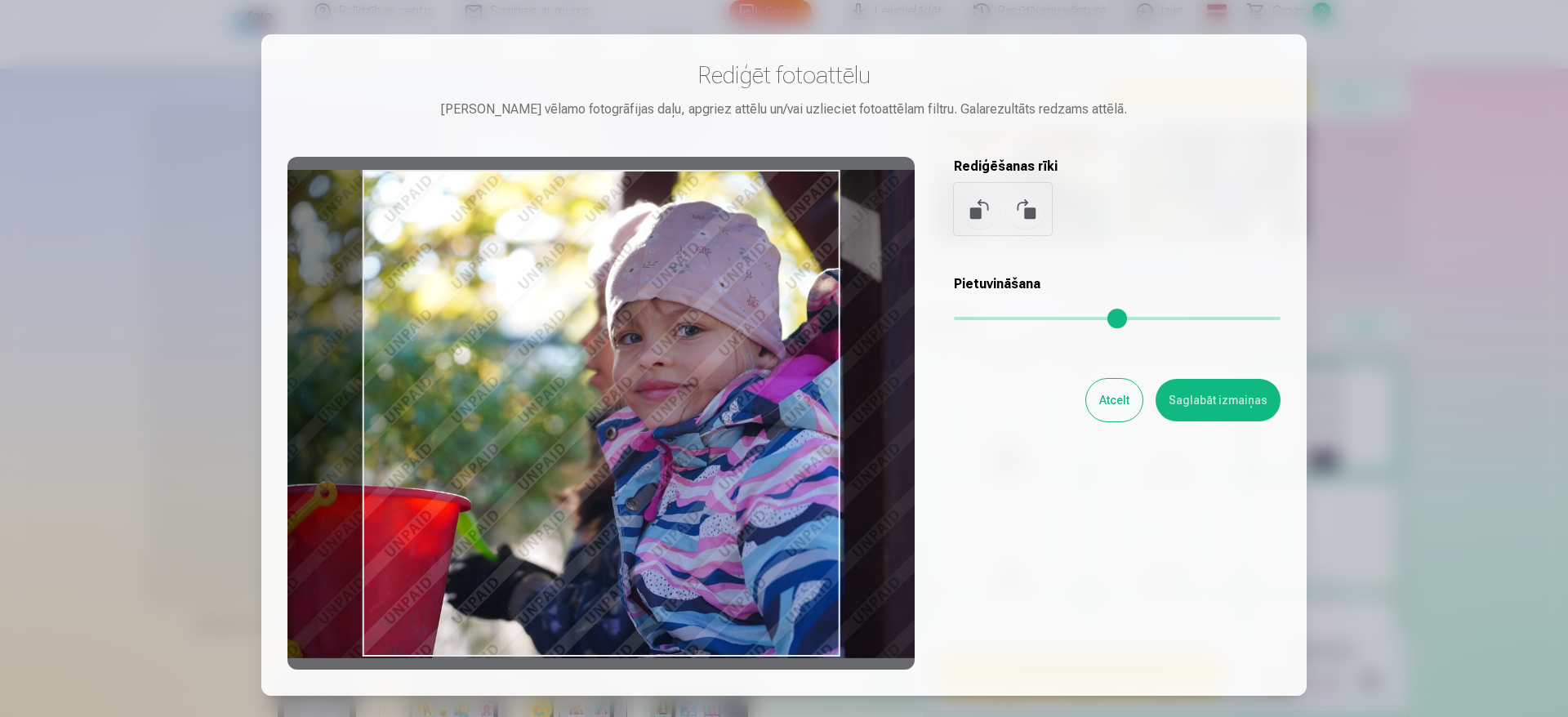
drag, startPoint x: 517, startPoint y: 439, endPoint x: 654, endPoint y: 435, distance: 137.1
click at [654, 435] on div at bounding box center [601, 413] width 628 height 513
click at [1171, 413] on button "Saglabāt izmaiņas" at bounding box center [1217, 400] width 125 height 42
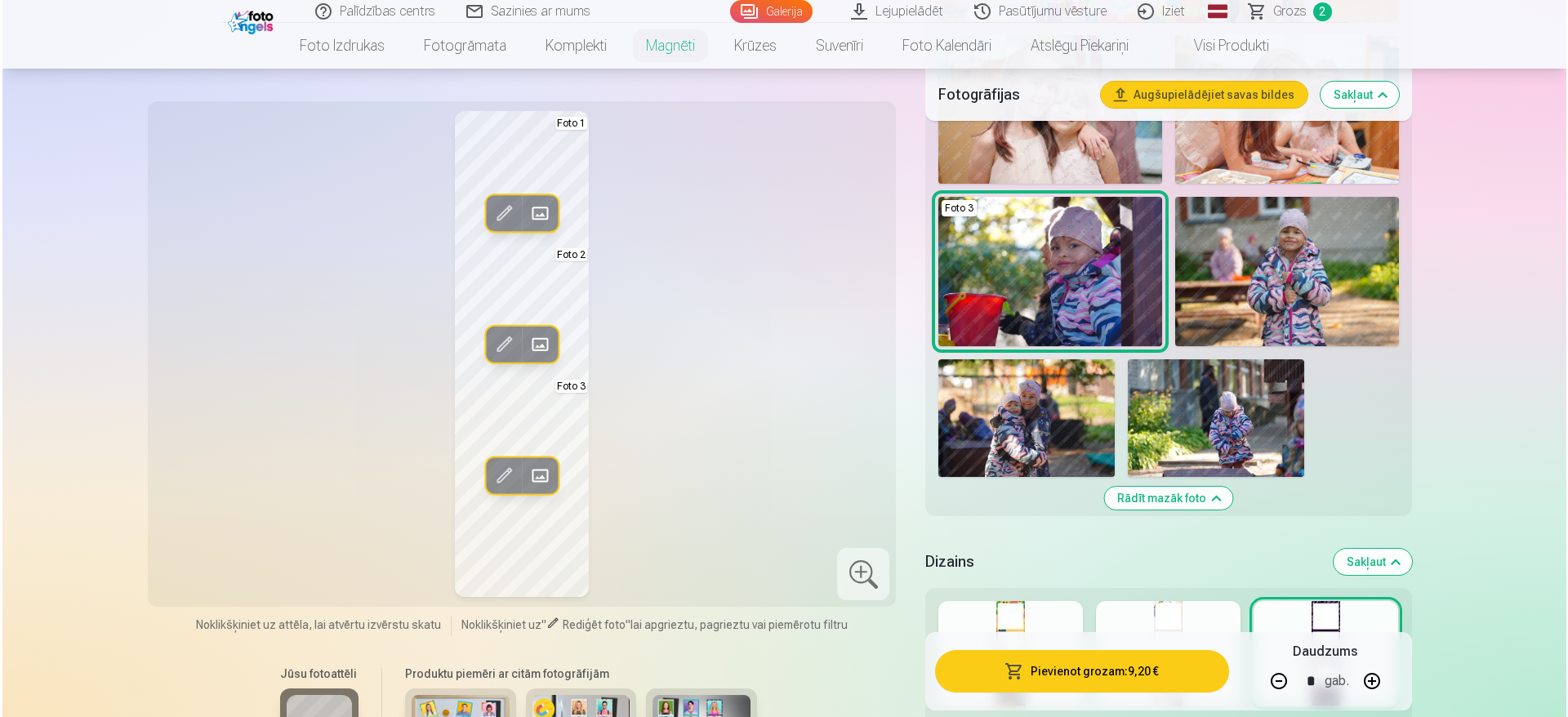
scroll to position [1876, 0]
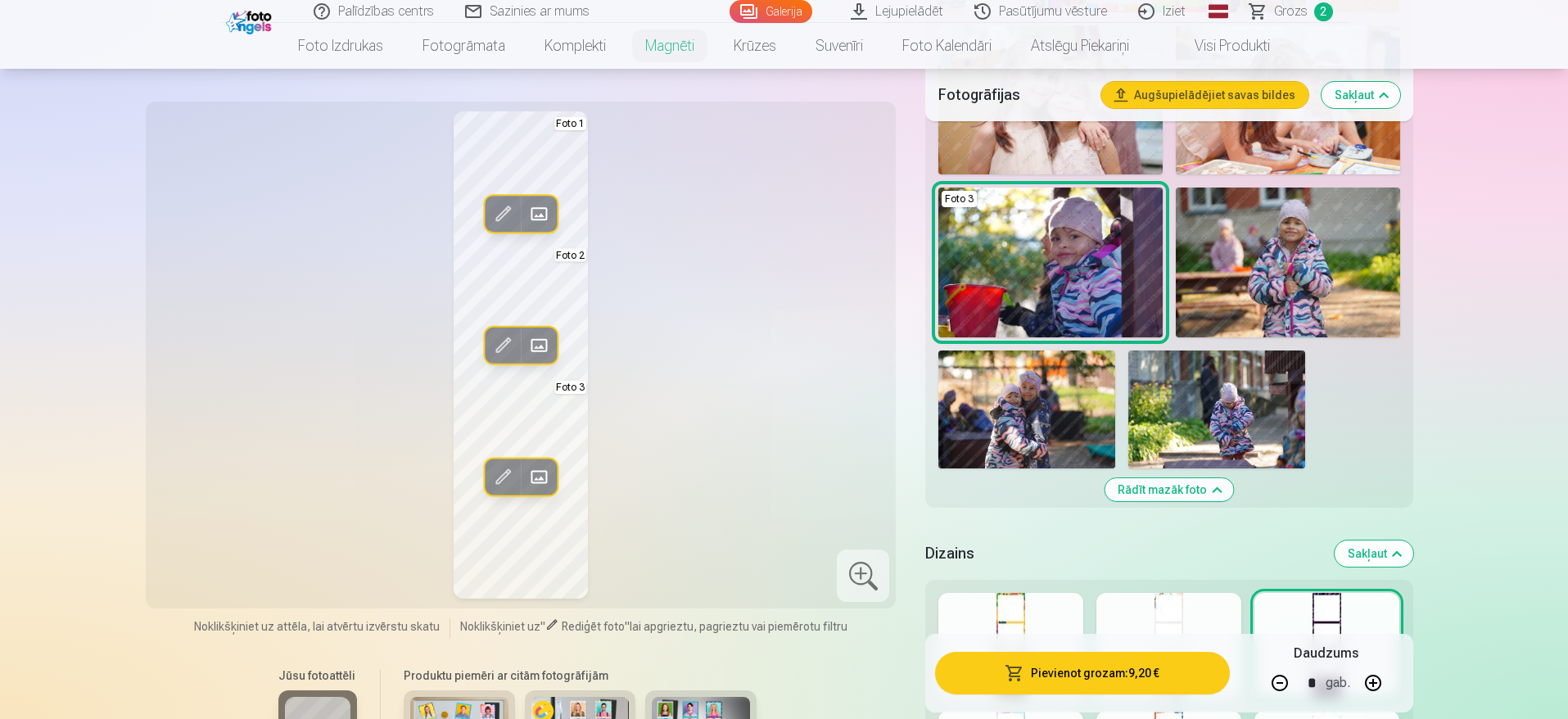
click at [503, 212] on span at bounding box center [503, 214] width 26 height 26
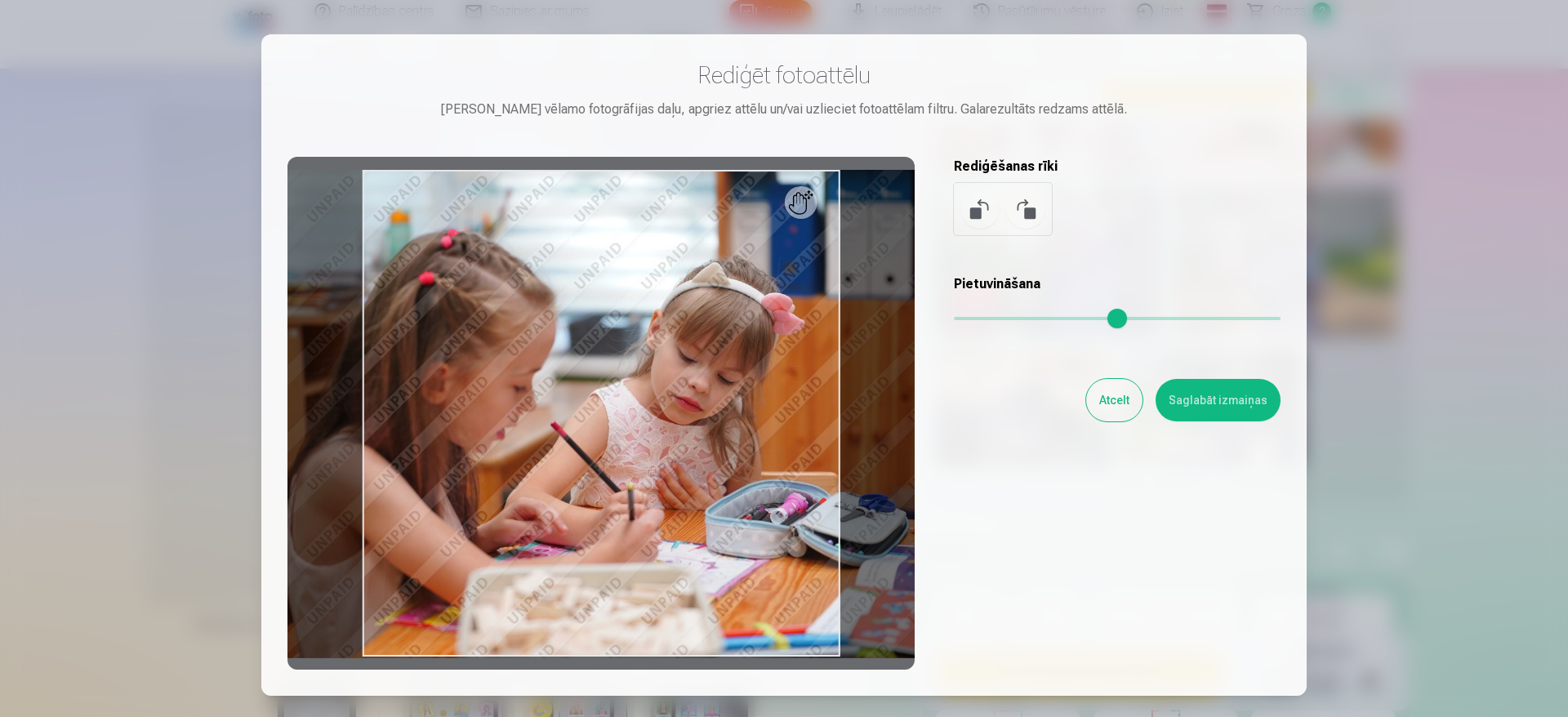
click at [592, 388] on div at bounding box center [601, 413] width 628 height 513
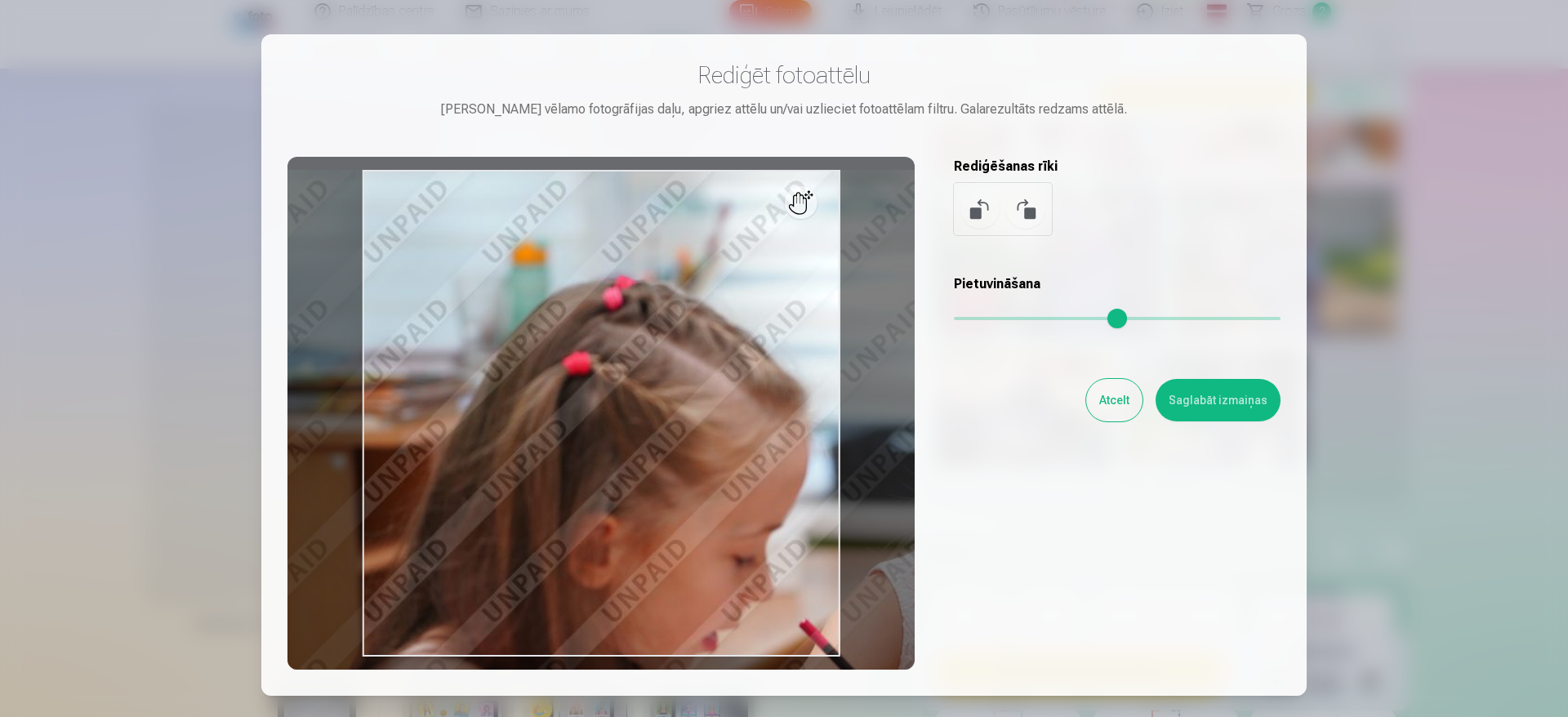
drag, startPoint x: 969, startPoint y: 318, endPoint x: 1011, endPoint y: 326, distance: 42.8
click at [1011, 320] on input "range" at bounding box center [1117, 319] width 327 height 4
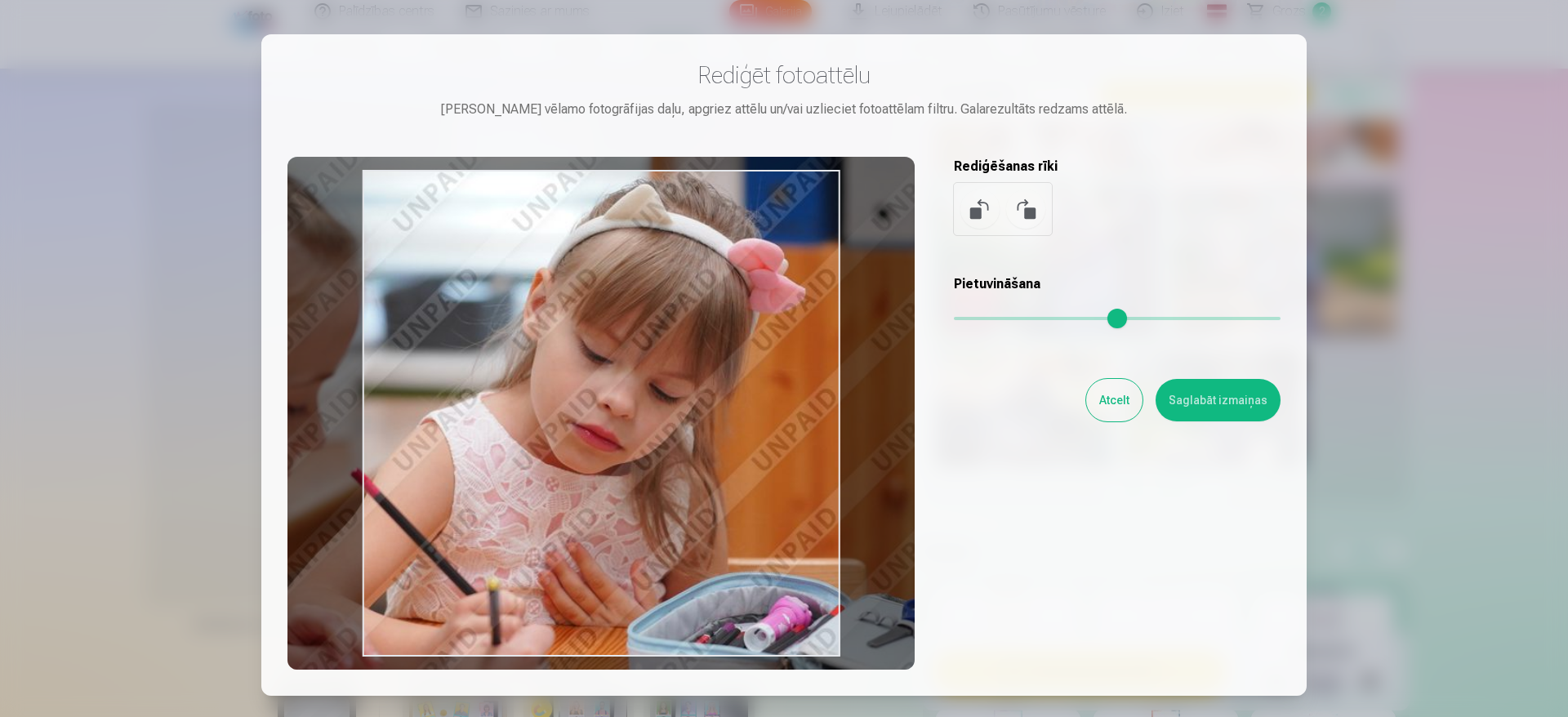
drag, startPoint x: 751, startPoint y: 484, endPoint x: 303, endPoint y: 333, distance: 472.8
click at [303, 333] on div at bounding box center [601, 413] width 628 height 513
type input "****"
click at [1203, 396] on button "Saglabāt izmaiņas" at bounding box center [1217, 400] width 125 height 42
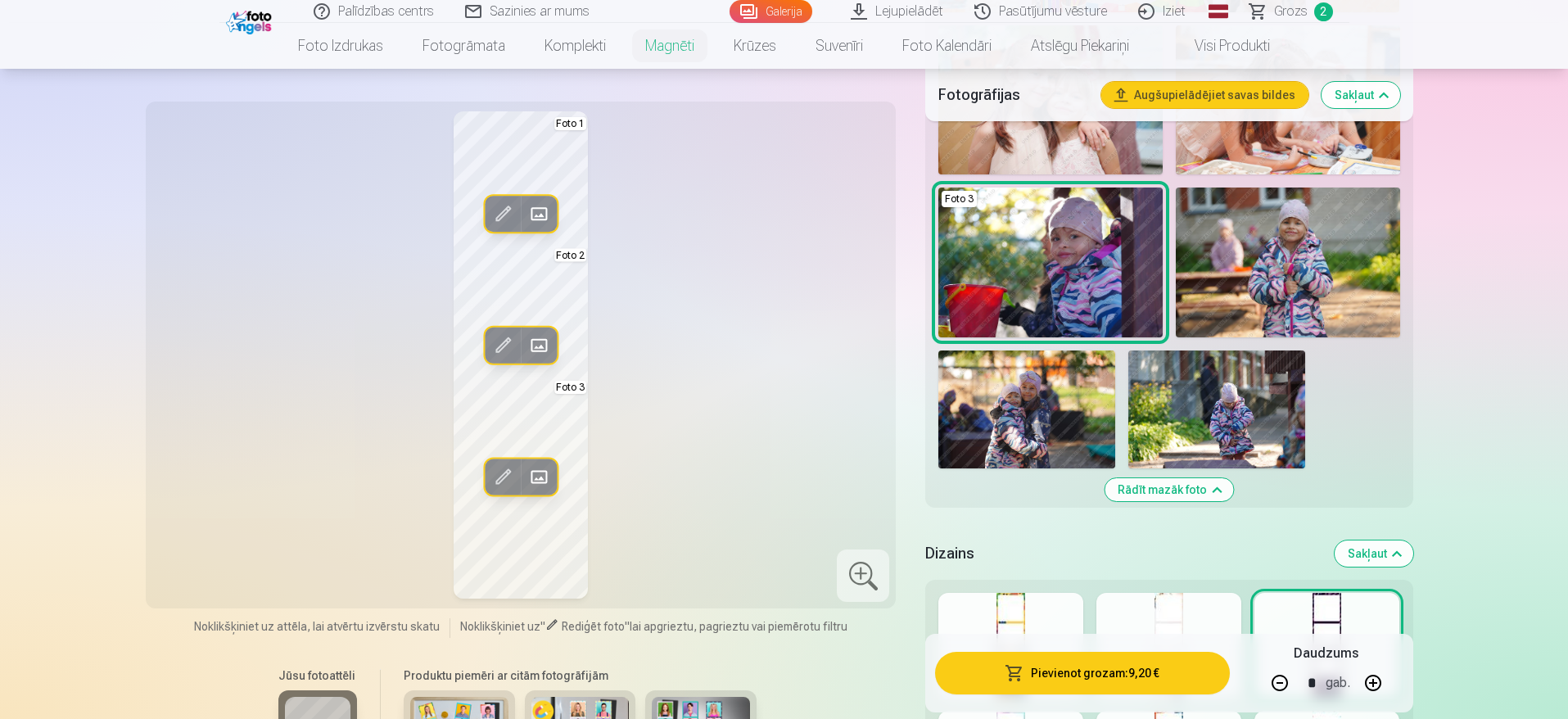
click at [1101, 679] on button "Pievienot grozam : 9,20 €" at bounding box center [1082, 673] width 294 height 42
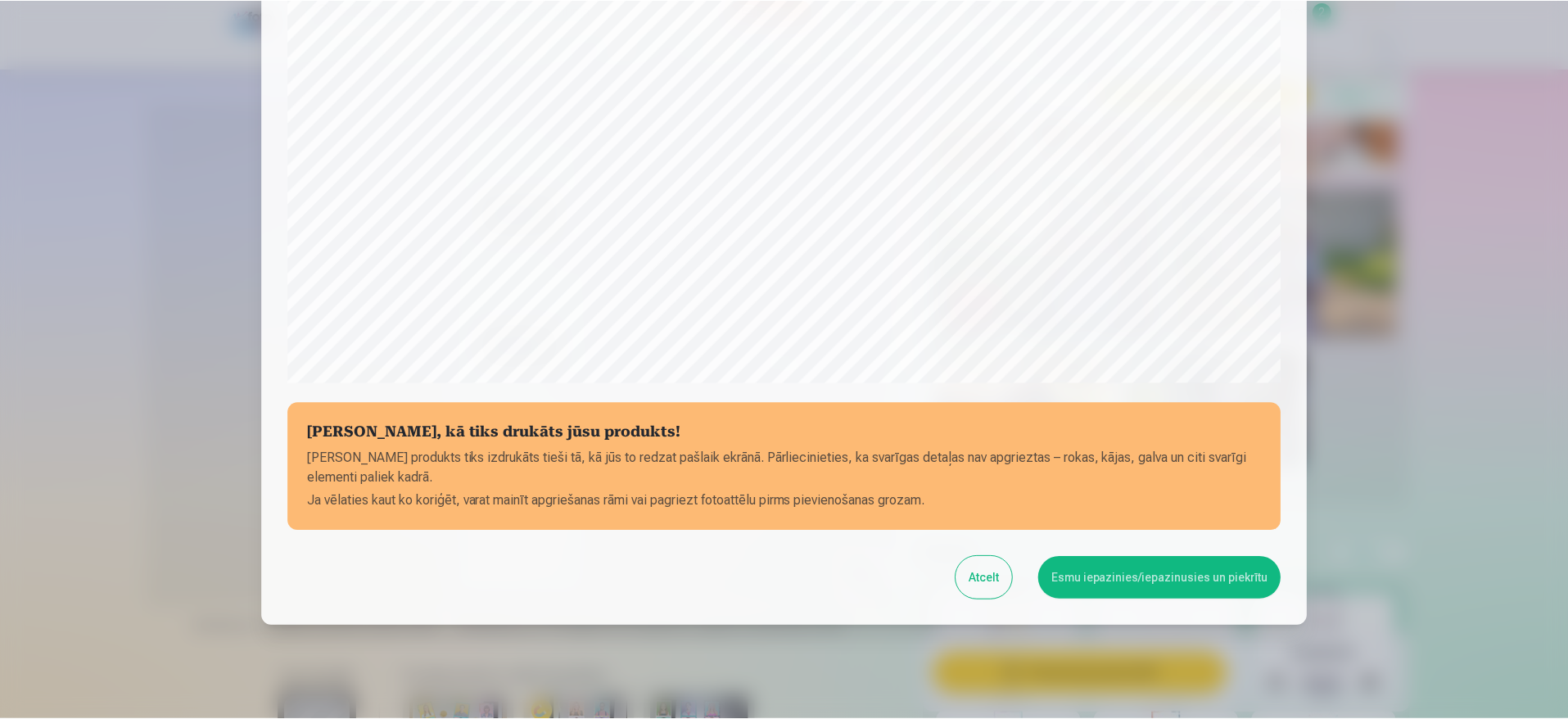
scroll to position [461, 0]
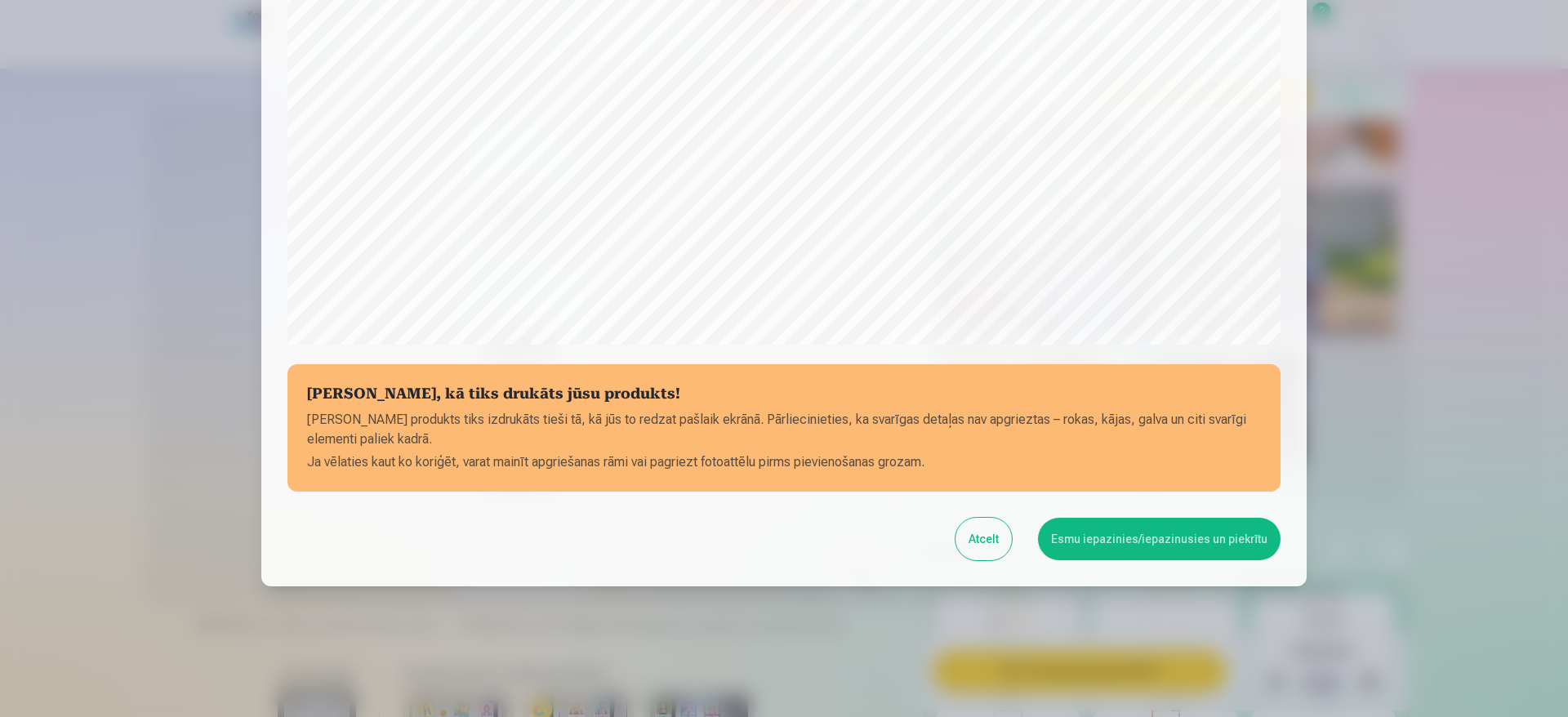
click at [1146, 553] on button "Esmu iepazinies/iepazinusies un piekrītu" at bounding box center [1159, 539] width 243 height 42
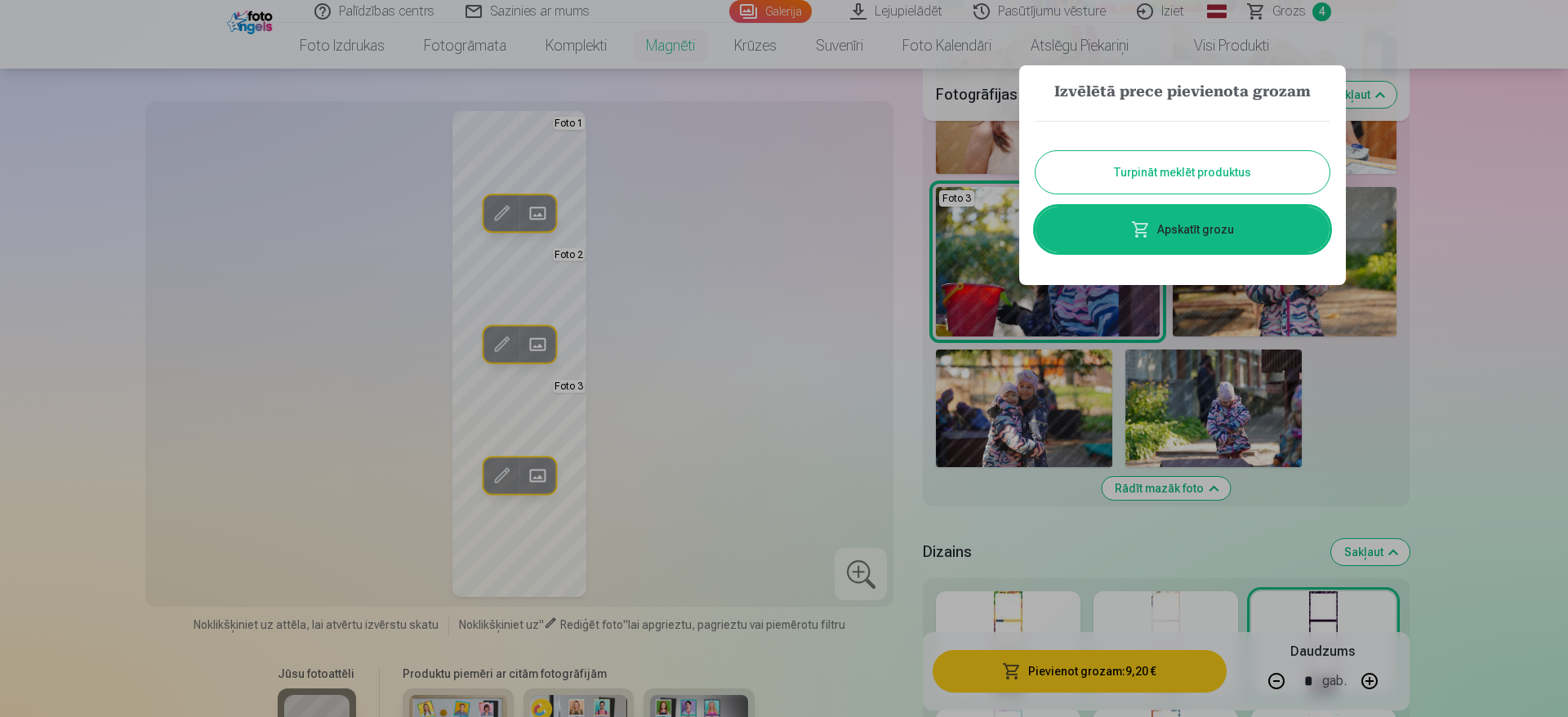
click at [1150, 172] on button "Turpināt meklēt produktus" at bounding box center [1181, 172] width 294 height 42
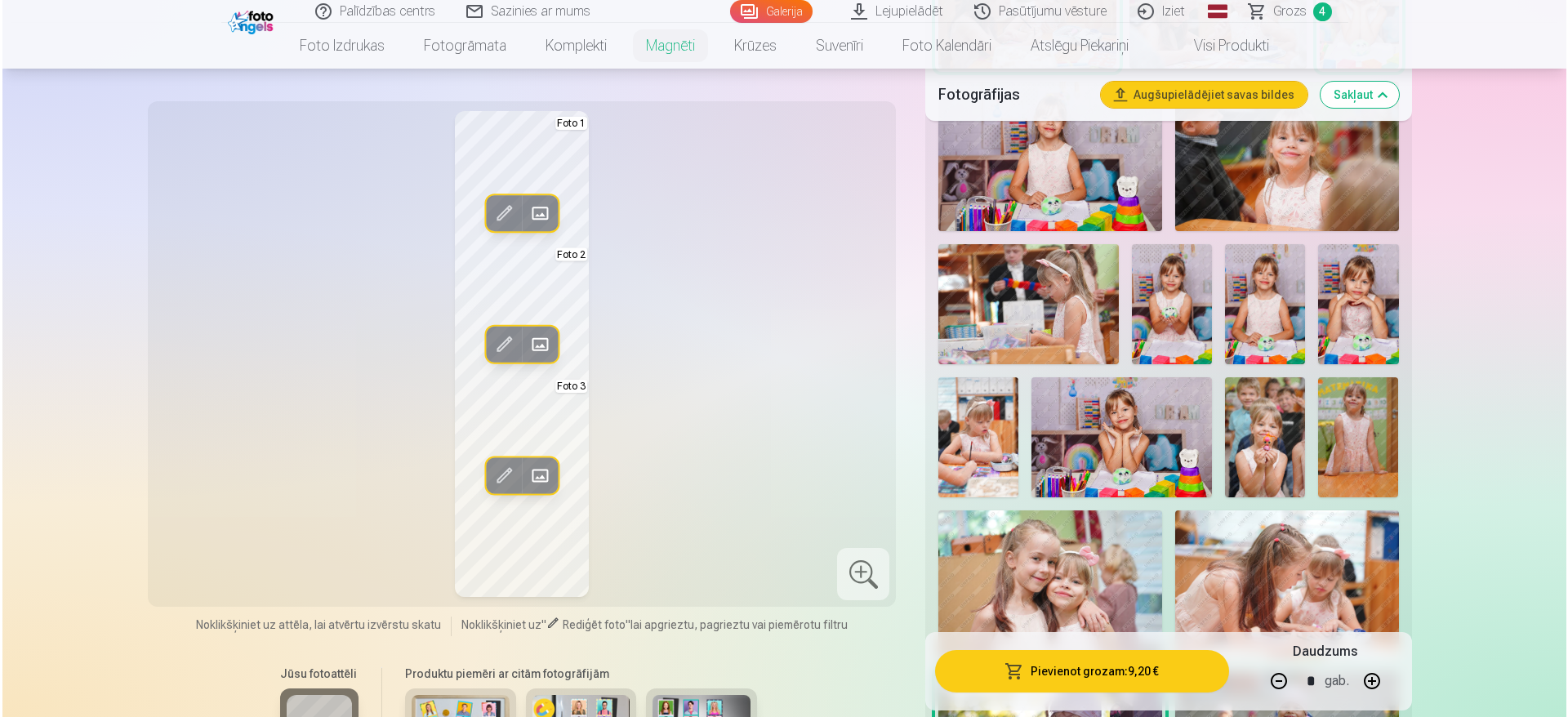
scroll to position [1369, 0]
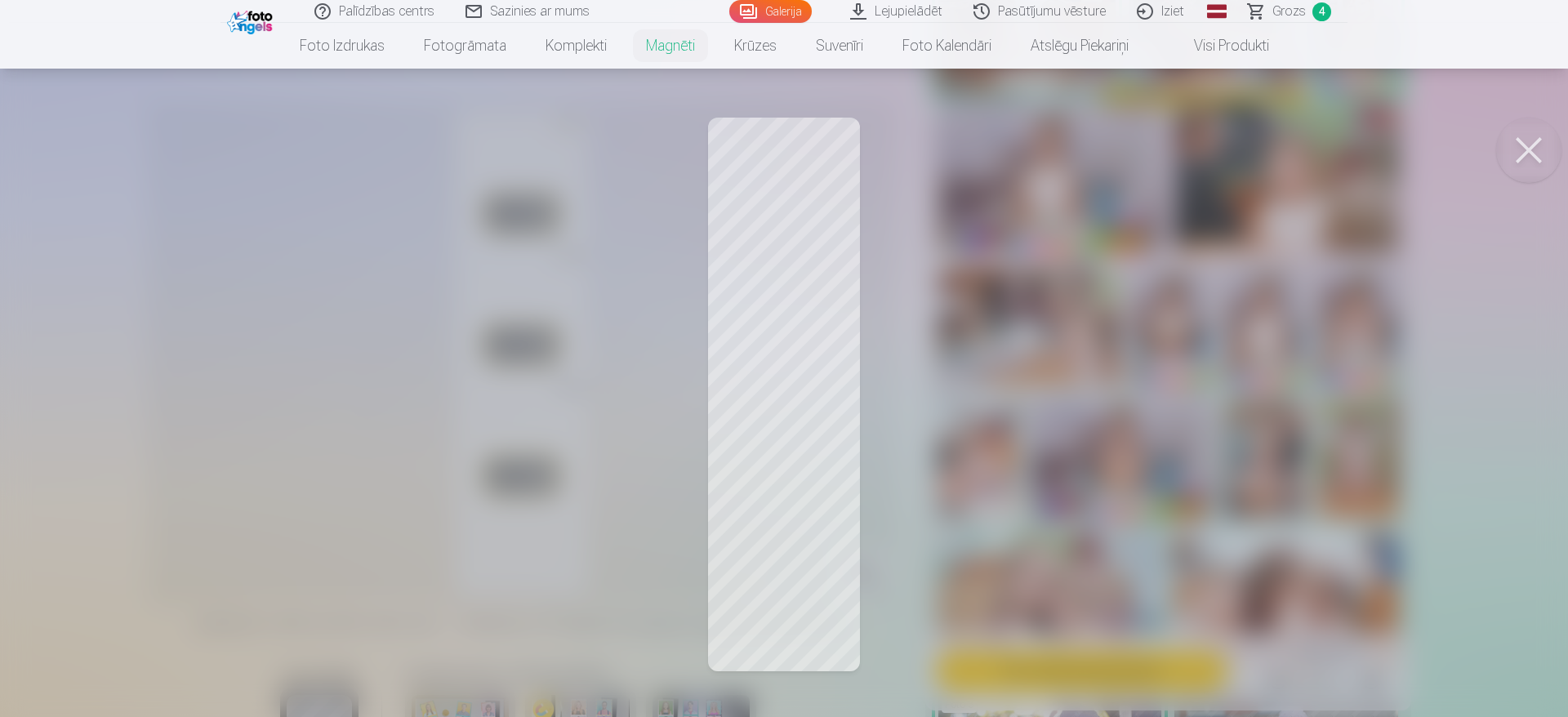
click at [1535, 156] on button at bounding box center [1529, 150] width 66 height 66
click at [1536, 149] on button at bounding box center [1529, 150] width 66 height 66
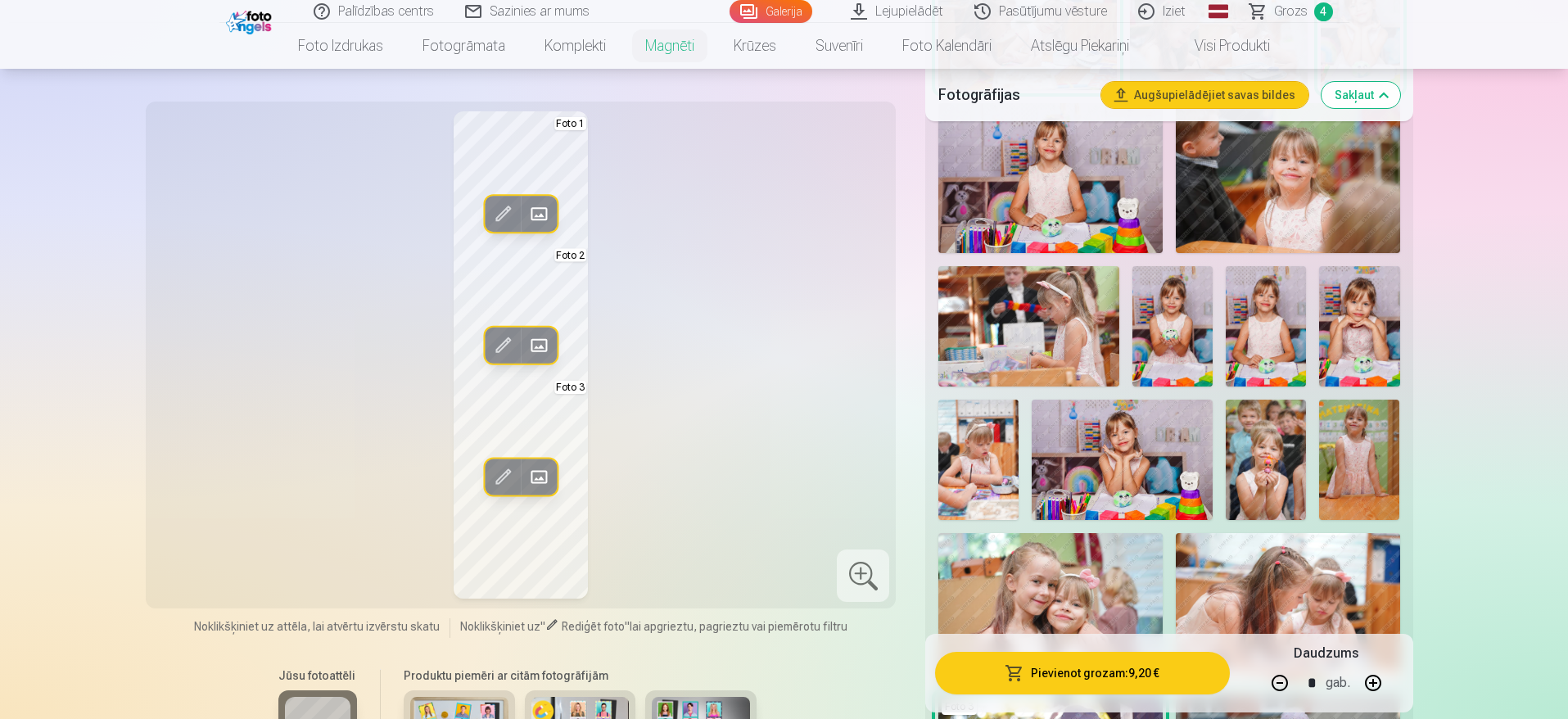
click at [505, 214] on span at bounding box center [503, 214] width 26 height 26
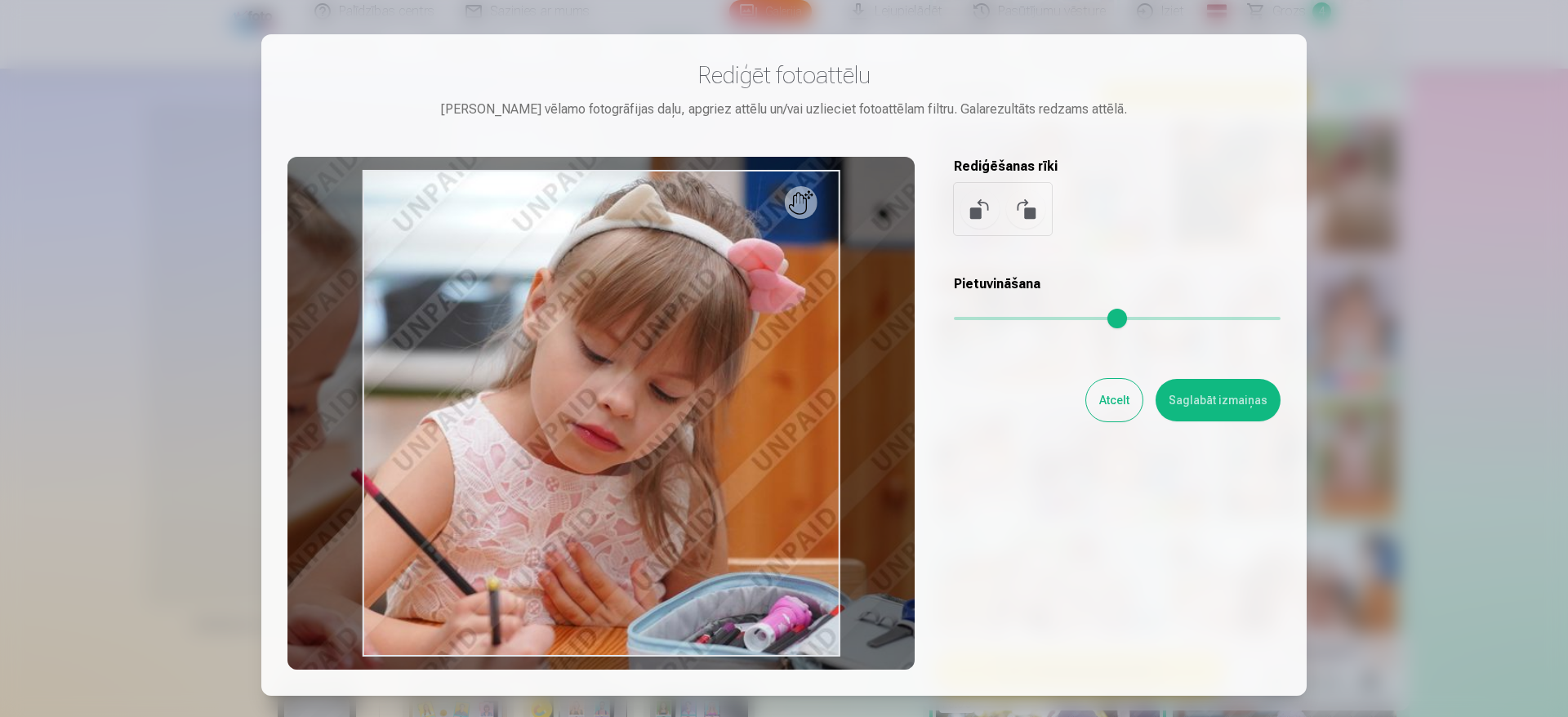
click at [1121, 403] on button "Atcelt" at bounding box center [1114, 400] width 56 height 42
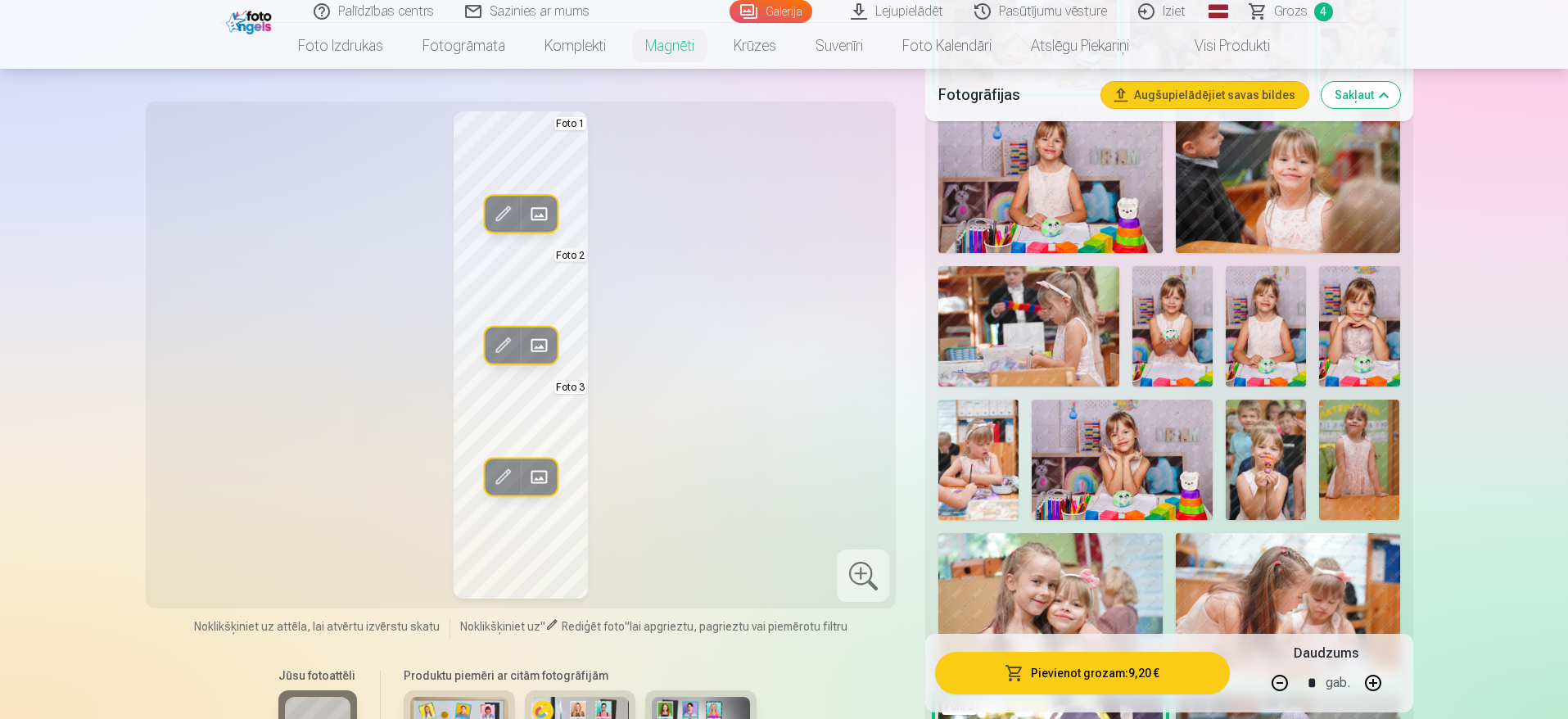
click at [541, 199] on button "Aizstāt" at bounding box center [539, 214] width 36 height 36
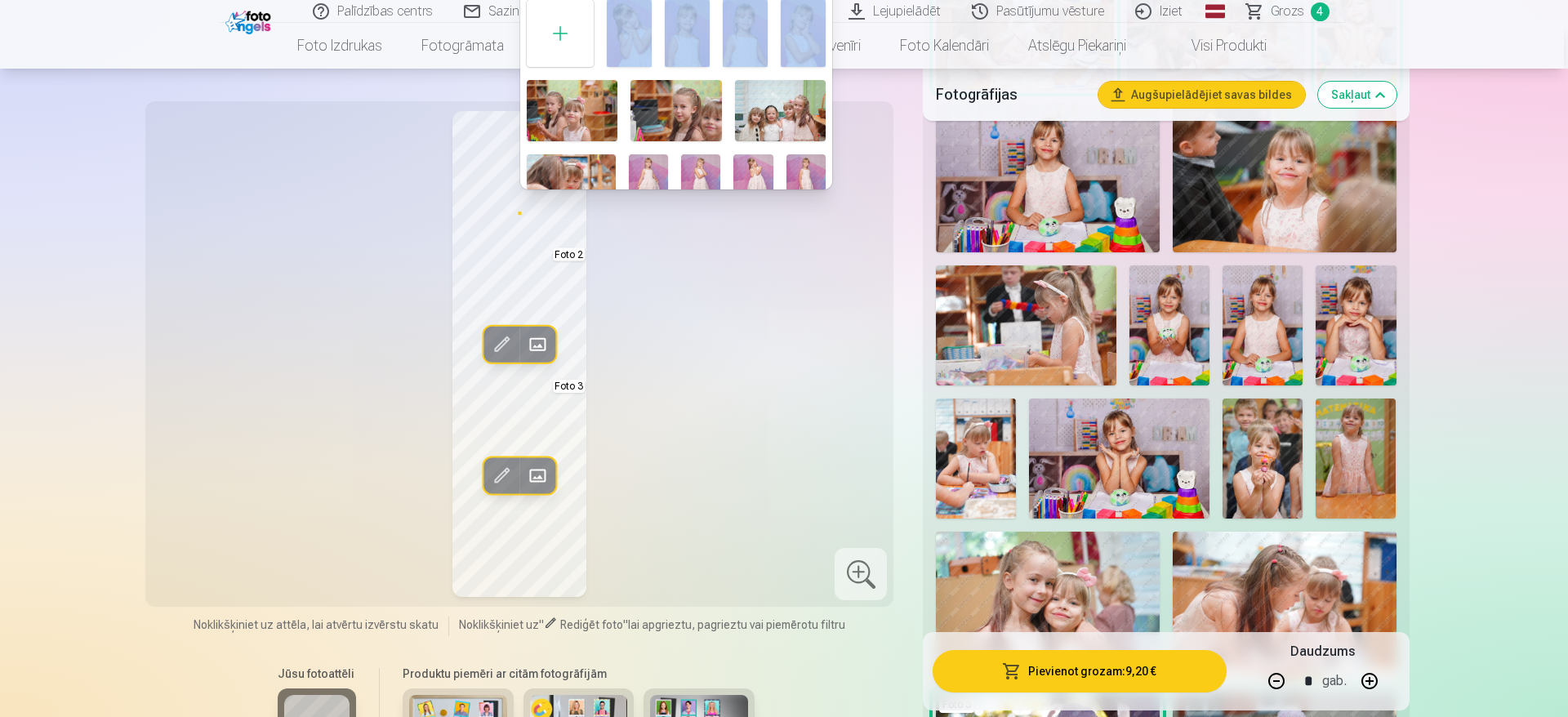
drag, startPoint x: 827, startPoint y: 14, endPoint x: 834, endPoint y: 32, distance: 19.3
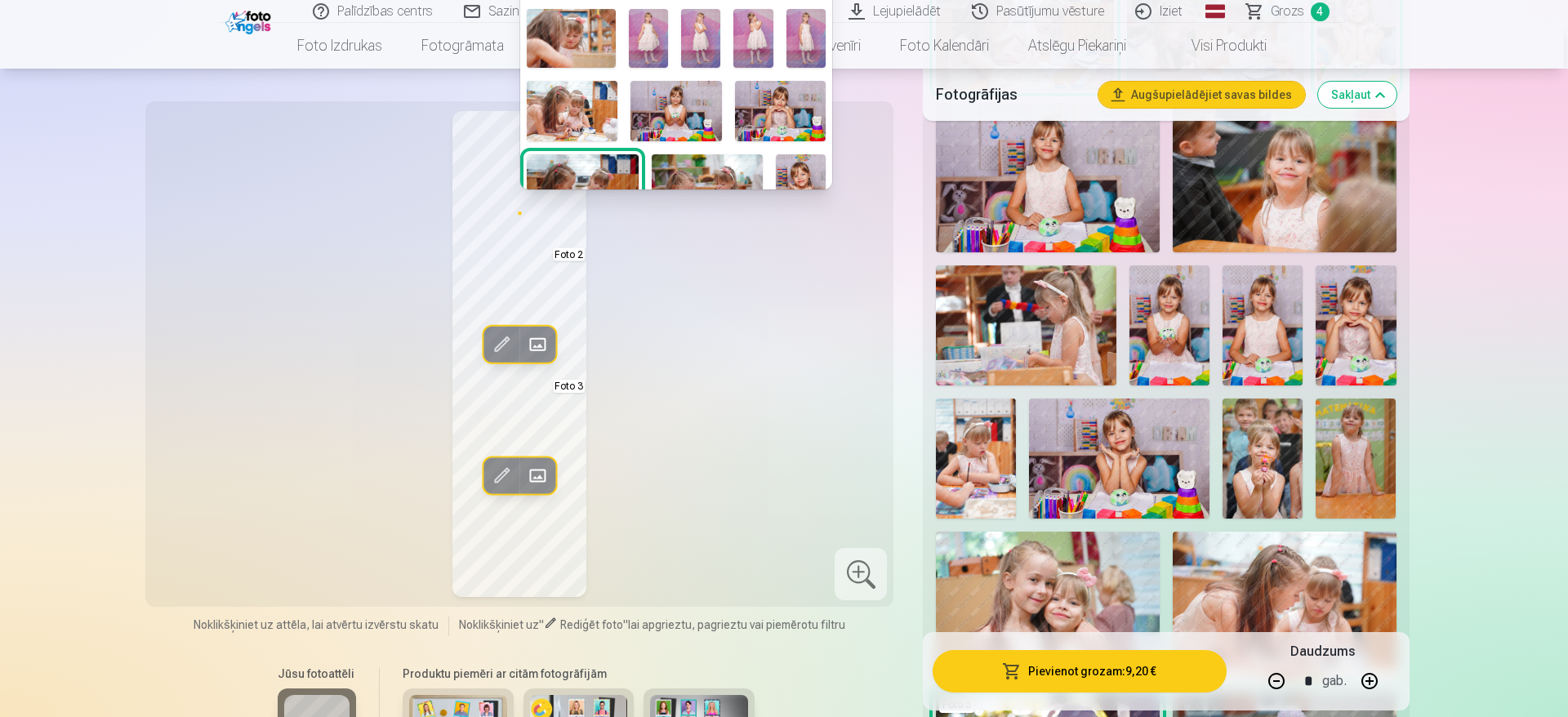
scroll to position [147, 0]
click at [660, 9] on img at bounding box center [648, 36] width 39 height 59
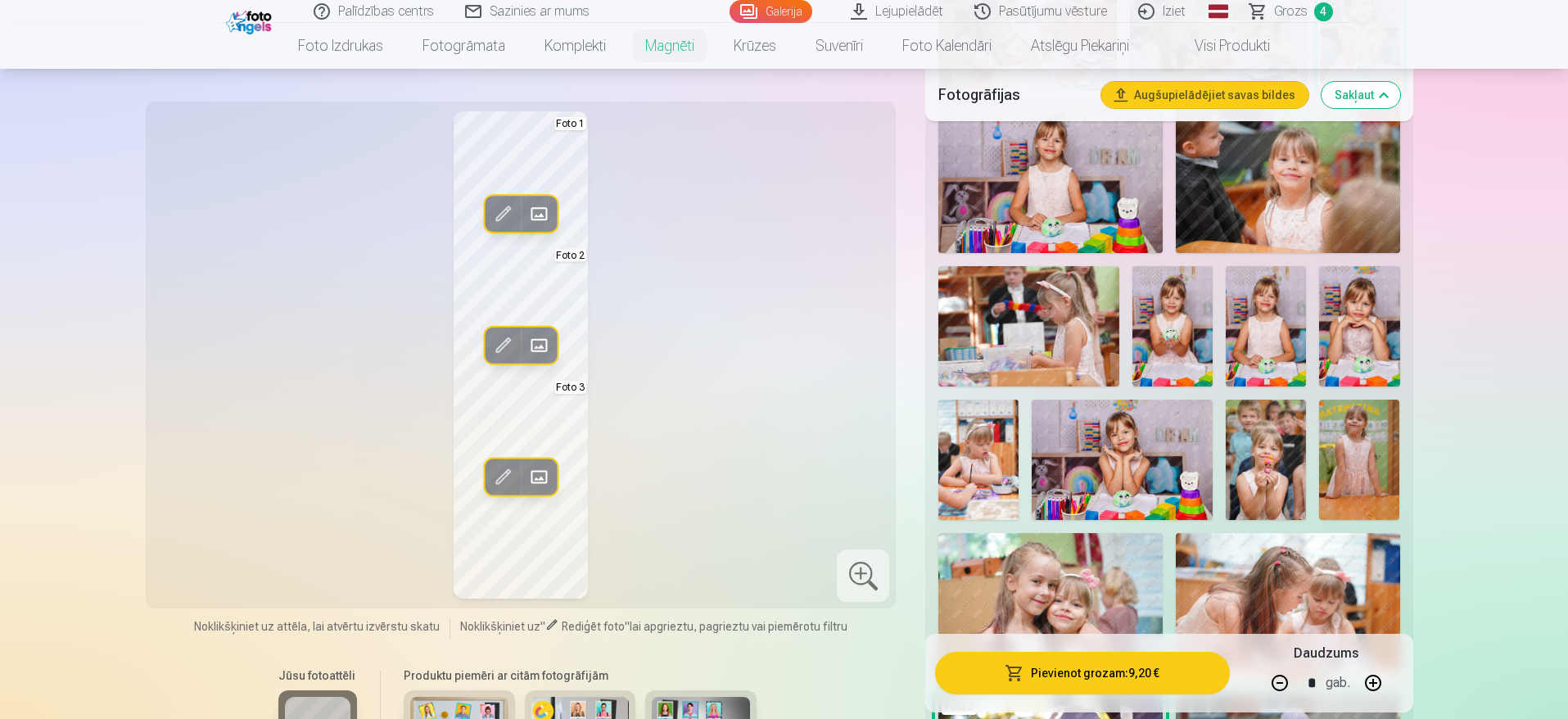
click at [546, 214] on span at bounding box center [539, 214] width 26 height 26
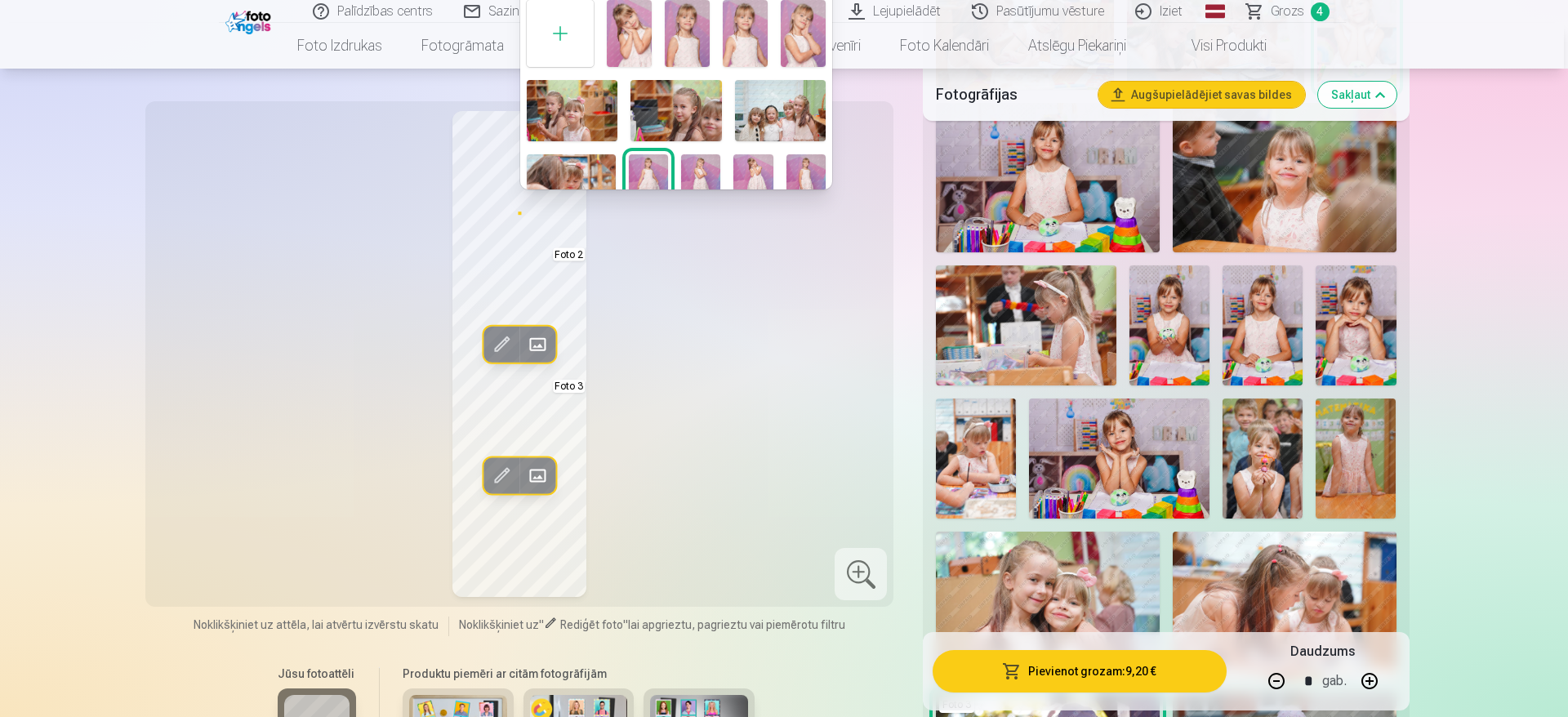
click at [508, 192] on div at bounding box center [784, 358] width 1568 height 717
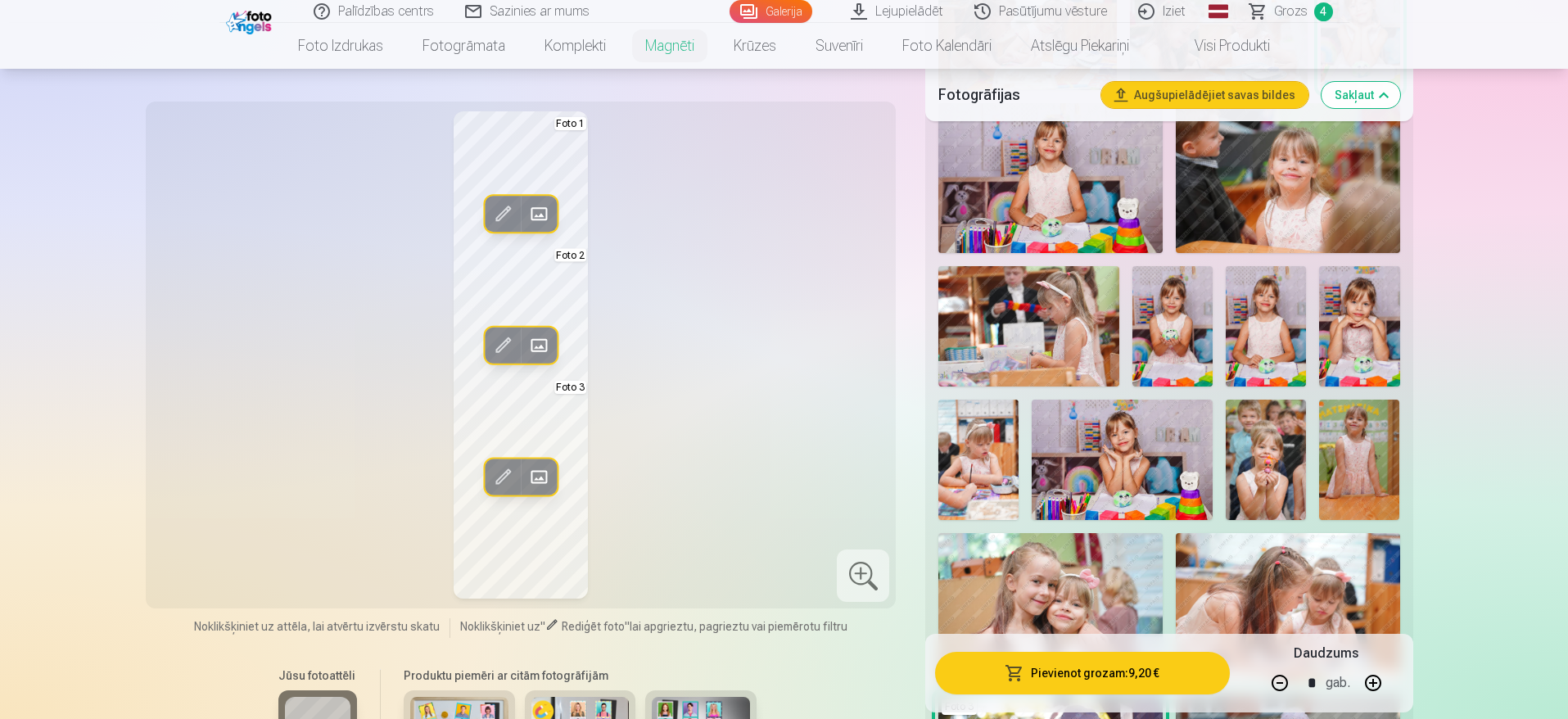
click at [503, 205] on span at bounding box center [503, 214] width 26 height 26
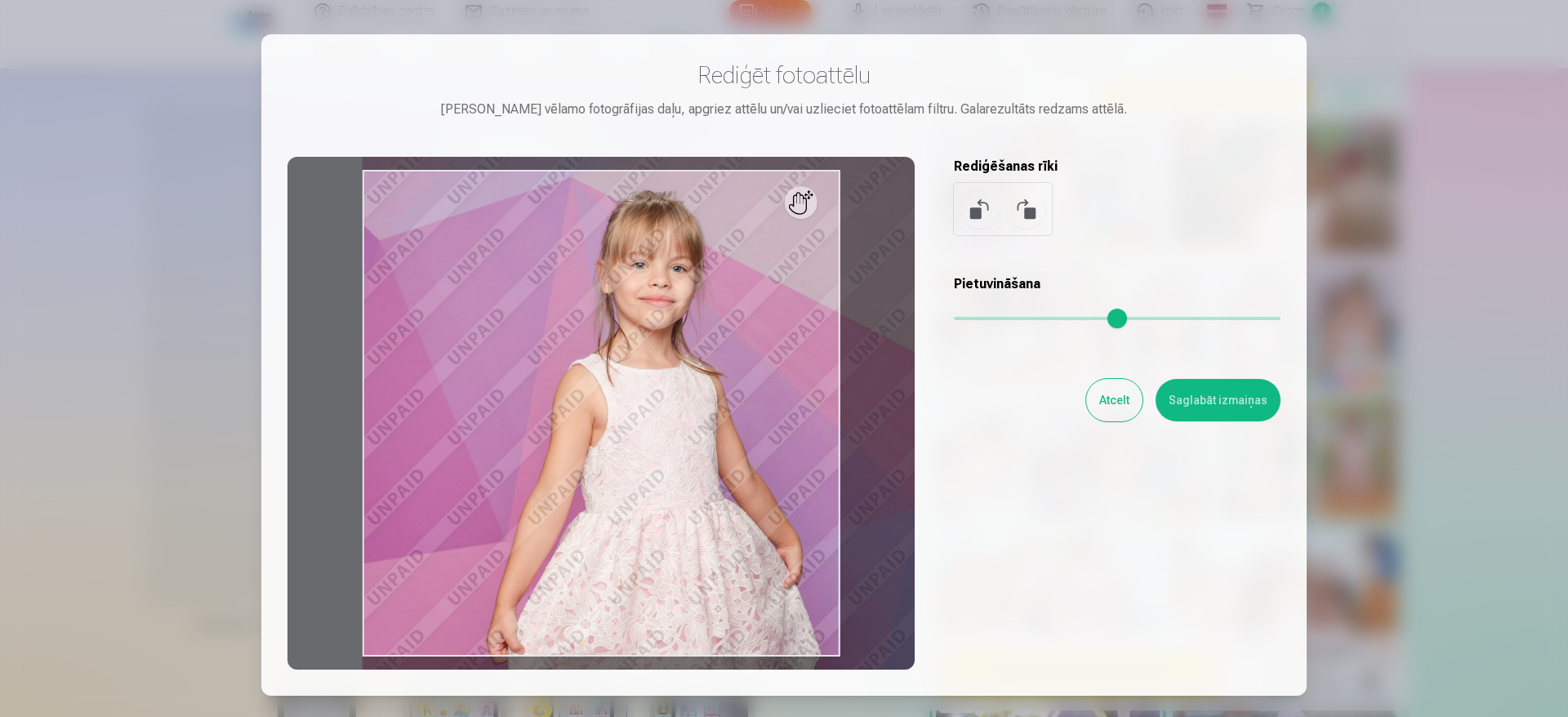
drag, startPoint x: 959, startPoint y: 328, endPoint x: 976, endPoint y: 340, distance: 20.8
type input "****"
click at [976, 320] on input "range" at bounding box center [1117, 319] width 327 height 4
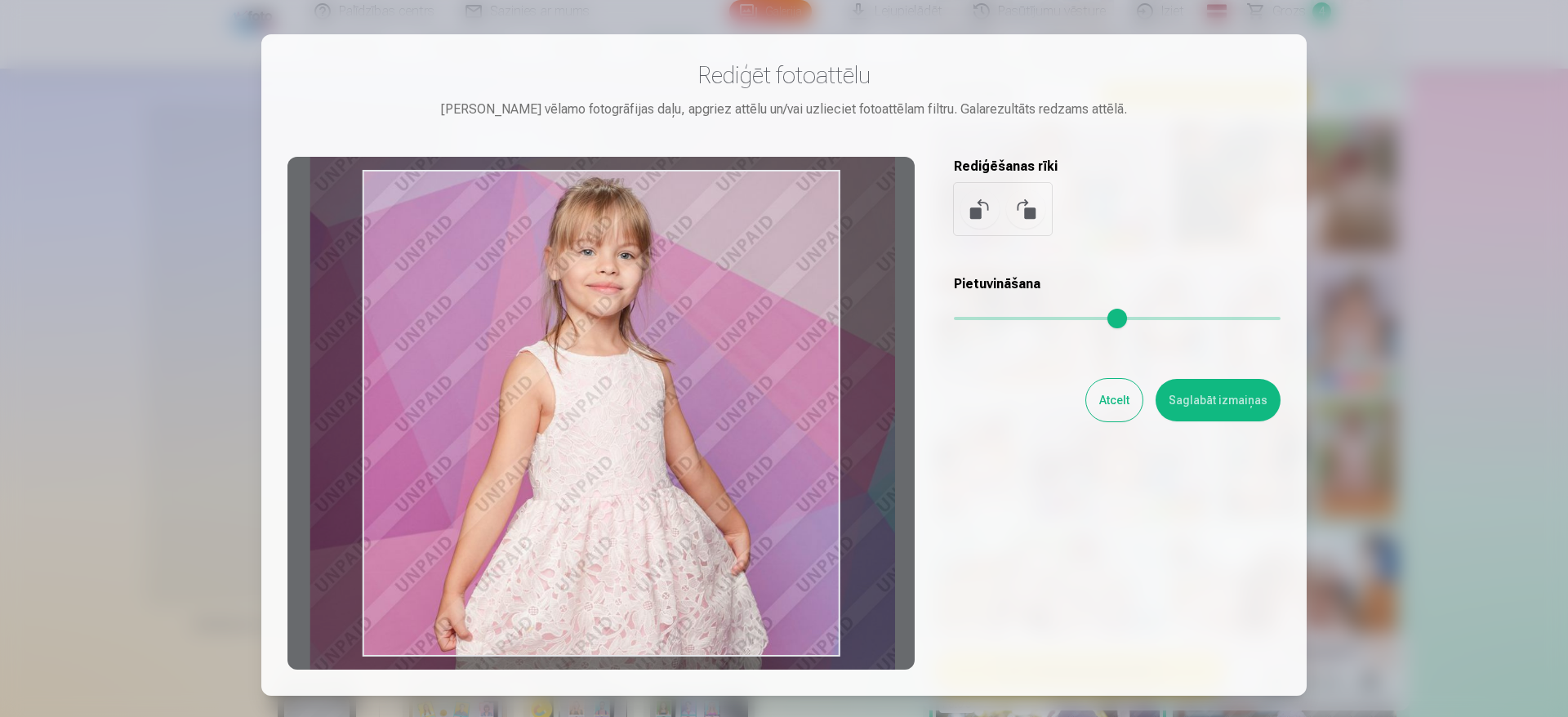
drag, startPoint x: 601, startPoint y: 451, endPoint x: 549, endPoint y: 437, distance: 53.9
click at [549, 437] on div at bounding box center [601, 413] width 628 height 513
click at [1217, 395] on button "Saglabāt izmaiņas" at bounding box center [1217, 400] width 125 height 42
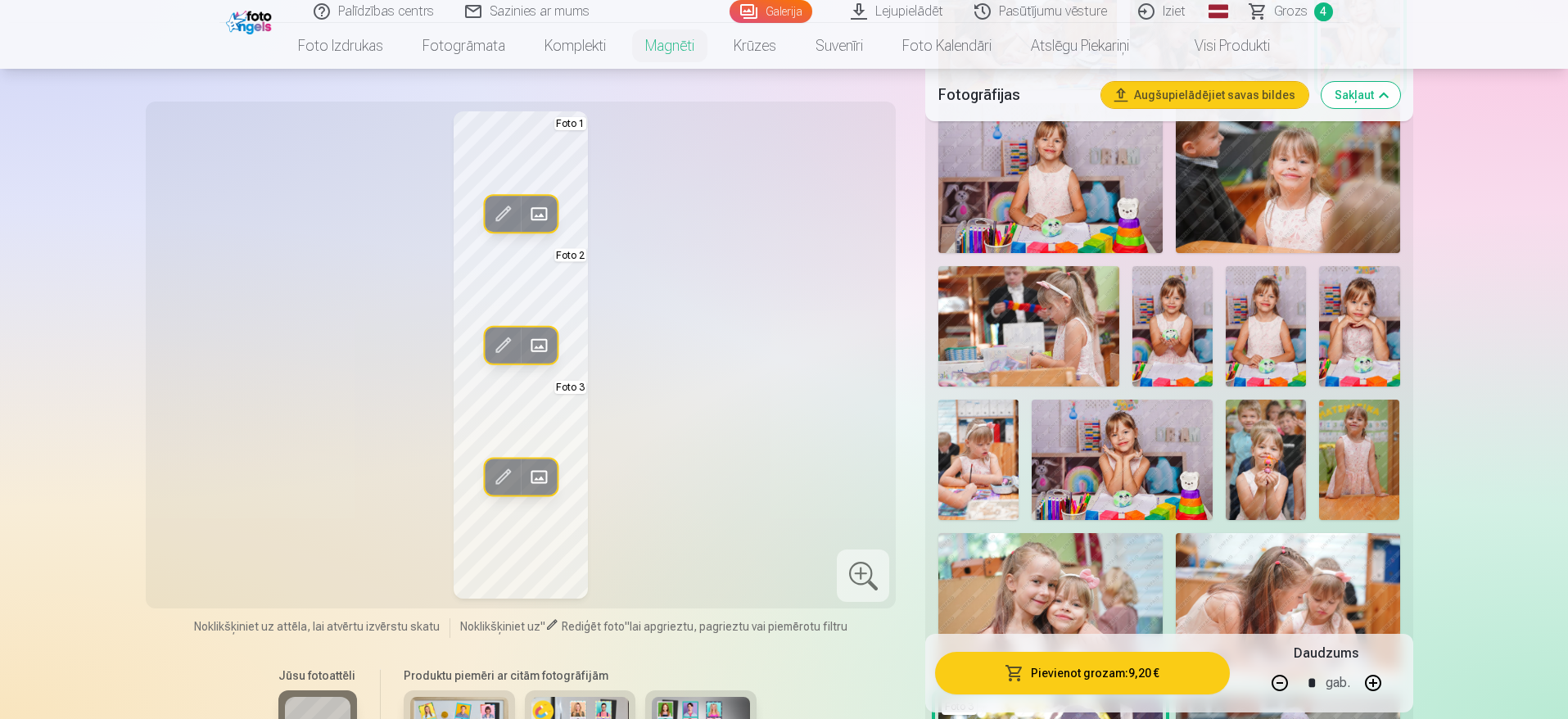
click at [541, 344] on span at bounding box center [539, 345] width 26 height 26
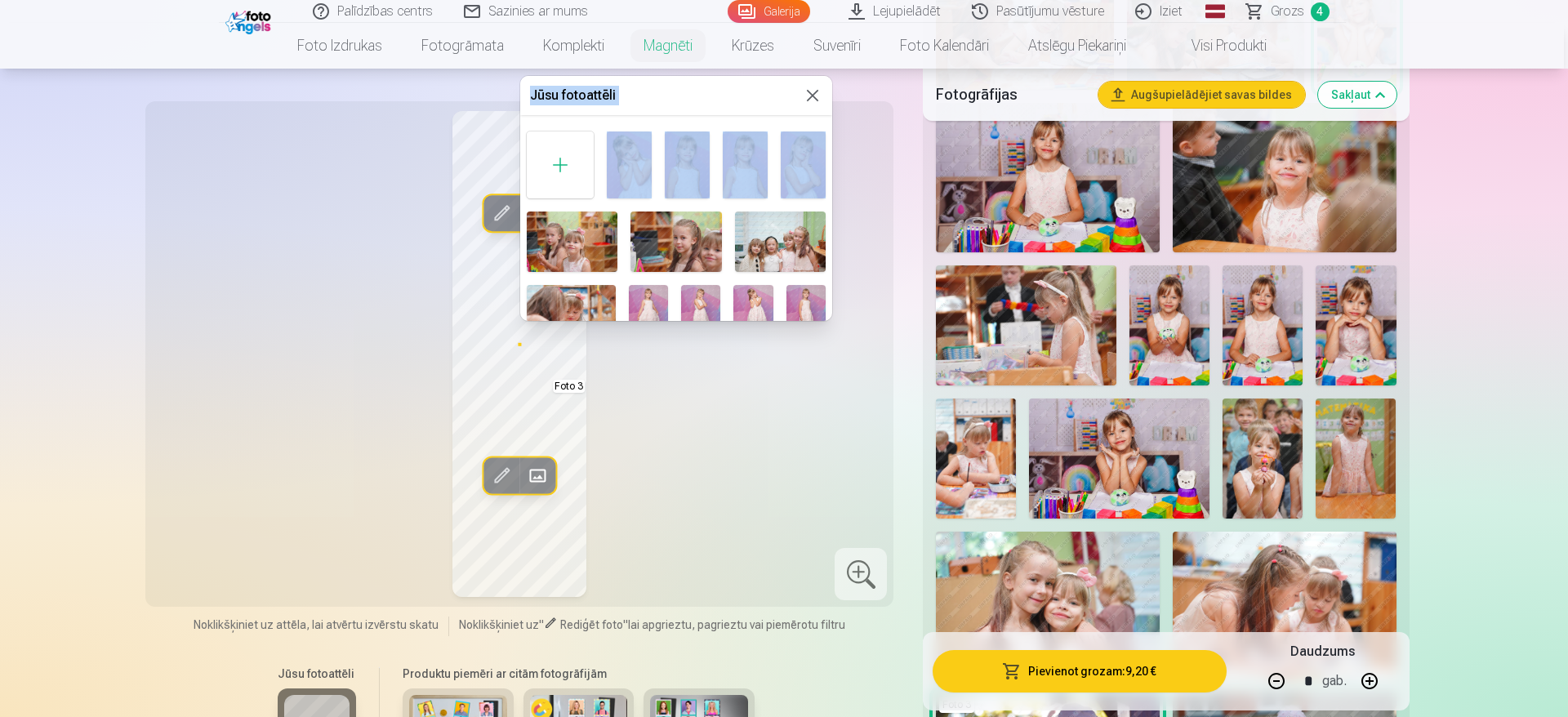
drag, startPoint x: 832, startPoint y: 128, endPoint x: 822, endPoint y: 164, distance: 37.4
click at [492, 200] on div at bounding box center [784, 358] width 1568 height 717
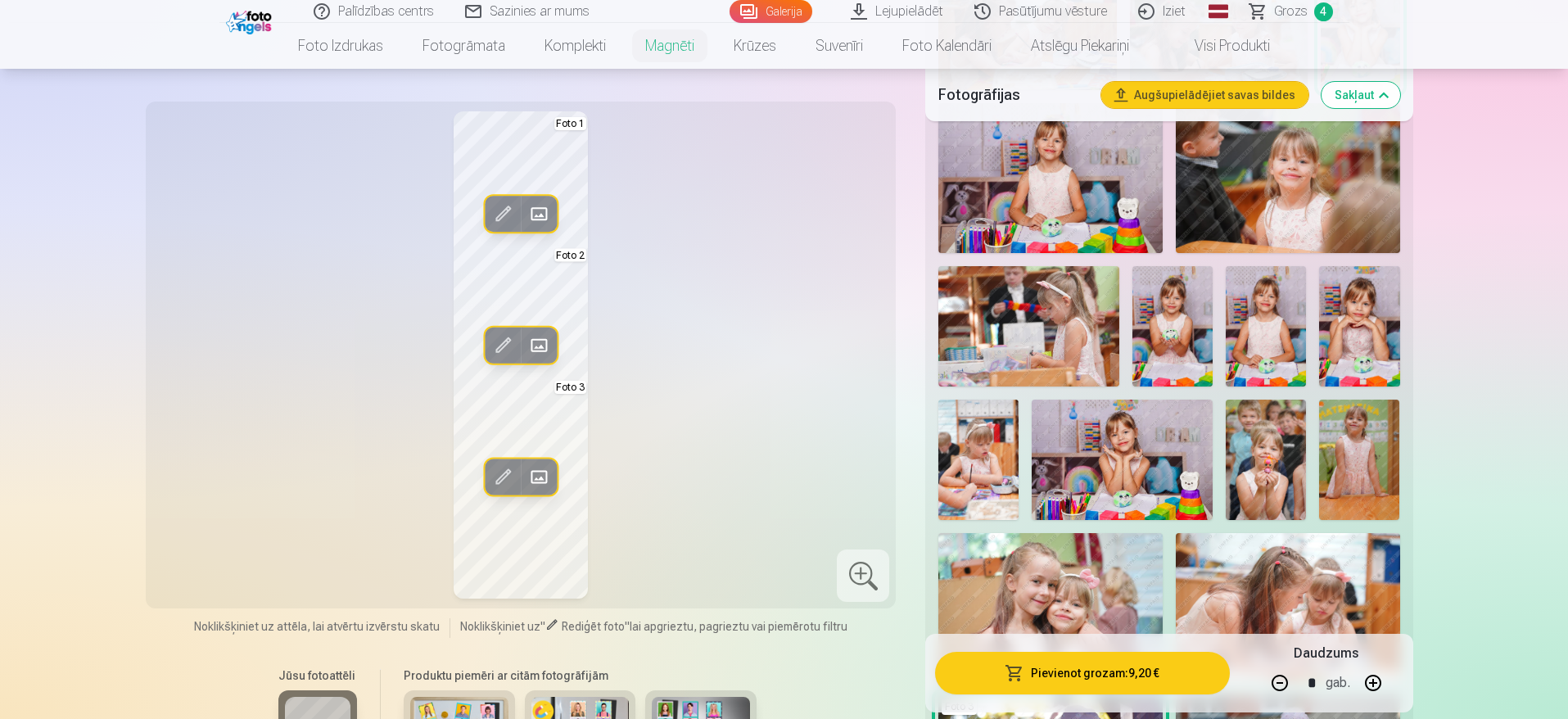
click at [493, 200] on span at bounding box center [503, 214] width 26 height 26
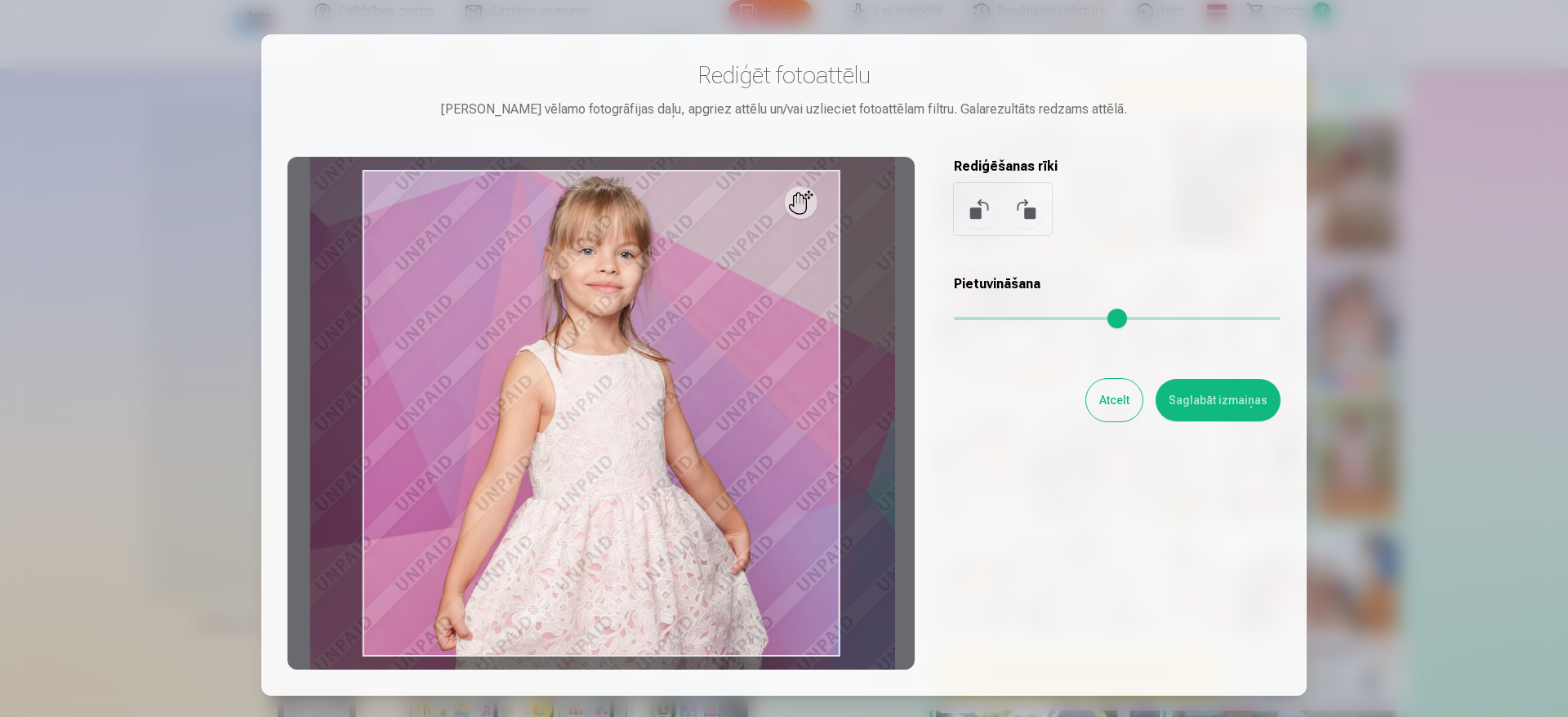
click at [1375, 341] on div at bounding box center [784, 358] width 1568 height 717
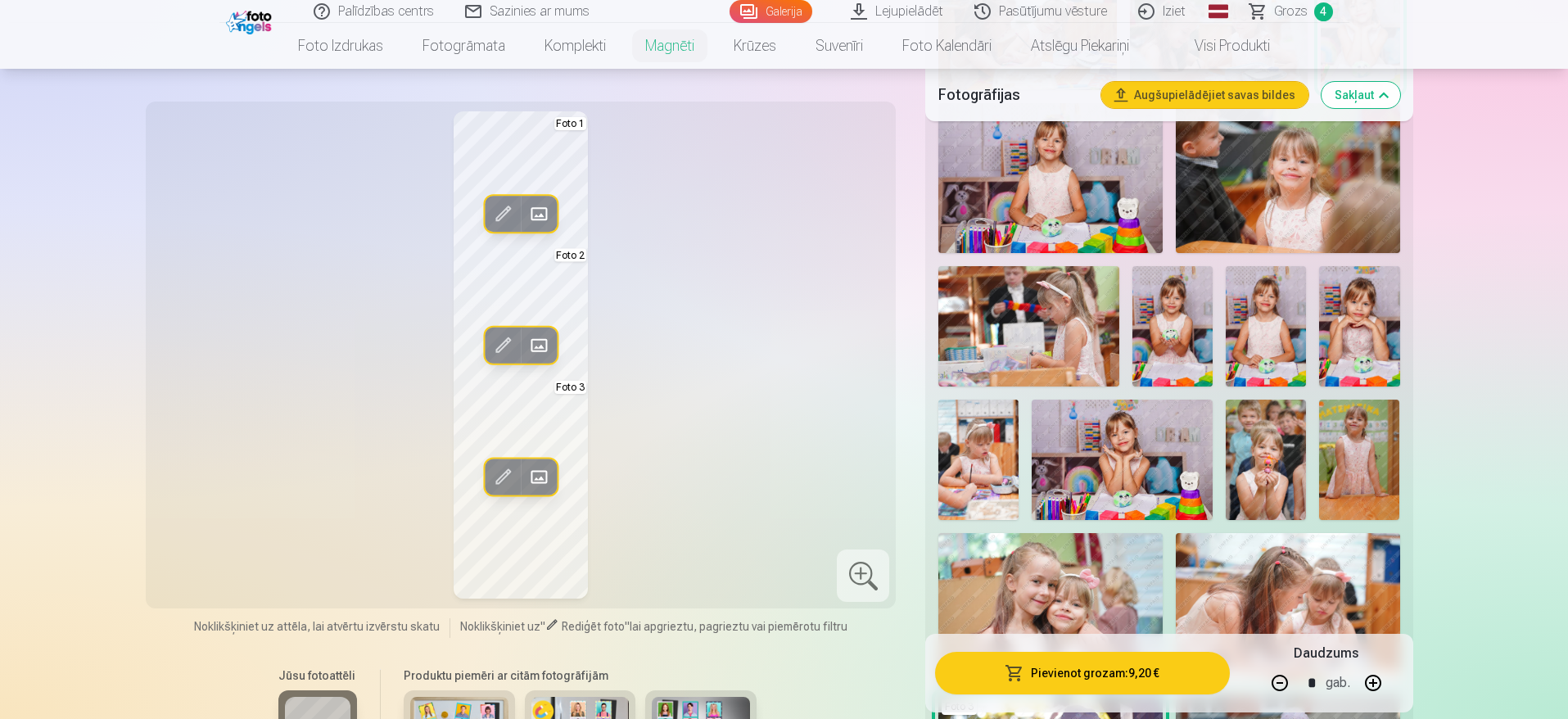
click at [510, 347] on span at bounding box center [503, 345] width 26 height 26
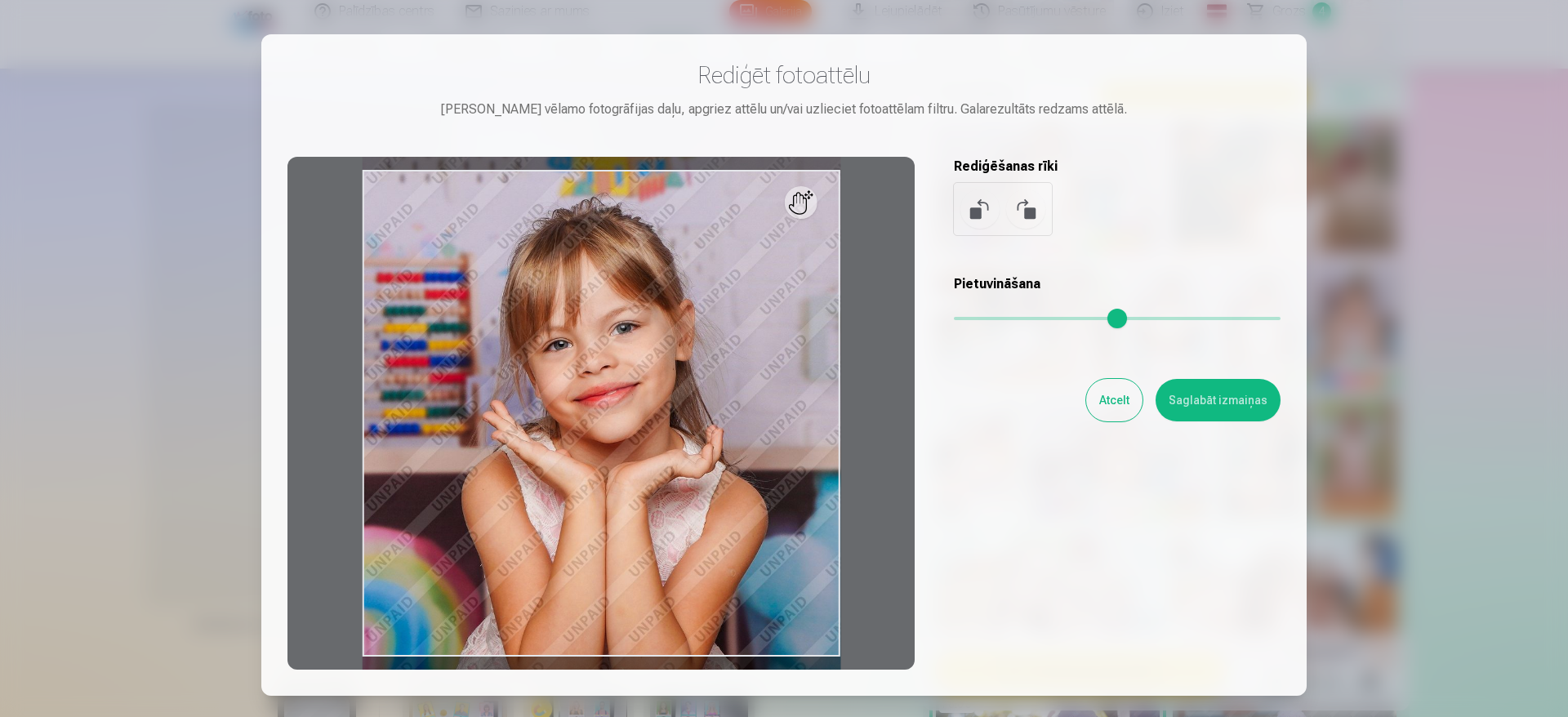
click at [1346, 269] on div at bounding box center [784, 358] width 1568 height 717
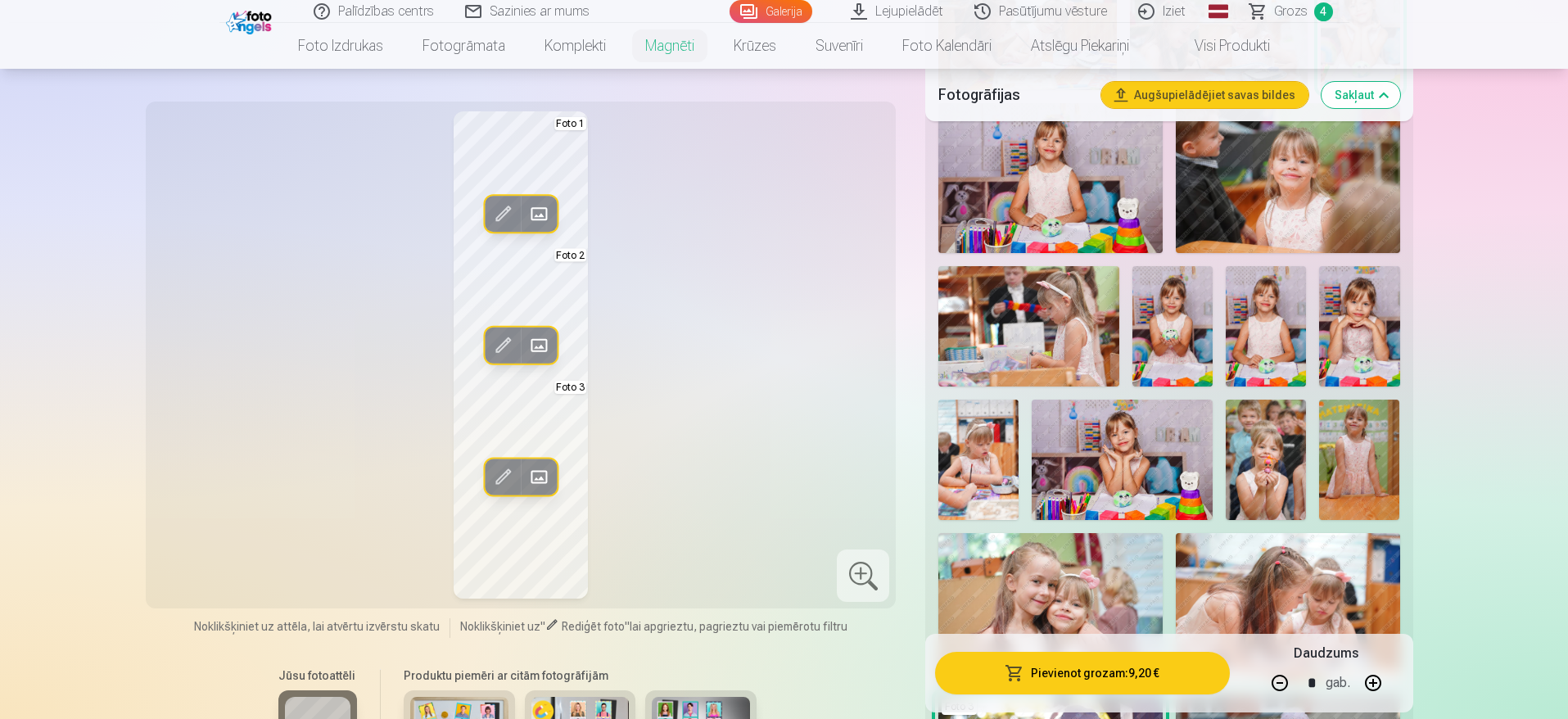
click at [549, 344] on span at bounding box center [539, 345] width 26 height 26
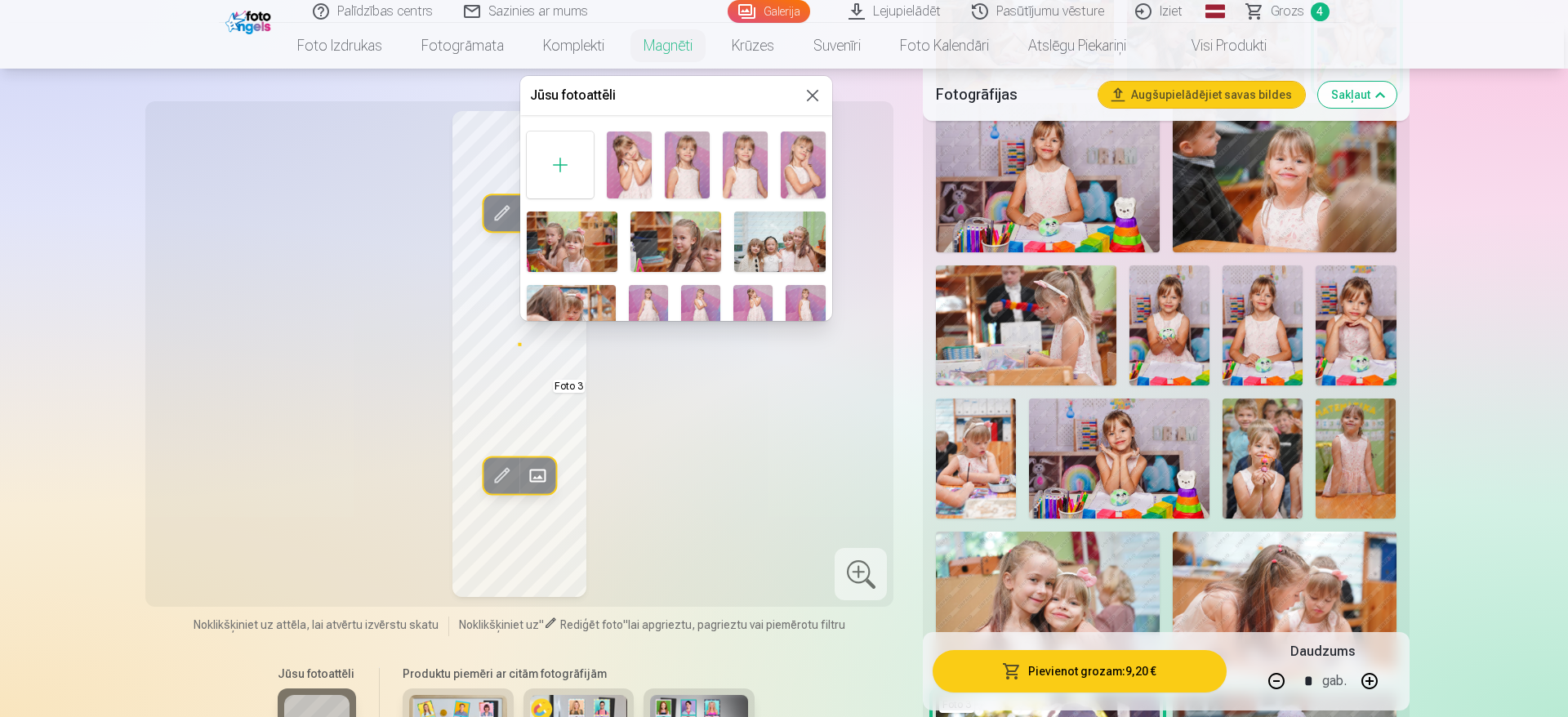
click at [628, 186] on img at bounding box center [628, 165] width 45 height 67
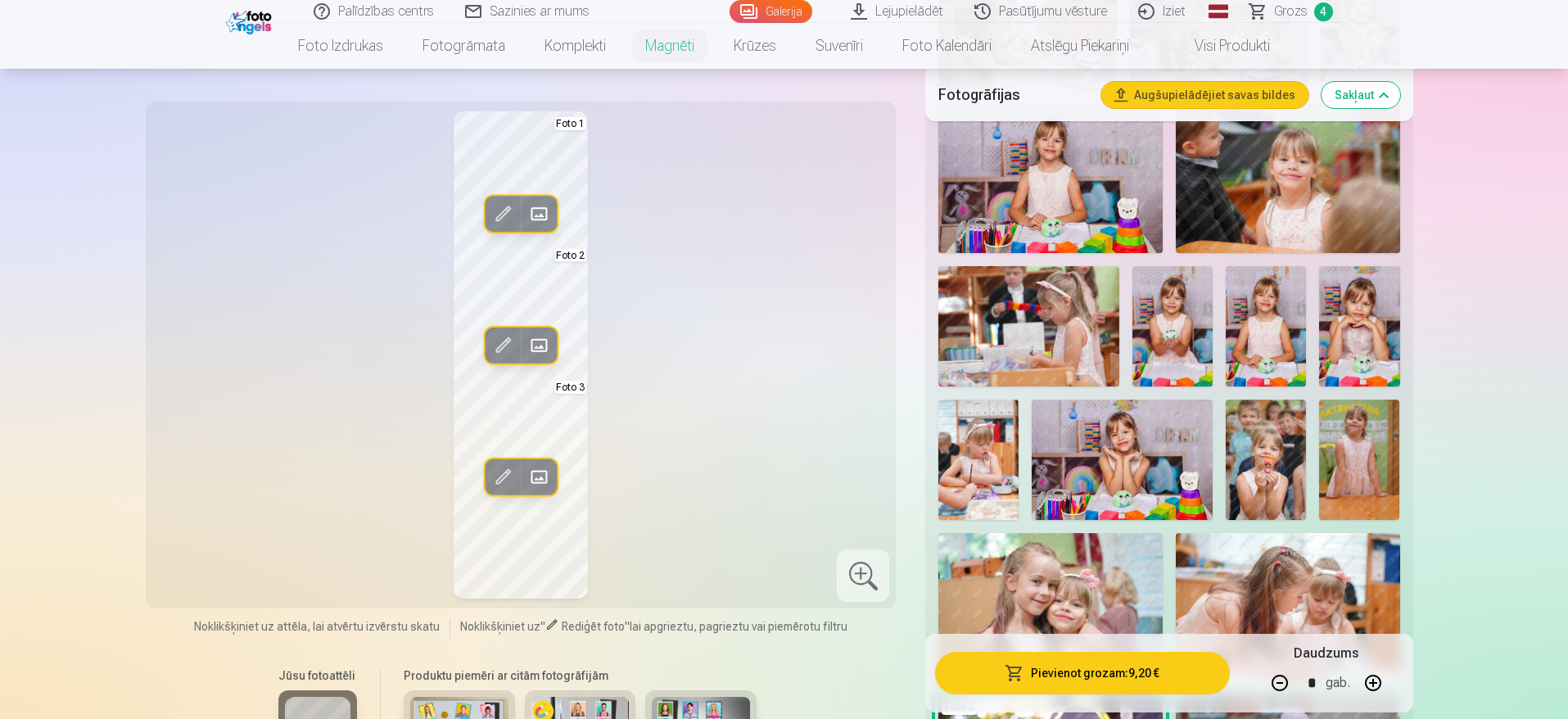
click at [550, 337] on span at bounding box center [539, 345] width 26 height 26
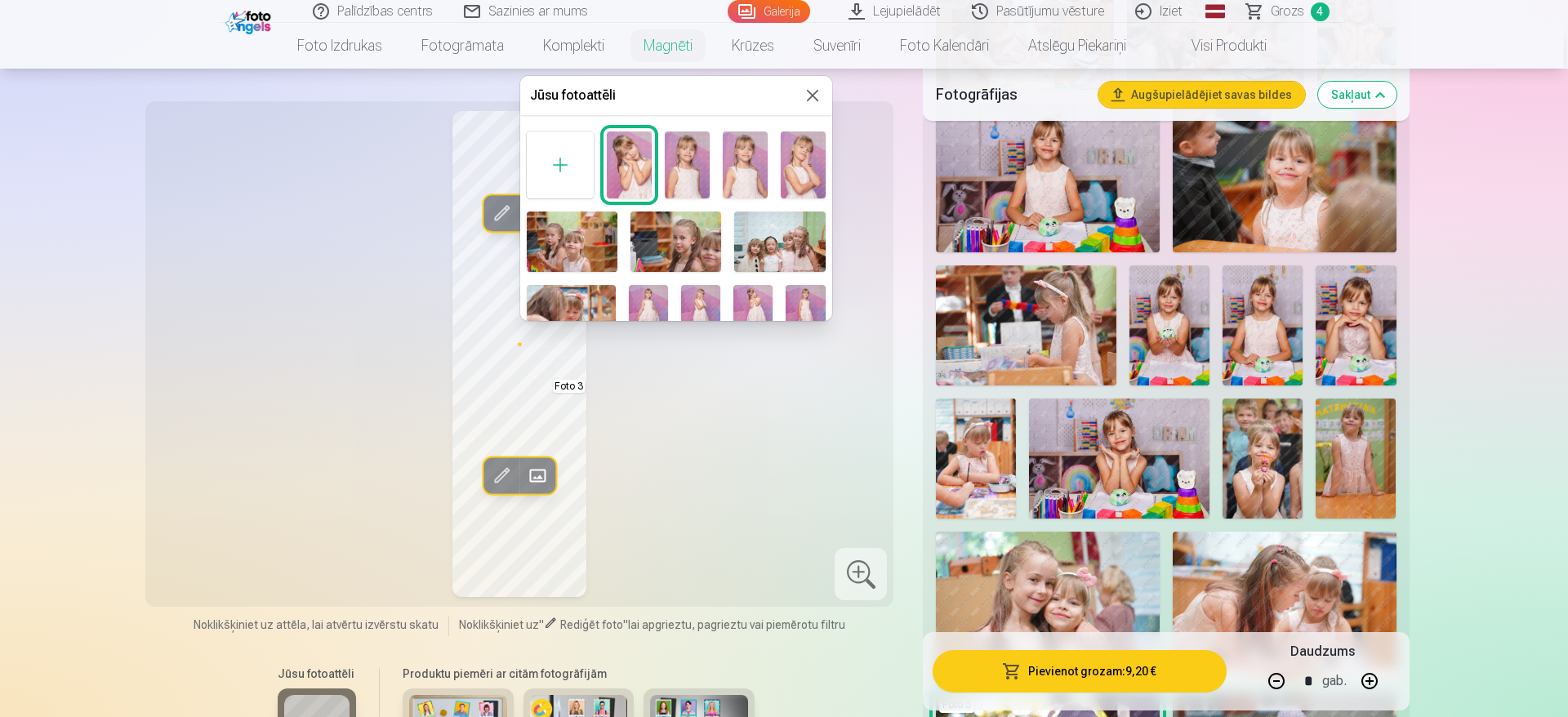
click at [474, 329] on div at bounding box center [784, 358] width 1568 height 717
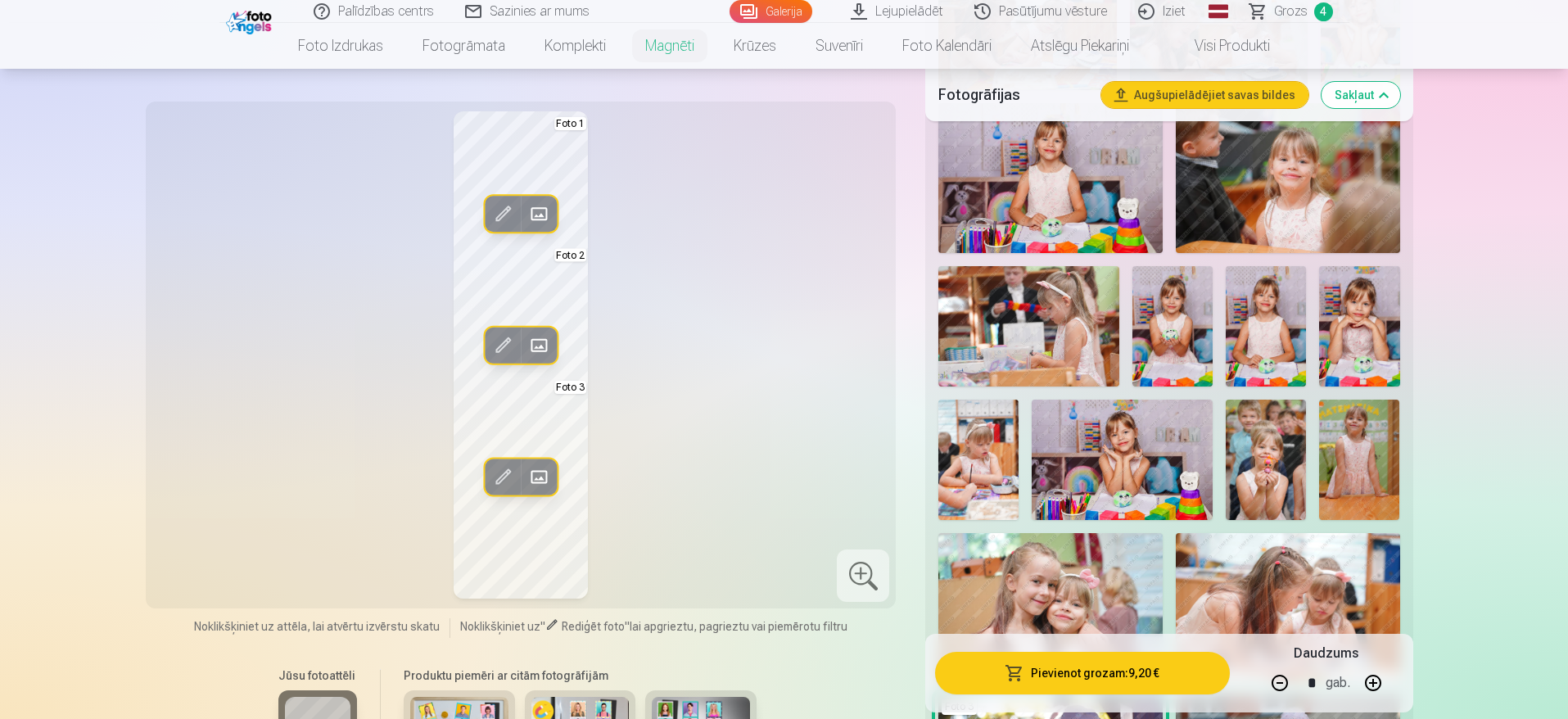
click at [502, 341] on span at bounding box center [503, 345] width 26 height 26
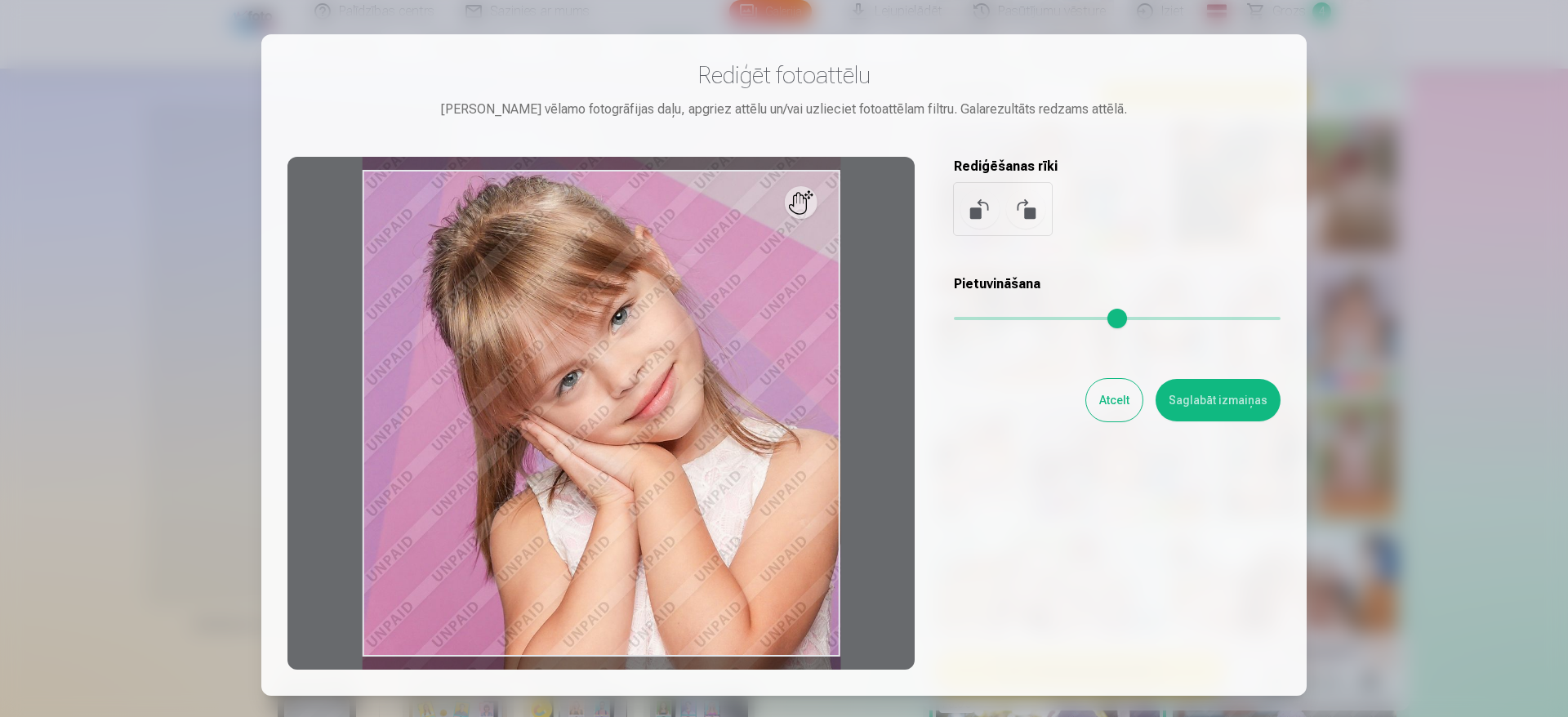
click at [1344, 295] on div at bounding box center [784, 358] width 1568 height 717
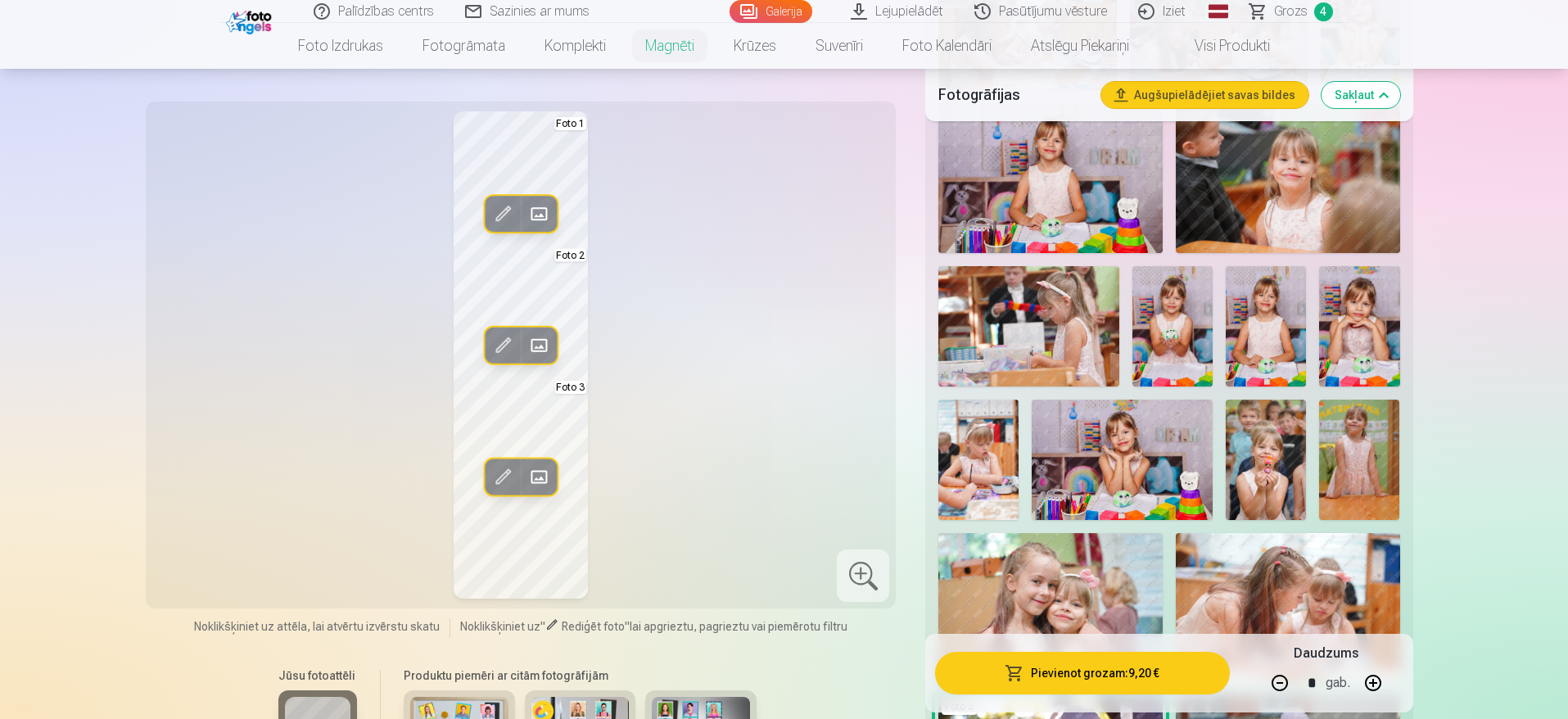
click at [503, 212] on span at bounding box center [503, 214] width 26 height 26
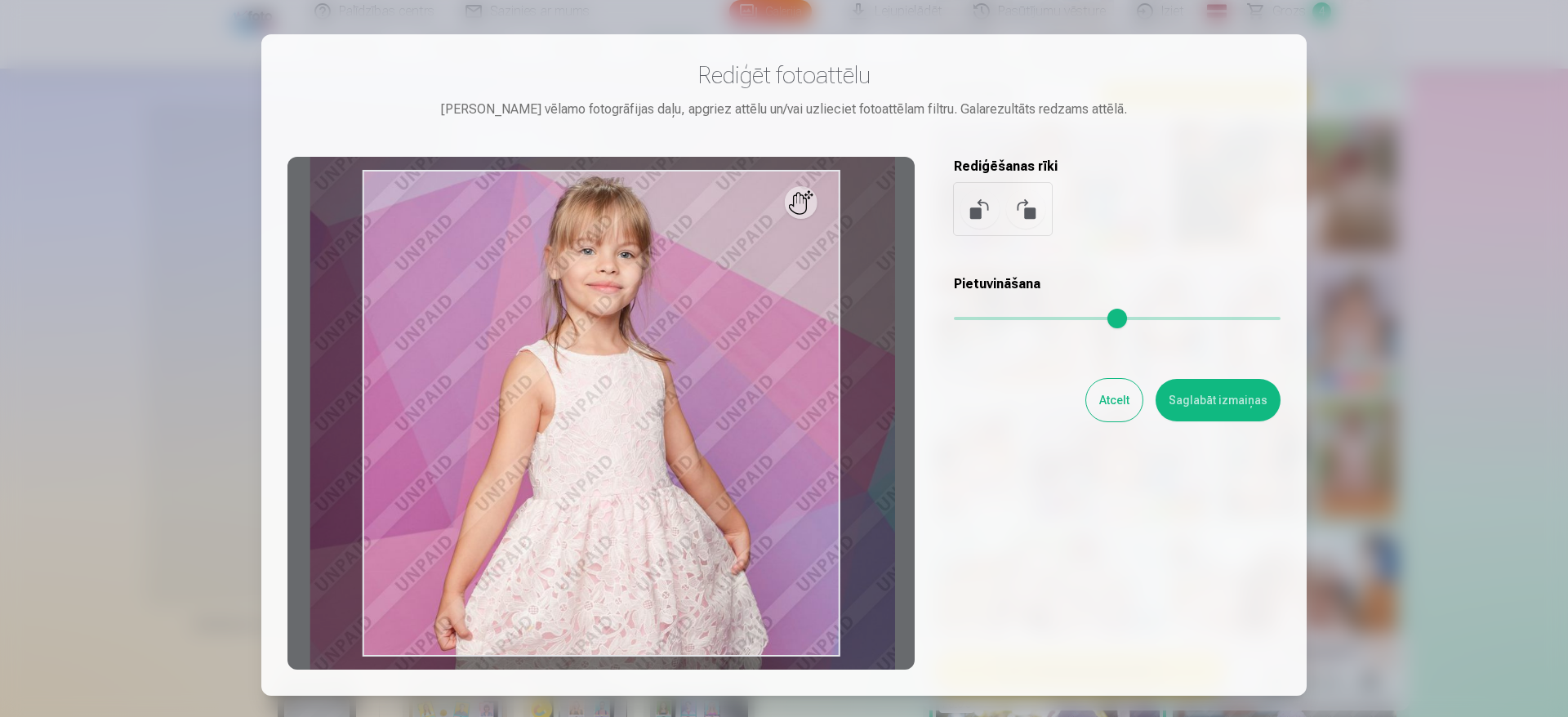
click at [1404, 460] on div at bounding box center [784, 358] width 1568 height 717
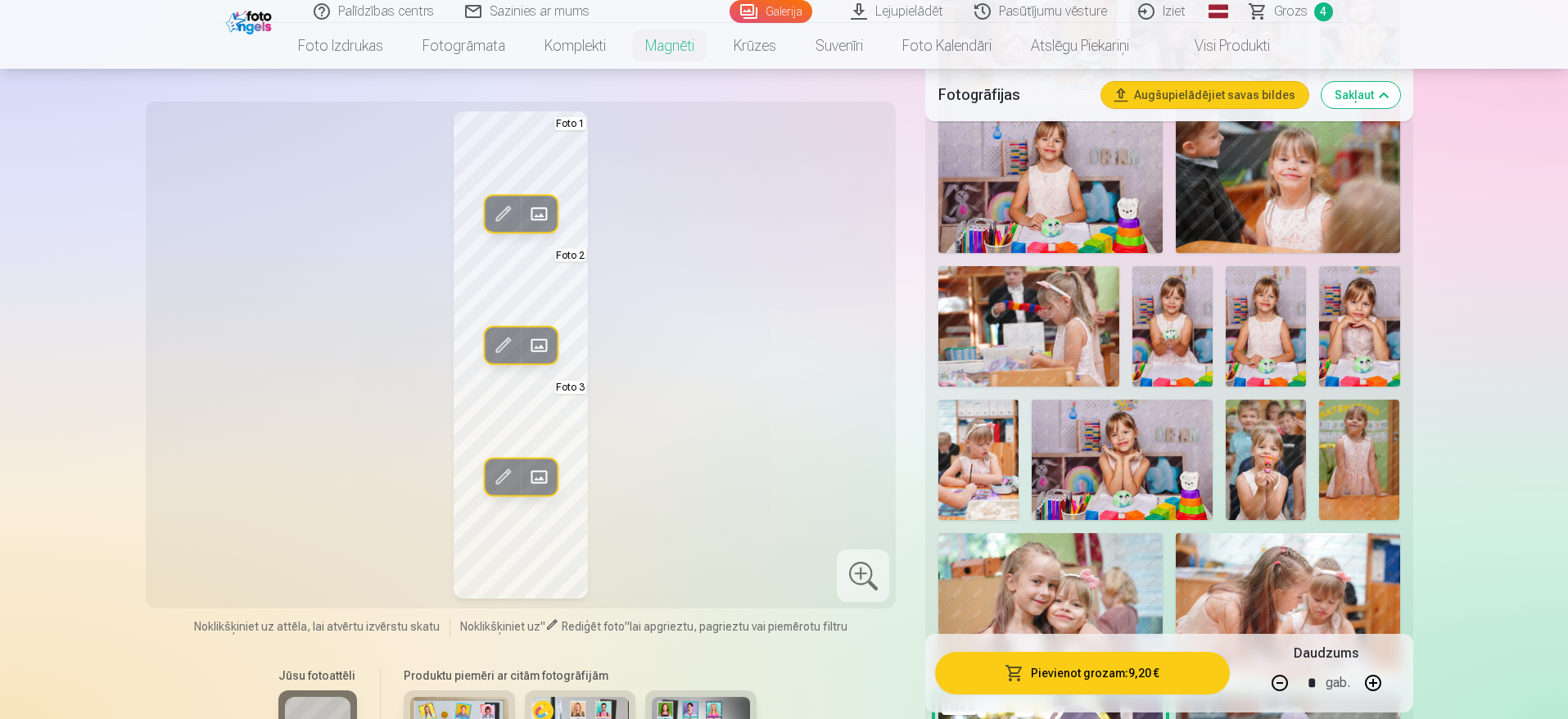
click at [540, 208] on span at bounding box center [539, 214] width 26 height 26
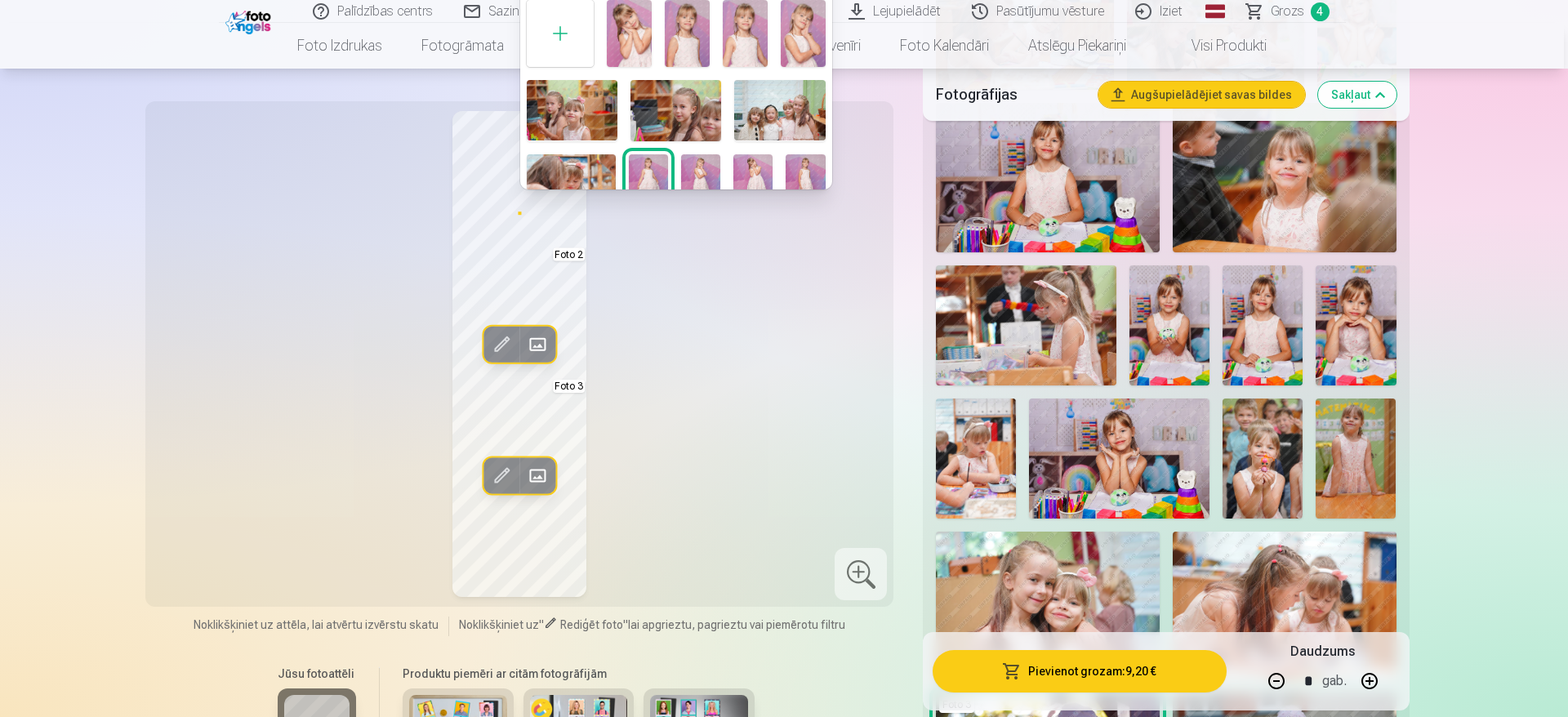
click at [639, 48] on img at bounding box center [628, 33] width 45 height 67
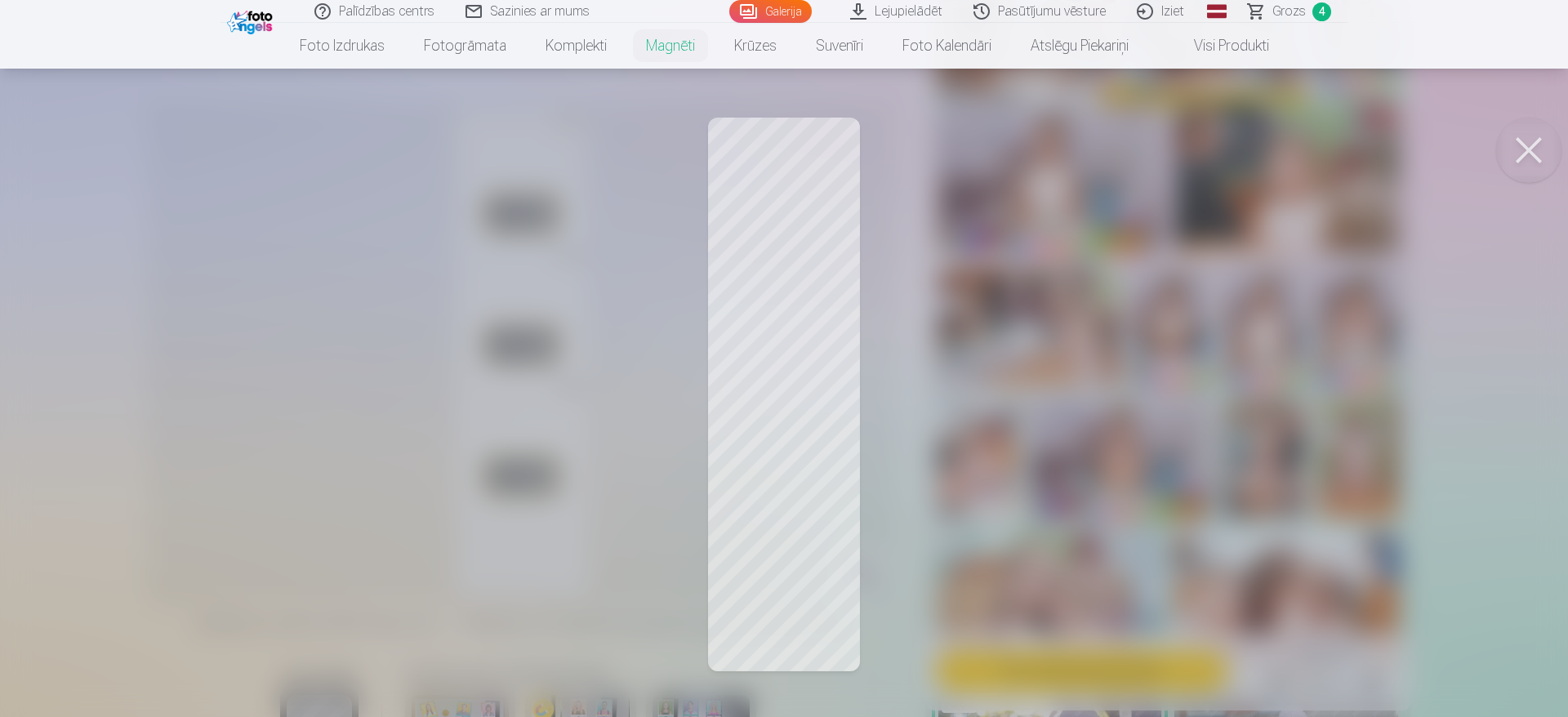
click at [1504, 154] on button at bounding box center [1529, 150] width 66 height 66
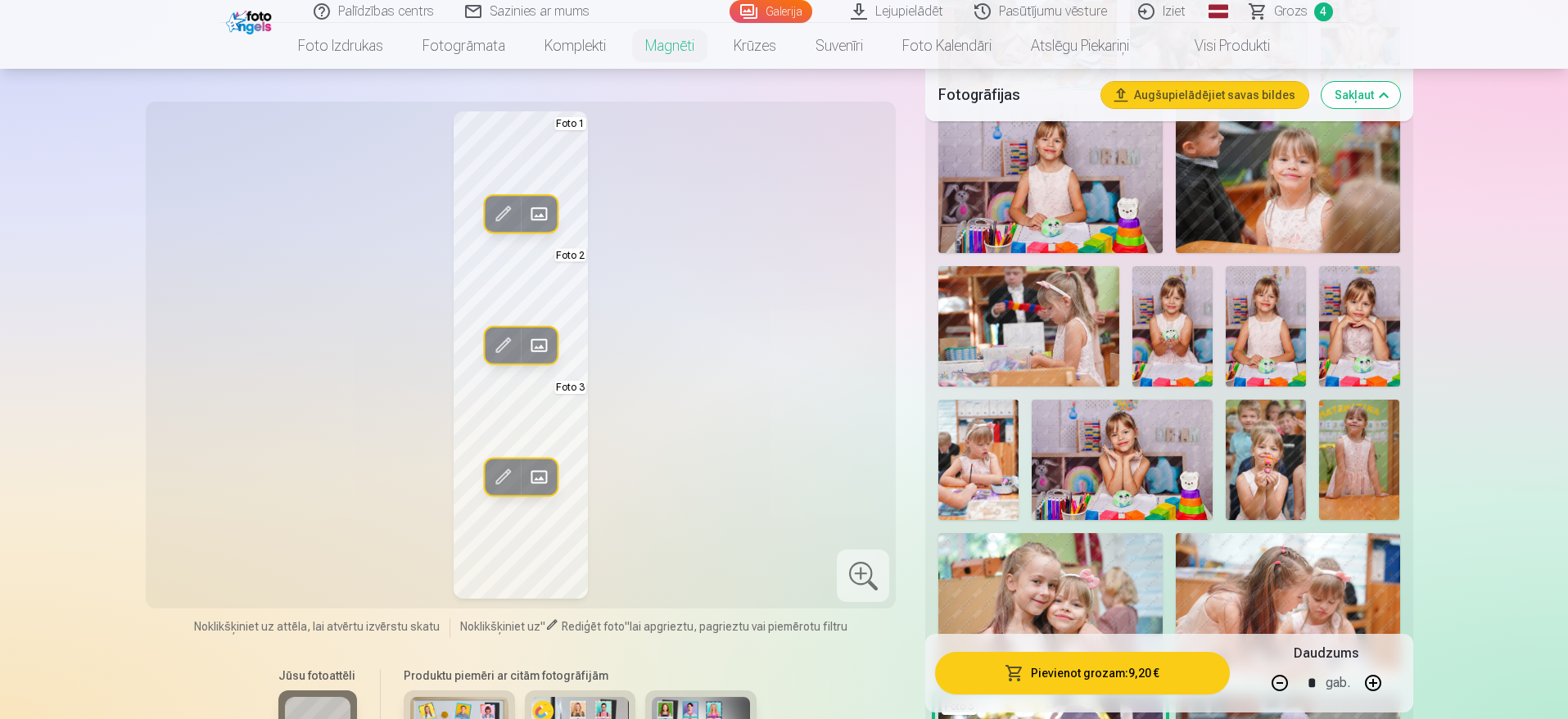
click at [505, 342] on span at bounding box center [503, 345] width 26 height 26
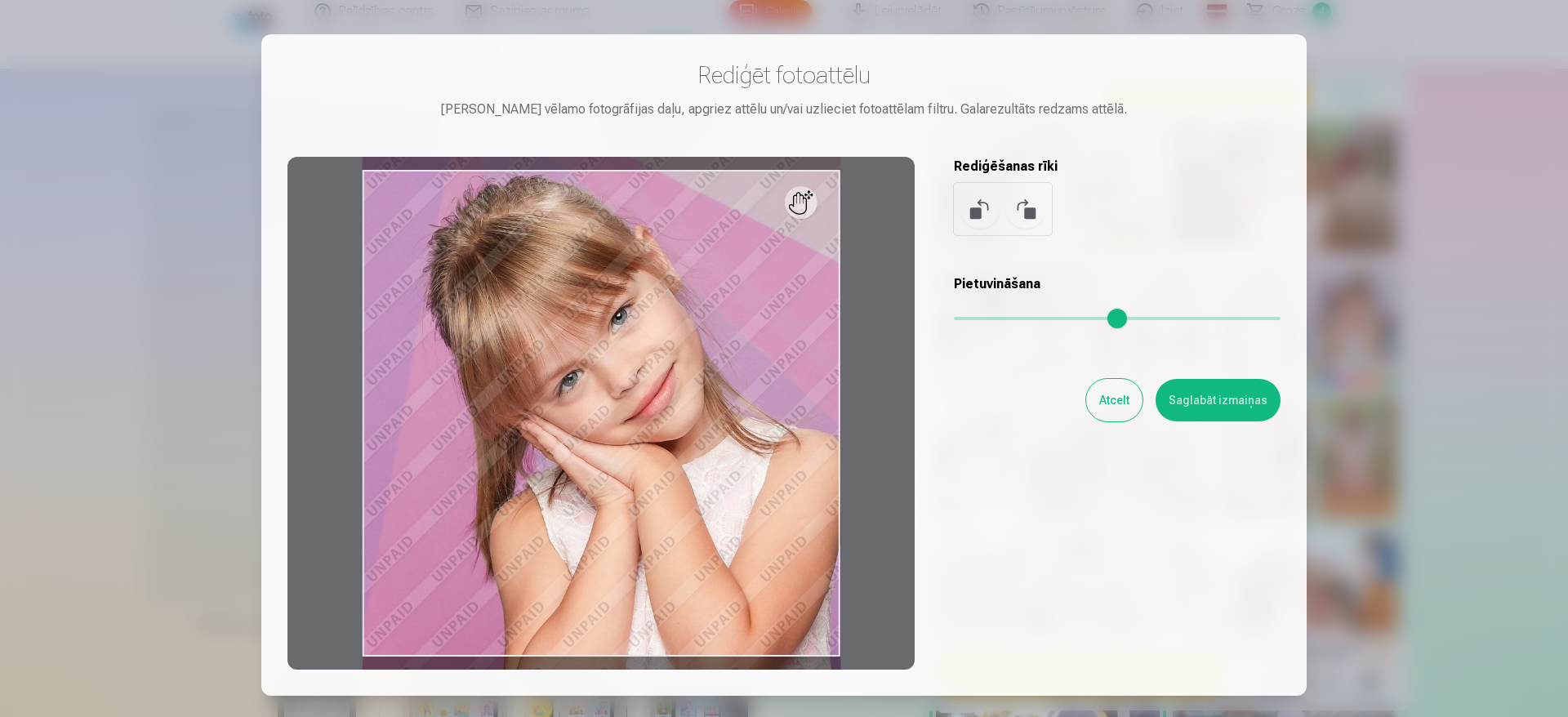
click at [504, 341] on div at bounding box center [601, 413] width 628 height 513
click at [1411, 185] on div at bounding box center [784, 358] width 1568 height 717
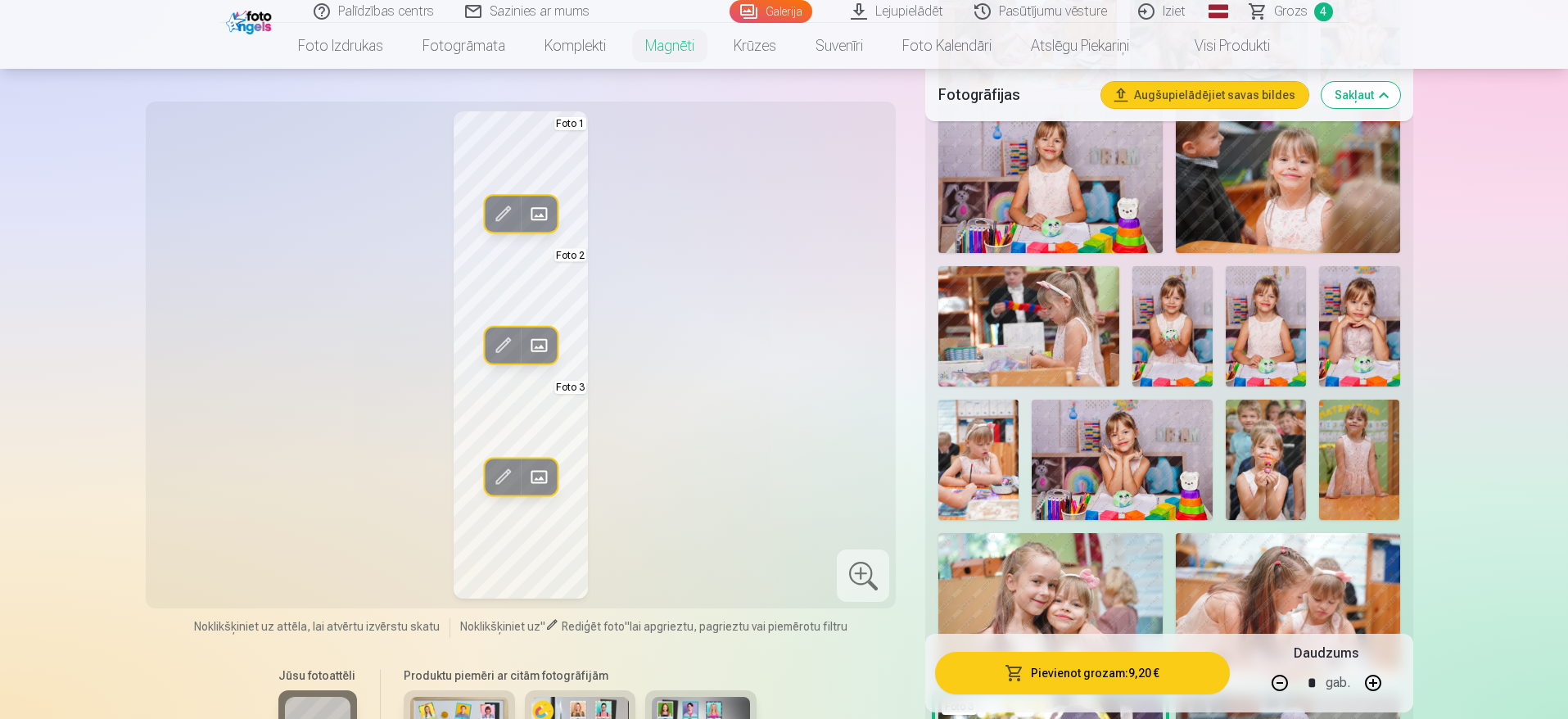
click at [538, 340] on span at bounding box center [539, 345] width 26 height 26
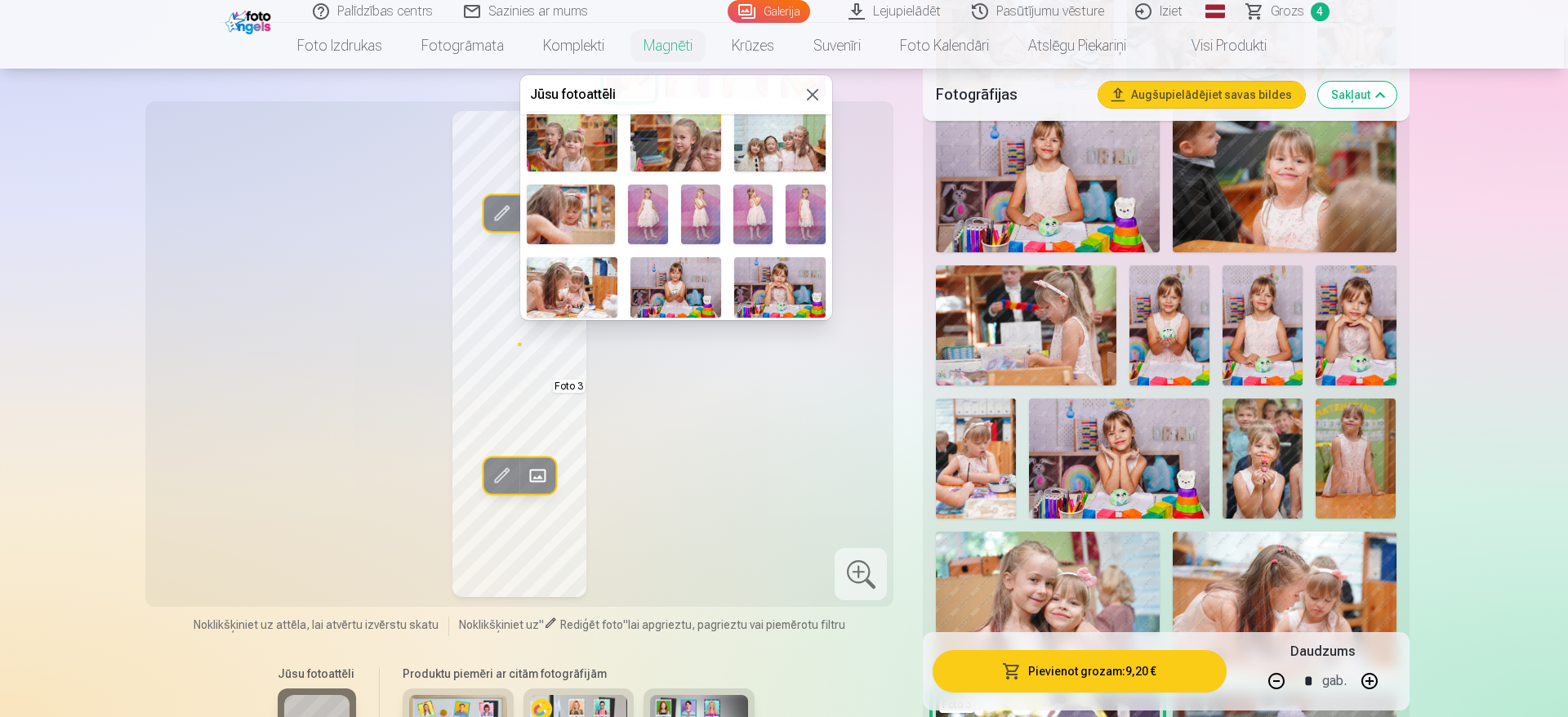
scroll to position [238, 0]
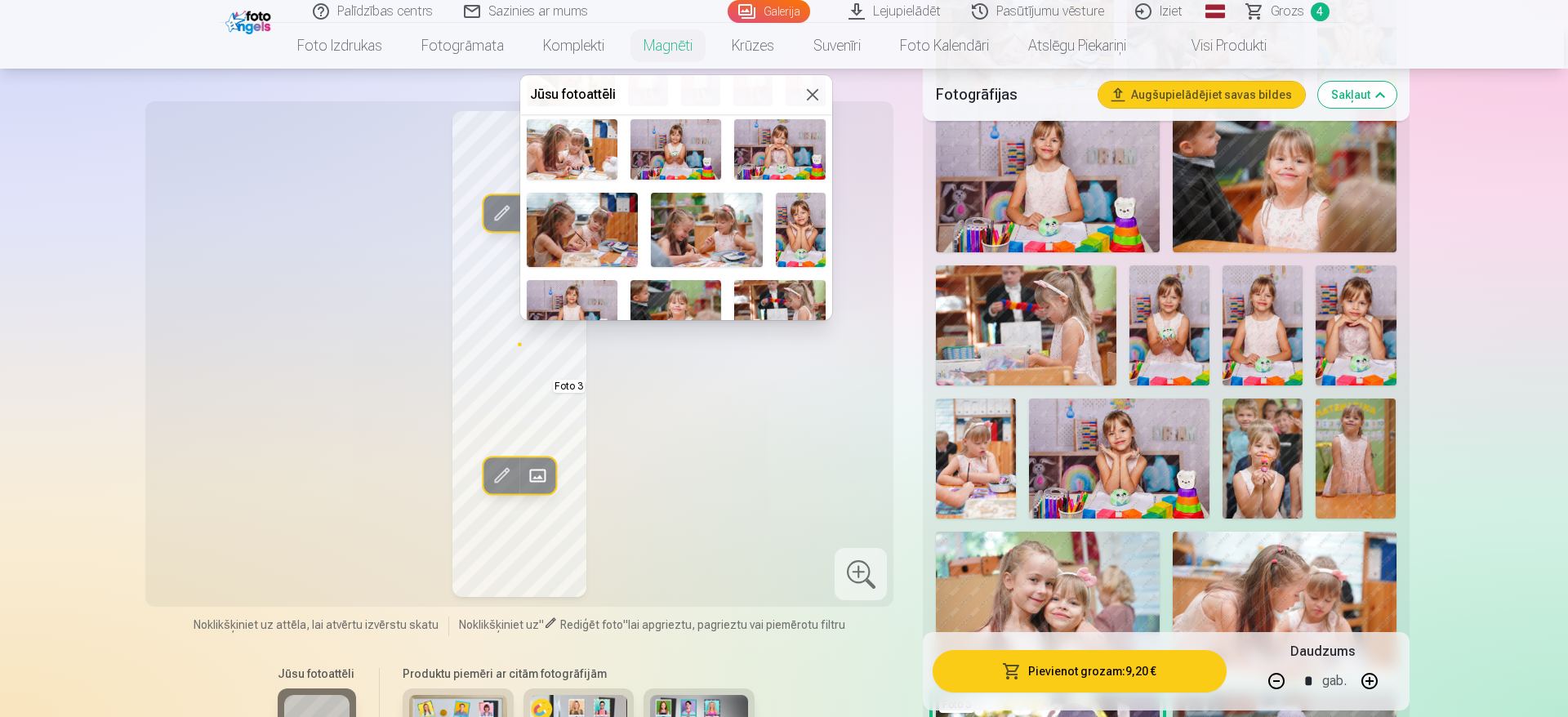
click at [645, 152] on img at bounding box center [675, 149] width 90 height 60
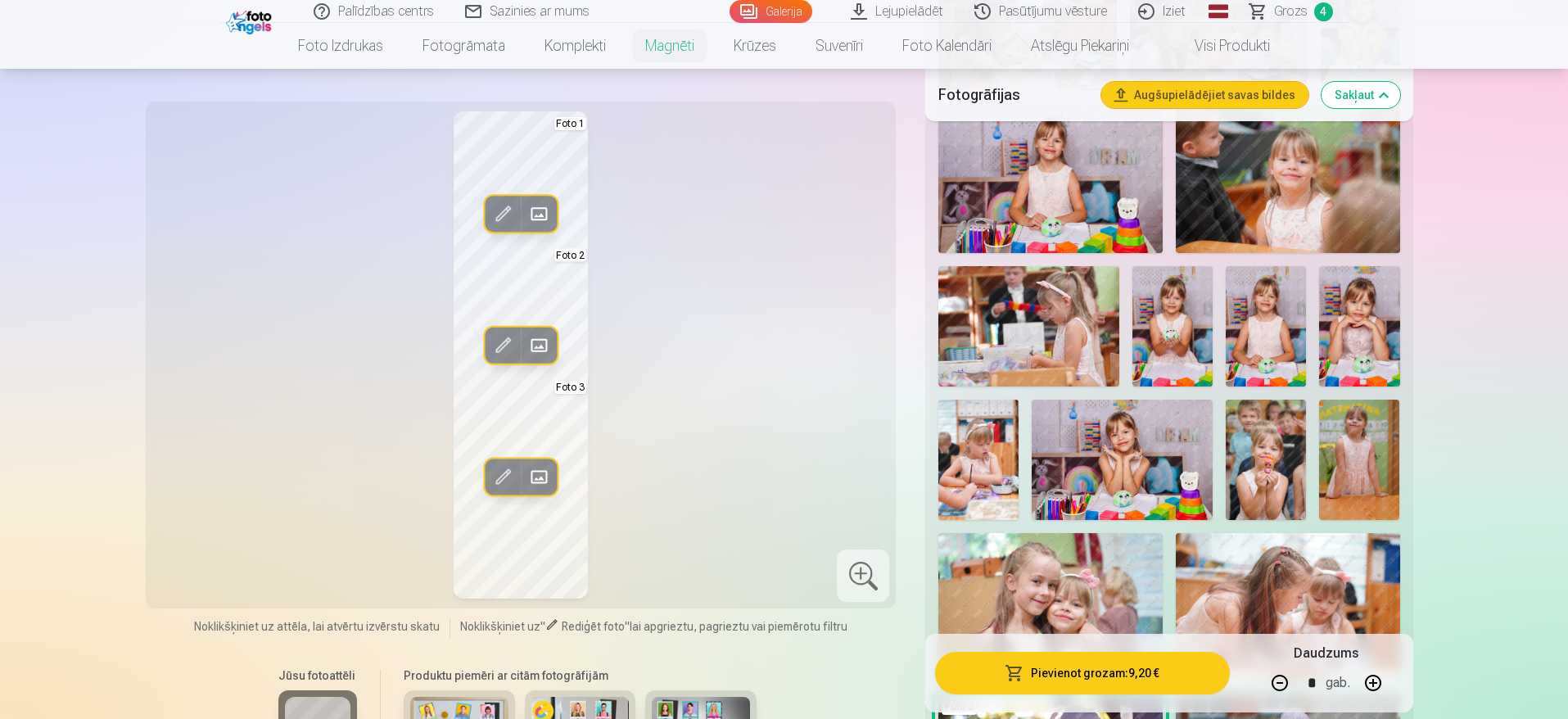
click at [543, 345] on span at bounding box center [539, 345] width 26 height 26
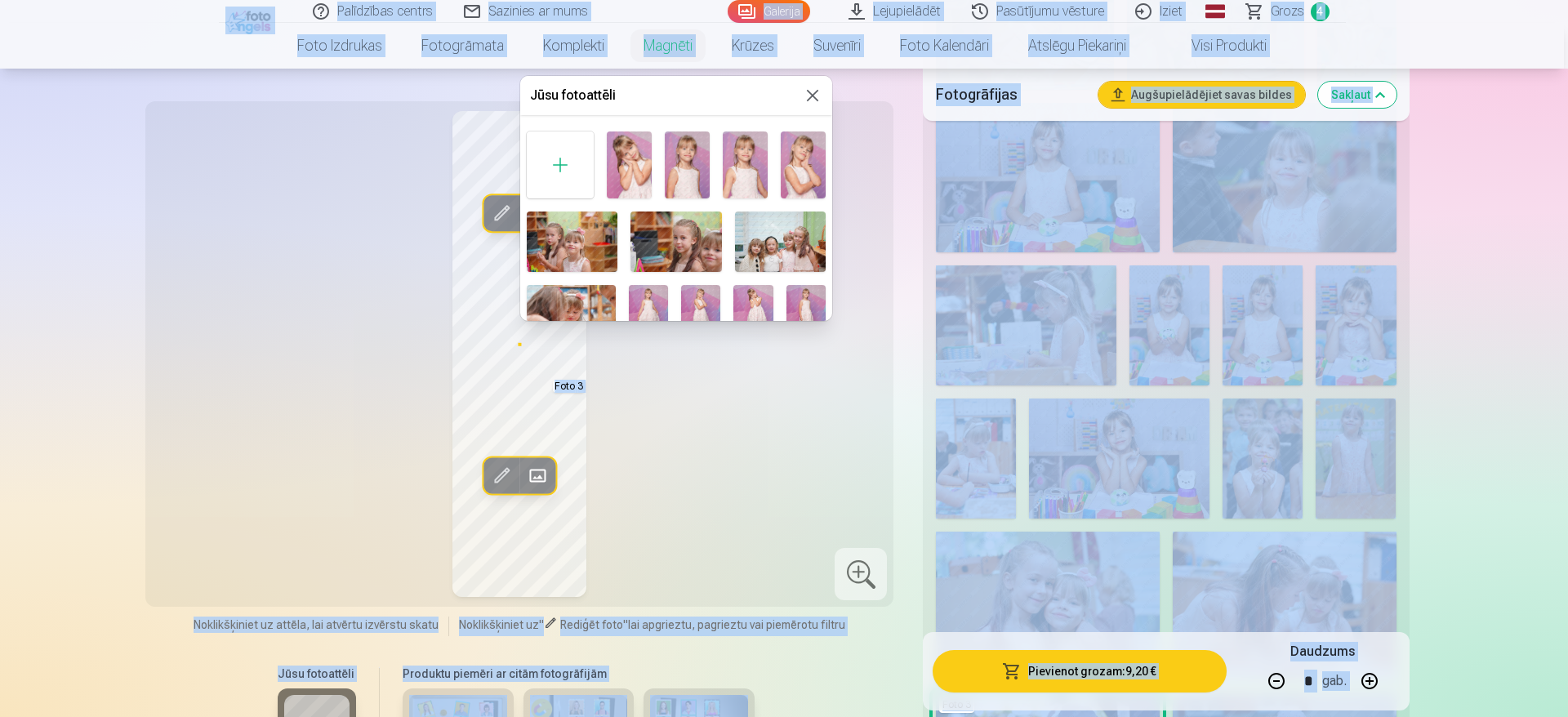
click at [542, 344] on div at bounding box center [784, 358] width 1568 height 717
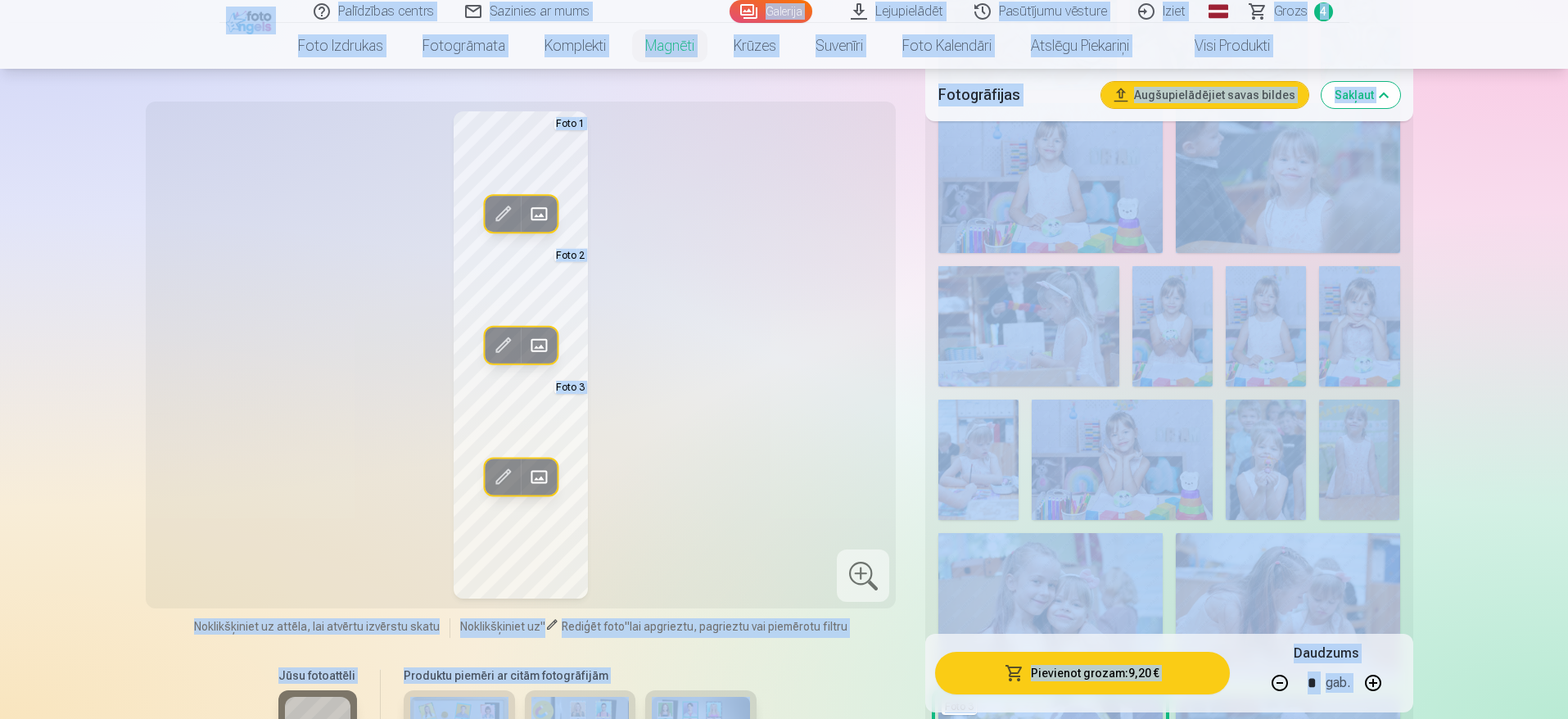
click at [504, 360] on button "Rediģēt foto" at bounding box center [503, 345] width 36 height 36
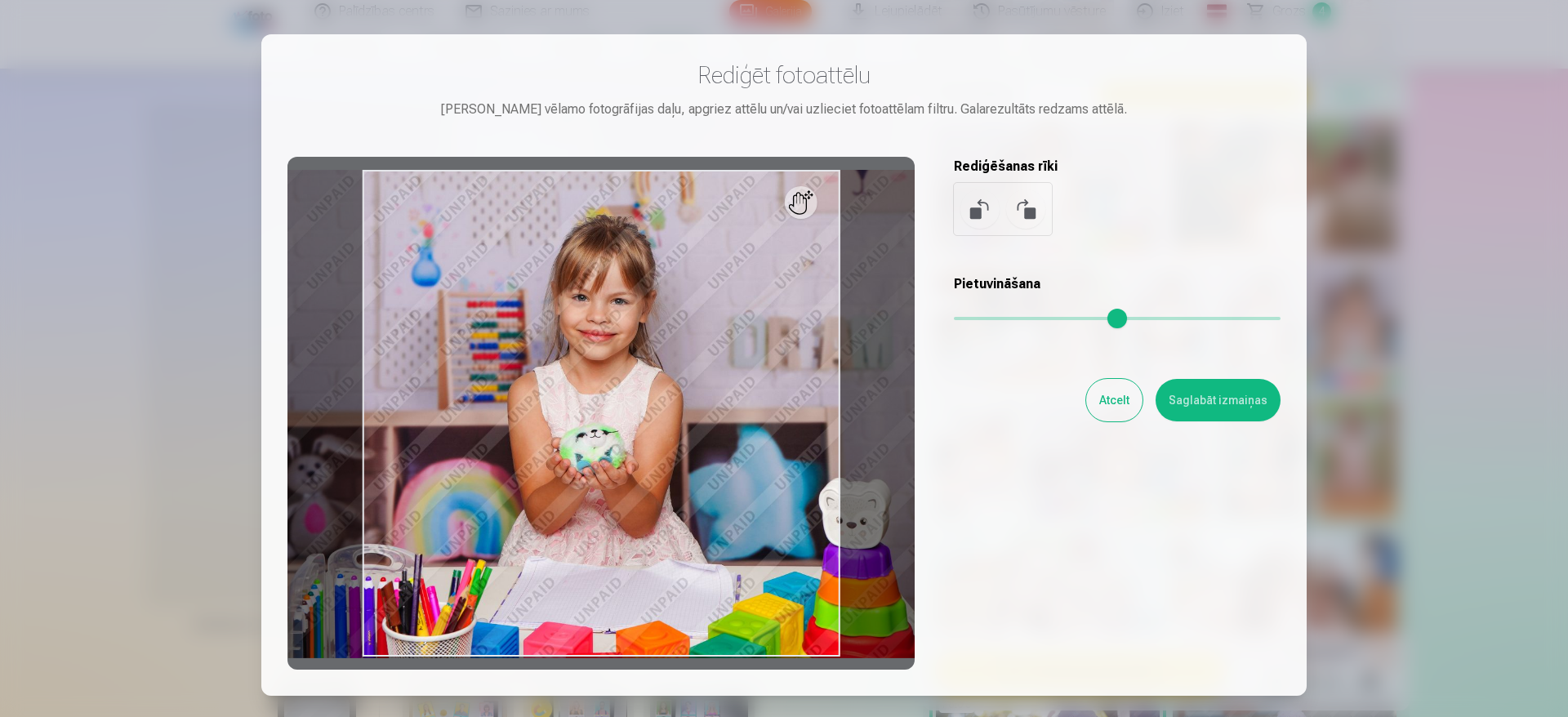
click at [1373, 220] on div at bounding box center [784, 358] width 1568 height 717
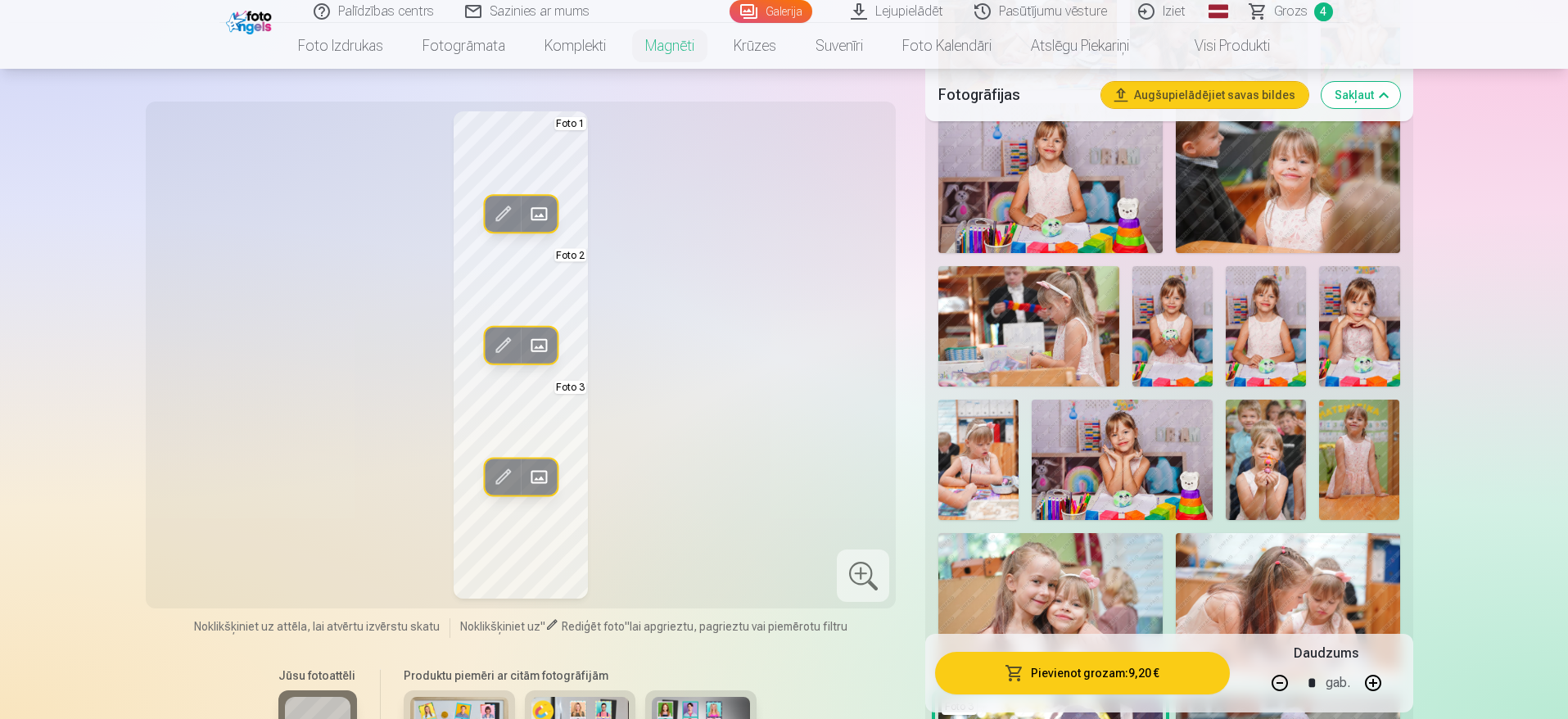
click at [493, 478] on span at bounding box center [503, 476] width 26 height 26
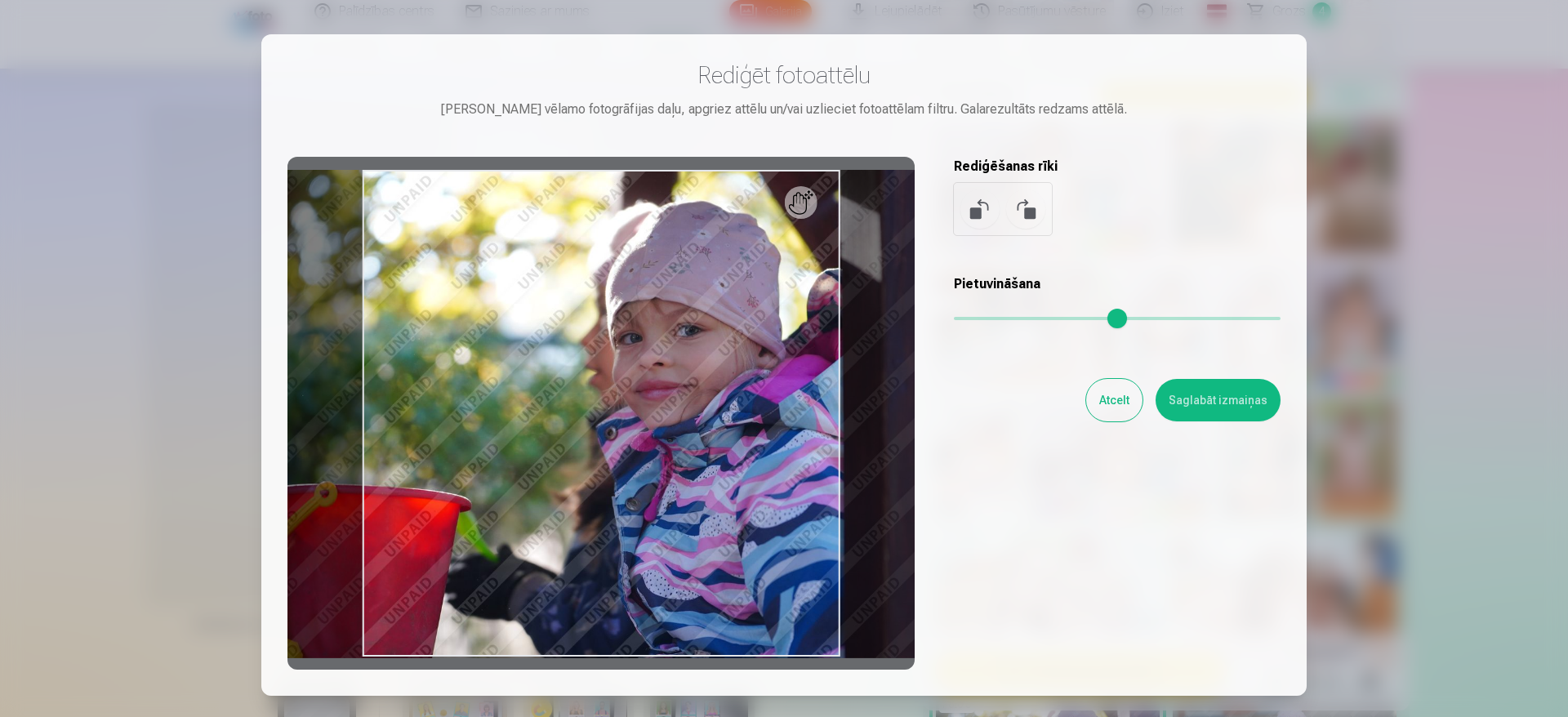
click at [1367, 195] on div at bounding box center [784, 358] width 1568 height 717
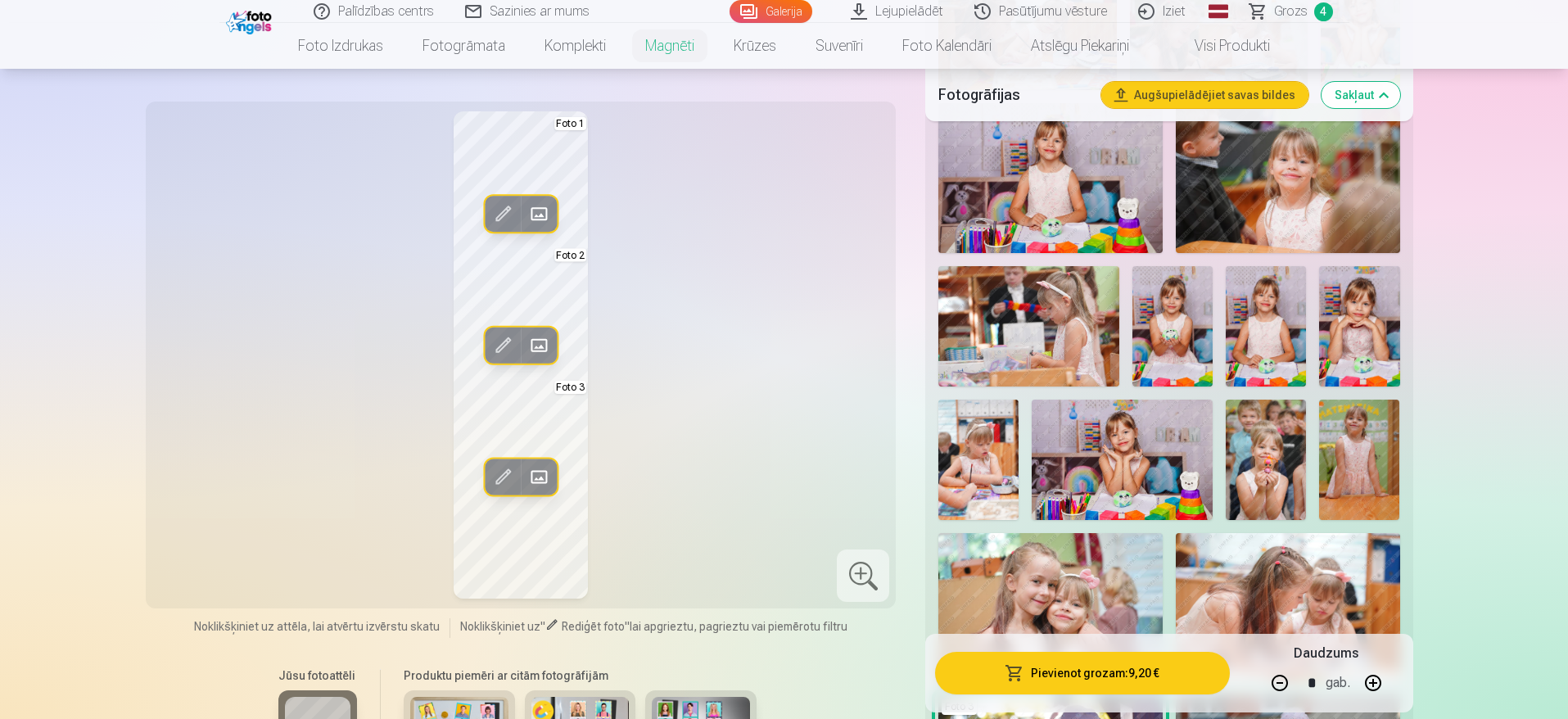
click at [556, 476] on button "Aizstāt" at bounding box center [539, 476] width 36 height 36
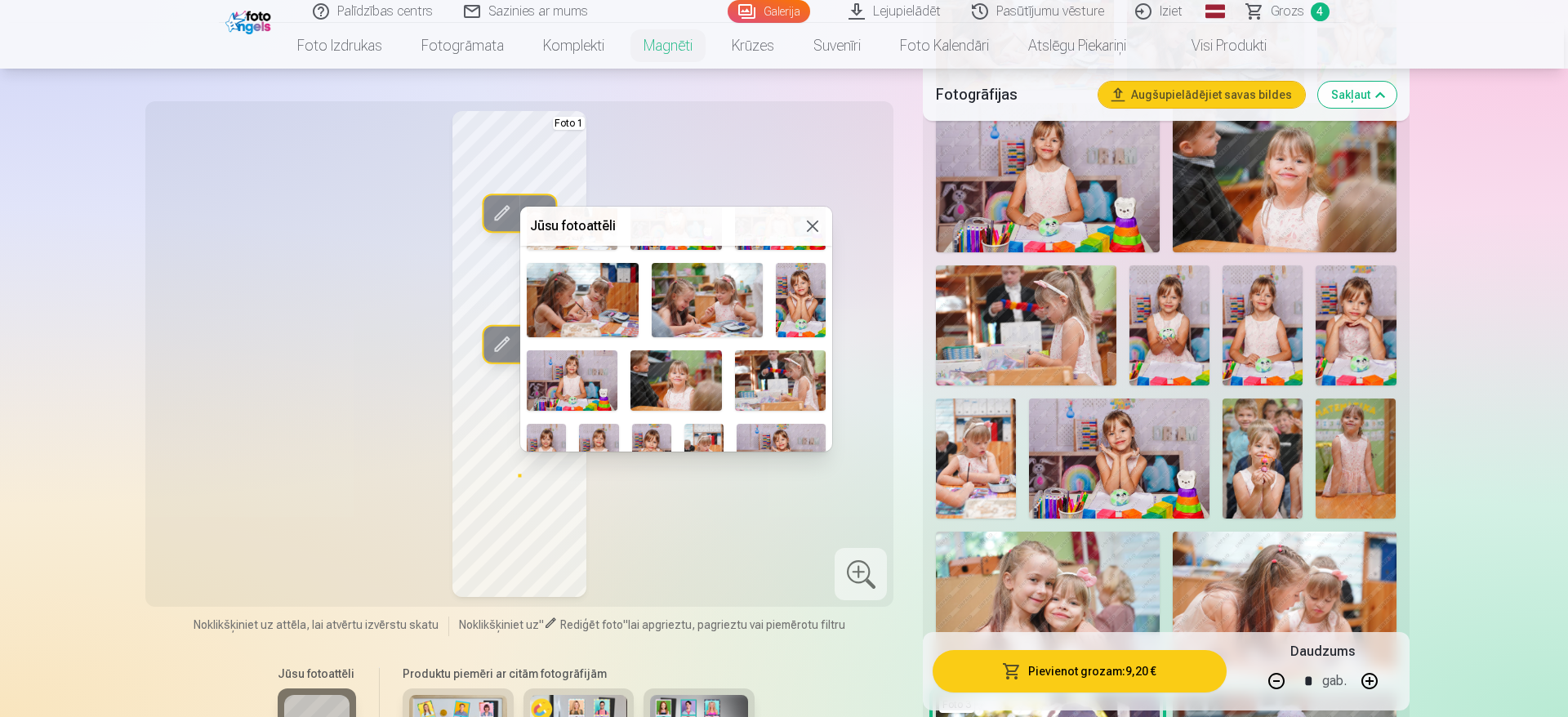
scroll to position [360, 0]
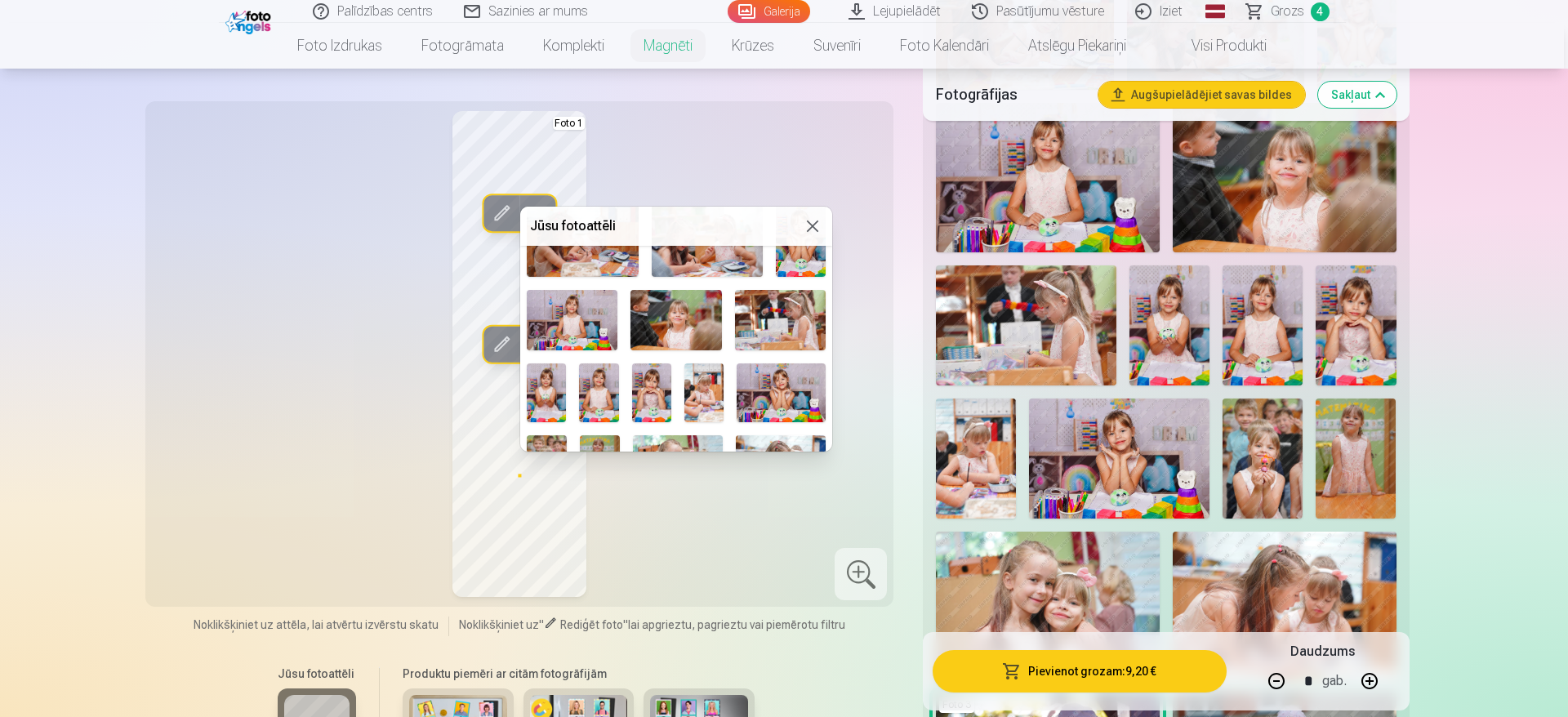
click at [710, 400] on img at bounding box center [704, 394] width 39 height 60
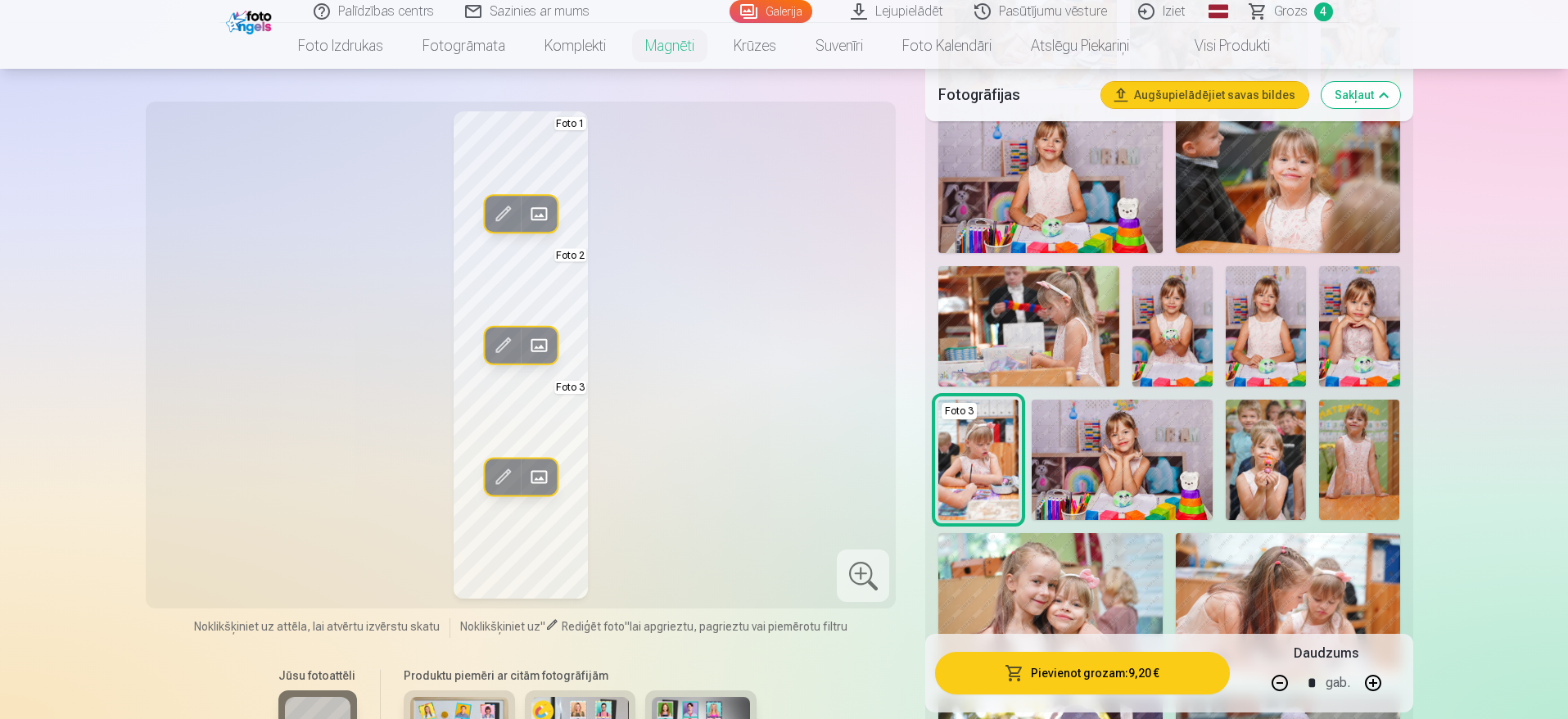
click at [538, 481] on span at bounding box center [539, 476] width 26 height 26
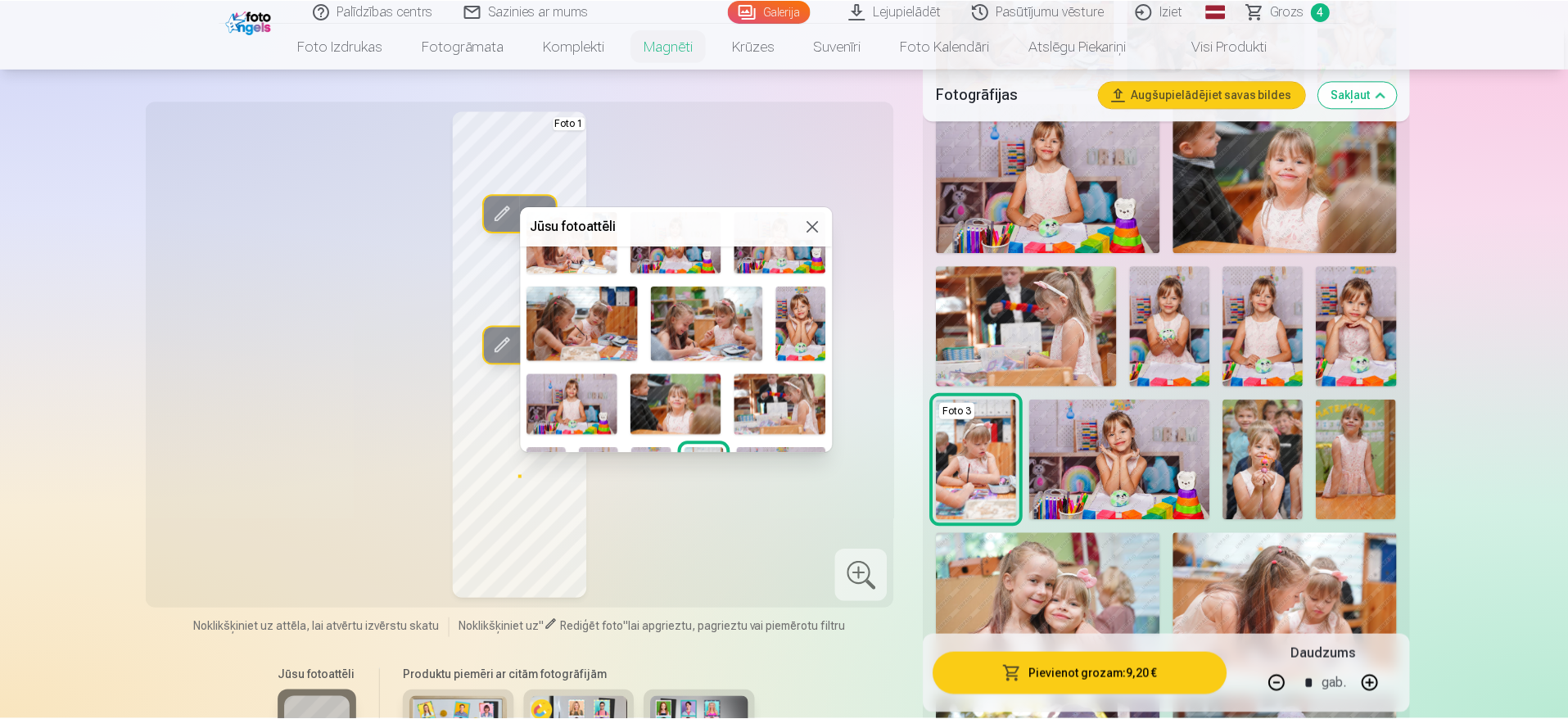
scroll to position [362, 0]
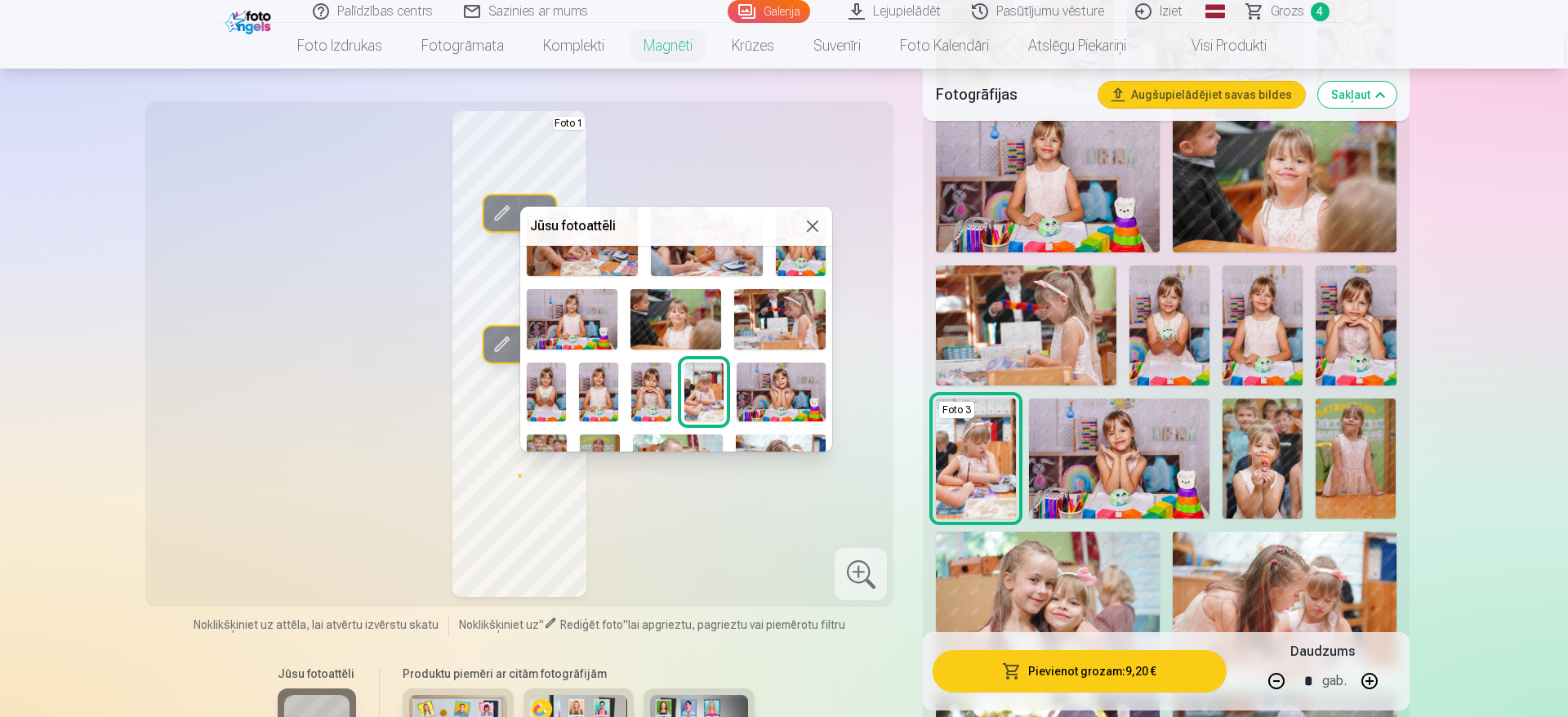
click at [699, 305] on img at bounding box center [675, 319] width 90 height 60
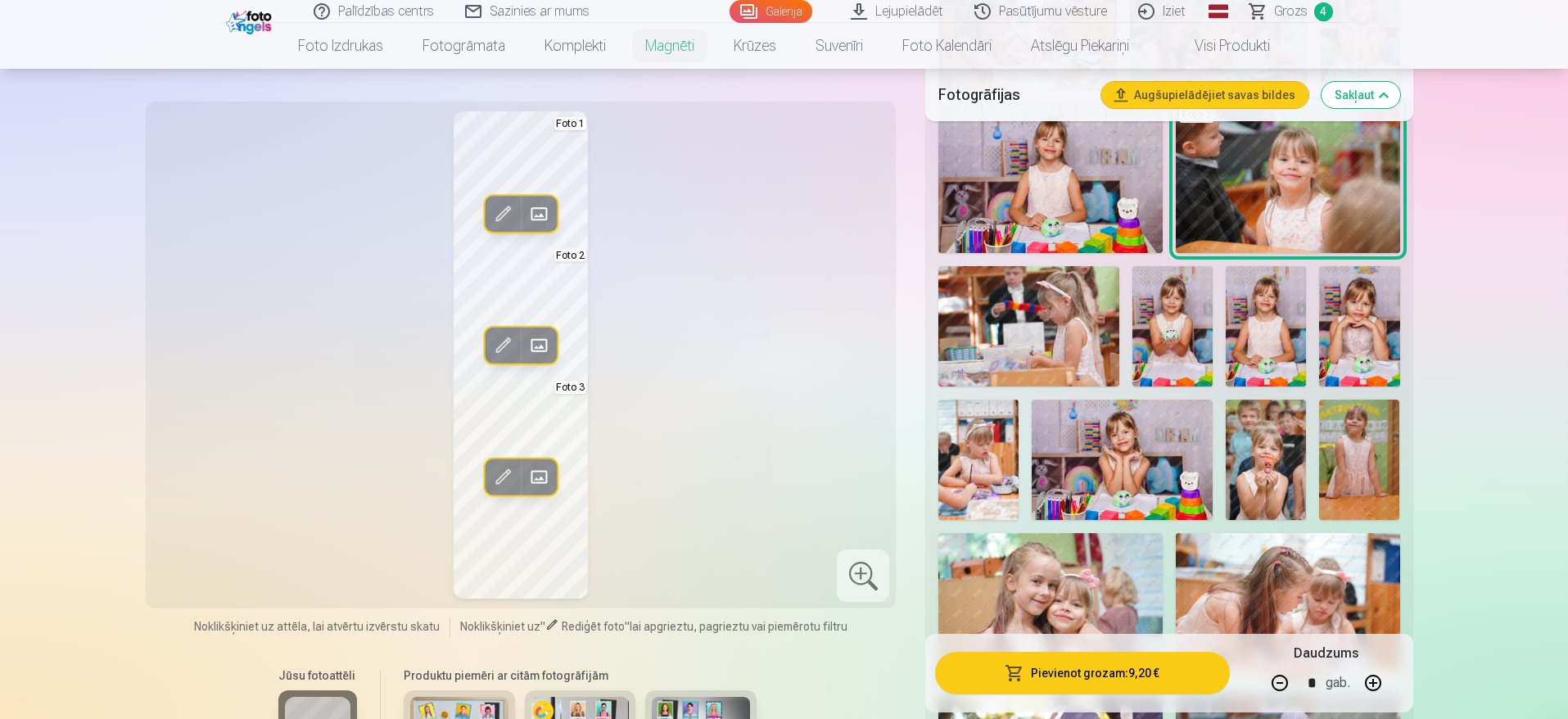
click at [499, 481] on span at bounding box center [503, 476] width 26 height 26
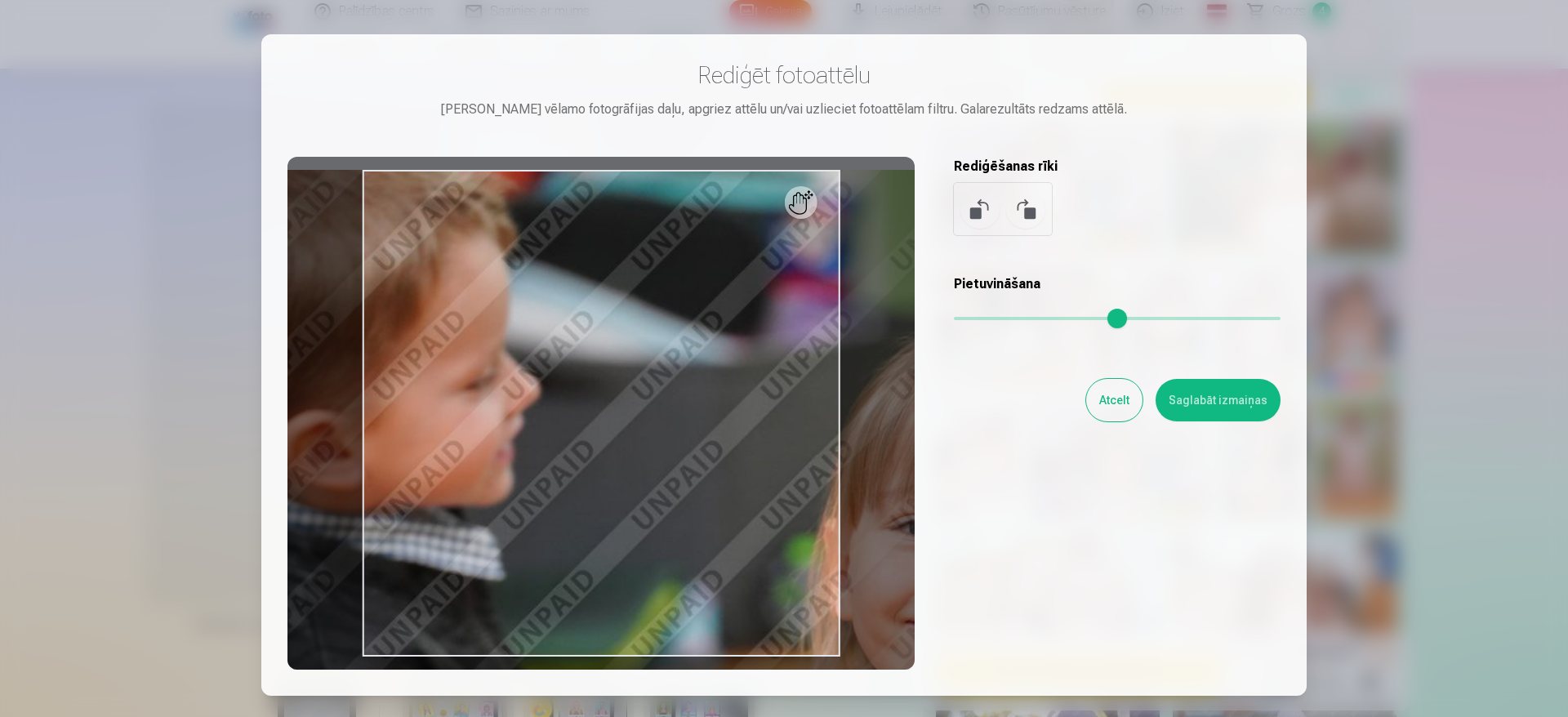
drag, startPoint x: 964, startPoint y: 326, endPoint x: 1023, endPoint y: 341, distance: 60.9
click at [1023, 320] on input "range" at bounding box center [1117, 319] width 327 height 4
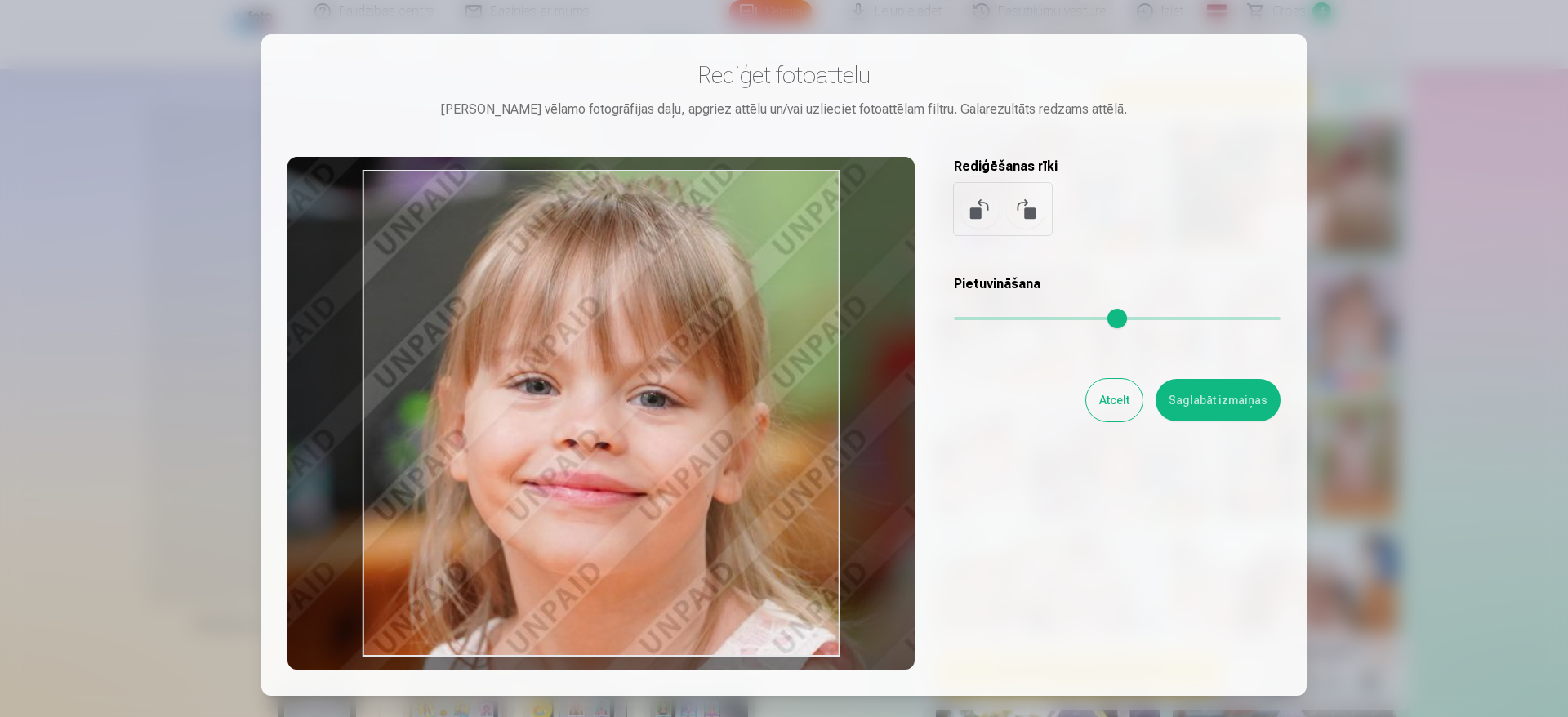
drag, startPoint x: 662, startPoint y: 417, endPoint x: 260, endPoint y: 266, distance: 429.4
click at [261, 266] on div "Rediģēt fotoattēlu Pietuvini vēlamo fotogrāfijas daļu, apgriez attēlu un/vai uz…" at bounding box center [784, 365] width 1046 height 662
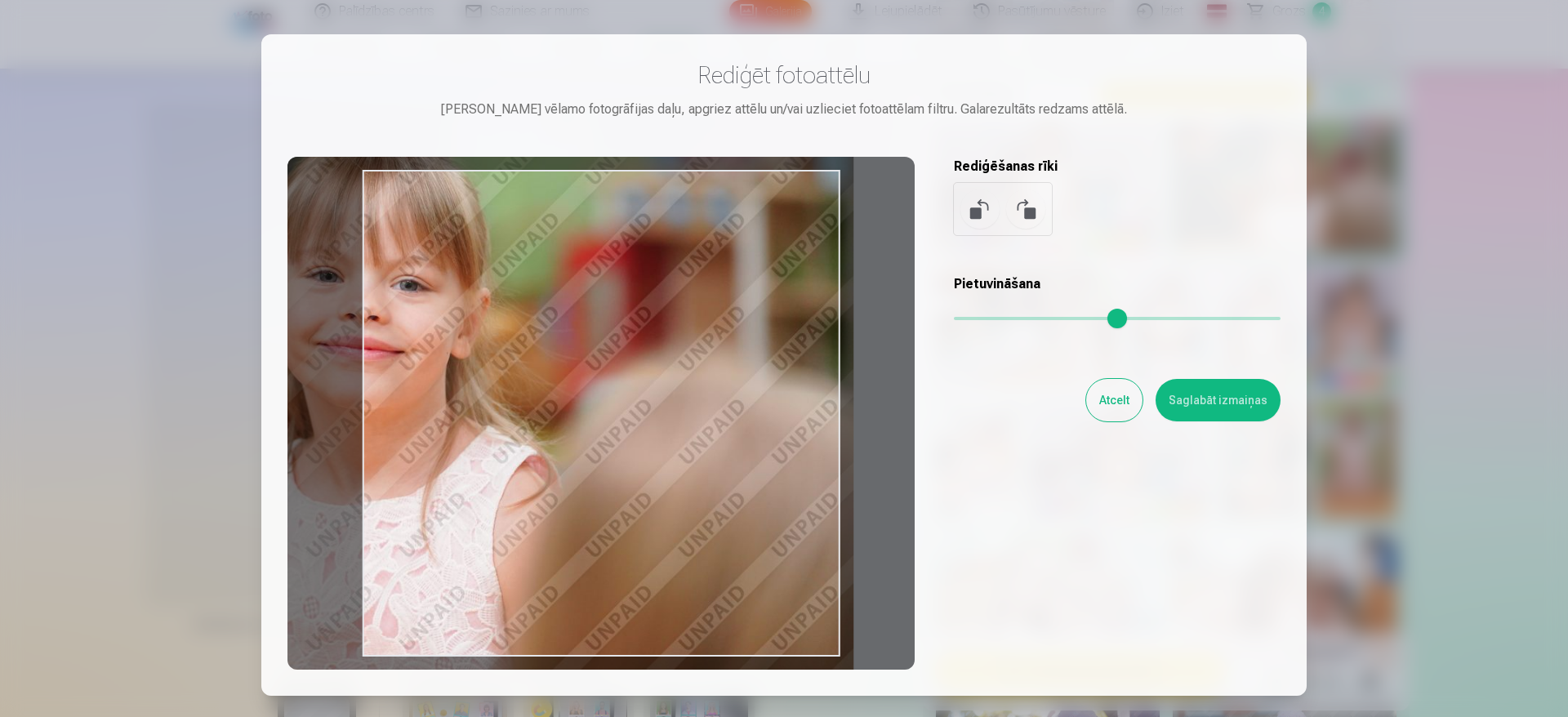
drag, startPoint x: 1028, startPoint y: 316, endPoint x: 985, endPoint y: 319, distance: 43.1
click at [985, 319] on input "range" at bounding box center [1117, 319] width 327 height 4
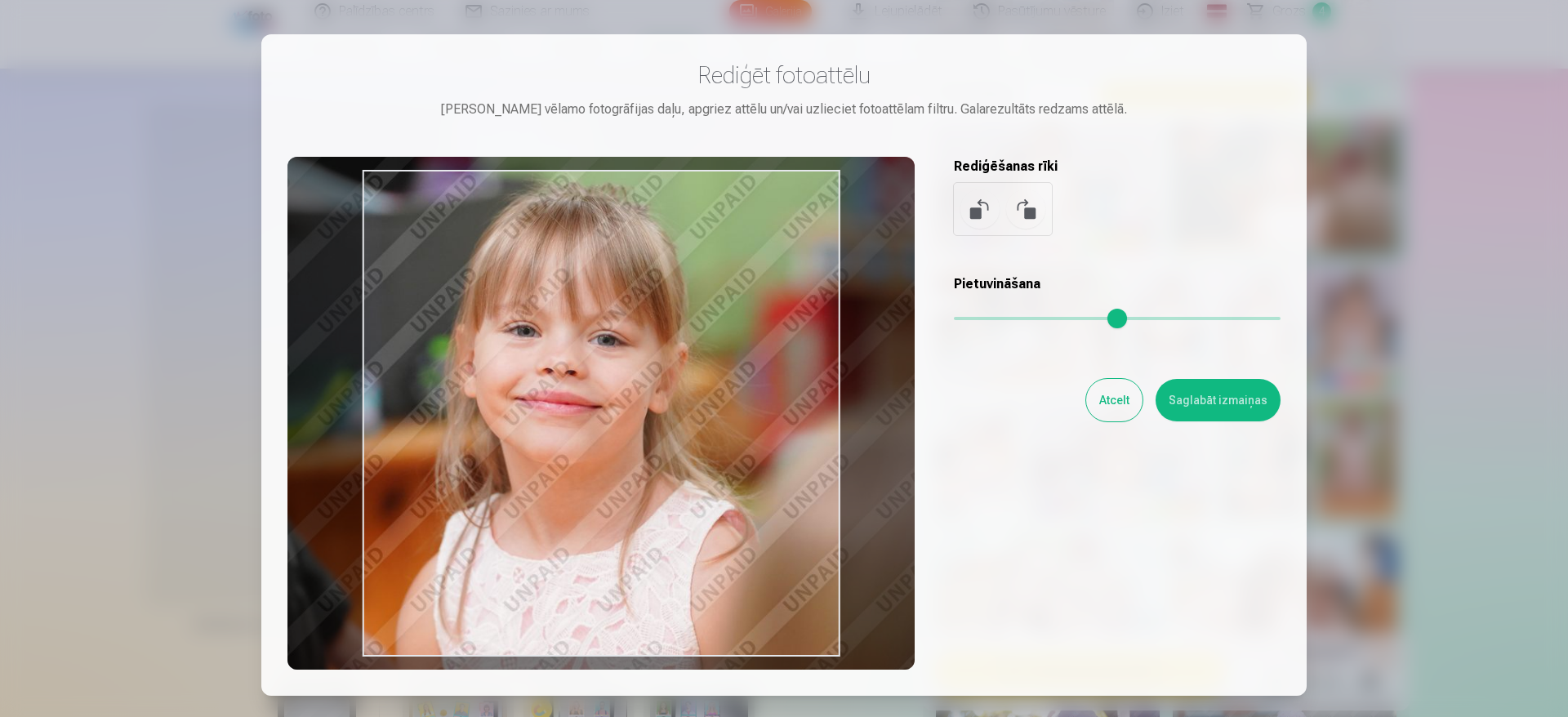
type input "****"
drag, startPoint x: 748, startPoint y: 393, endPoint x: 945, endPoint y: 447, distance: 204.3
click at [945, 447] on div "Rediģēt fotoattēlu Pietuvini vēlamo fotogrāfijas daļu, apgriez attēlu un/vai uz…" at bounding box center [784, 365] width 993 height 609
click at [1266, 396] on button "Saglabāt izmaiņas" at bounding box center [1217, 400] width 125 height 42
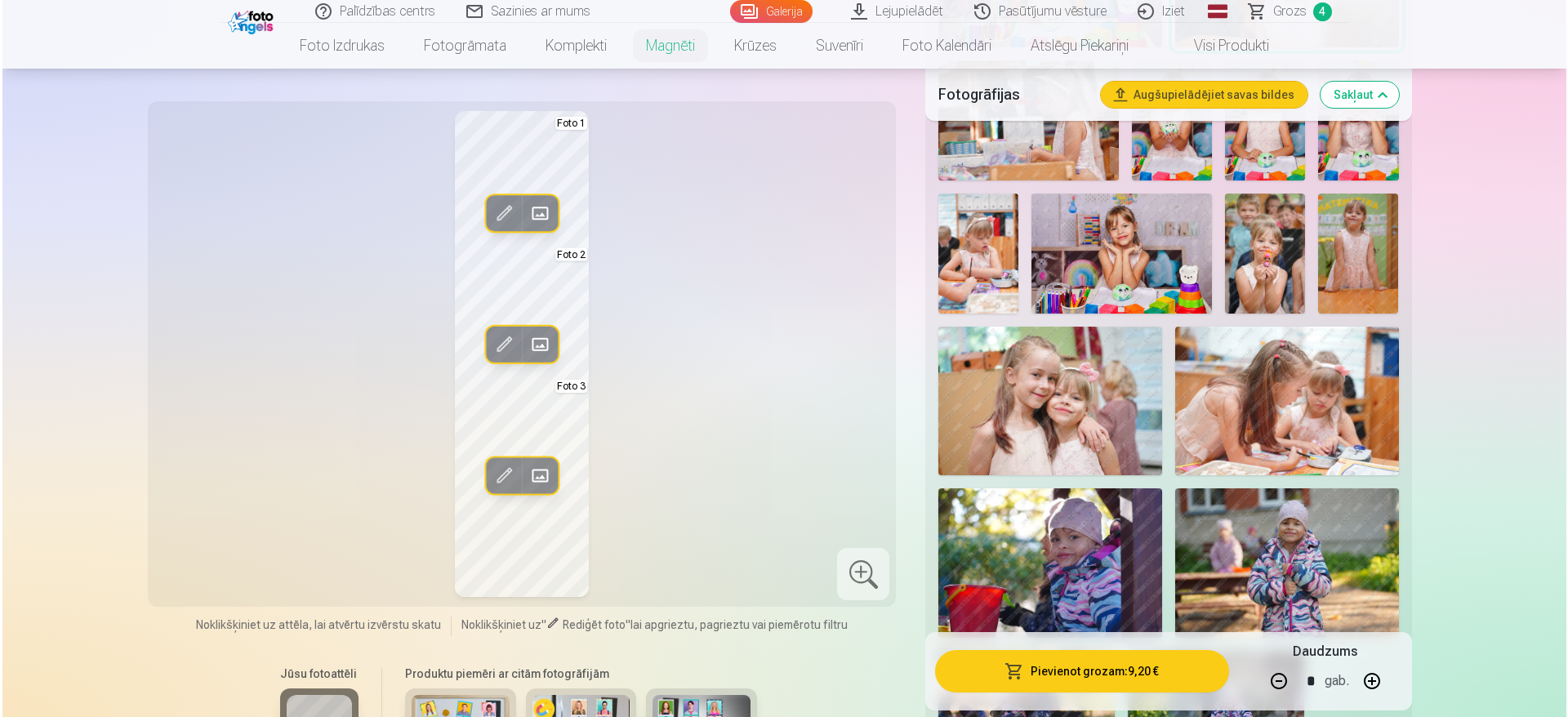
scroll to position [1671, 0]
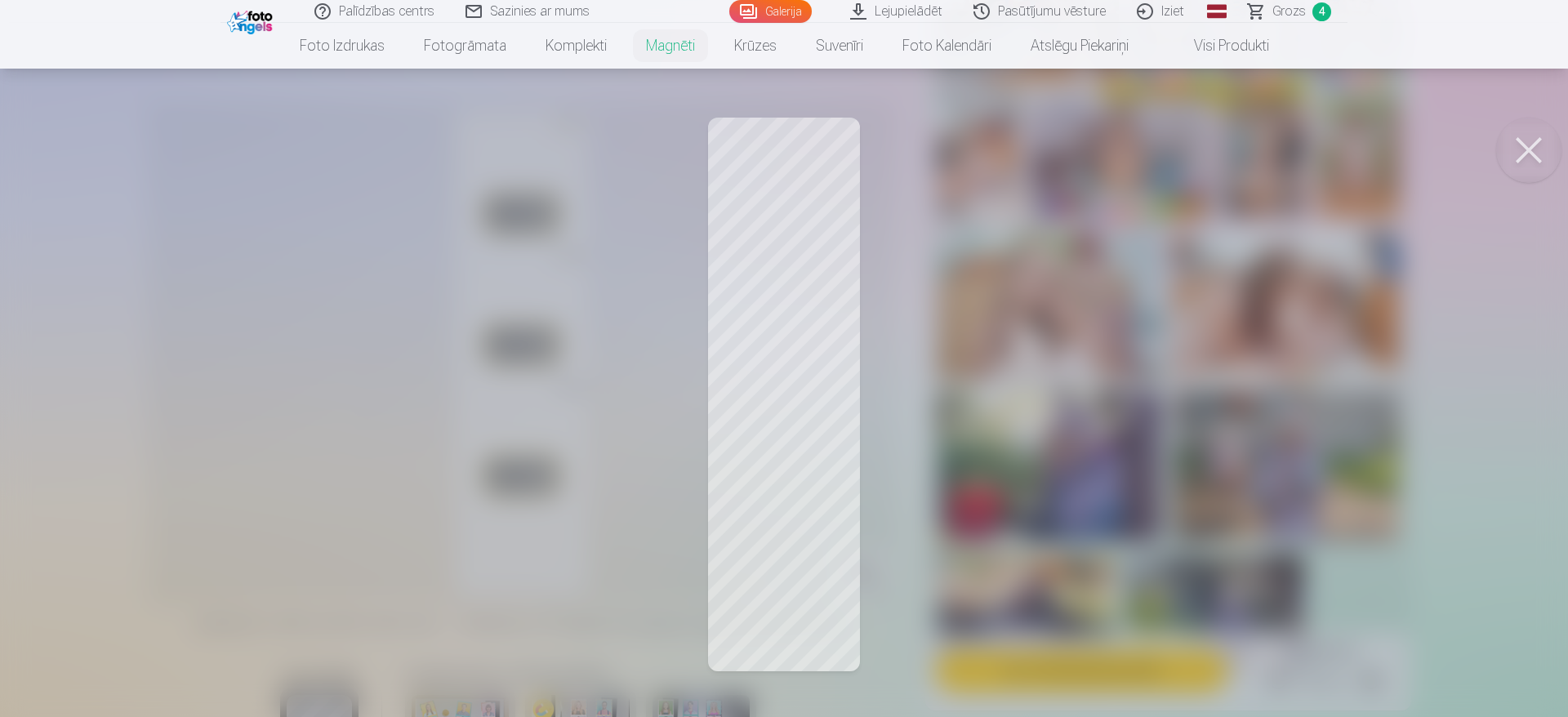
click at [1522, 174] on button at bounding box center [1529, 150] width 66 height 66
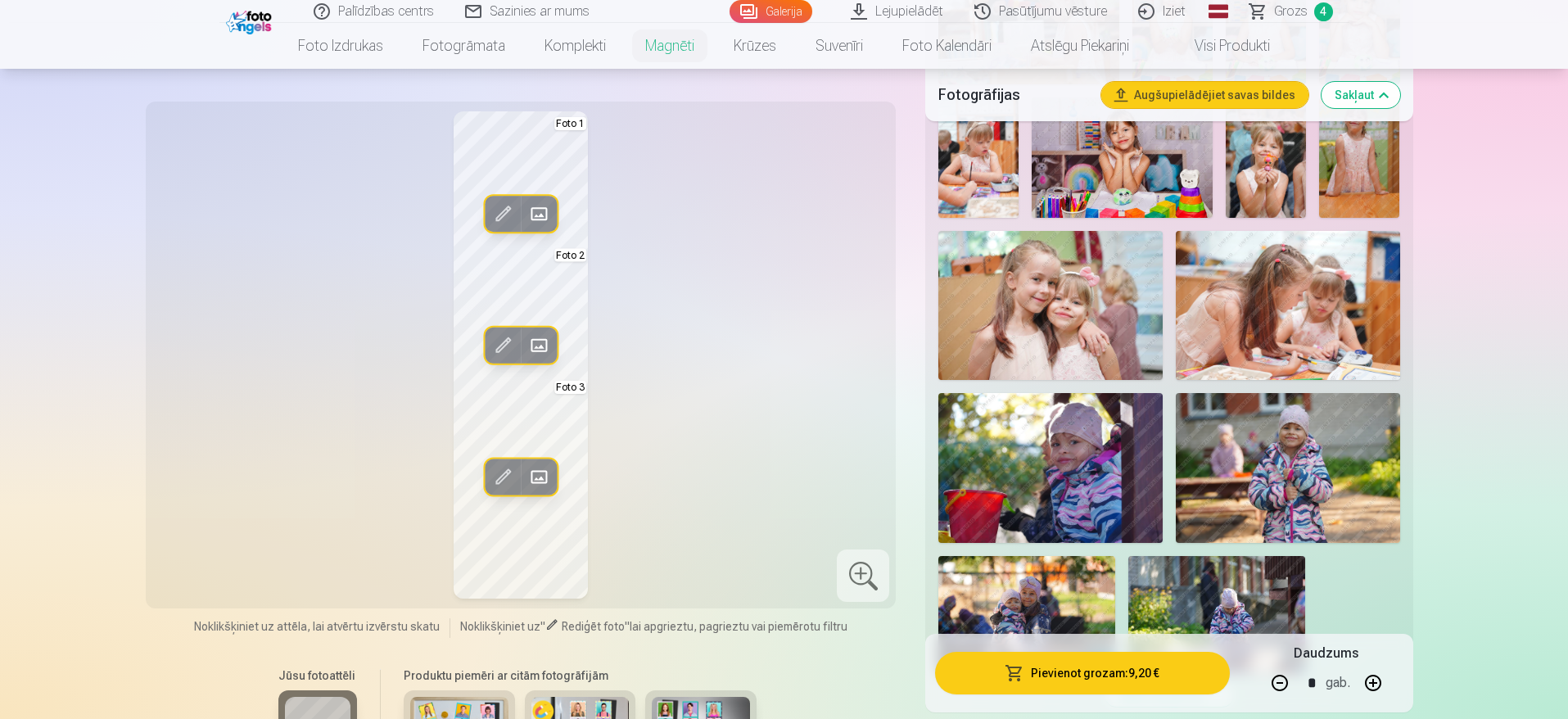
click at [534, 469] on span at bounding box center [539, 476] width 26 height 26
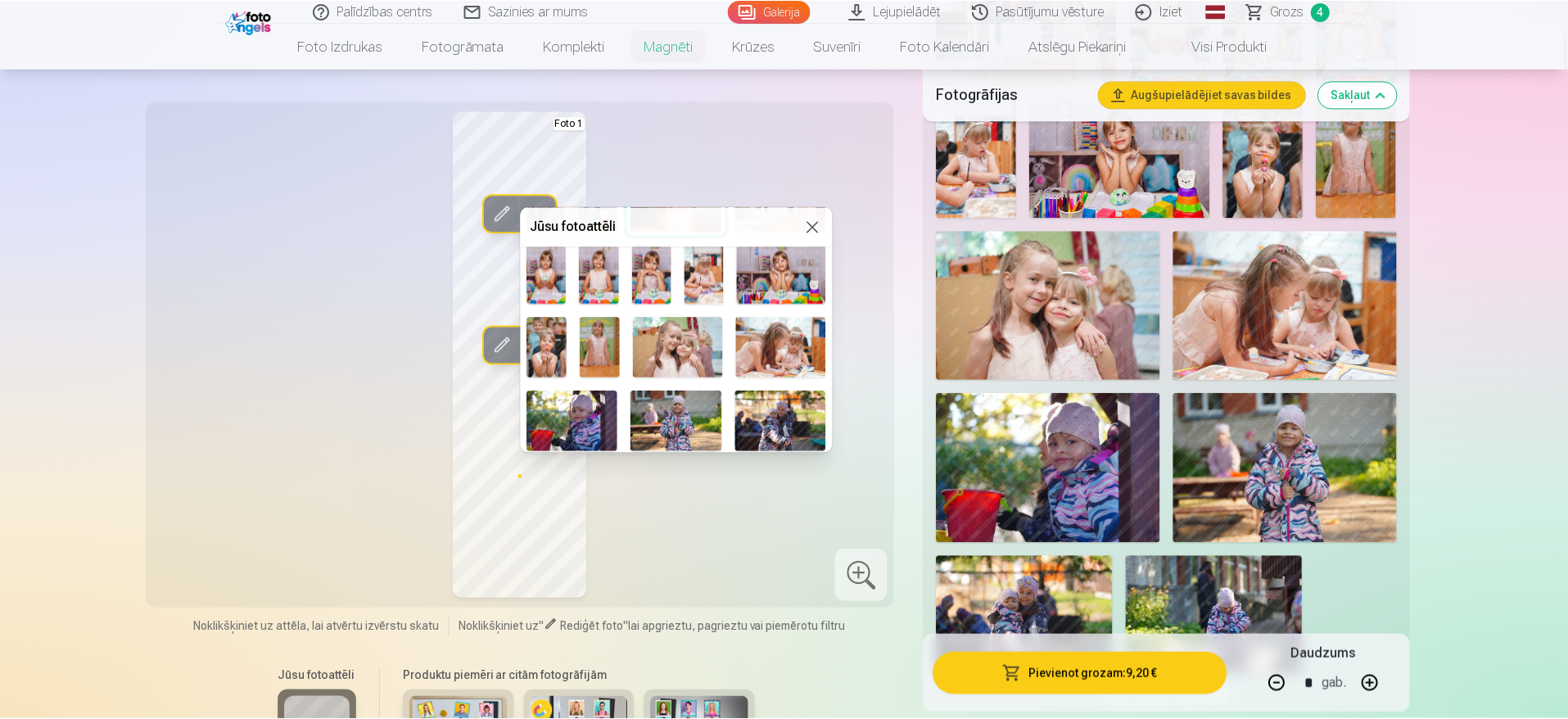
scroll to position [482, 0]
click at [650, 357] on img at bounding box center [679, 346] width 90 height 60
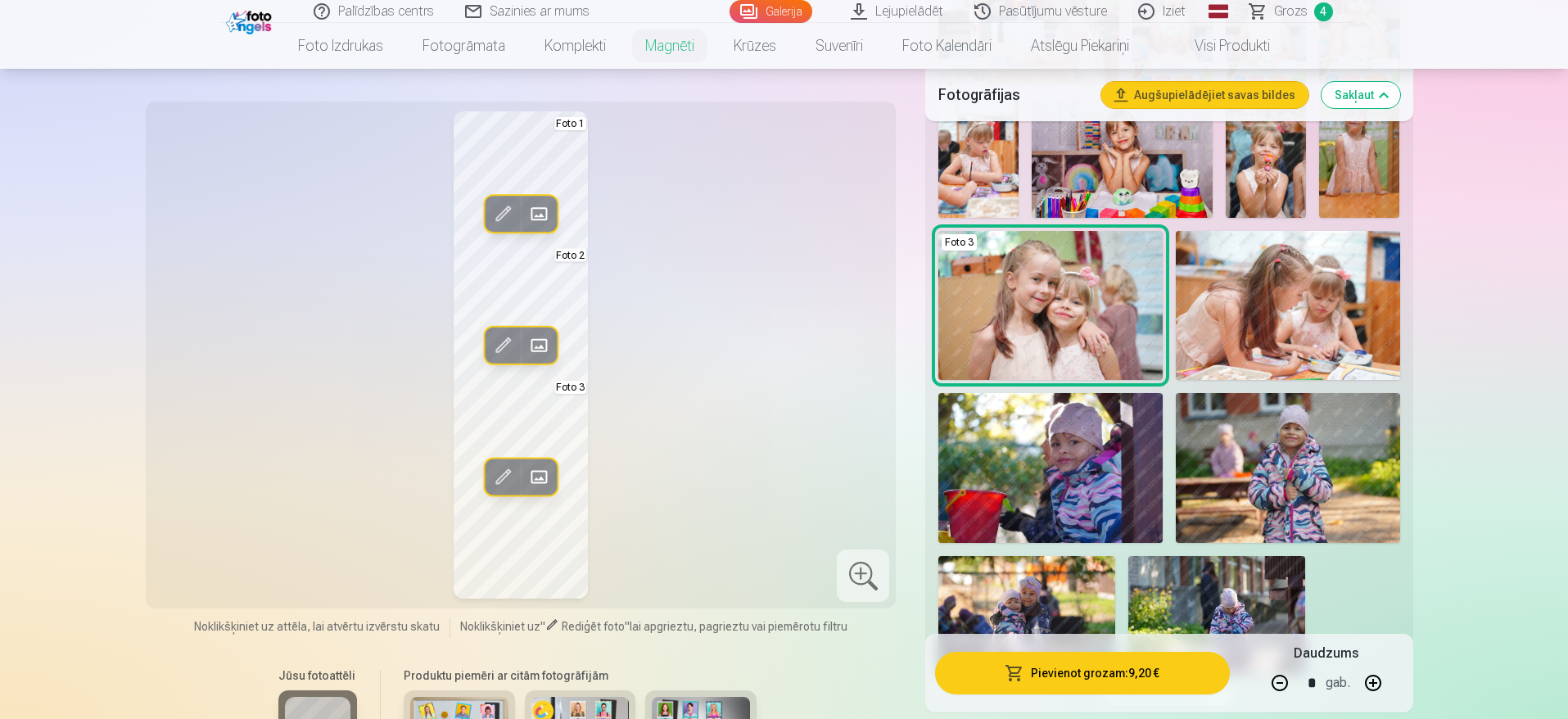
click at [642, 371] on div "Rediģēt foto Aizstāt Foto 1 Rediģēt foto Aizstāt Foto 2 Rediģēt foto Aizstāt Fo…" at bounding box center [521, 355] width 731 height 487
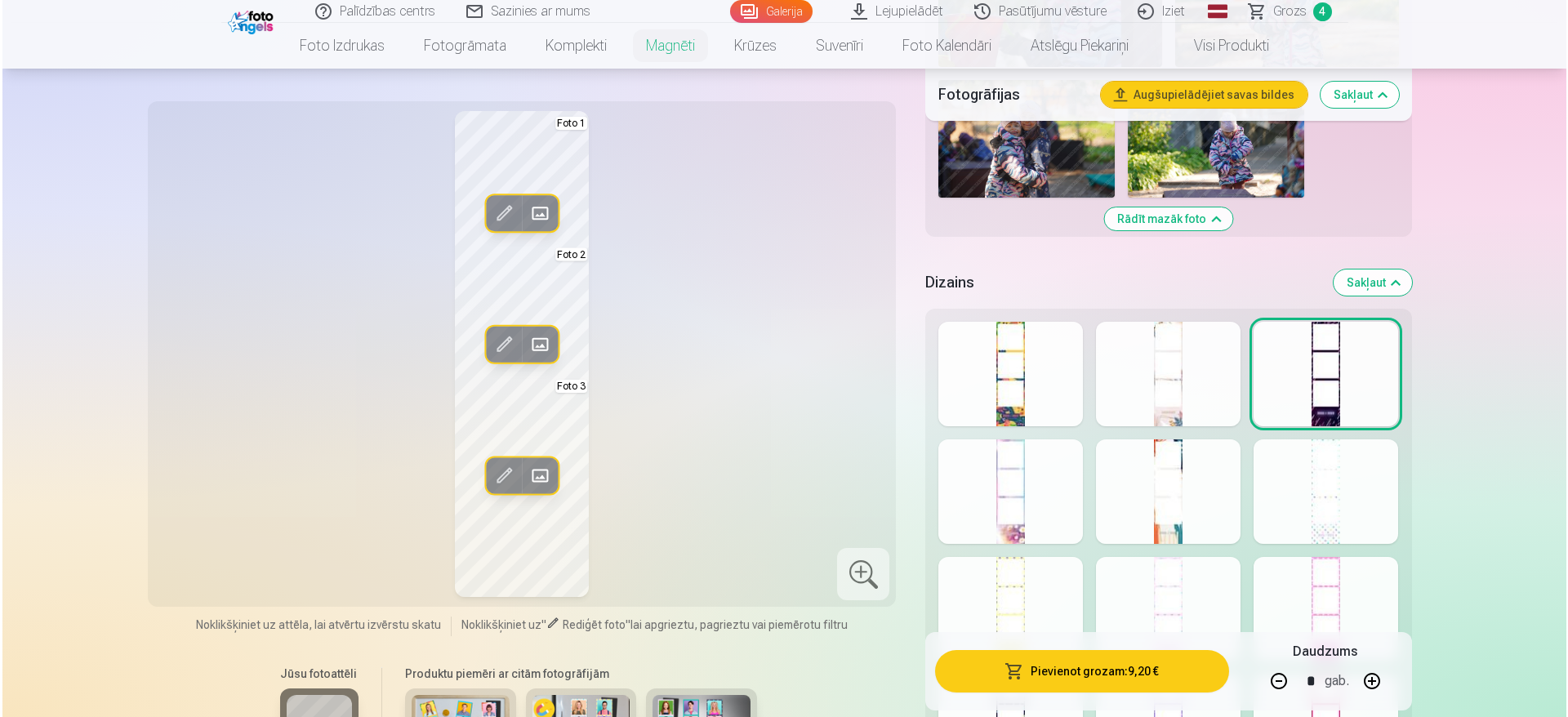
scroll to position [2339, 0]
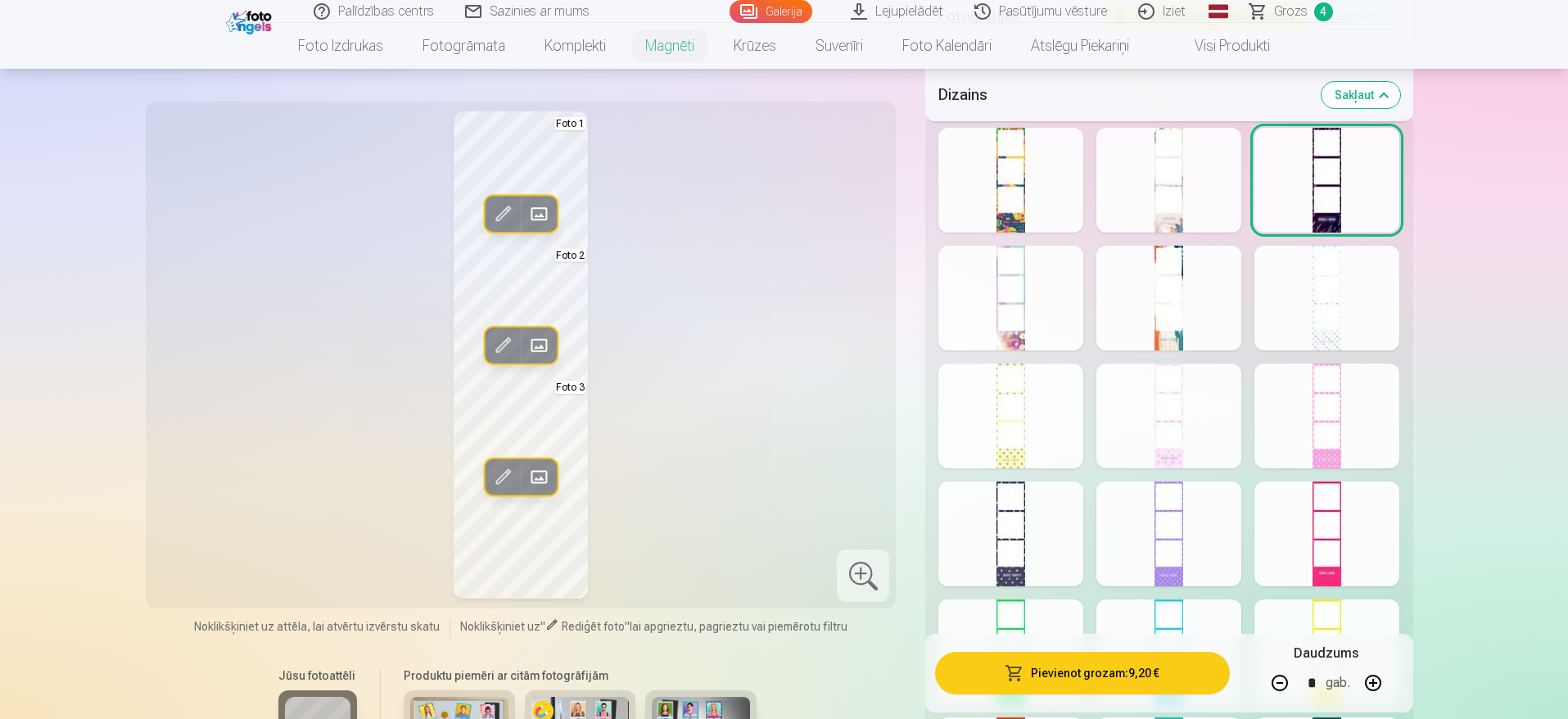
click at [1344, 315] on div at bounding box center [1326, 298] width 145 height 105
click at [1018, 300] on div at bounding box center [1011, 298] width 145 height 105
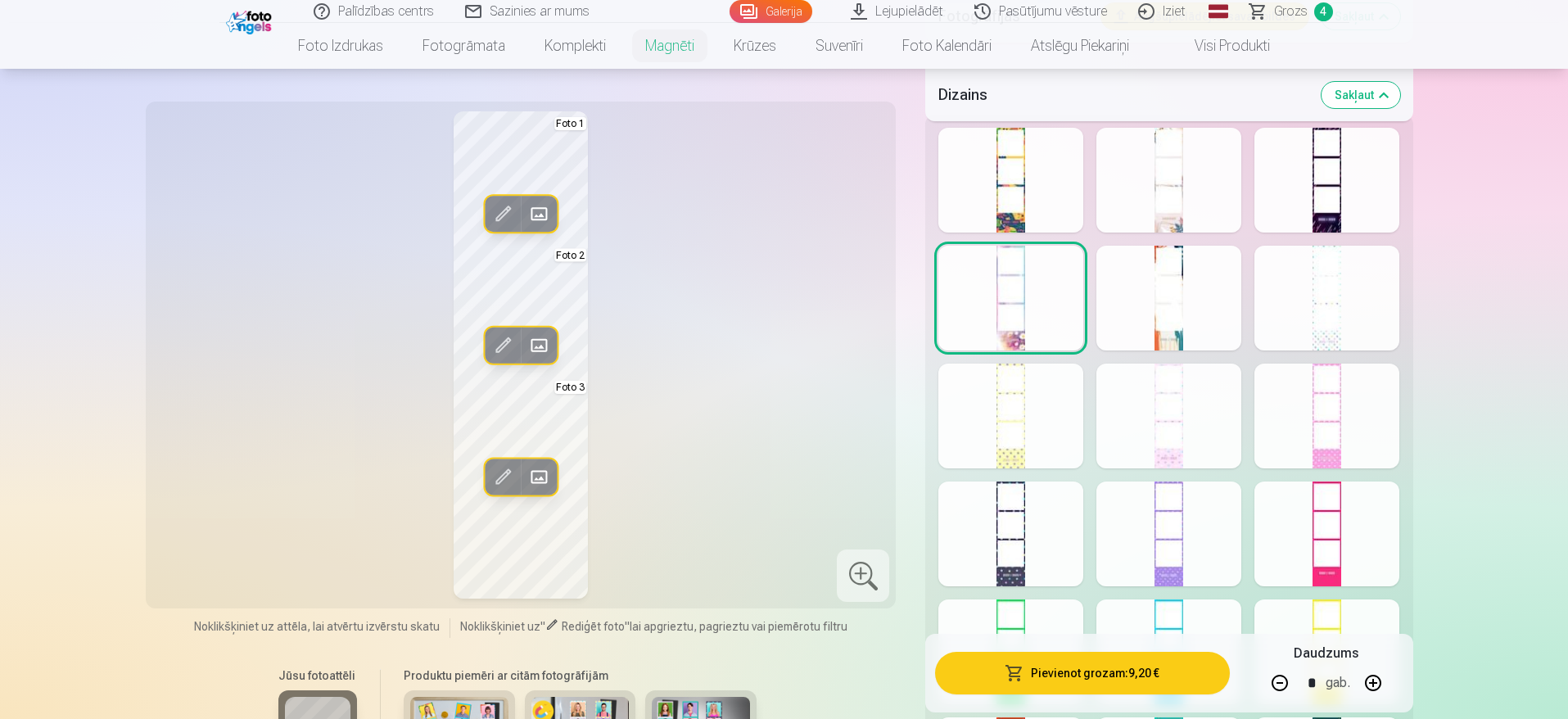
click at [1026, 200] on div at bounding box center [1011, 179] width 145 height 105
click at [1160, 185] on div at bounding box center [1169, 179] width 145 height 105
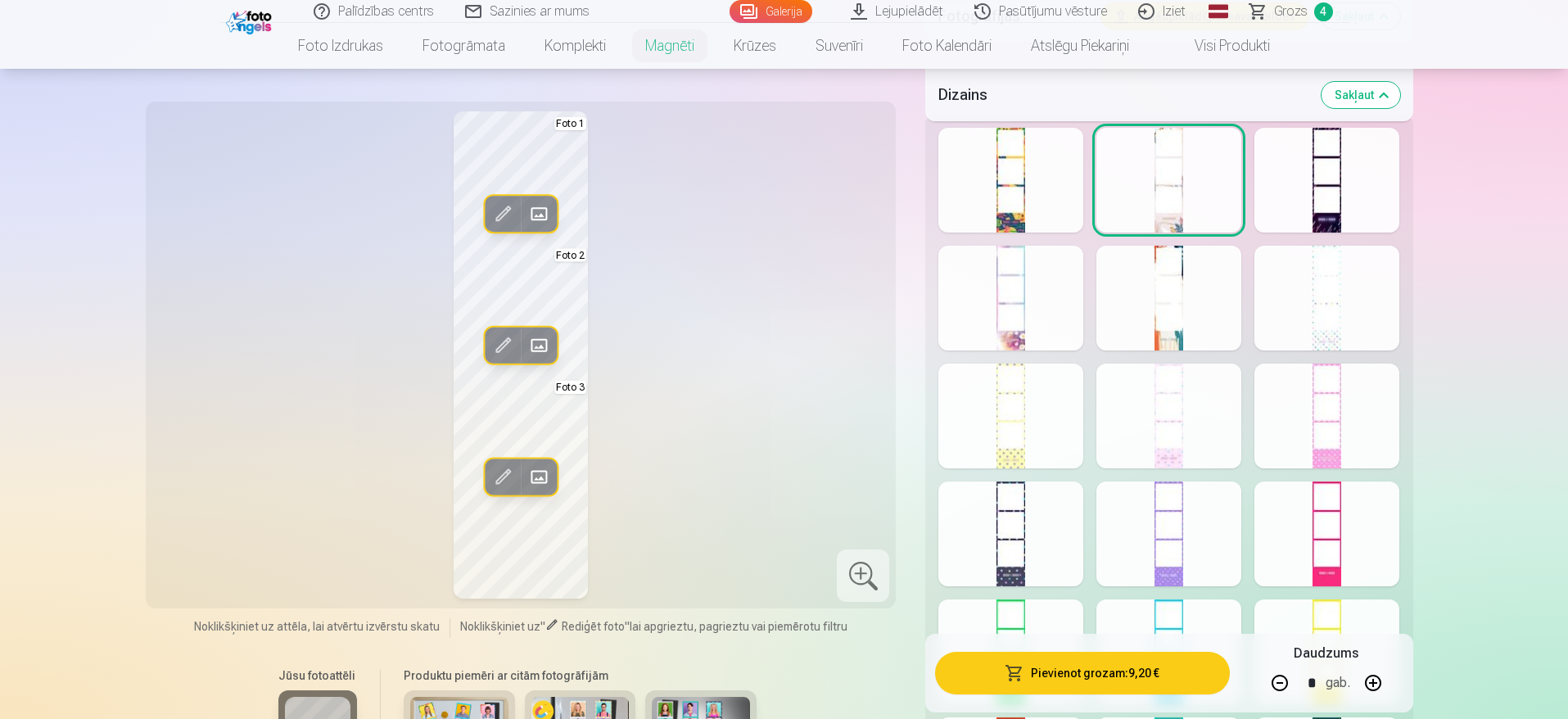
click at [1397, 180] on div "Rādīt mazāk dizainu" at bounding box center [1169, 551] width 487 height 875
click at [1023, 395] on div at bounding box center [1011, 416] width 145 height 105
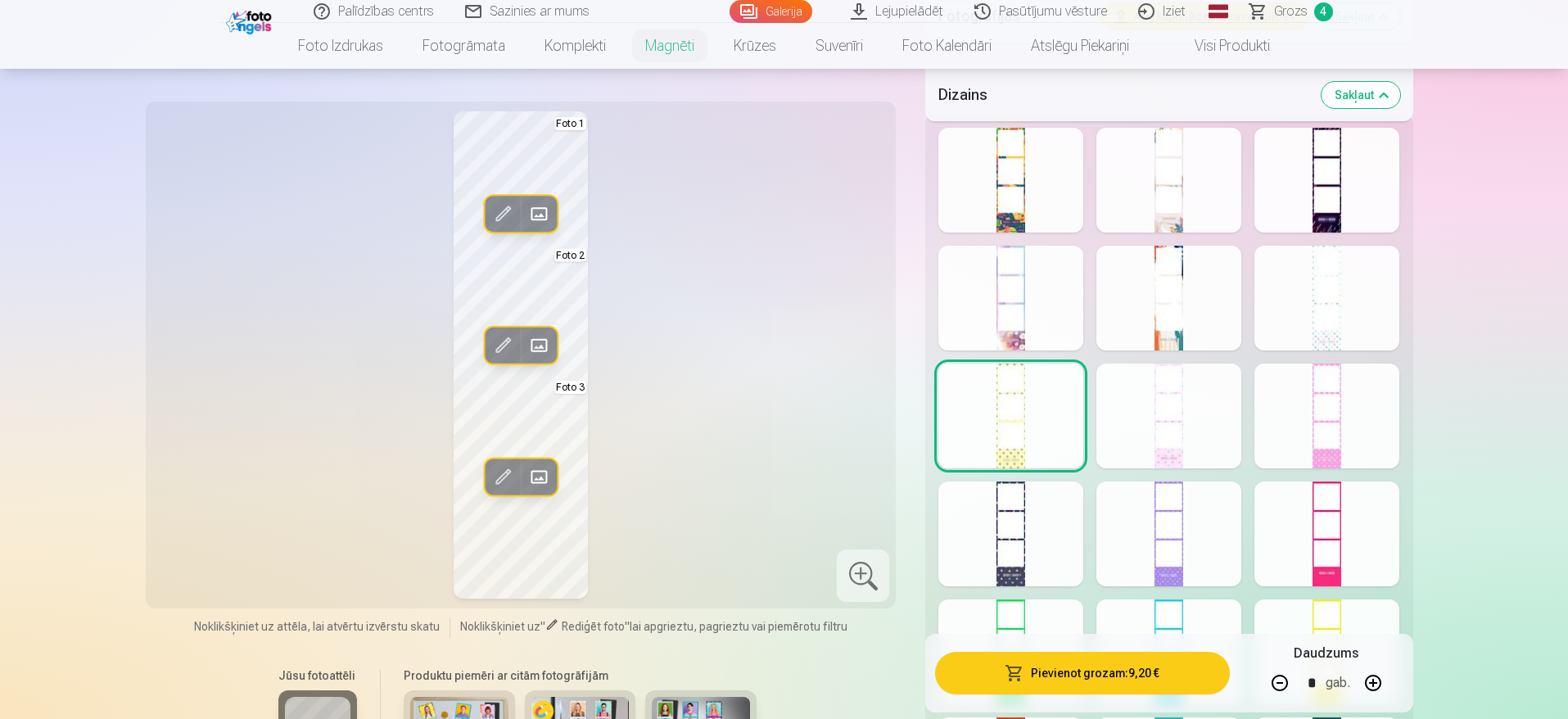
click at [1028, 305] on div at bounding box center [1011, 298] width 145 height 105
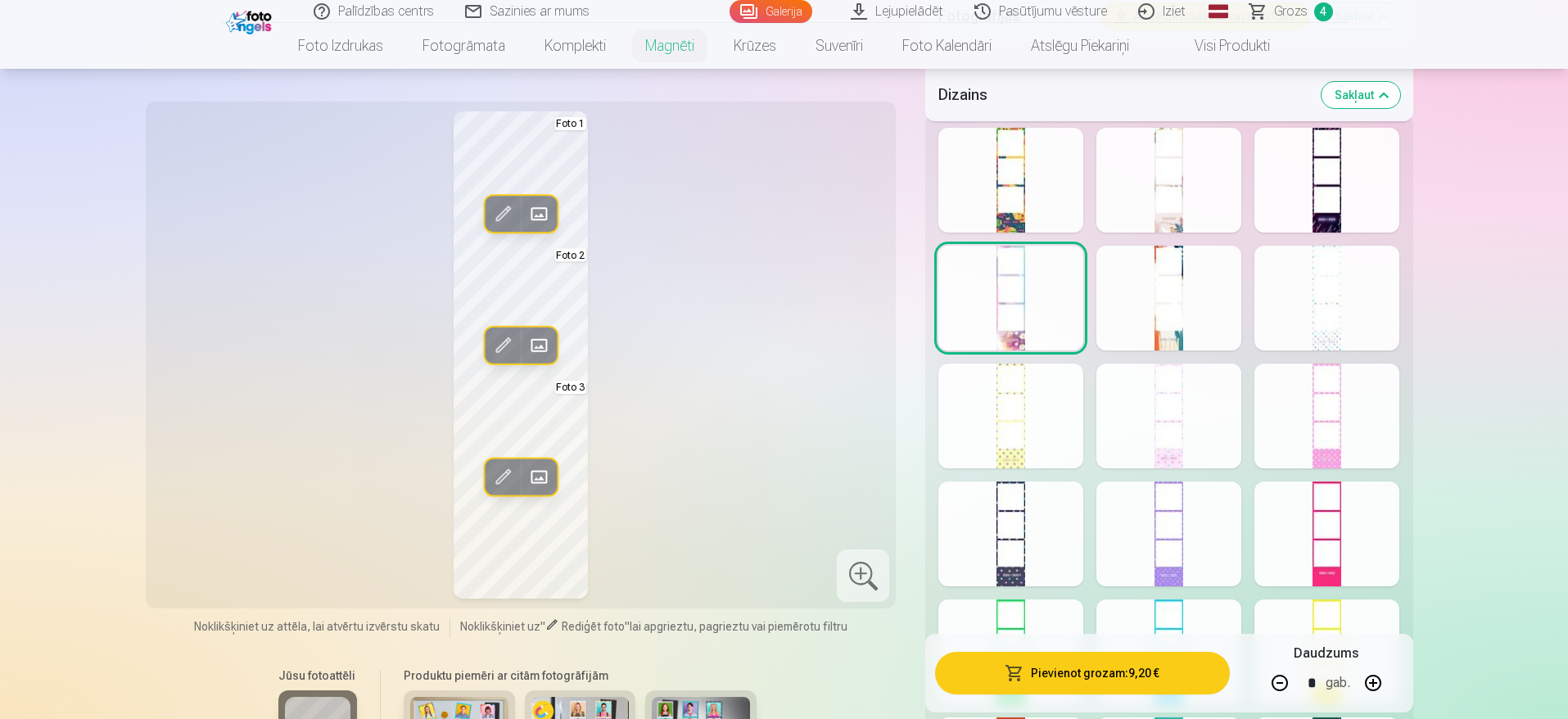
click at [1205, 316] on div at bounding box center [1169, 298] width 145 height 105
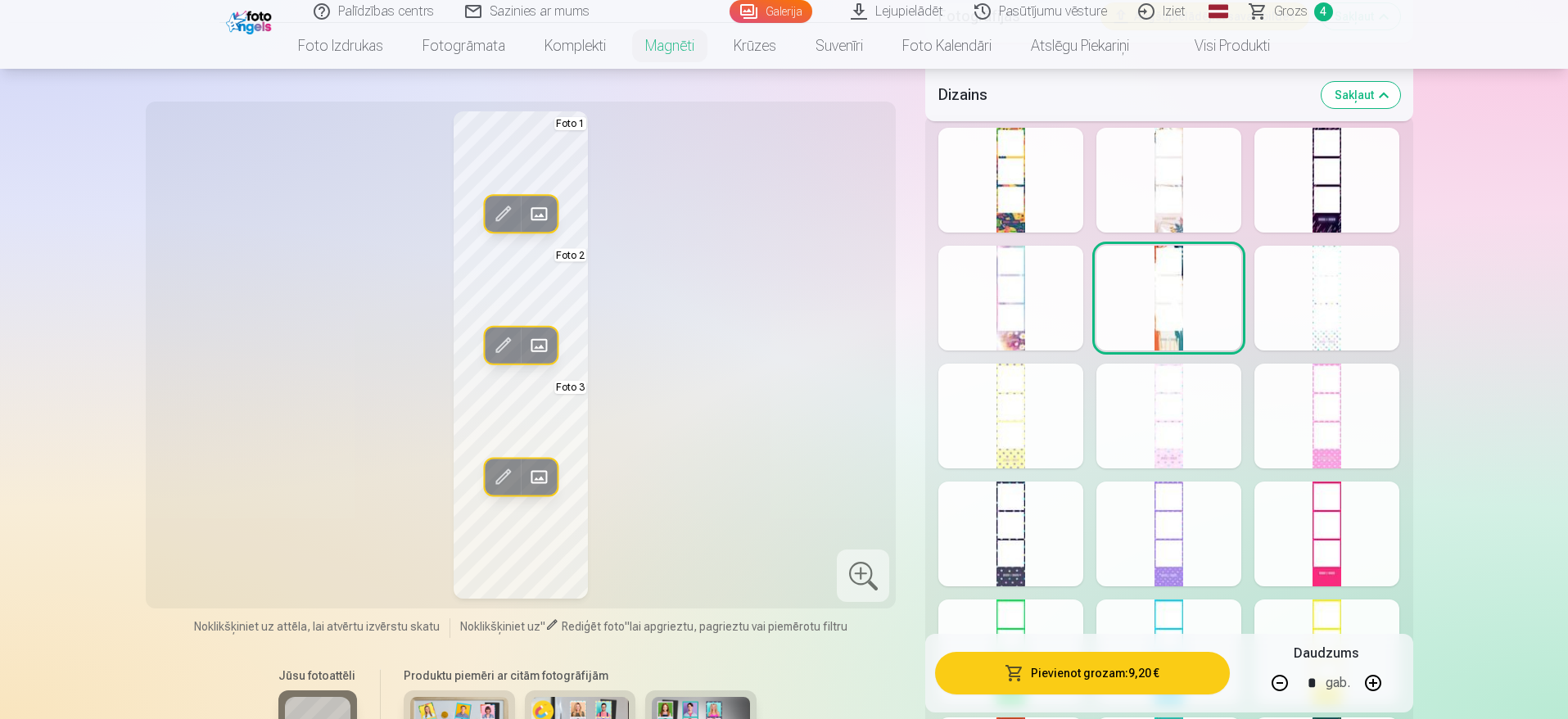
click at [1347, 533] on div at bounding box center [1326, 534] width 145 height 105
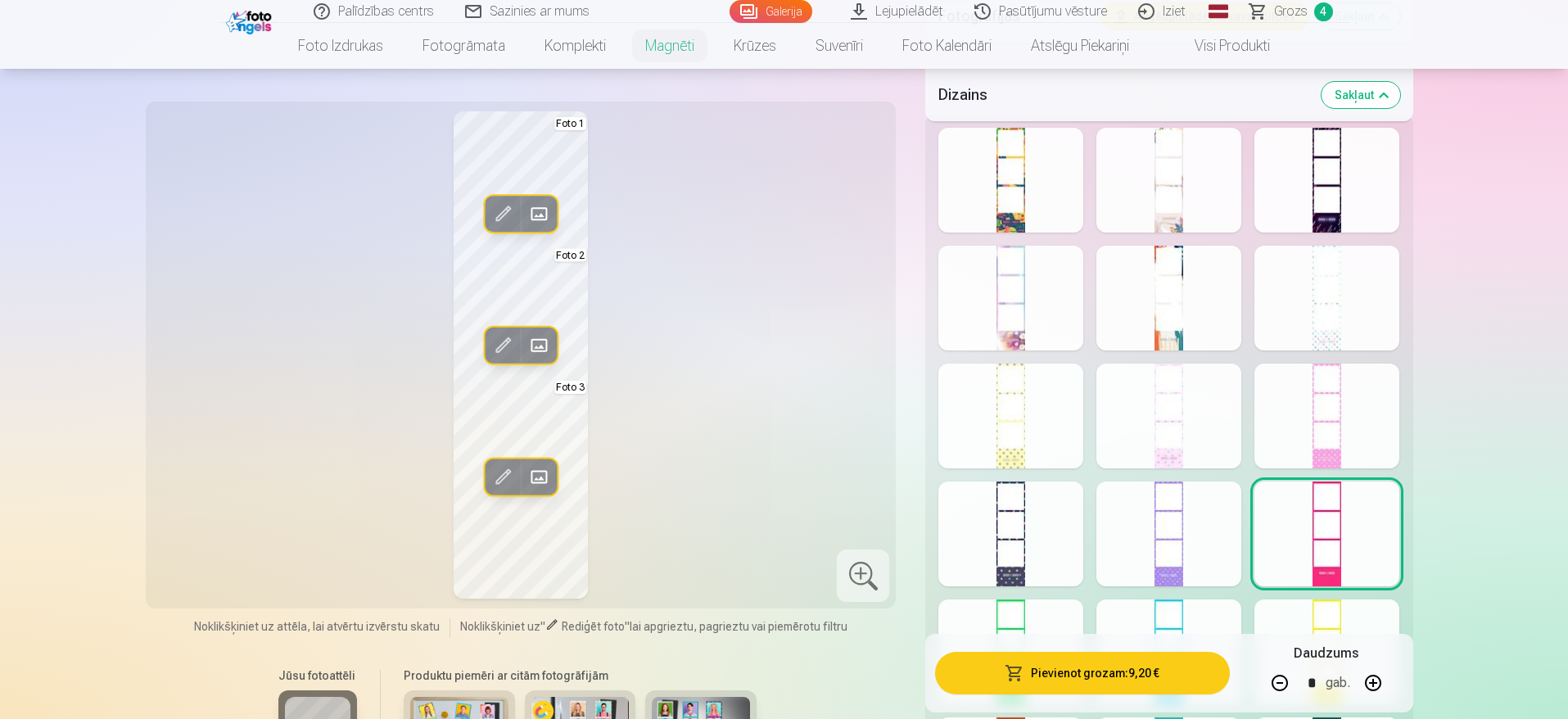
click at [1172, 618] on div at bounding box center [1169, 651] width 145 height 105
click at [1013, 575] on div at bounding box center [1011, 534] width 145 height 105
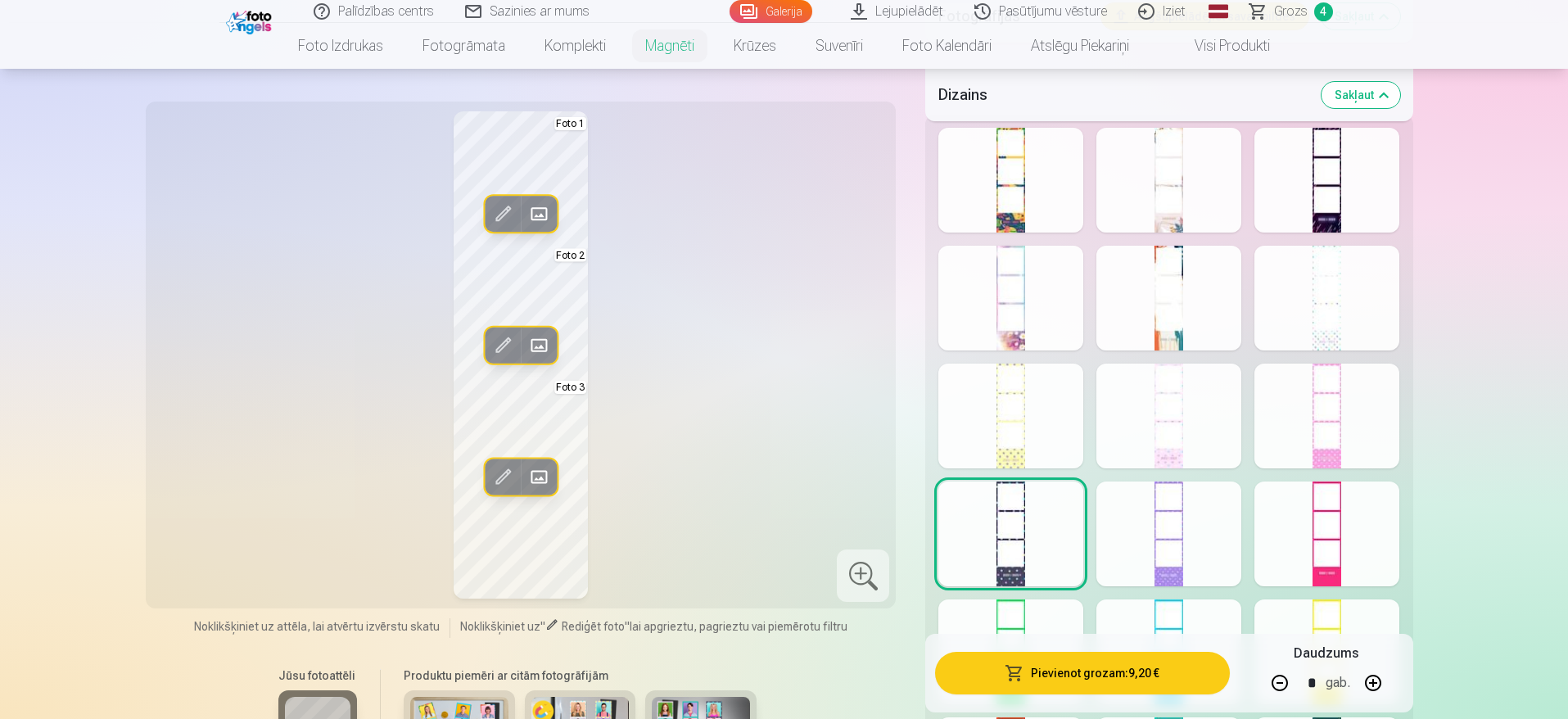
click at [1113, 657] on button "Pievienot grozam : 9,20 €" at bounding box center [1082, 673] width 294 height 42
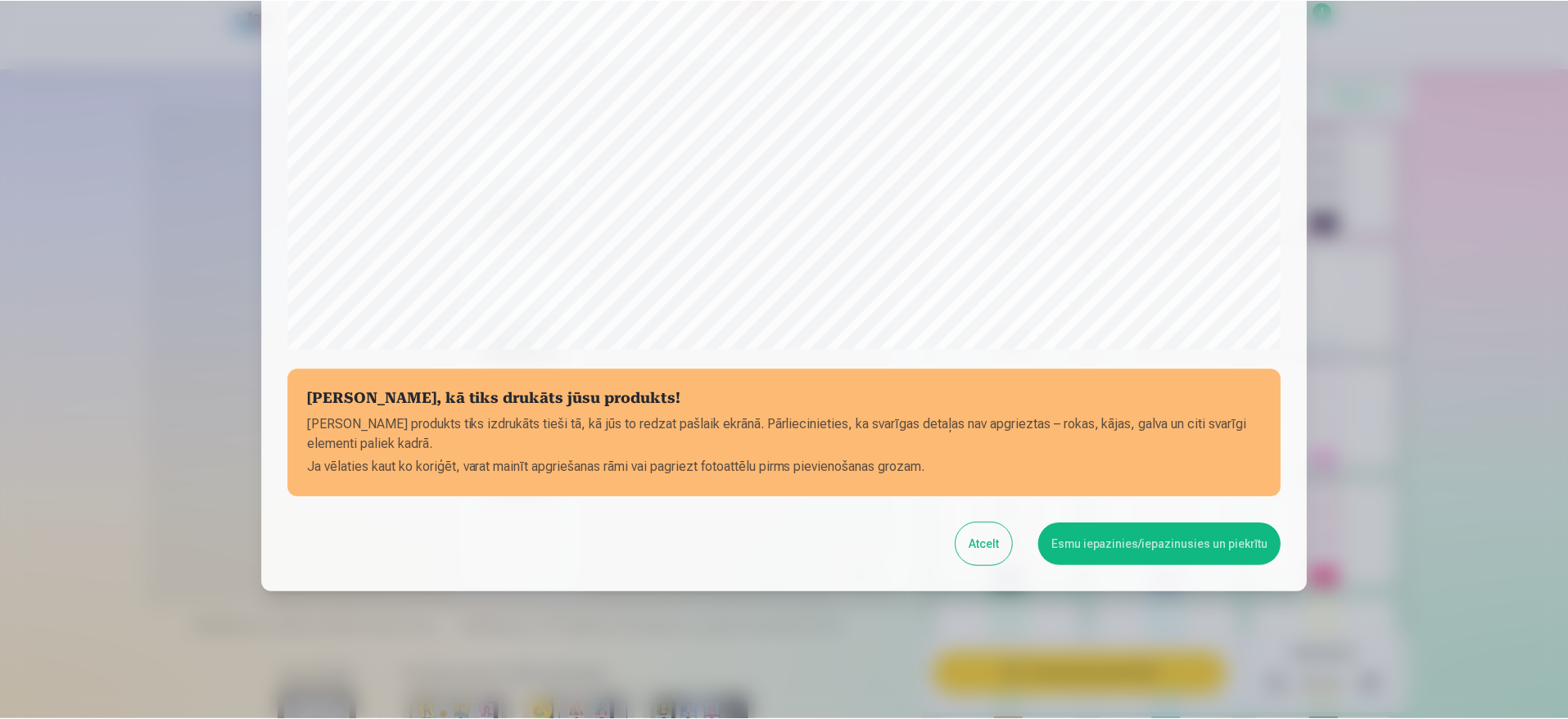
scroll to position [461, 0]
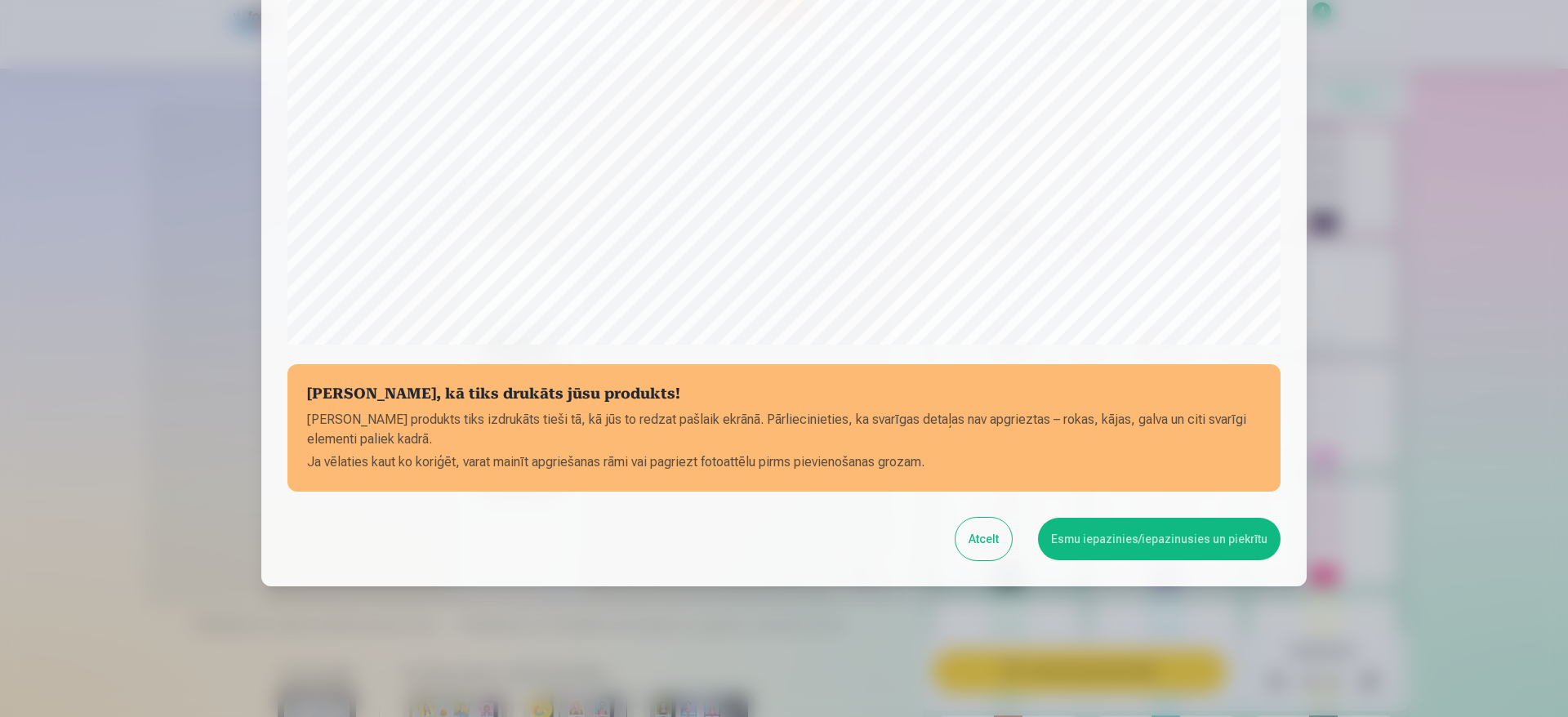
click at [1210, 541] on button "Esmu iepazinies/iepazinusies un piekrītu" at bounding box center [1159, 539] width 243 height 42
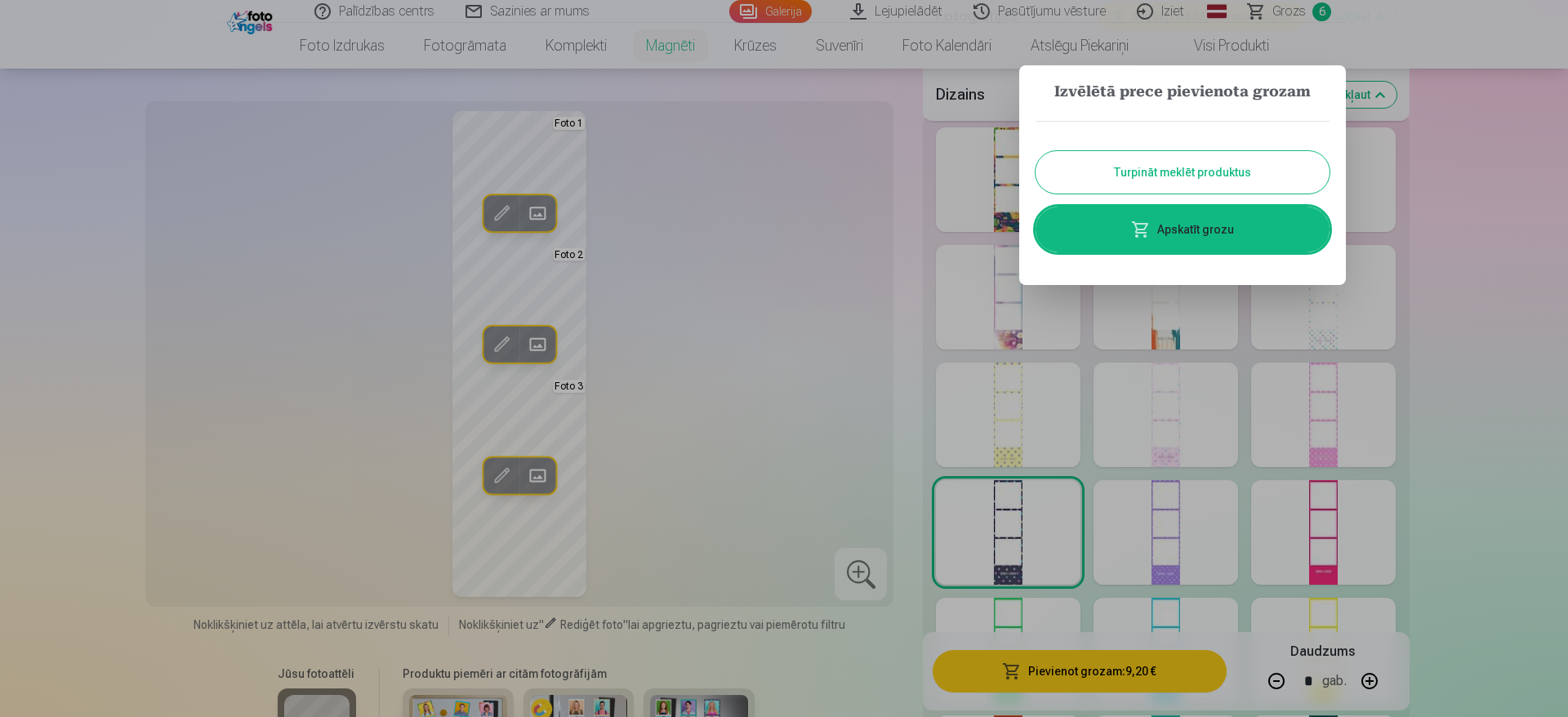
click at [1241, 230] on link "Apskatīt grozu" at bounding box center [1181, 230] width 294 height 46
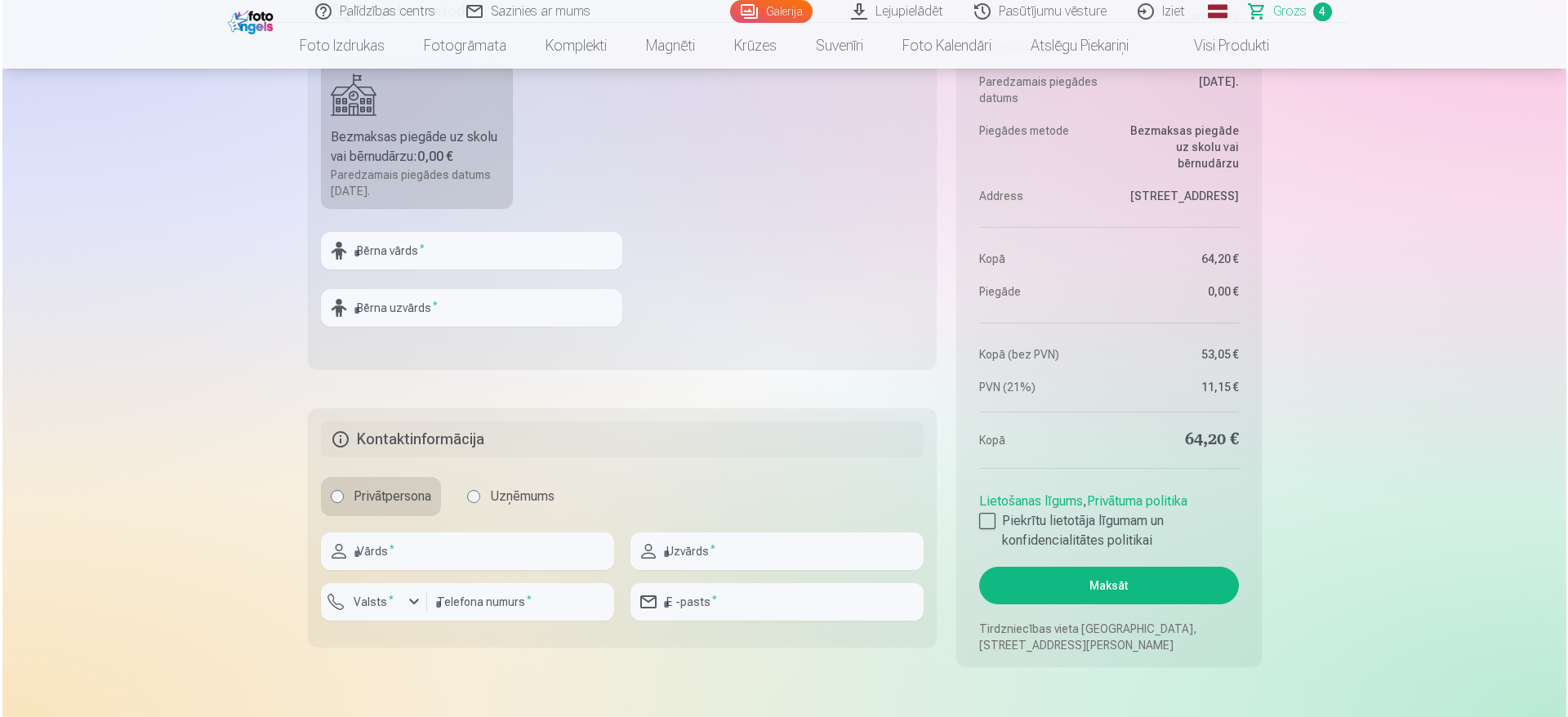
scroll to position [1188, 0]
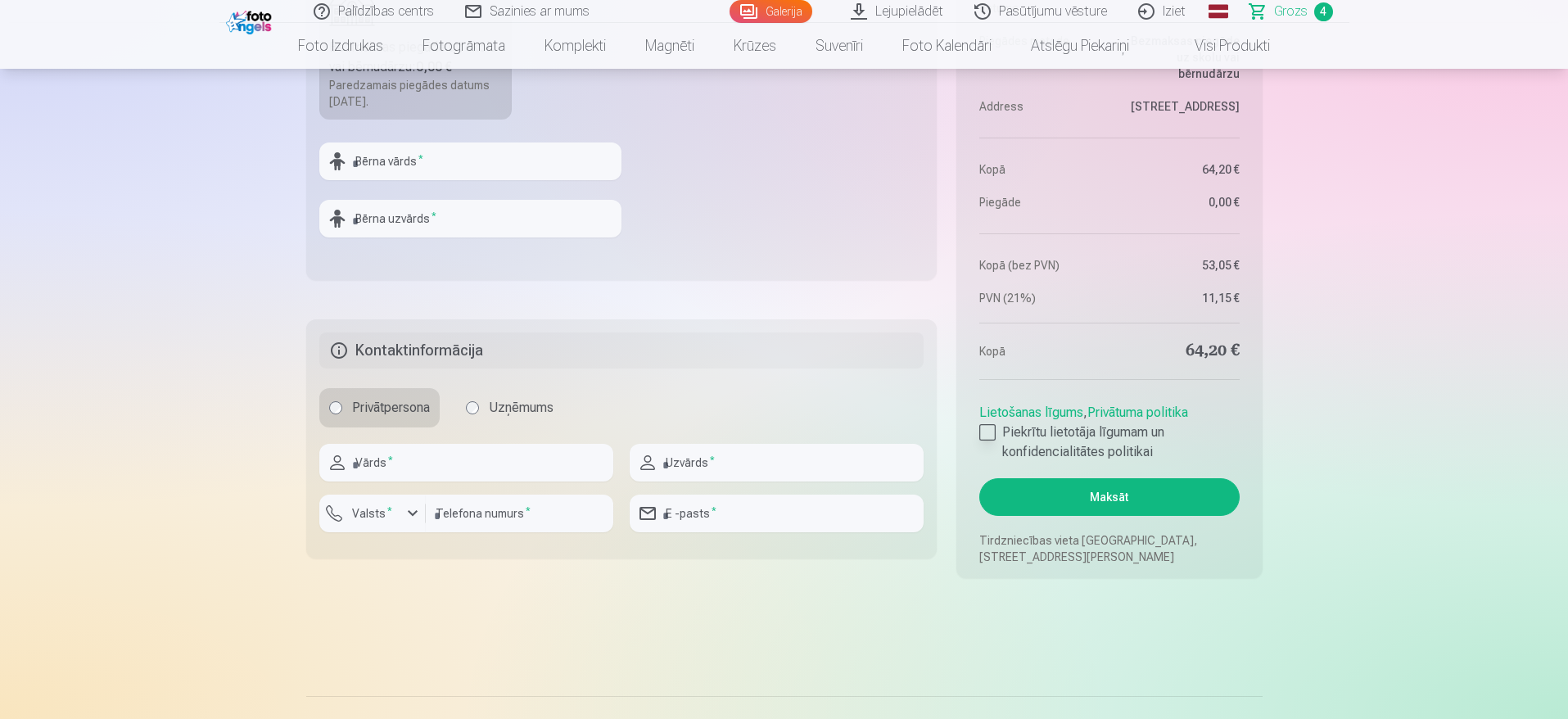
click at [993, 435] on div at bounding box center [987, 432] width 17 height 17
click at [403, 447] on input "text" at bounding box center [466, 462] width 294 height 38
type input "****"
type input "*******"
type input "********"
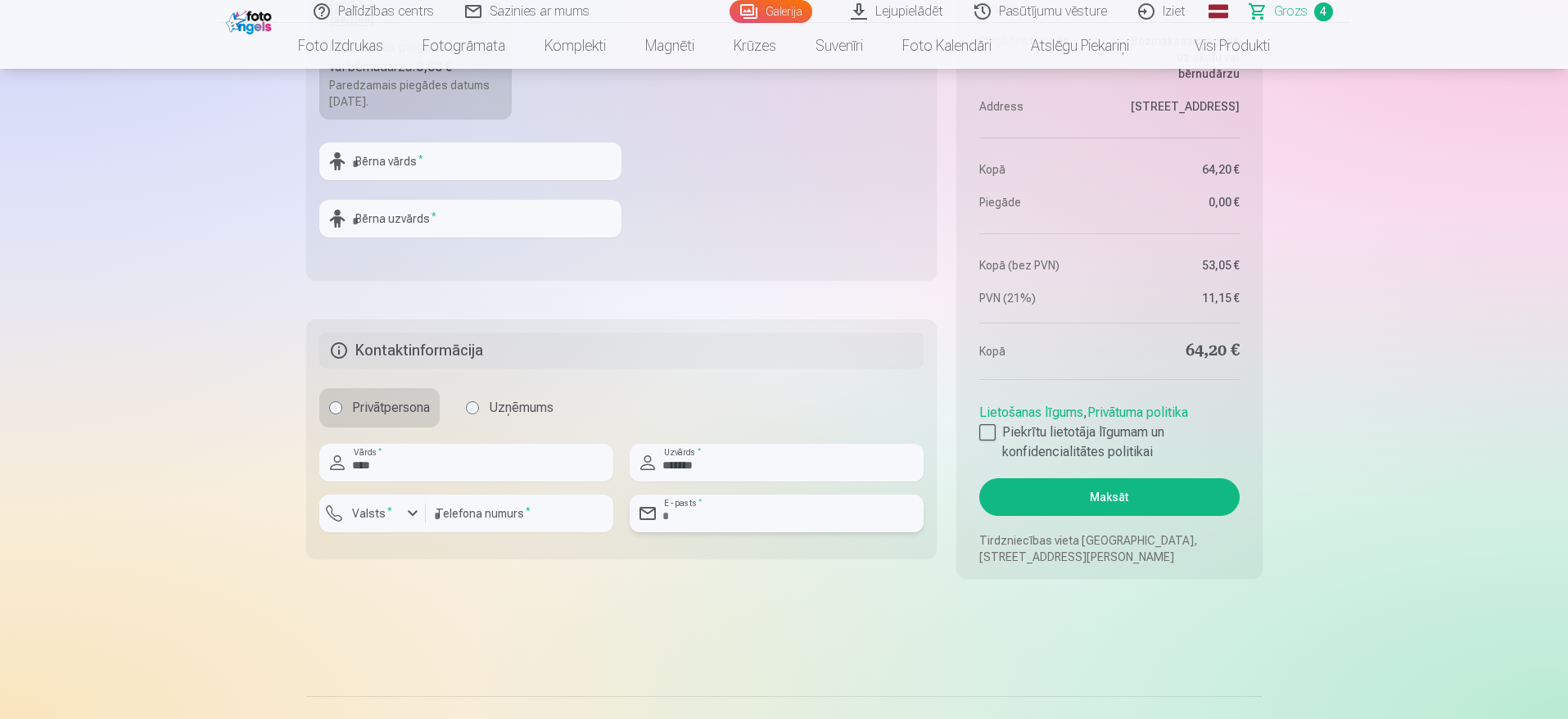
click at [853, 502] on input "email" at bounding box center [776, 513] width 294 height 38
type input "**********"
click at [1160, 514] on button "Maksāt" at bounding box center [1108, 497] width 259 height 38
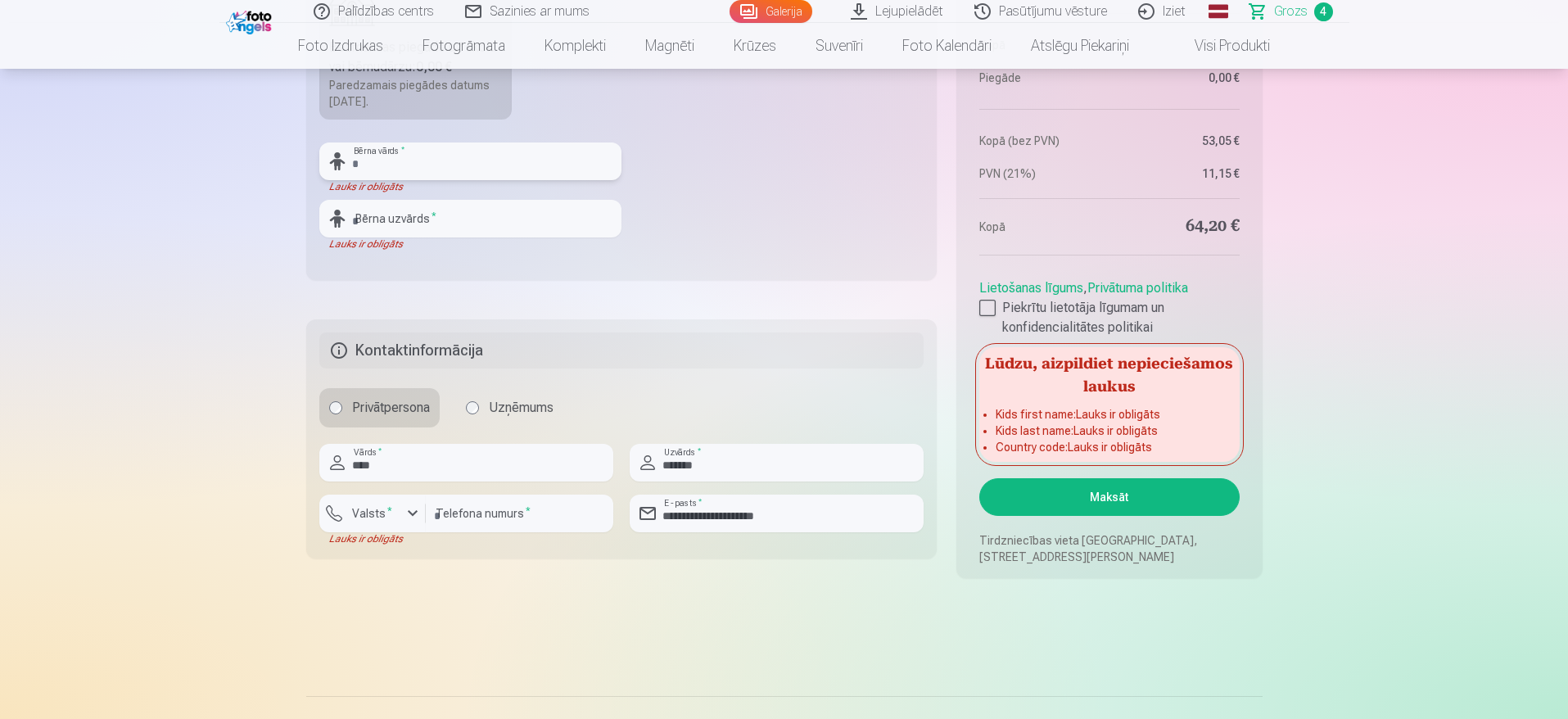
click at [546, 162] on input "text" at bounding box center [470, 161] width 302 height 38
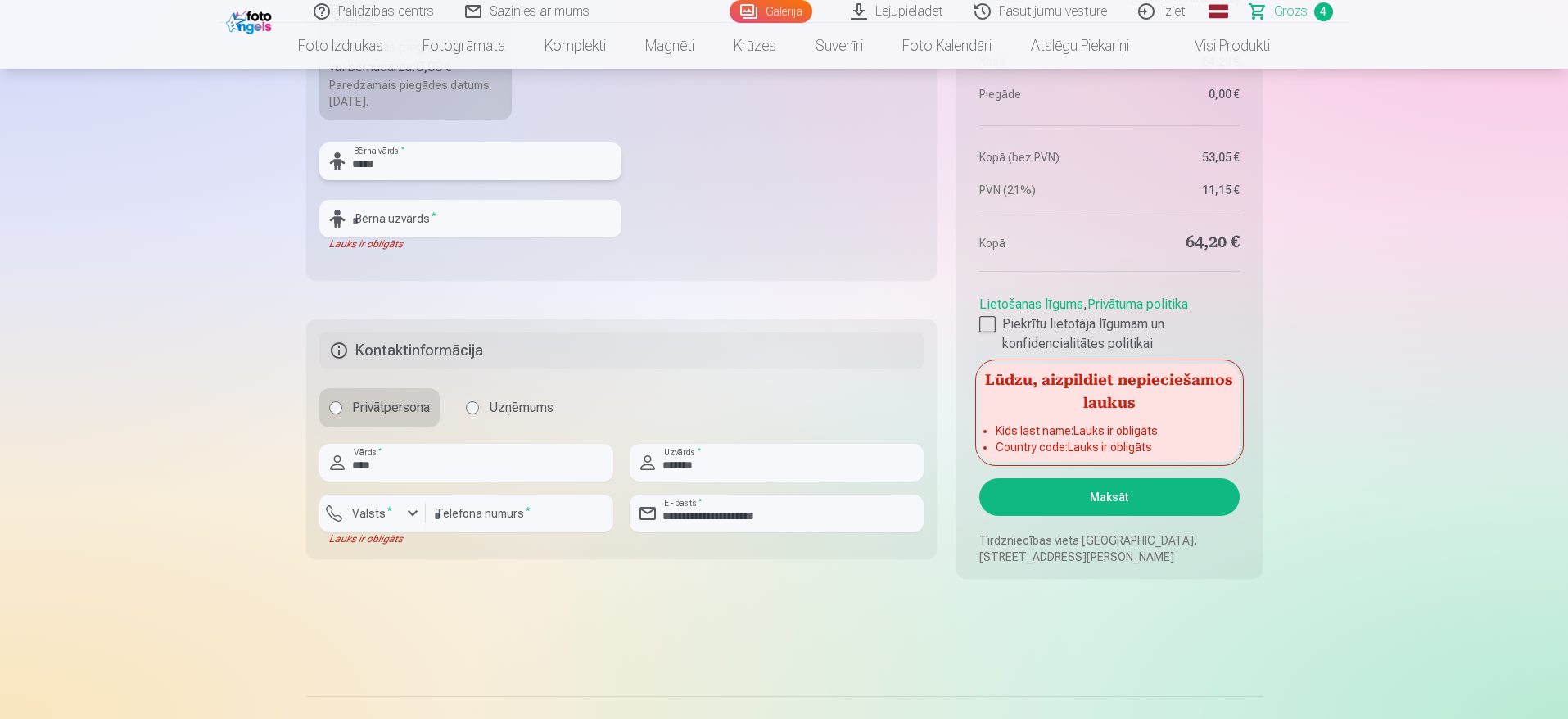
type input "*****"
click at [410, 234] on input "text" at bounding box center [470, 218] width 302 height 38
type input "*******"
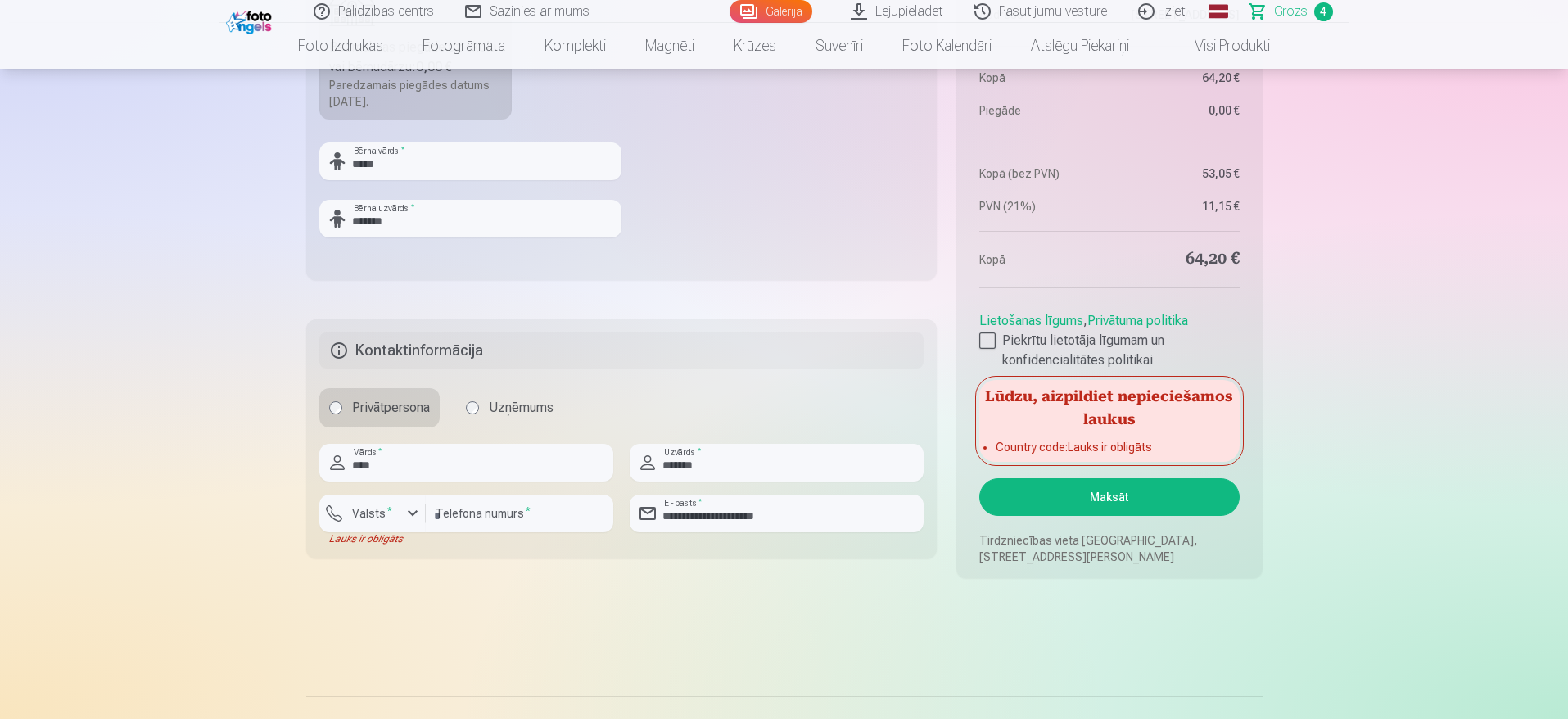
click at [1127, 499] on button "Maksāt" at bounding box center [1108, 497] width 259 height 38
click at [417, 520] on div "button" at bounding box center [412, 513] width 19 height 19
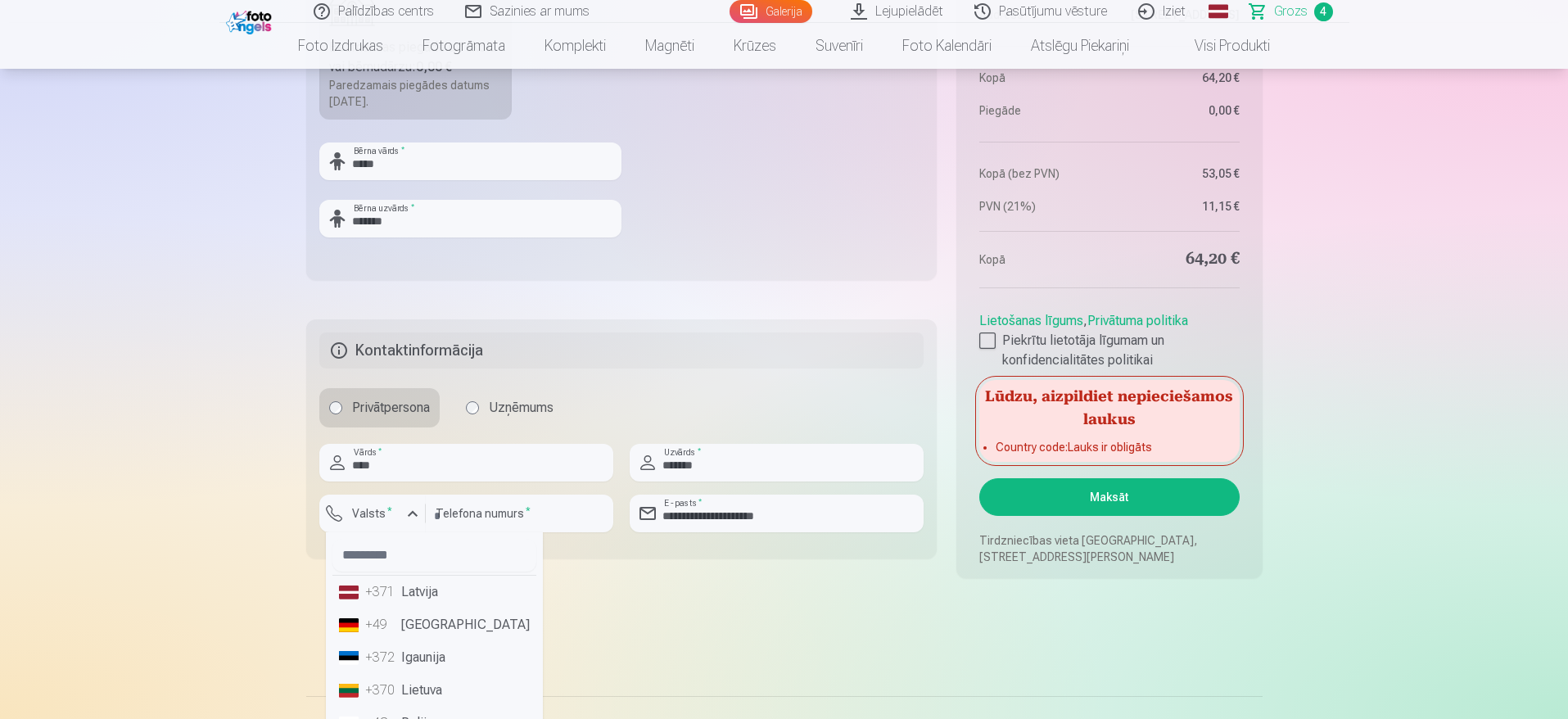
click at [435, 592] on li "+371 Latvija" at bounding box center [434, 592] width 204 height 33
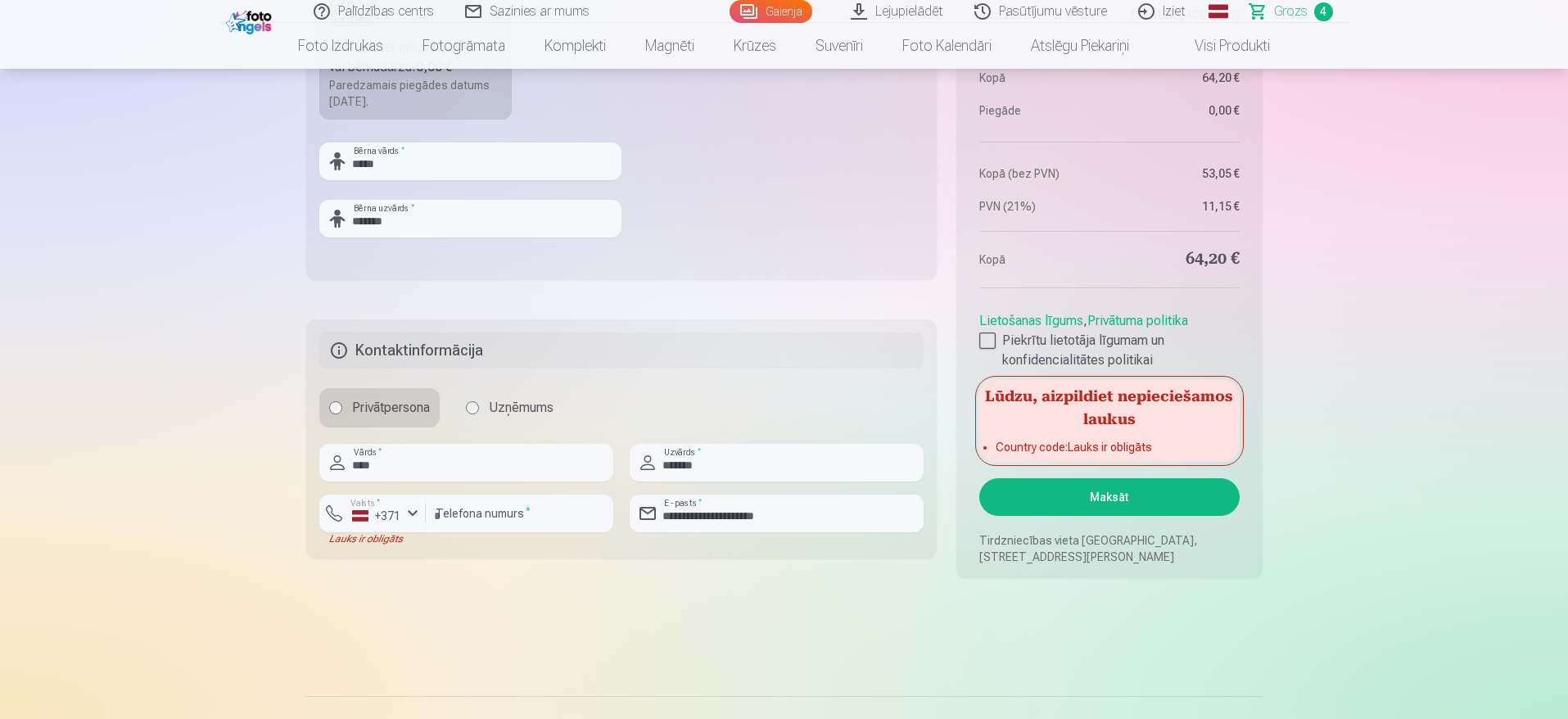
click at [1088, 492] on button "Maksāt" at bounding box center [1108, 497] width 259 height 38
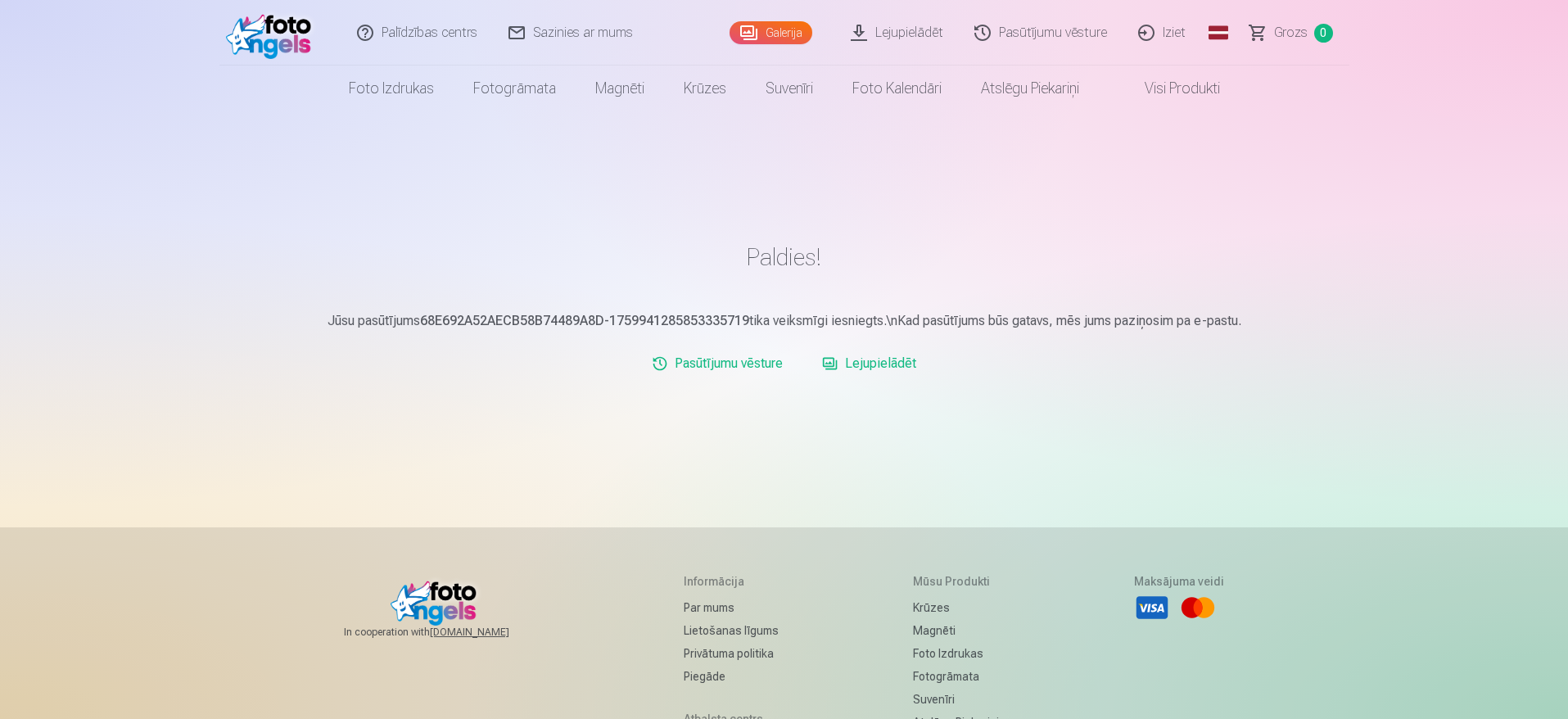
click at [882, 364] on link "Lejupielādēt" at bounding box center [869, 363] width 107 height 33
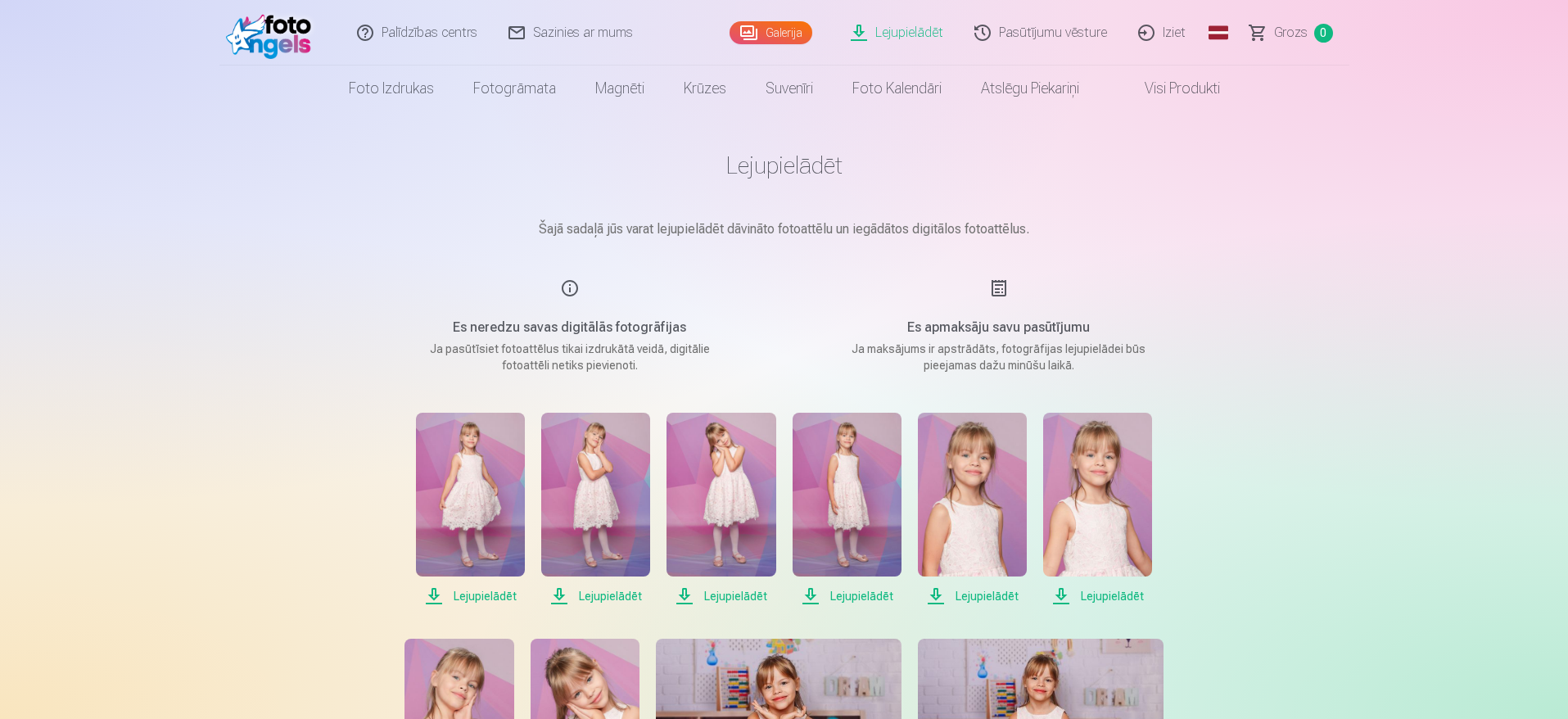
click at [492, 595] on span "Lejupielādēt" at bounding box center [470, 596] width 109 height 19
click at [612, 593] on span "Lejupielādēt" at bounding box center [596, 596] width 109 height 19
click at [735, 592] on span "Lejupielādēt" at bounding box center [721, 596] width 109 height 19
click at [879, 596] on span "Lejupielādēt" at bounding box center [847, 596] width 109 height 19
click at [984, 599] on span "Lejupielādēt" at bounding box center [972, 596] width 109 height 19
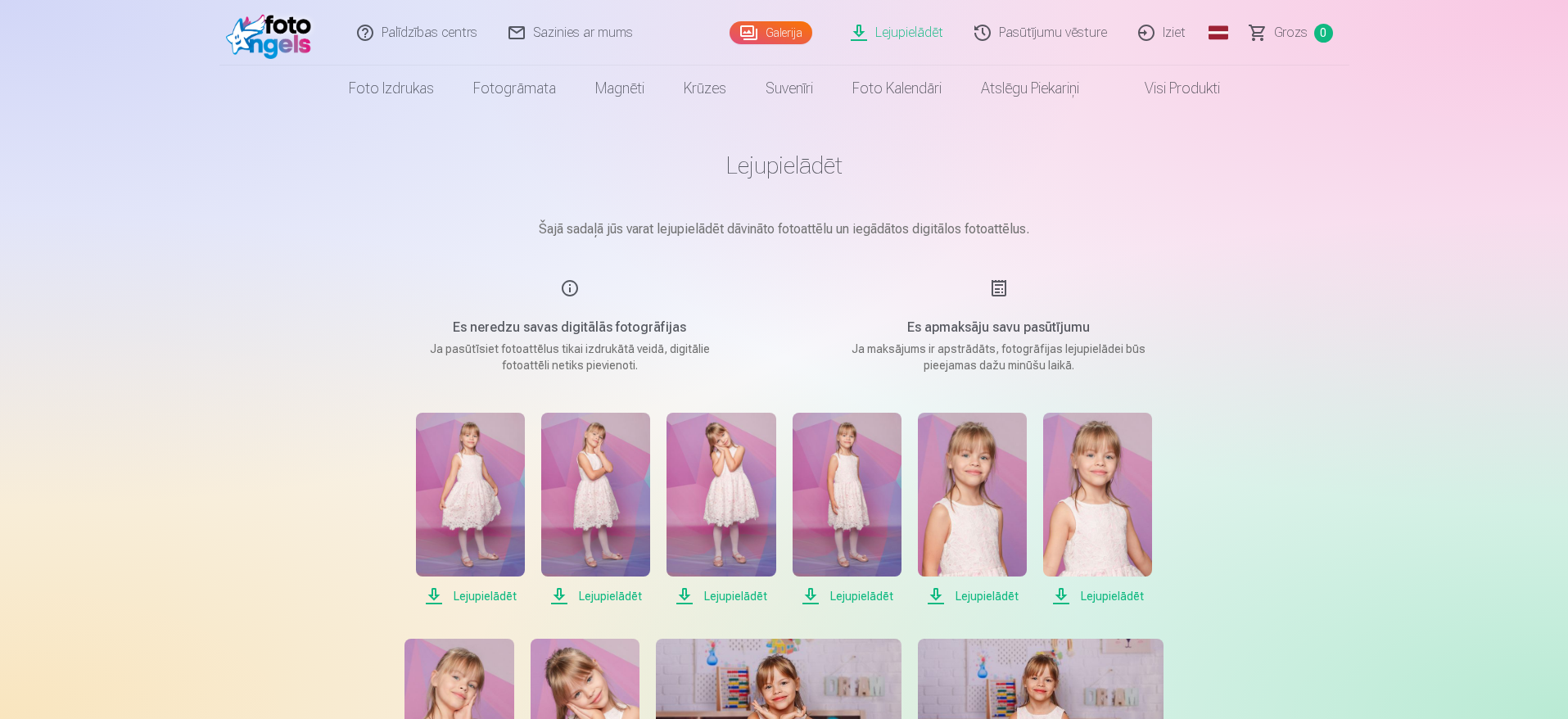
click at [1121, 597] on span "Lejupielādēt" at bounding box center [1098, 596] width 109 height 19
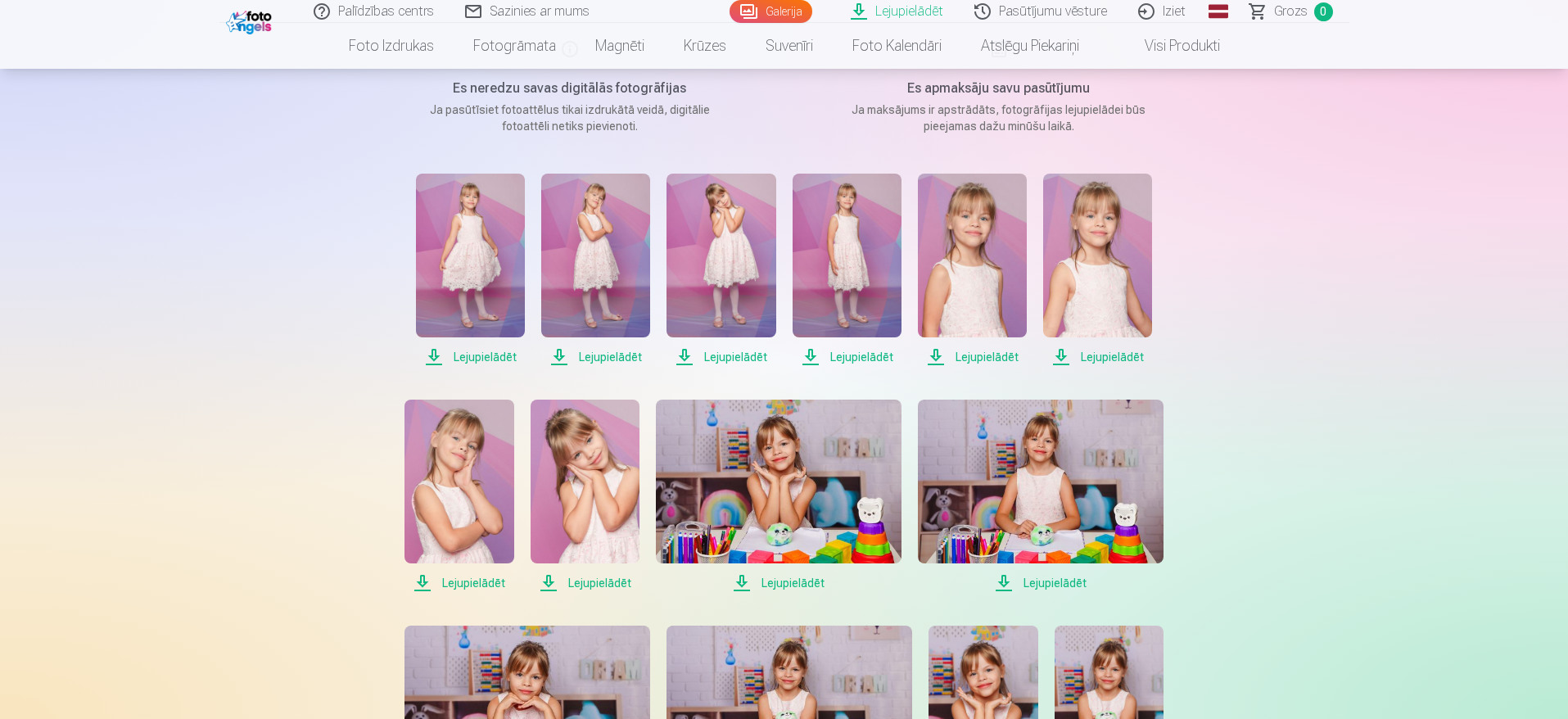
scroll to position [283, 0]
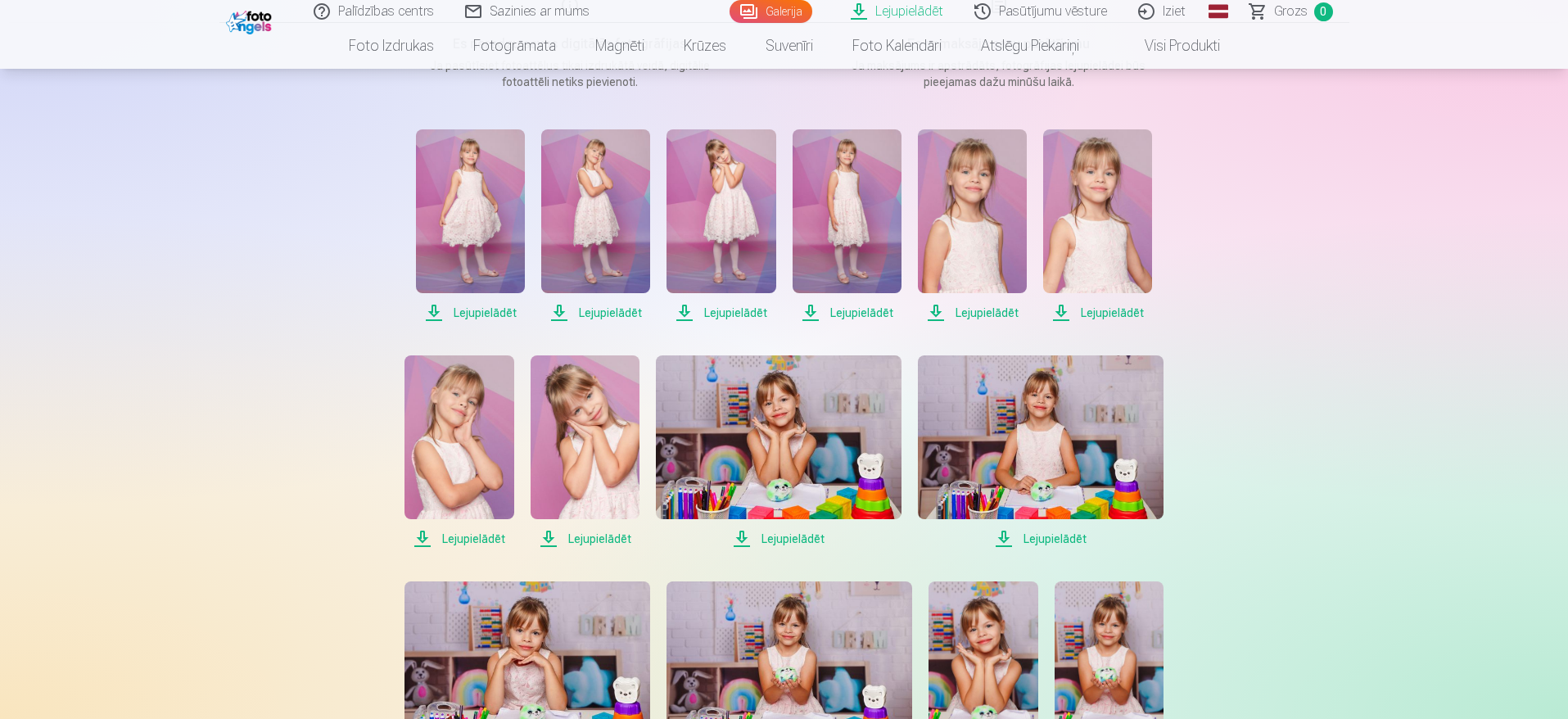
click at [487, 546] on span "Lejupielādēt" at bounding box center [459, 539] width 109 height 19
click at [610, 538] on span "Lejupielādēt" at bounding box center [585, 539] width 109 height 19
click at [808, 530] on span "Lejupielādēt" at bounding box center [779, 539] width 246 height 19
click at [1065, 541] on span "Lejupielādēt" at bounding box center [1041, 539] width 246 height 19
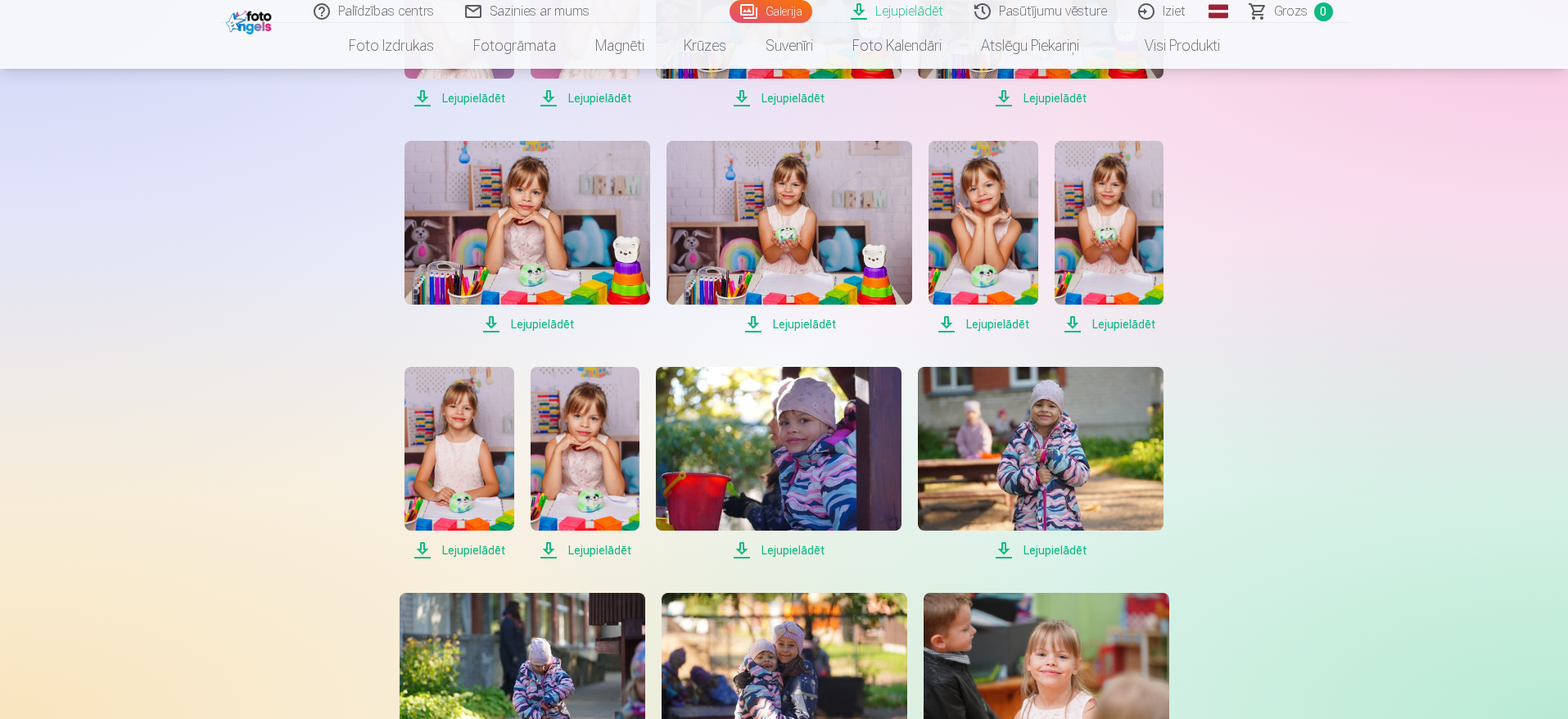
scroll to position [731, 0]
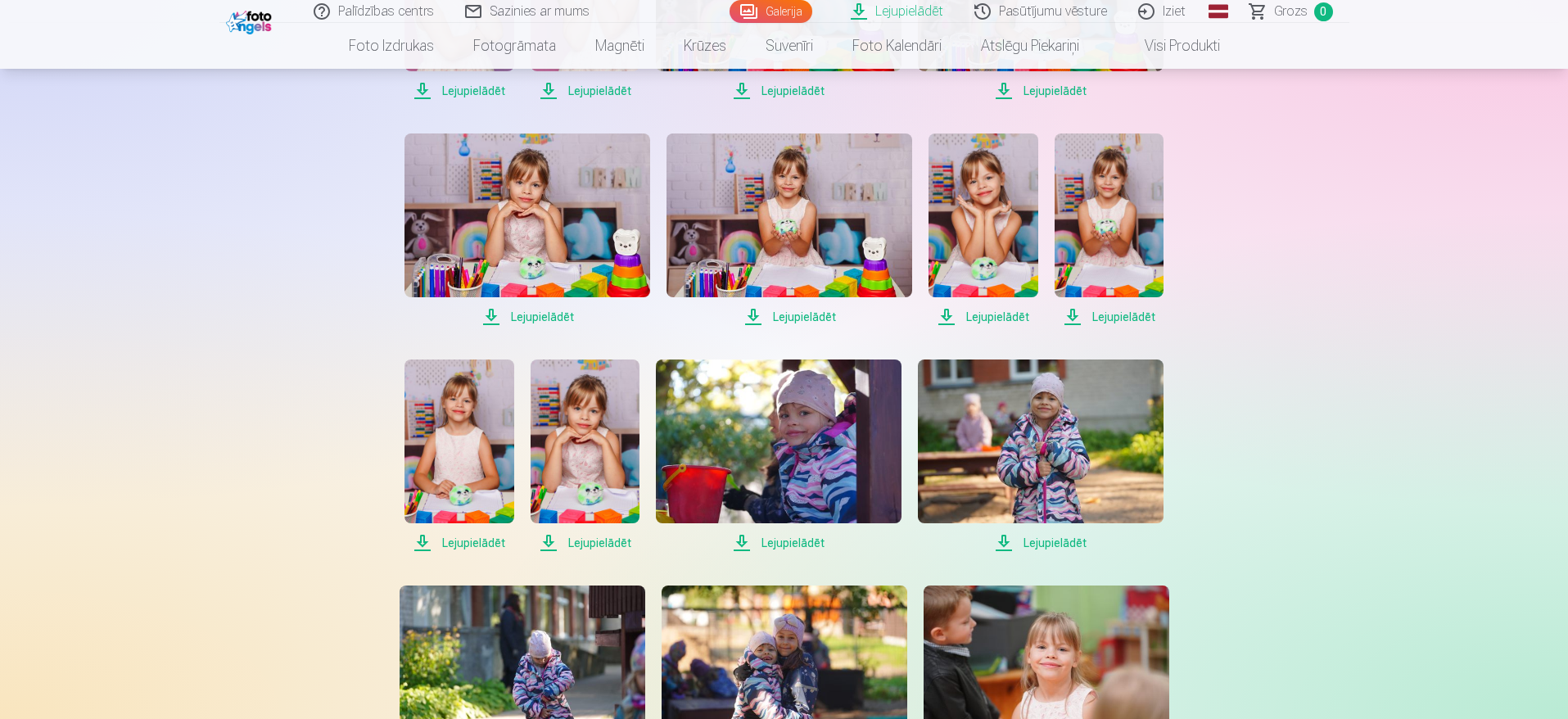
click at [563, 317] on span "Lejupielādēt" at bounding box center [527, 316] width 246 height 19
click at [817, 318] on span "Lejupielādēt" at bounding box center [789, 316] width 246 height 19
click at [998, 326] on span "Lejupielādēt" at bounding box center [984, 316] width 109 height 19
click at [1085, 314] on span "Lejupielādēt" at bounding box center [1109, 316] width 109 height 19
click at [466, 545] on span "Lejupielādēt" at bounding box center [459, 543] width 109 height 19
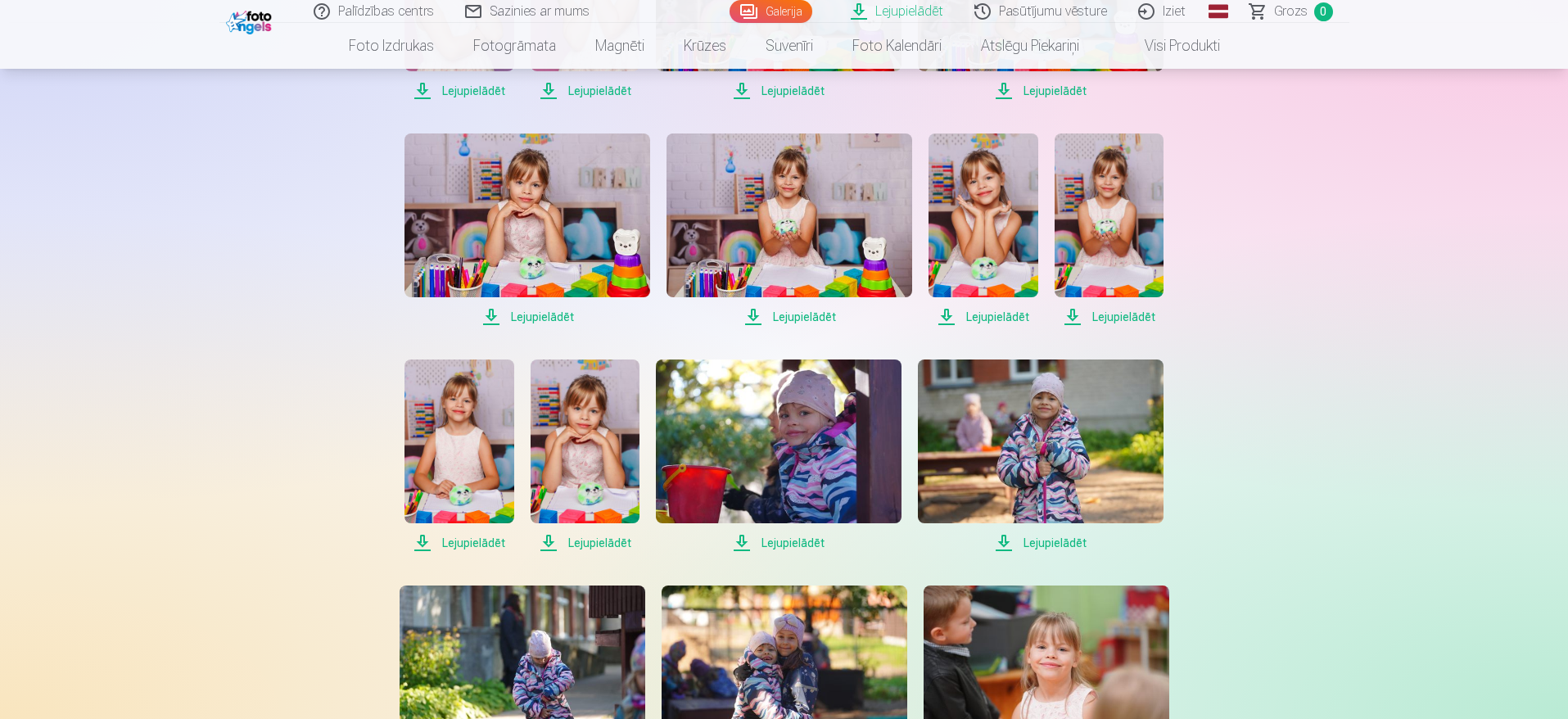
click at [590, 535] on span "Lejupielādēt" at bounding box center [585, 543] width 109 height 19
click at [800, 543] on span "Lejupielādēt" at bounding box center [779, 543] width 246 height 19
click at [1022, 544] on span "Lejupielādēt" at bounding box center [1041, 543] width 246 height 19
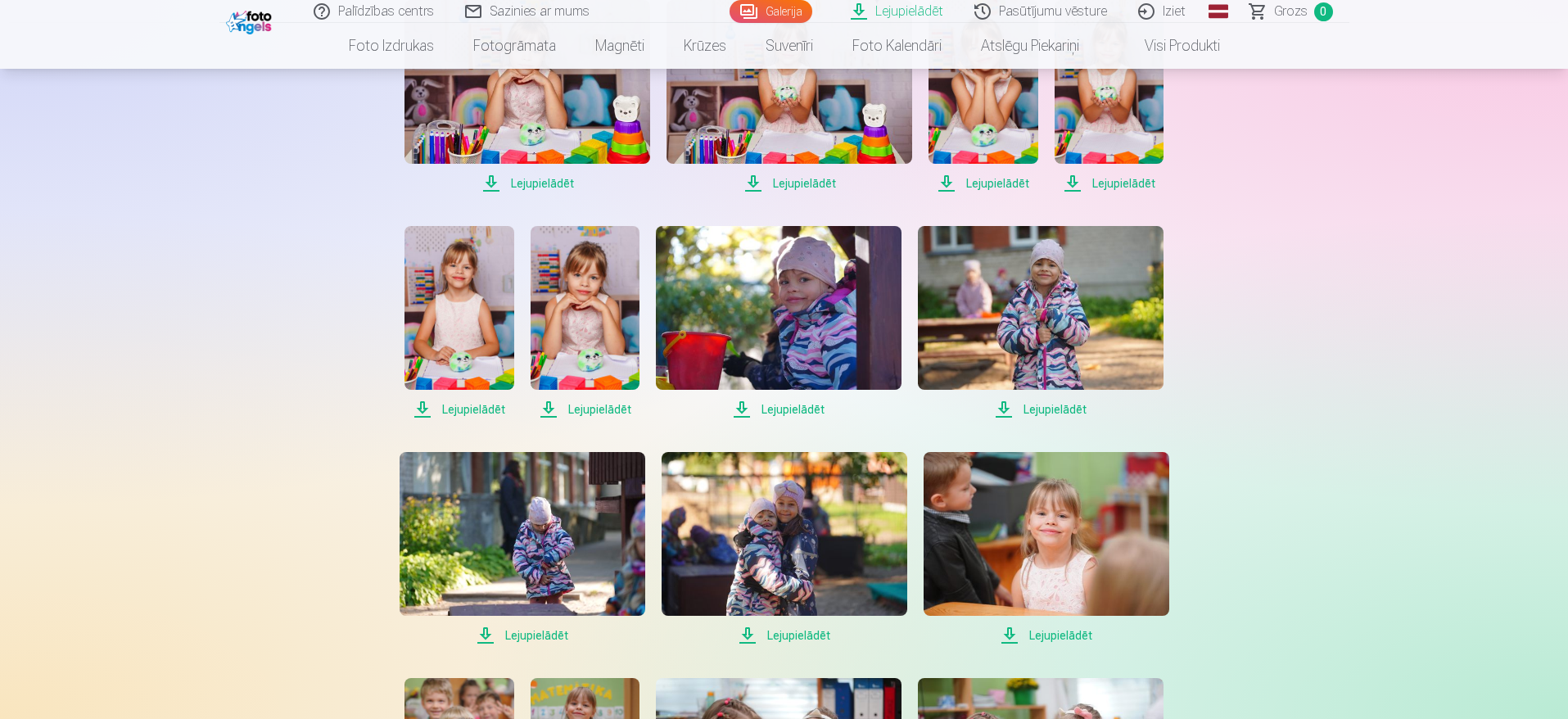
scroll to position [1001, 0]
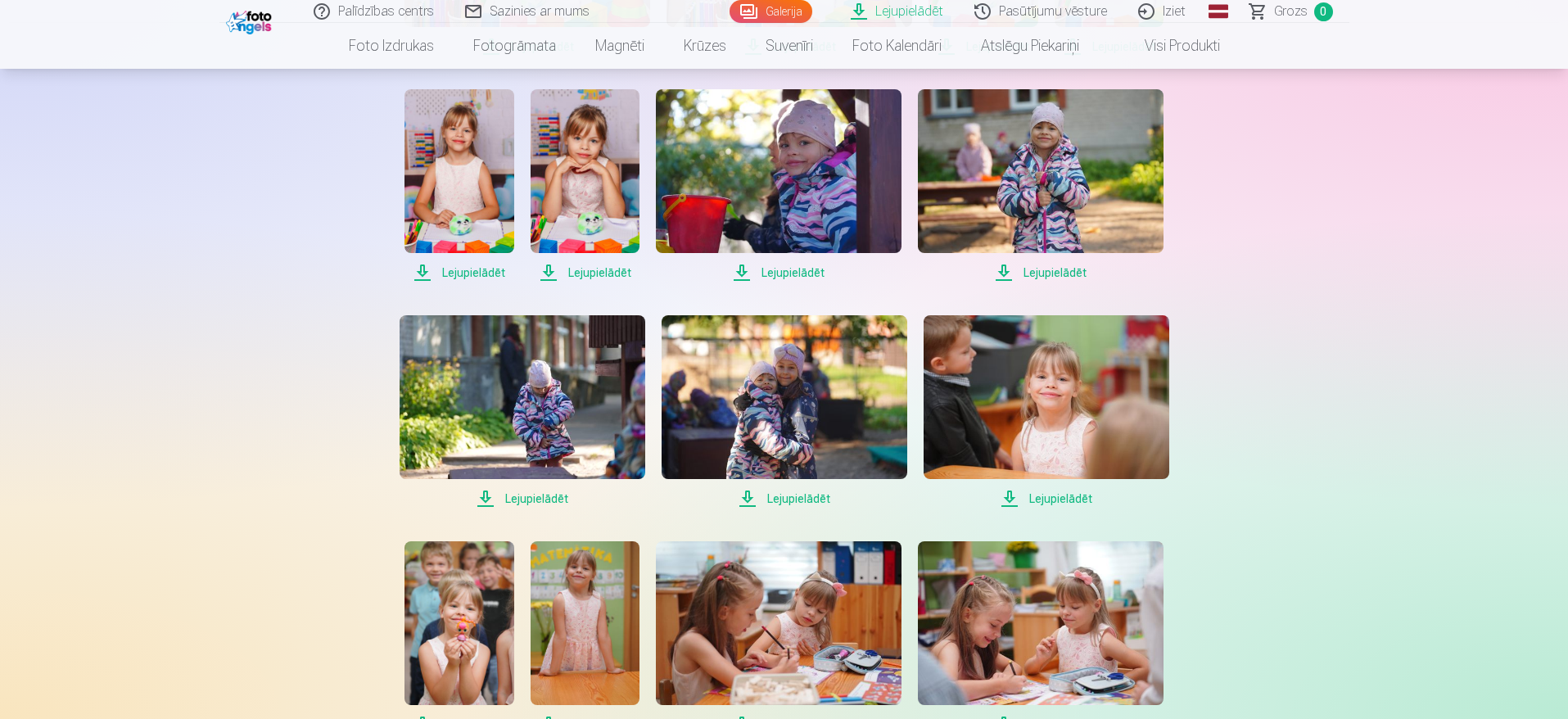
click at [527, 500] on span "Lejupielādēt" at bounding box center [523, 498] width 246 height 19
click at [802, 498] on span "Lejupielādēt" at bounding box center [785, 498] width 246 height 19
click at [1049, 503] on span "Lejupielādēt" at bounding box center [1047, 498] width 246 height 19
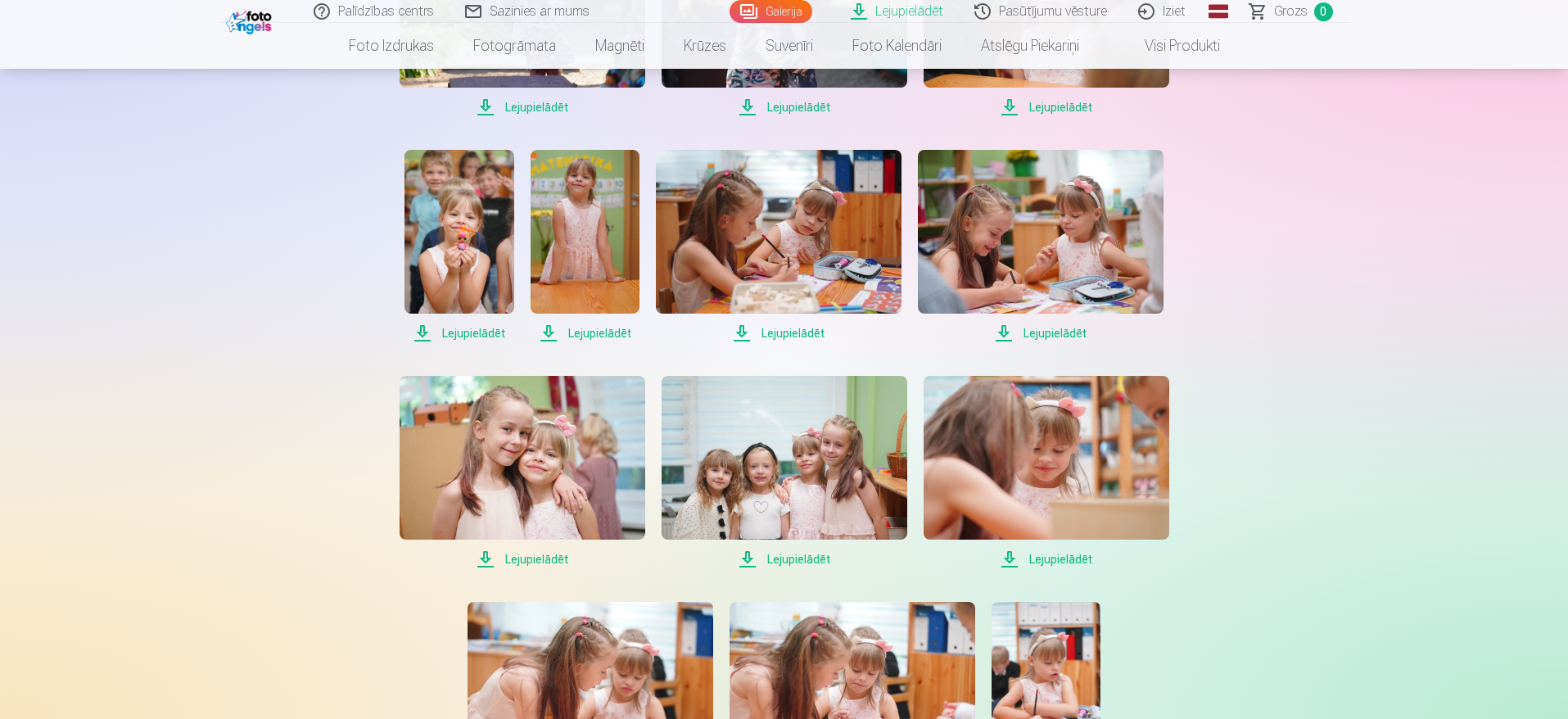
scroll to position [1395, 0]
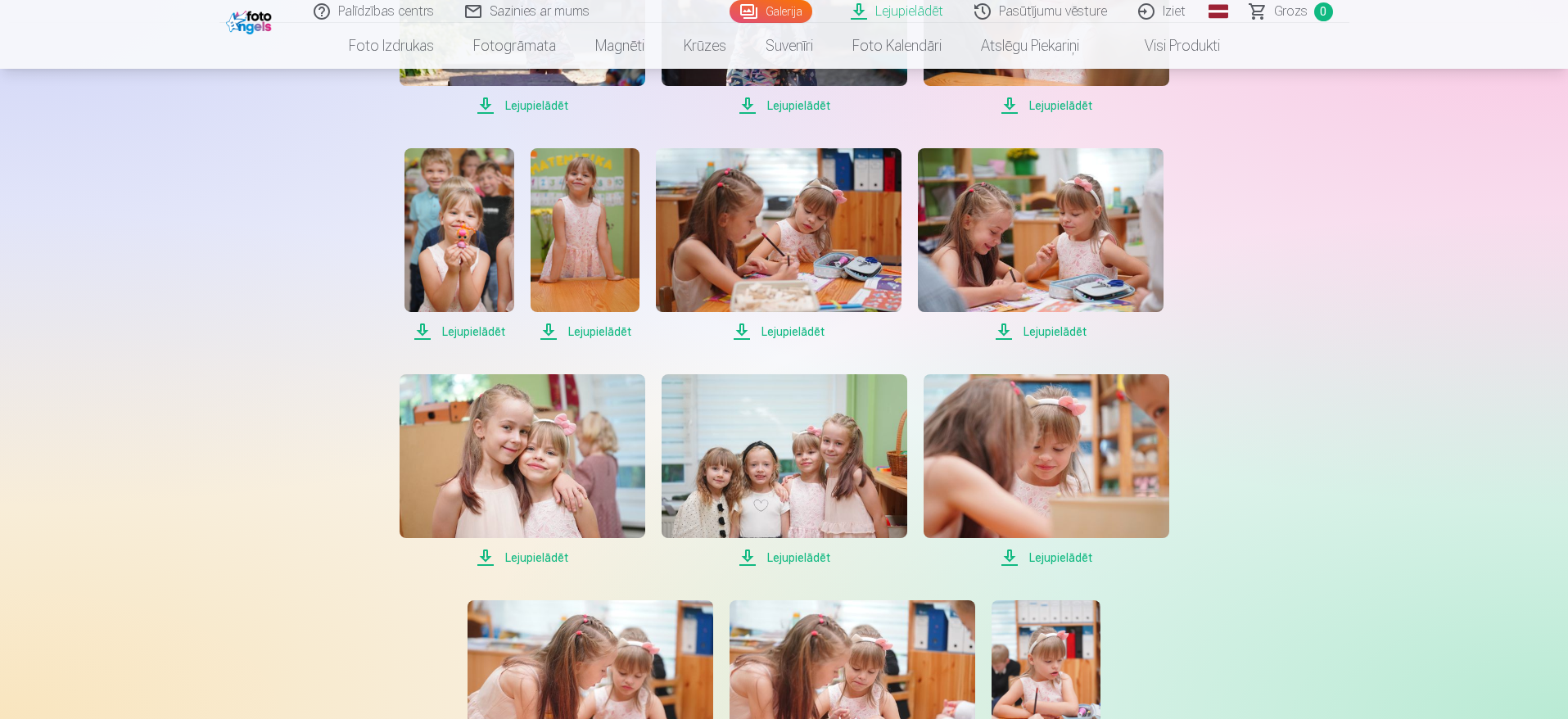
click at [482, 330] on span "Lejupielādēt" at bounding box center [459, 331] width 109 height 19
click at [588, 330] on span "Lejupielādēt" at bounding box center [585, 331] width 109 height 19
click at [780, 332] on span "Lejupielādēt" at bounding box center [779, 331] width 246 height 19
click at [1065, 324] on span "Lejupielādēt" at bounding box center [1041, 331] width 246 height 19
click at [539, 560] on span "Lejupielādēt" at bounding box center [523, 557] width 246 height 19
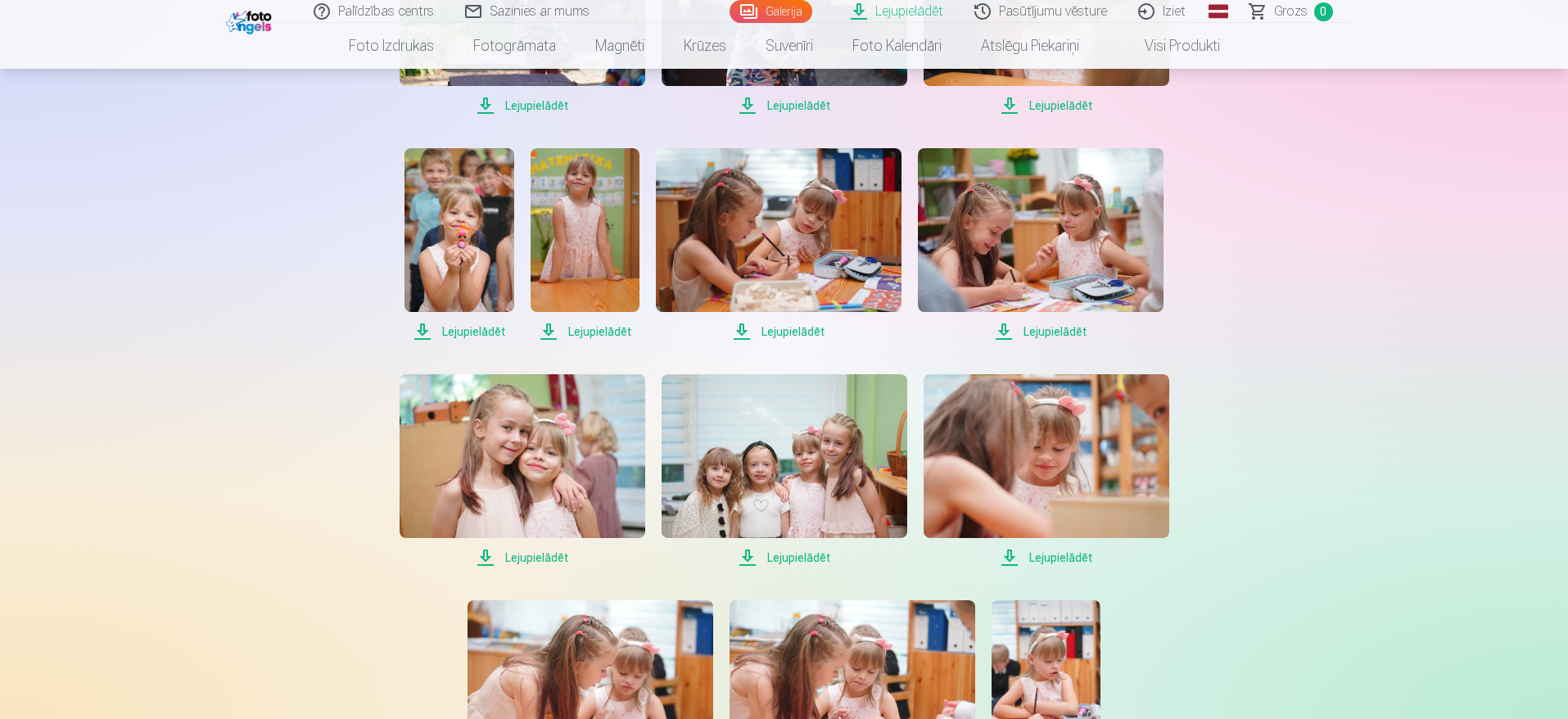
click at [788, 556] on span "Lejupielādēt" at bounding box center [785, 557] width 246 height 19
click at [1062, 558] on span "Lejupielādēt" at bounding box center [1047, 557] width 246 height 19
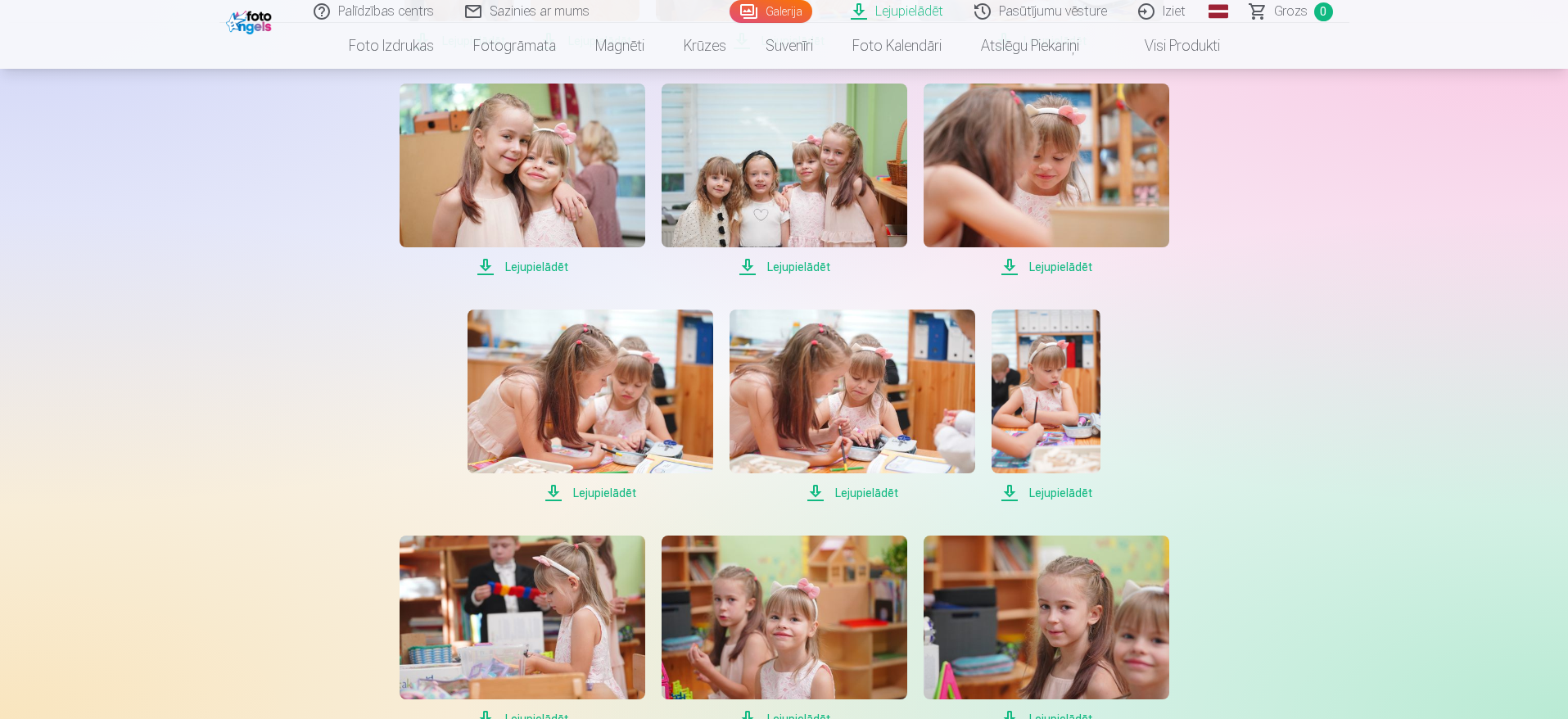
scroll to position [1689, 0]
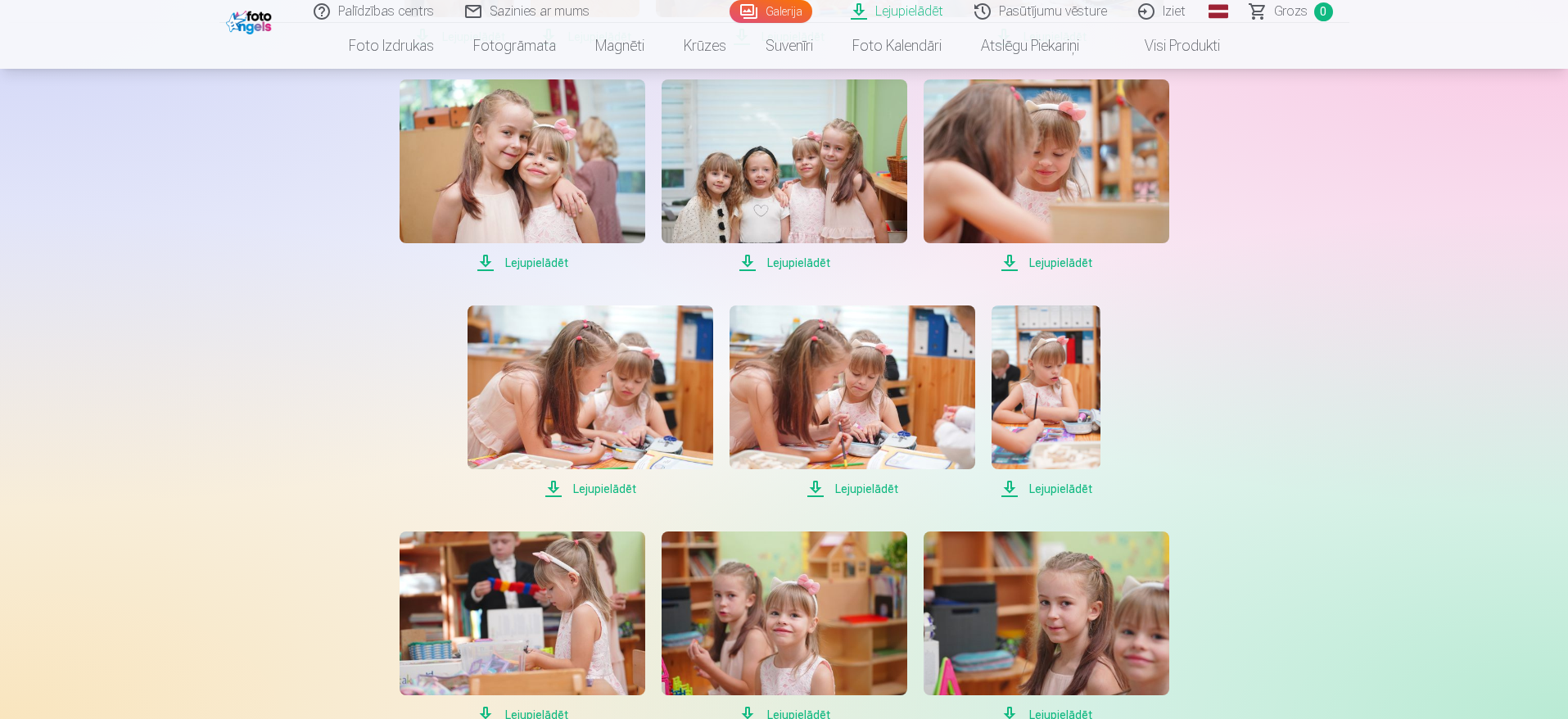
click at [609, 485] on span "Lejupielādēt" at bounding box center [591, 489] width 246 height 19
click at [842, 483] on span "Lejupielādēt" at bounding box center [853, 489] width 246 height 19
click at [1015, 486] on span "Lejupielādēt" at bounding box center [1046, 489] width 109 height 19
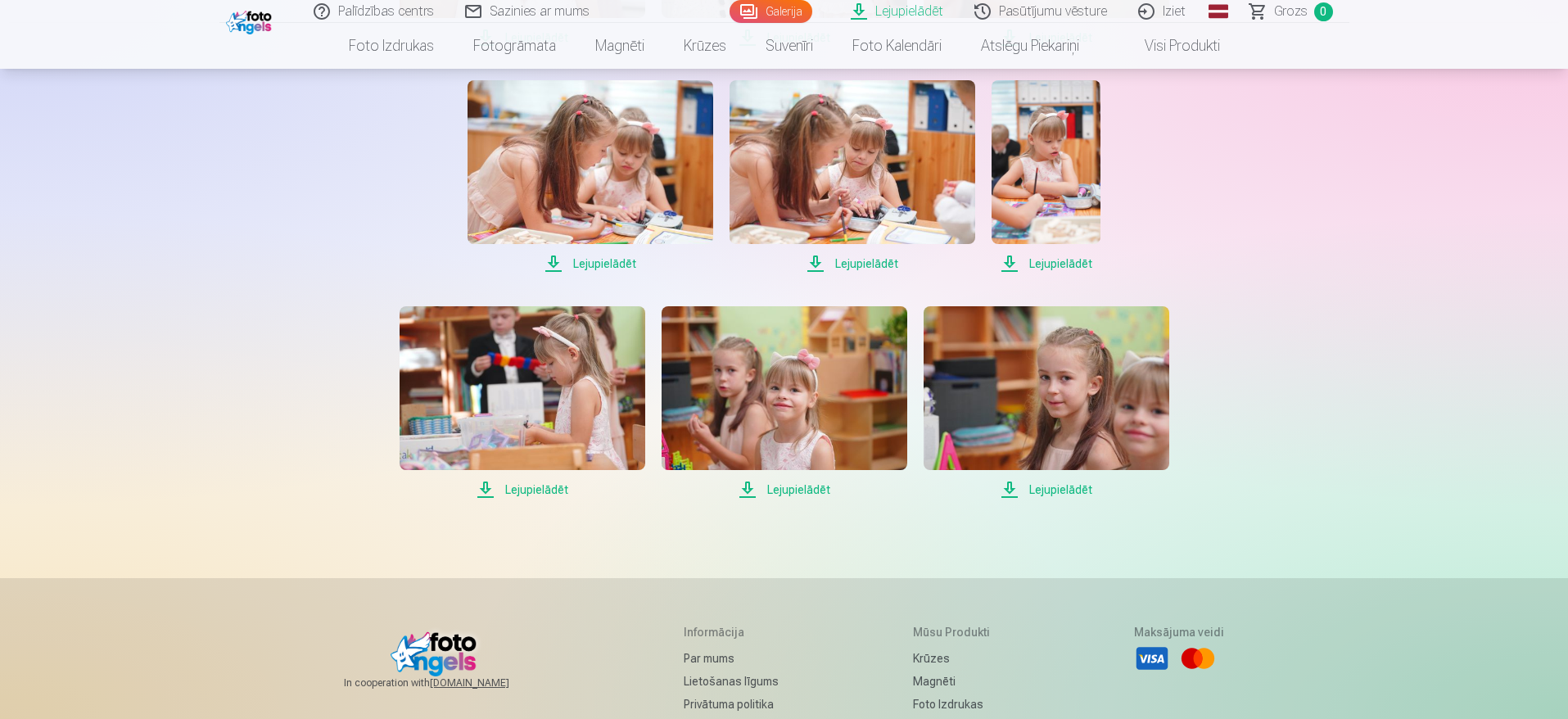
scroll to position [1935, 0]
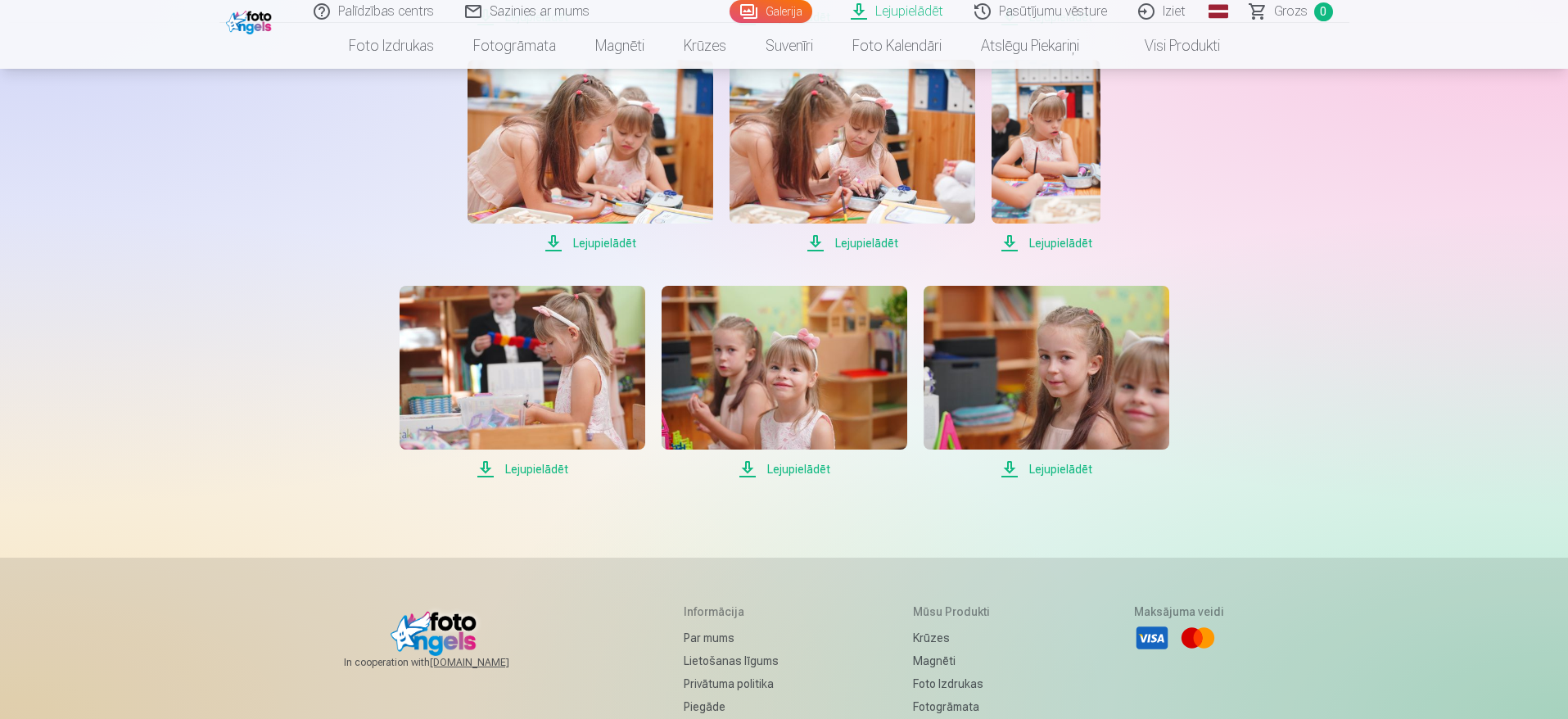
click at [540, 472] on span "Lejupielādēt" at bounding box center [523, 469] width 246 height 19
click at [801, 473] on span "Lejupielādēt" at bounding box center [785, 469] width 246 height 19
click at [1041, 464] on span "Lejupielādēt" at bounding box center [1047, 469] width 246 height 19
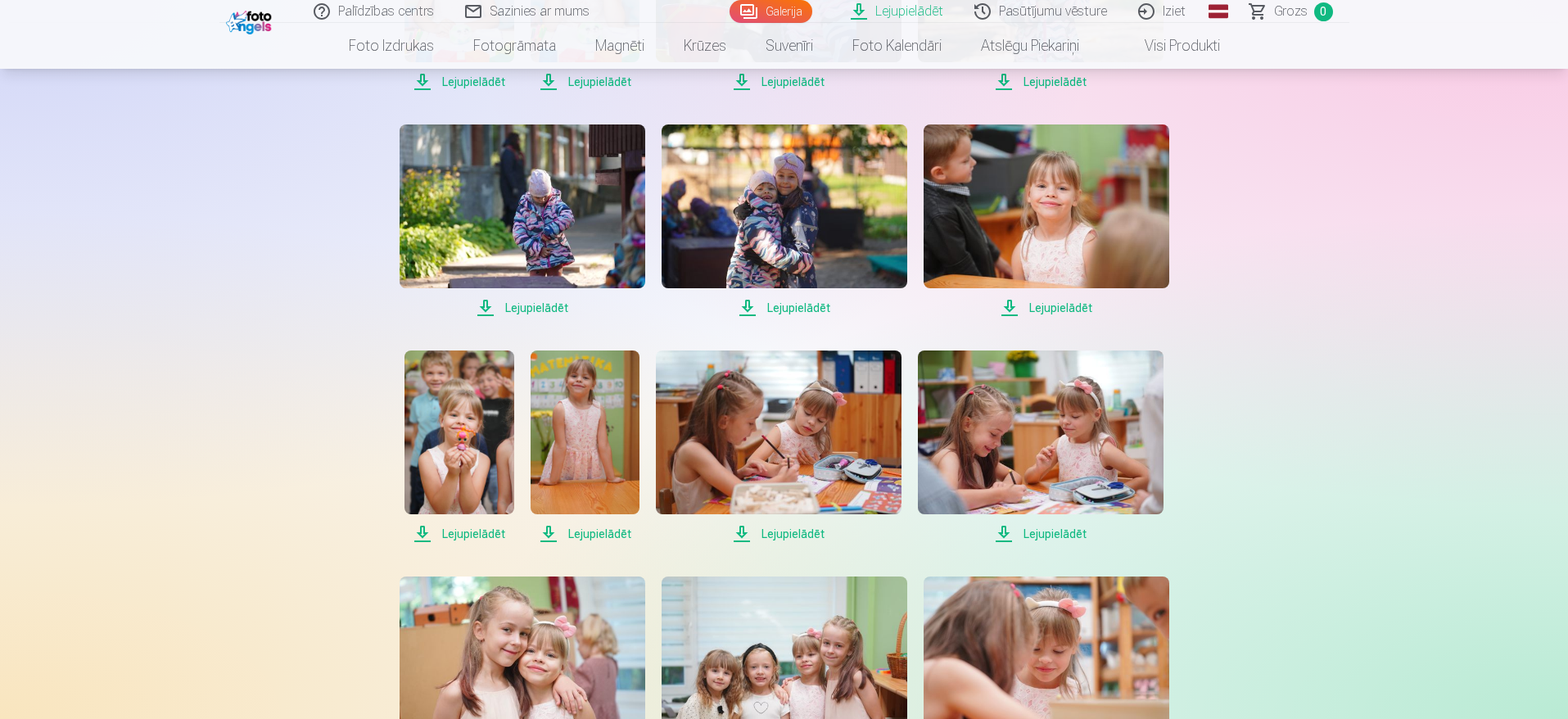
scroll to position [0, 0]
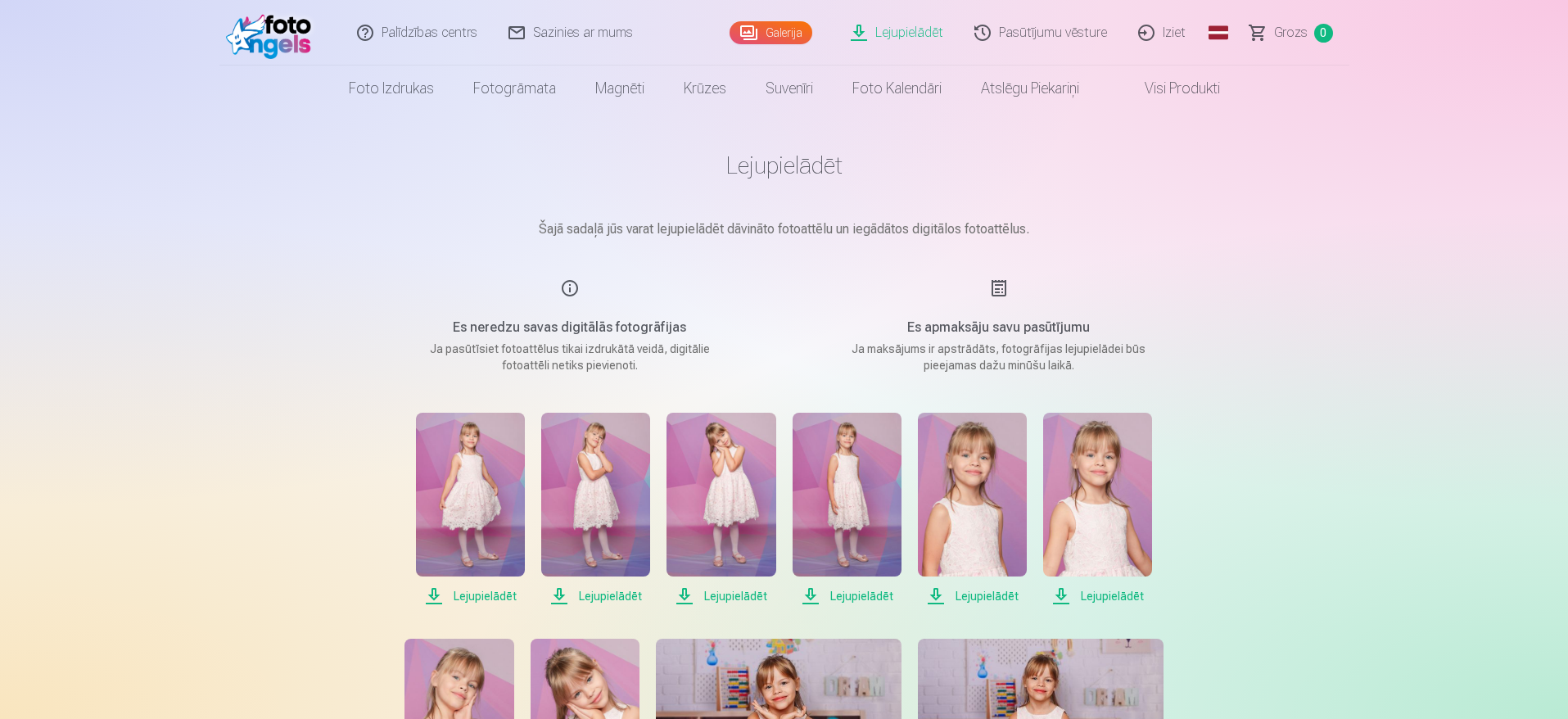
click at [1172, 26] on link "Iziet" at bounding box center [1162, 33] width 78 height 66
